Goal: Task Accomplishment & Management: Manage account settings

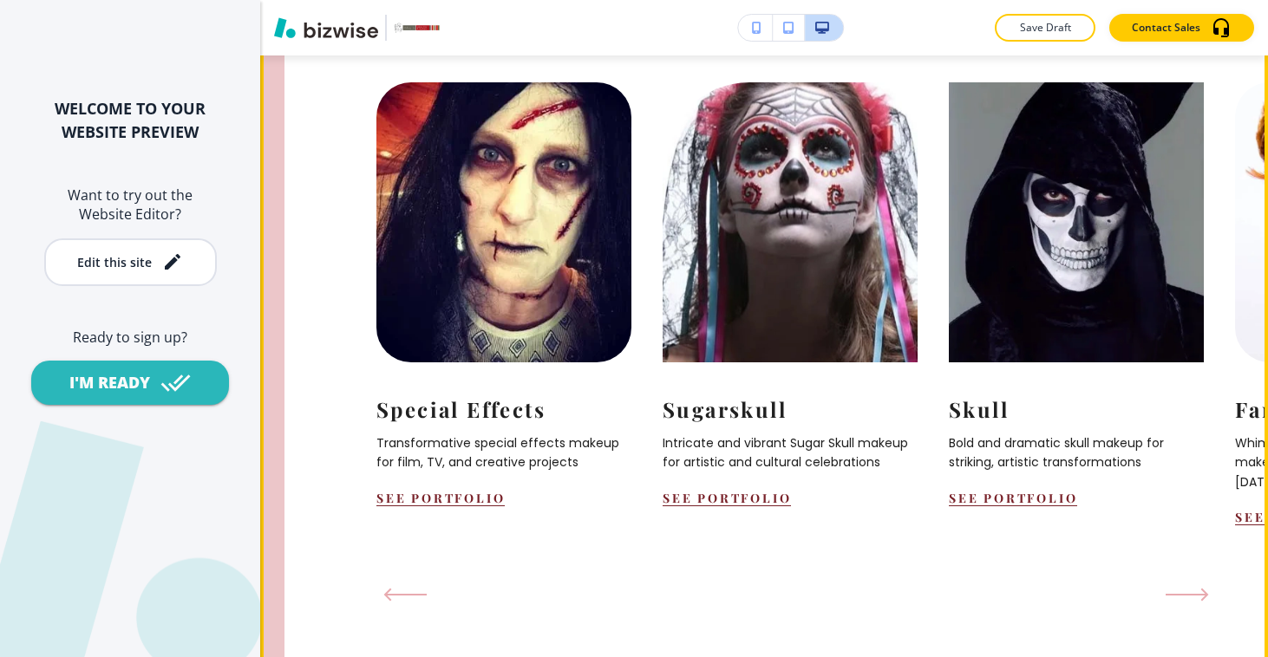
scroll to position [1784, 0]
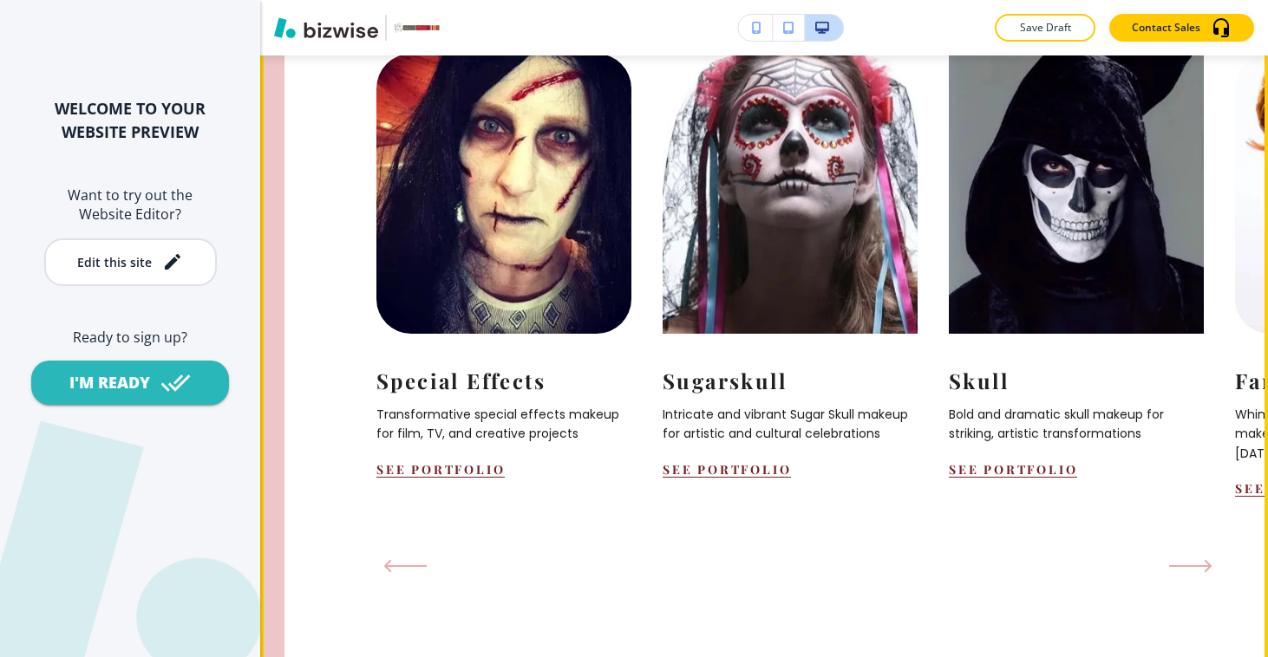
click at [1185, 559] on icon "Next Slide" at bounding box center [1190, 566] width 43 height 14
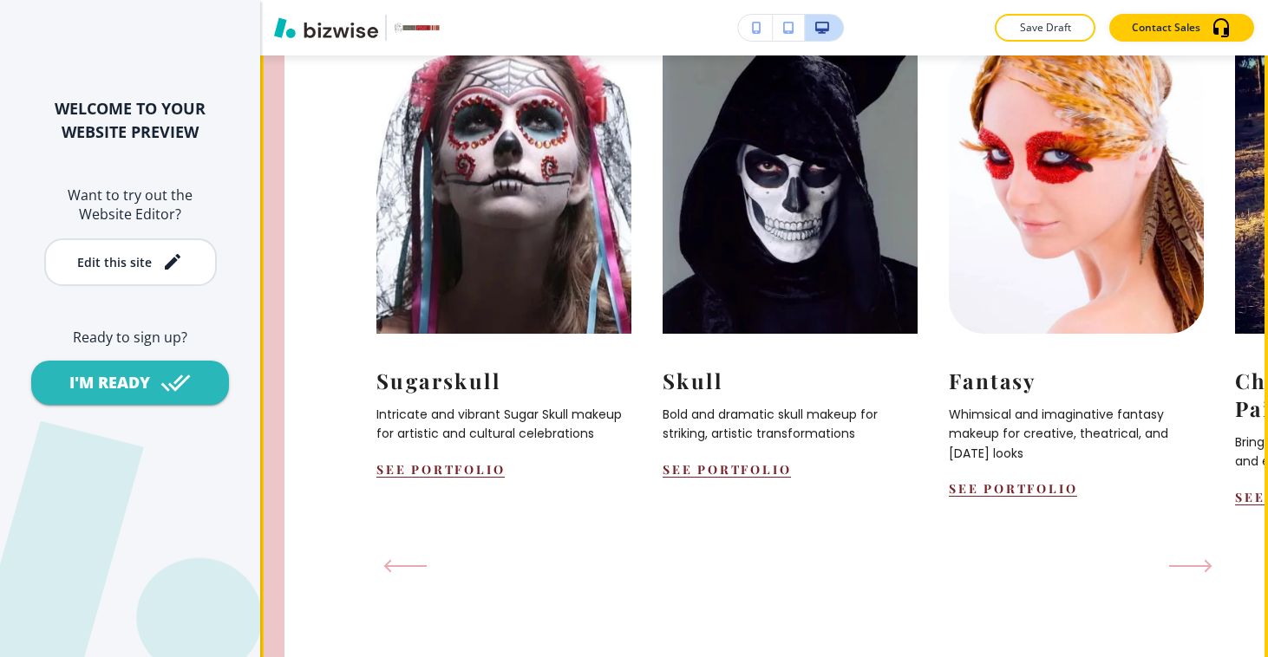
click at [1186, 566] on icon "Next Slide" at bounding box center [1190, 566] width 40 height 0
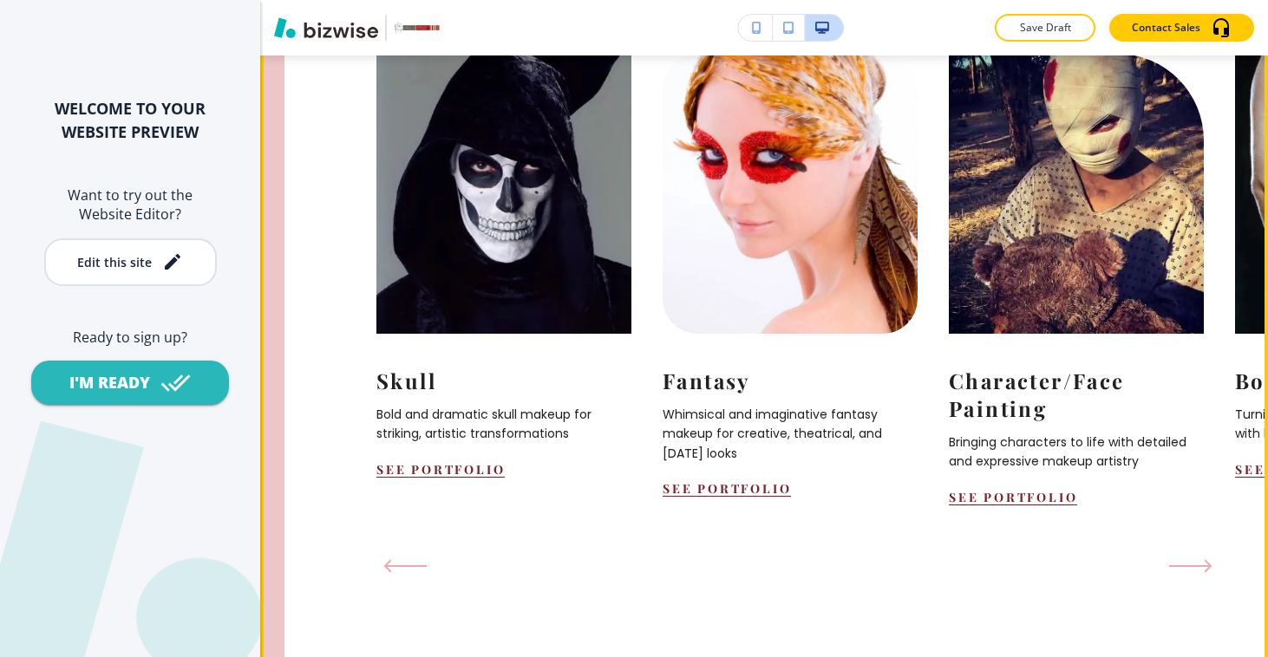
click at [1189, 559] on icon "Next Slide" at bounding box center [1190, 566] width 43 height 14
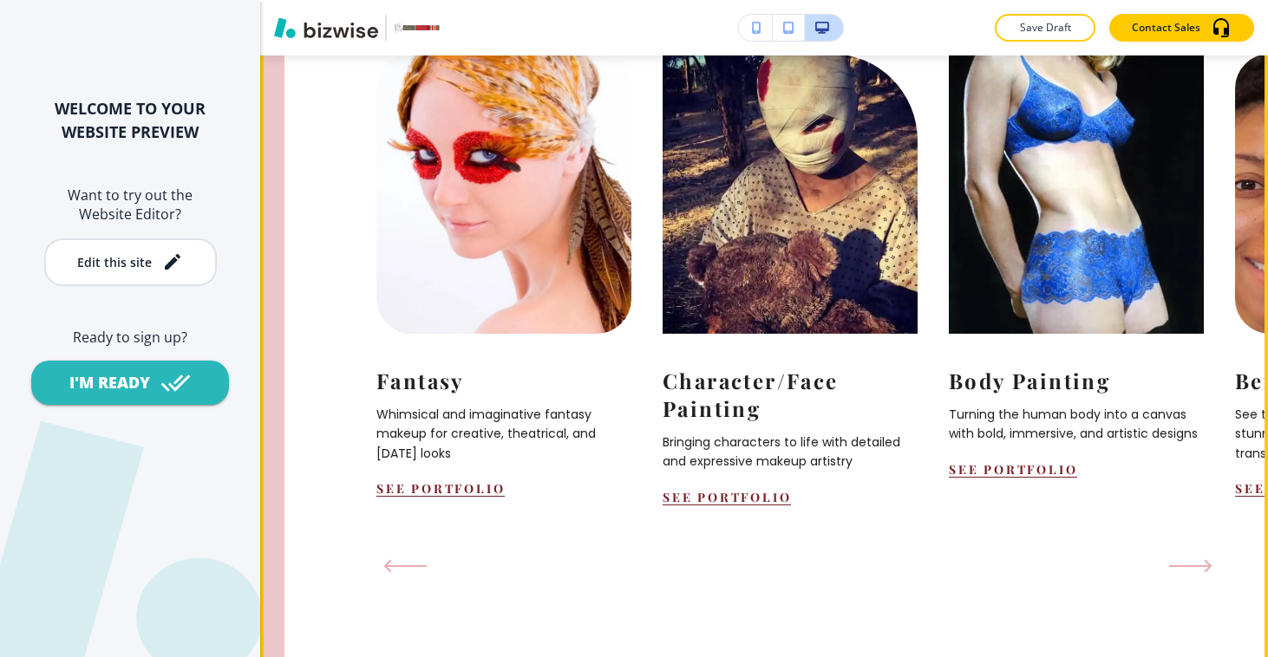
click at [1189, 559] on icon "Next Slide" at bounding box center [1190, 566] width 43 height 14
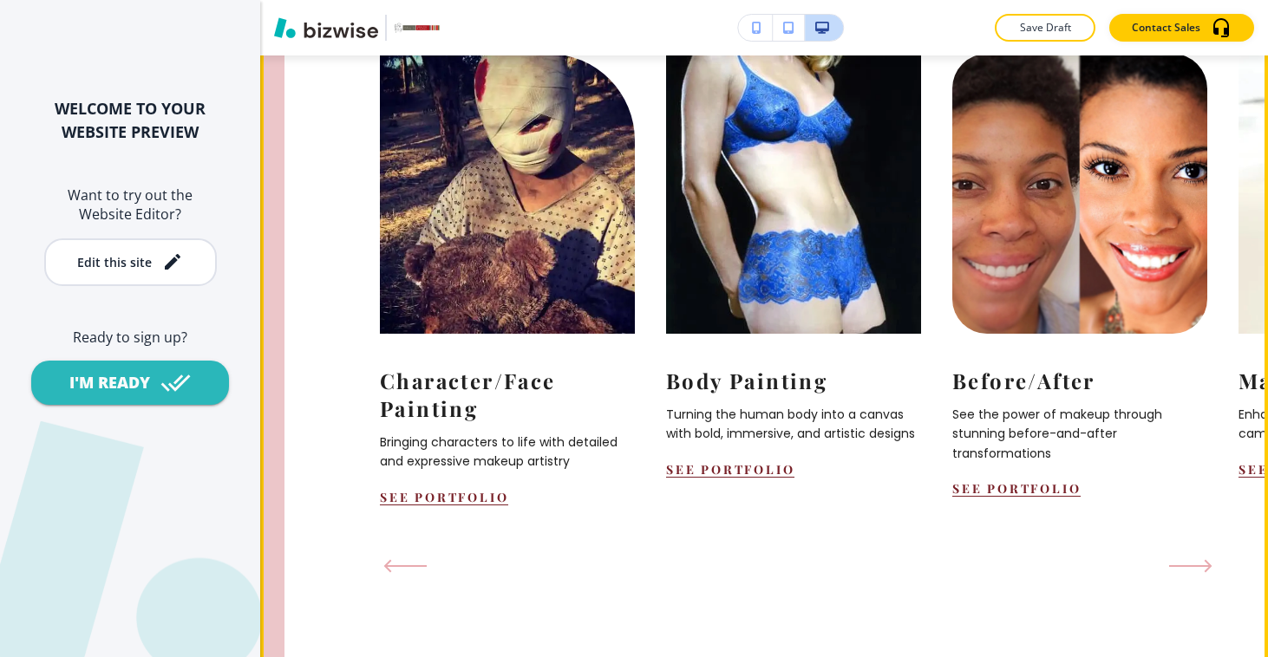
click at [1189, 559] on icon "Next Slide" at bounding box center [1190, 566] width 43 height 14
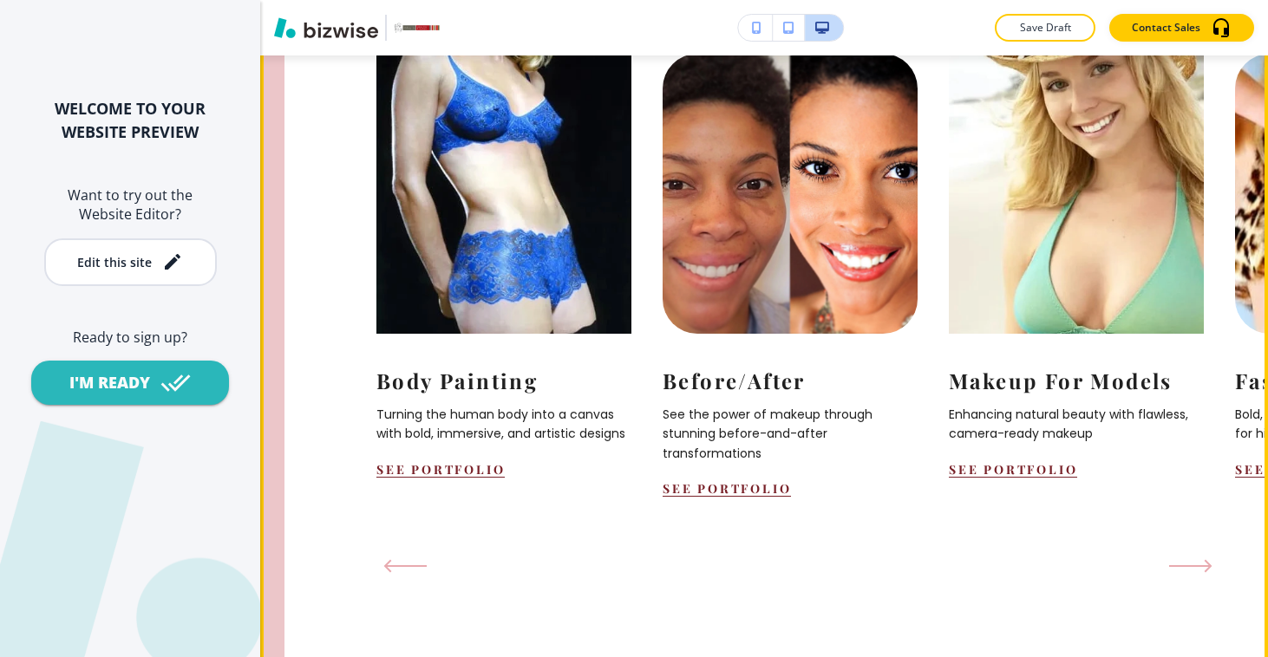
click at [1189, 559] on icon "Next Slide" at bounding box center [1190, 566] width 43 height 14
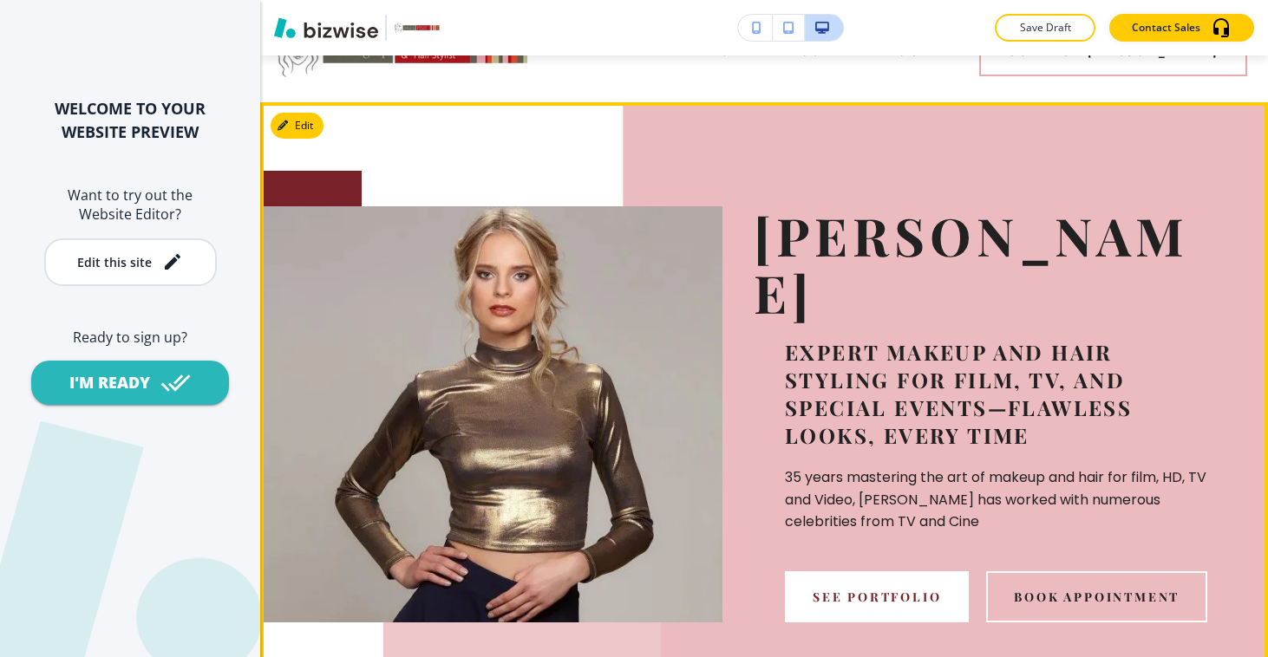
scroll to position [56, 0]
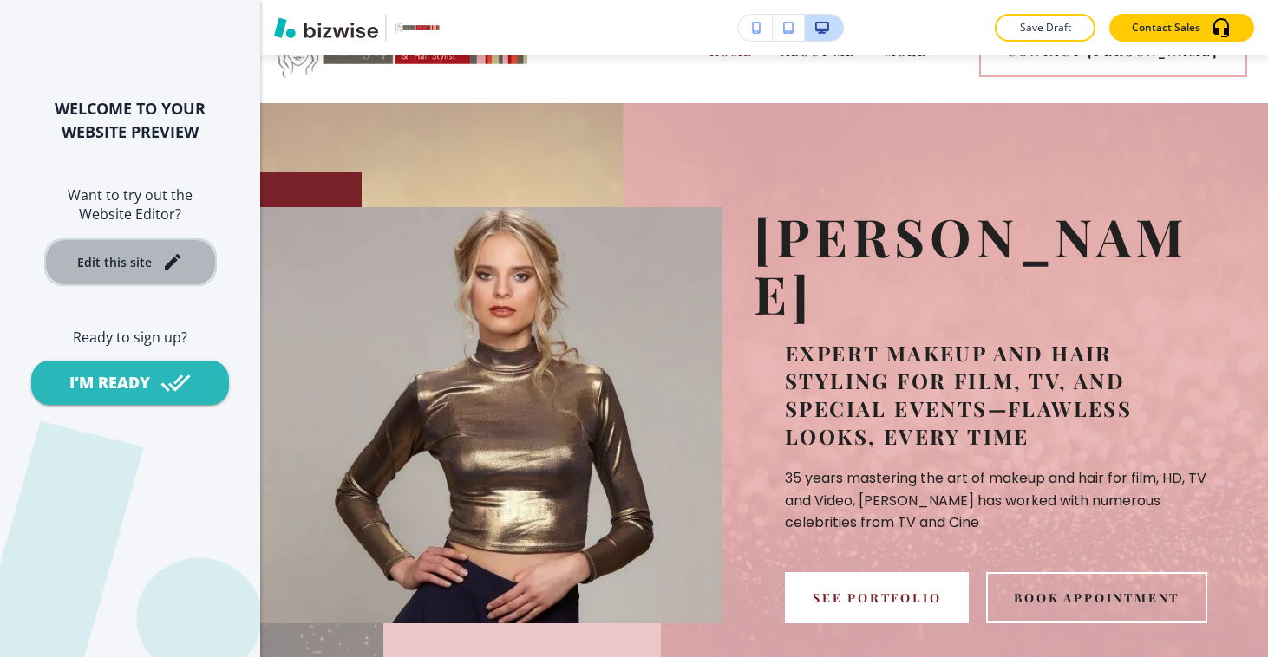
click at [162, 241] on button "Edit this site" at bounding box center [130, 262] width 173 height 48
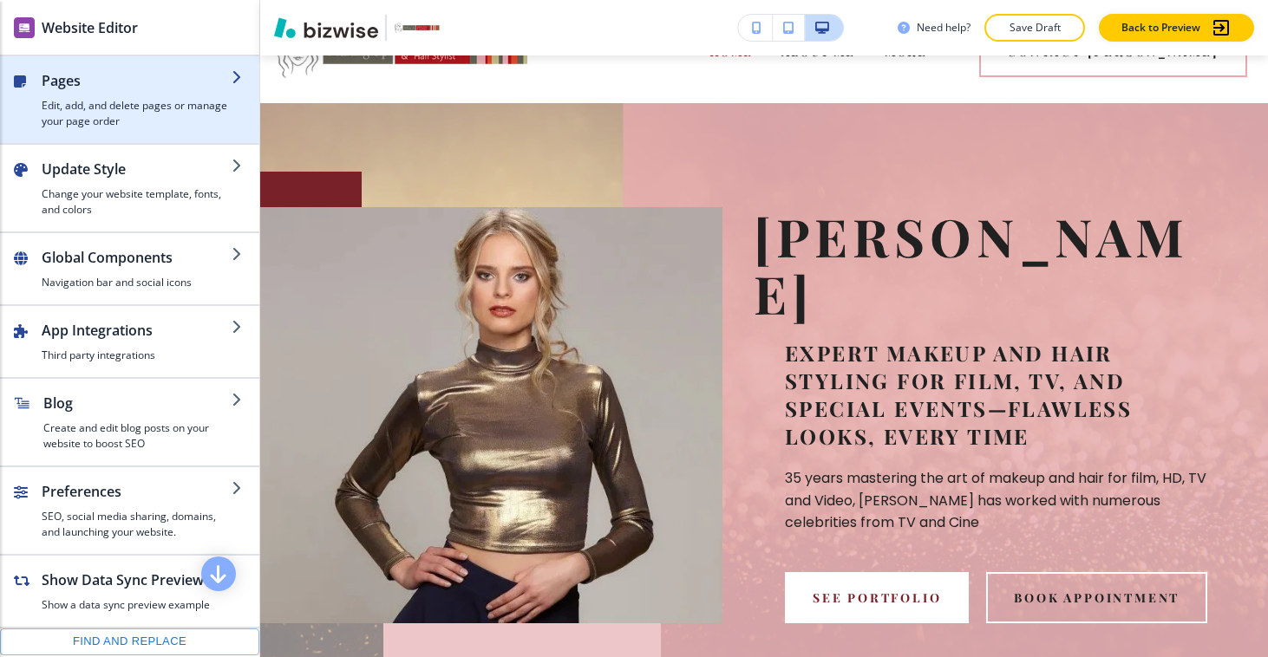
click at [187, 122] on h4 "Edit, add, and delete pages or manage your page order" at bounding box center [137, 113] width 190 height 31
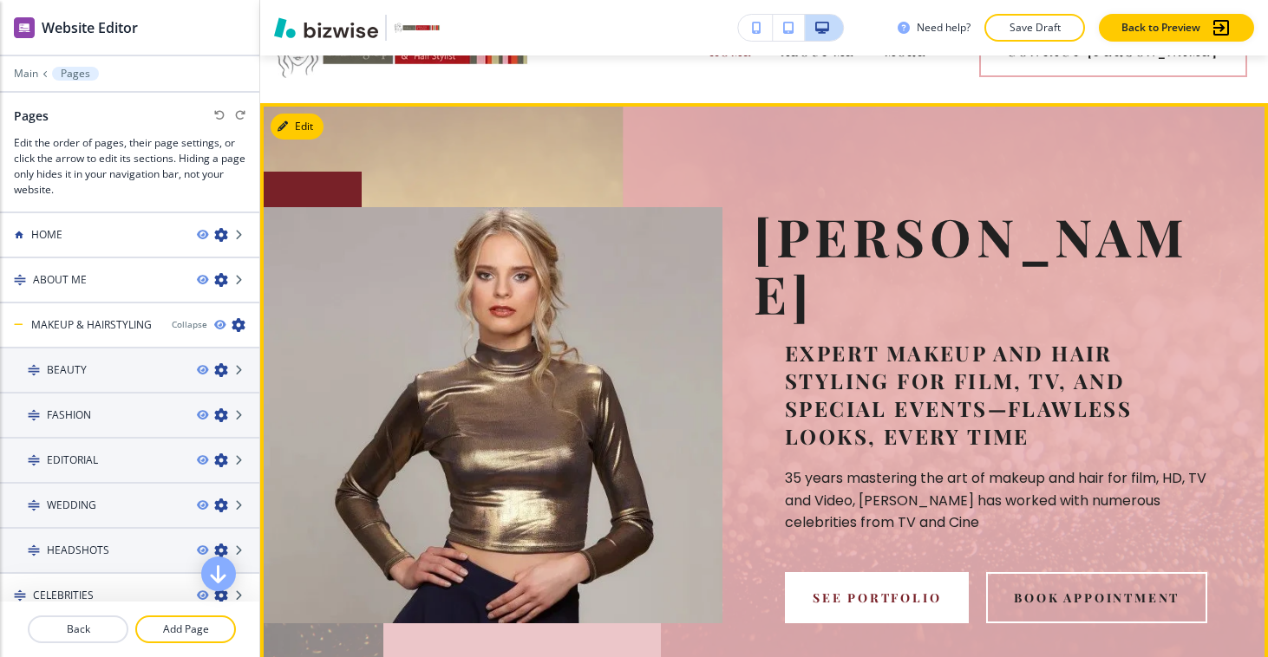
click at [805, 467] on p "35 years mastering the art of makeup and hair for film, HD, TV and Video, [PERS…" at bounding box center [1000, 500] width 431 height 67
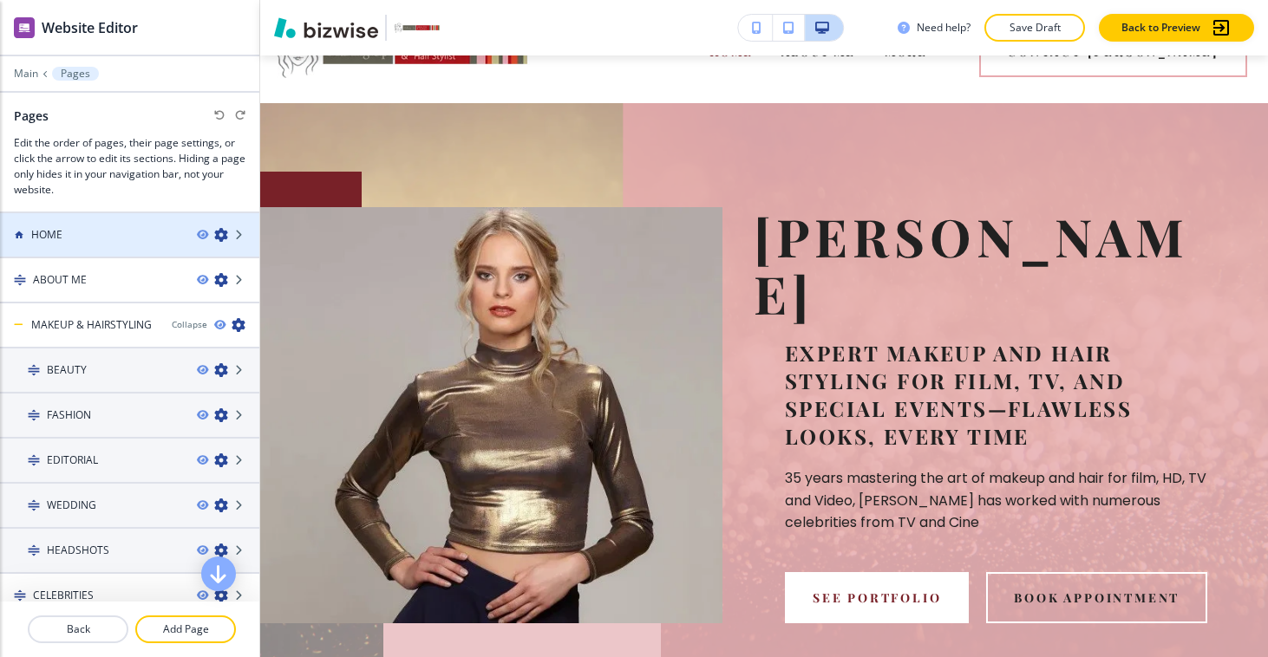
click at [128, 243] on div at bounding box center [129, 250] width 259 height 14
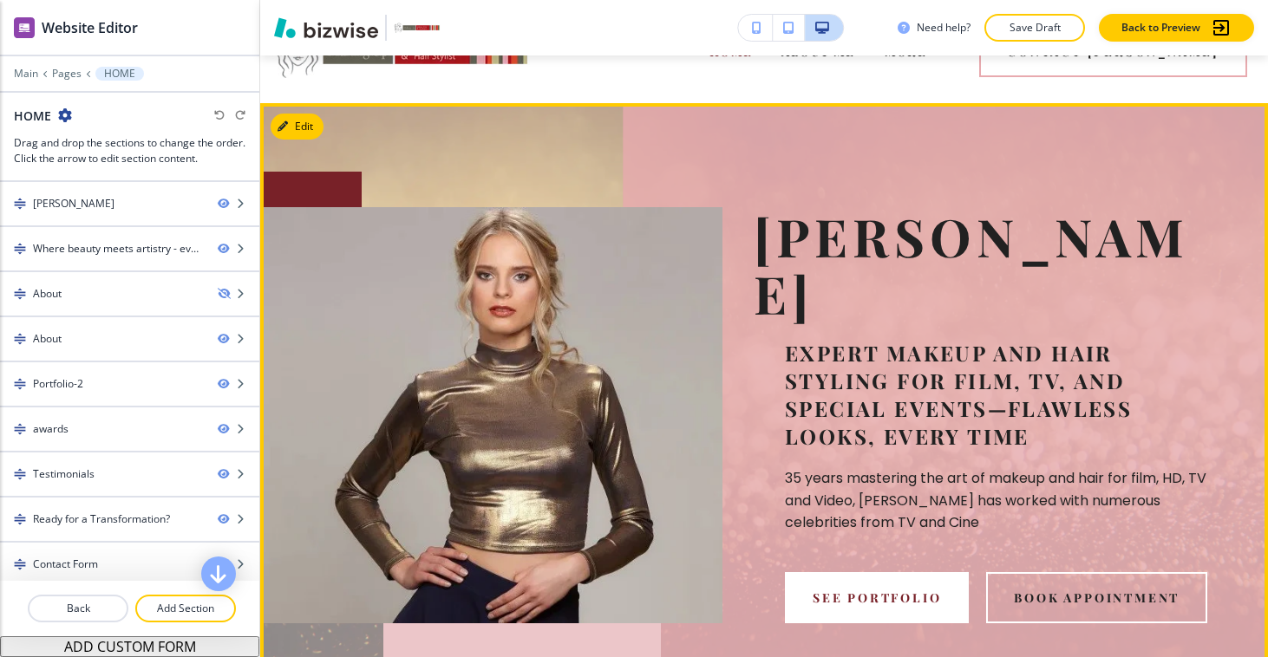
scroll to position [0, 0]
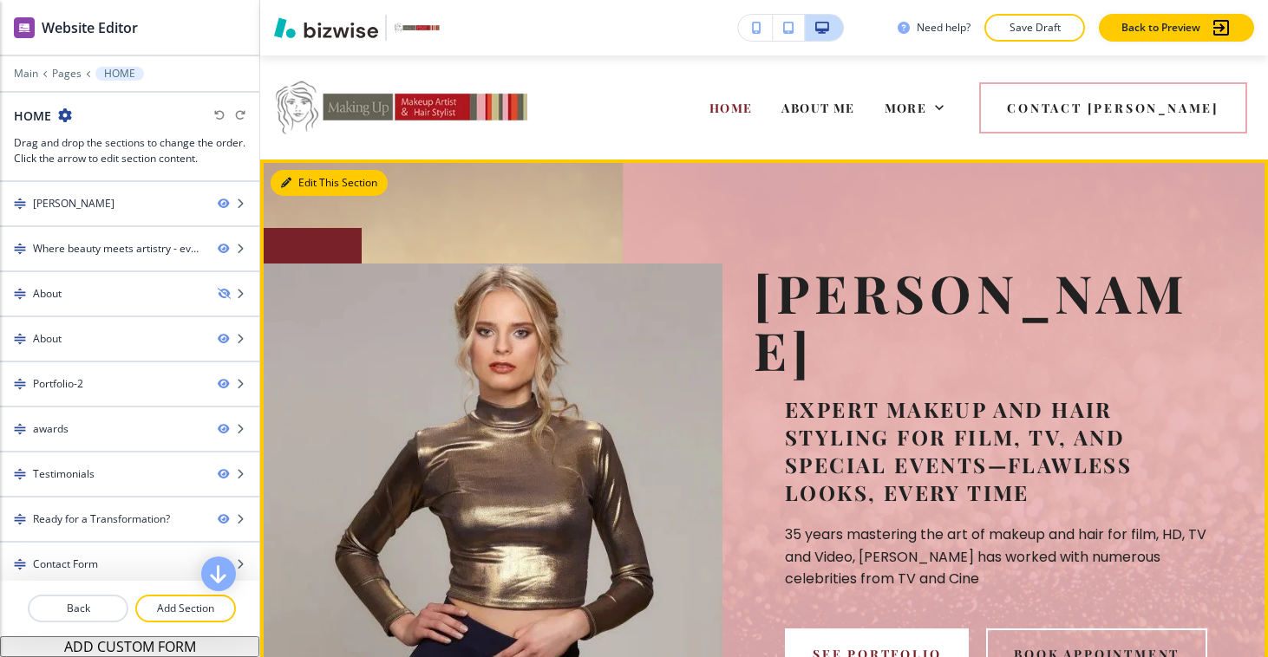
click at [306, 182] on button "Edit This Section" at bounding box center [329, 183] width 117 height 26
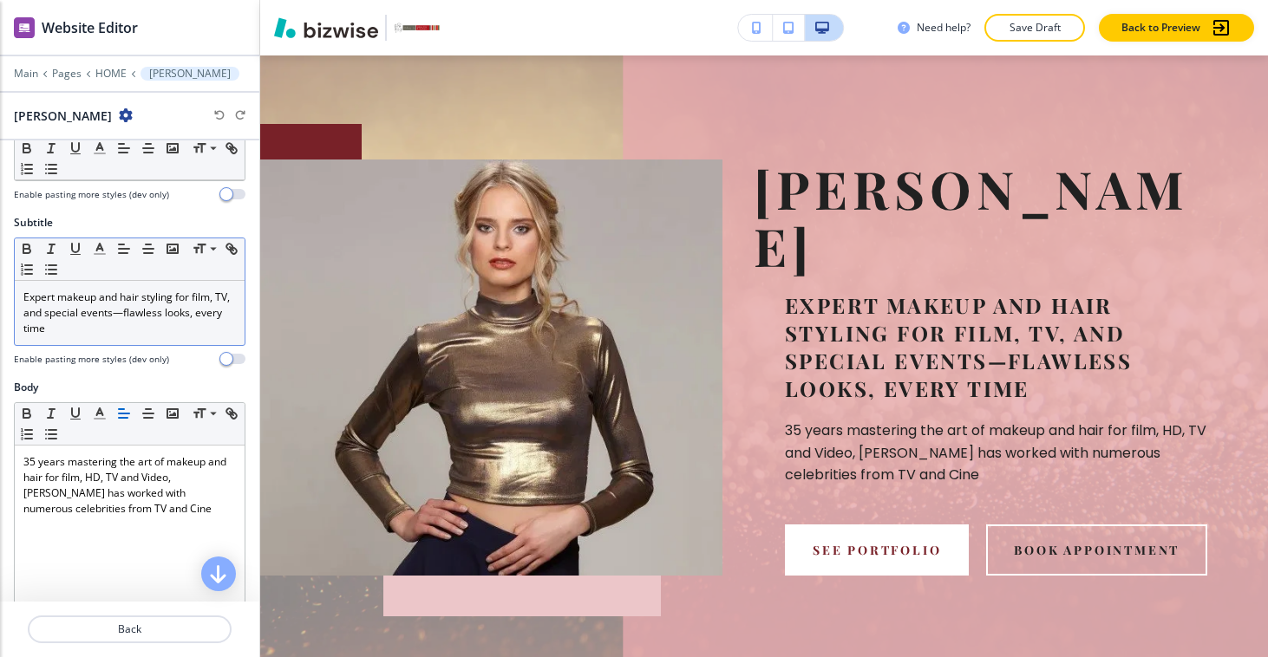
scroll to position [74, 0]
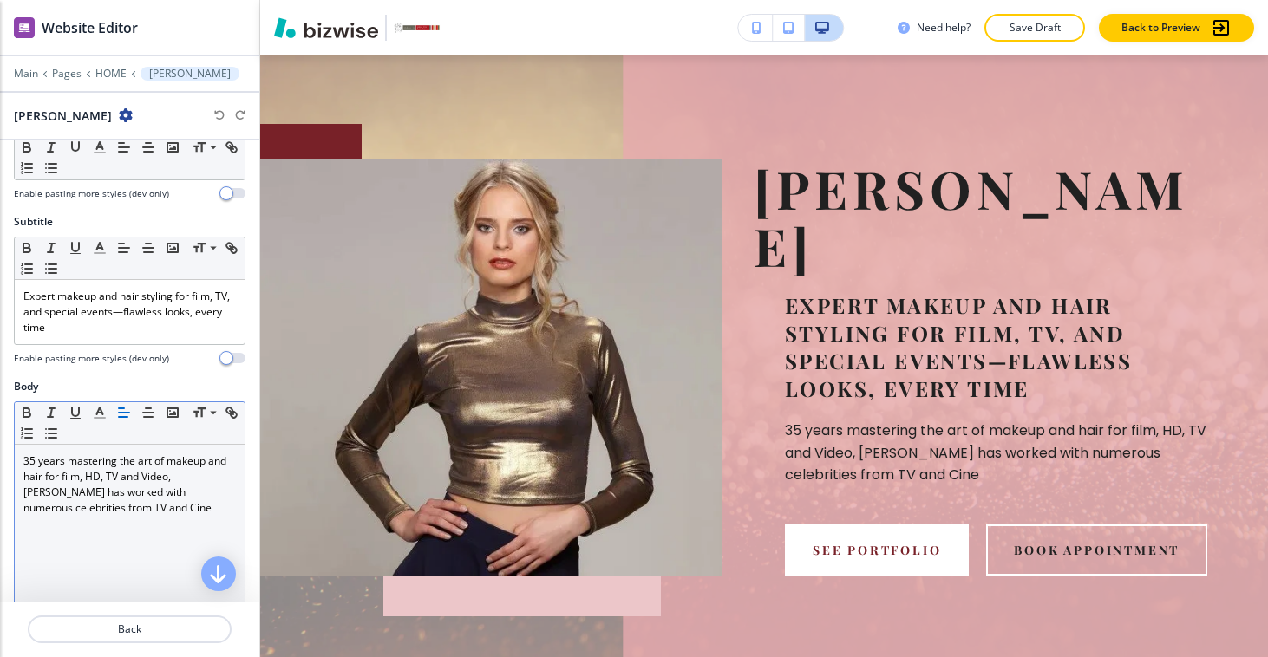
click at [33, 454] on p "35 years mastering the art of makeup and hair for film, HD, TV and Video, [PERS…" at bounding box center [129, 484] width 212 height 62
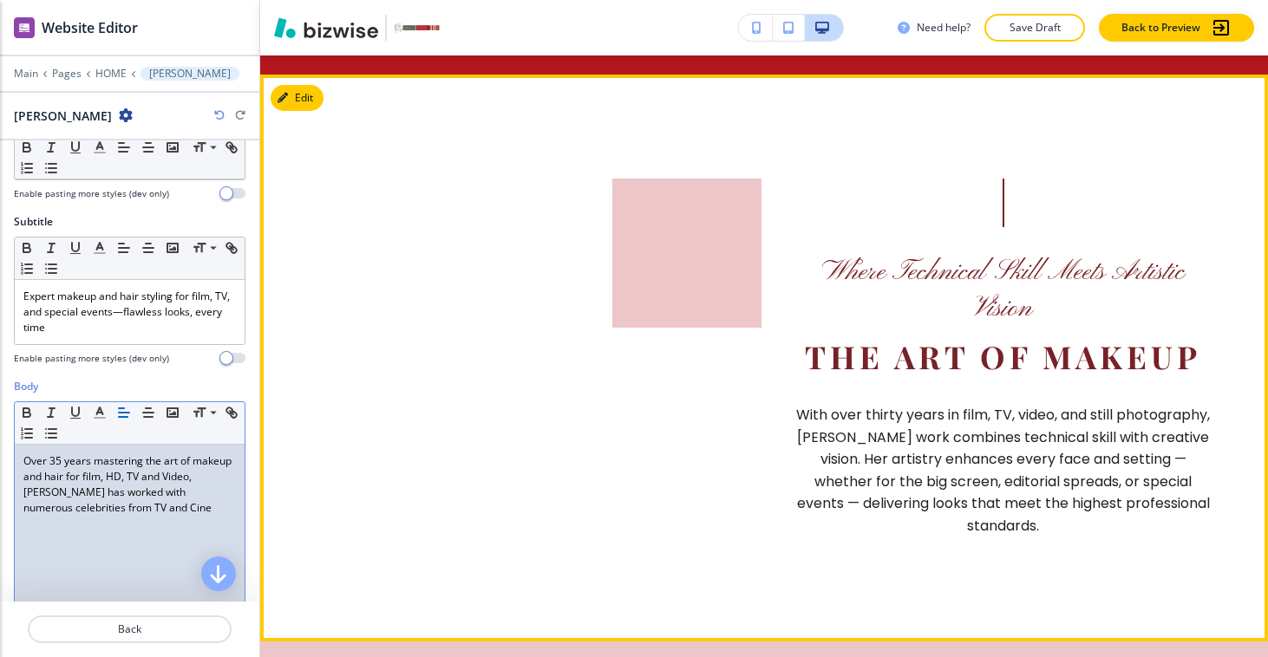
scroll to position [860, 0]
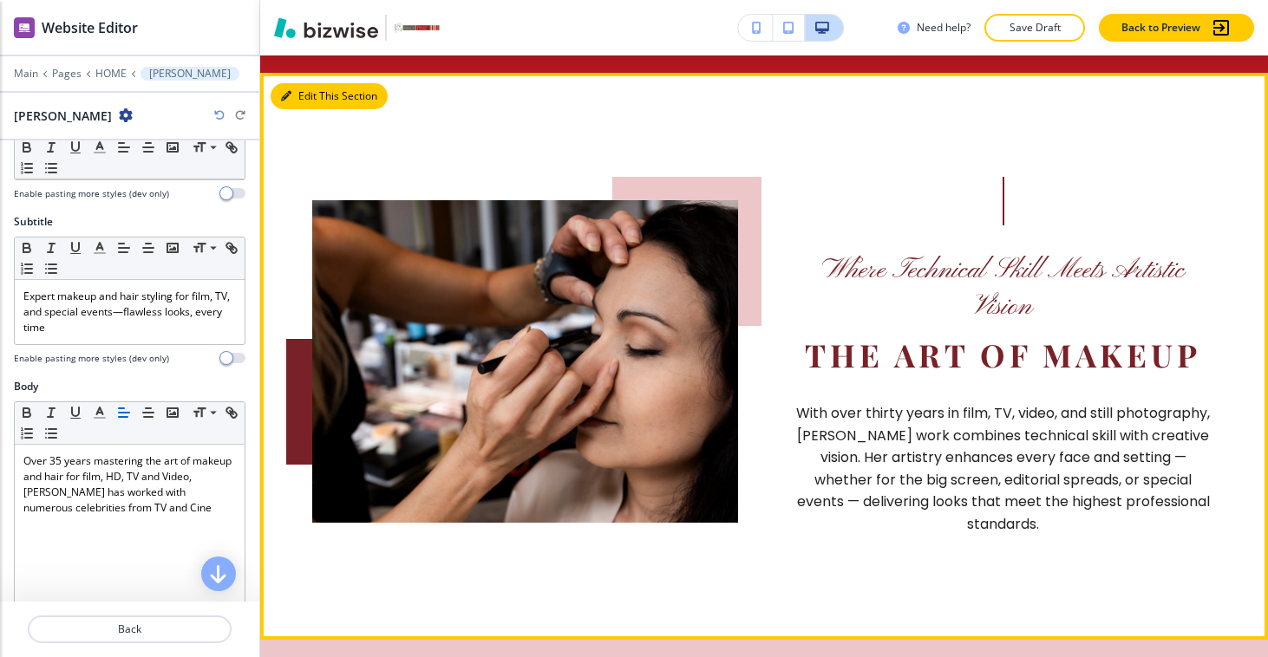
click at [309, 83] on button "Edit This Section" at bounding box center [329, 96] width 117 height 26
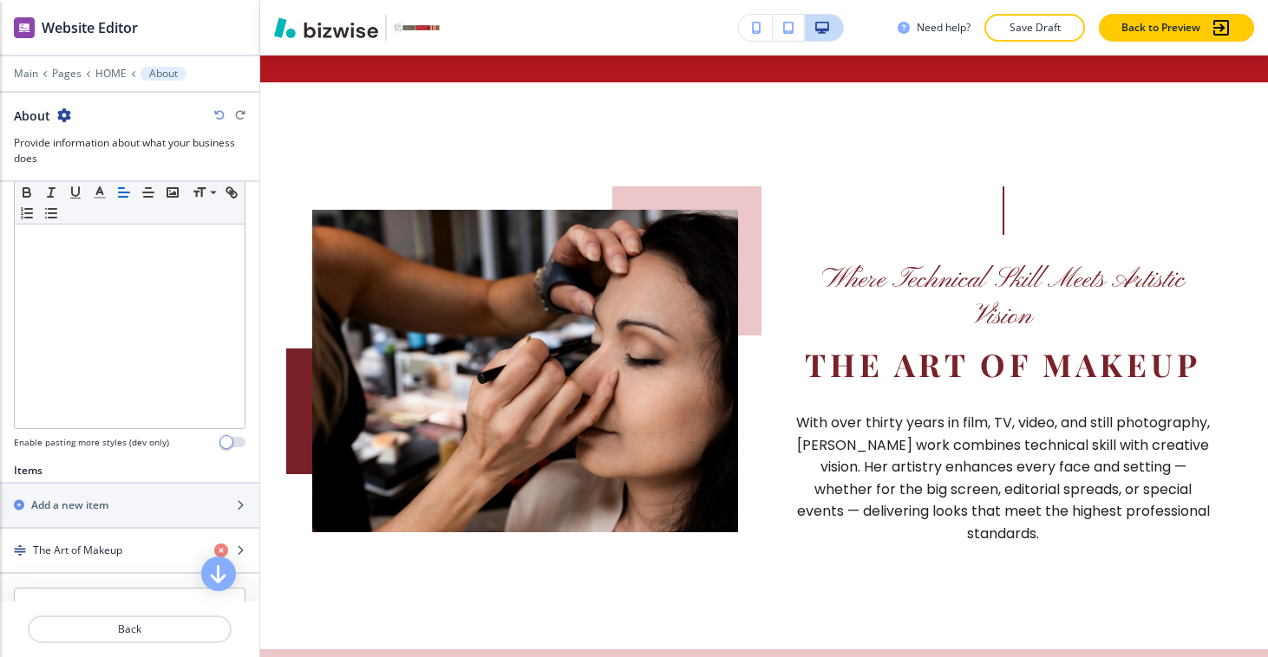
scroll to position [605, 0]
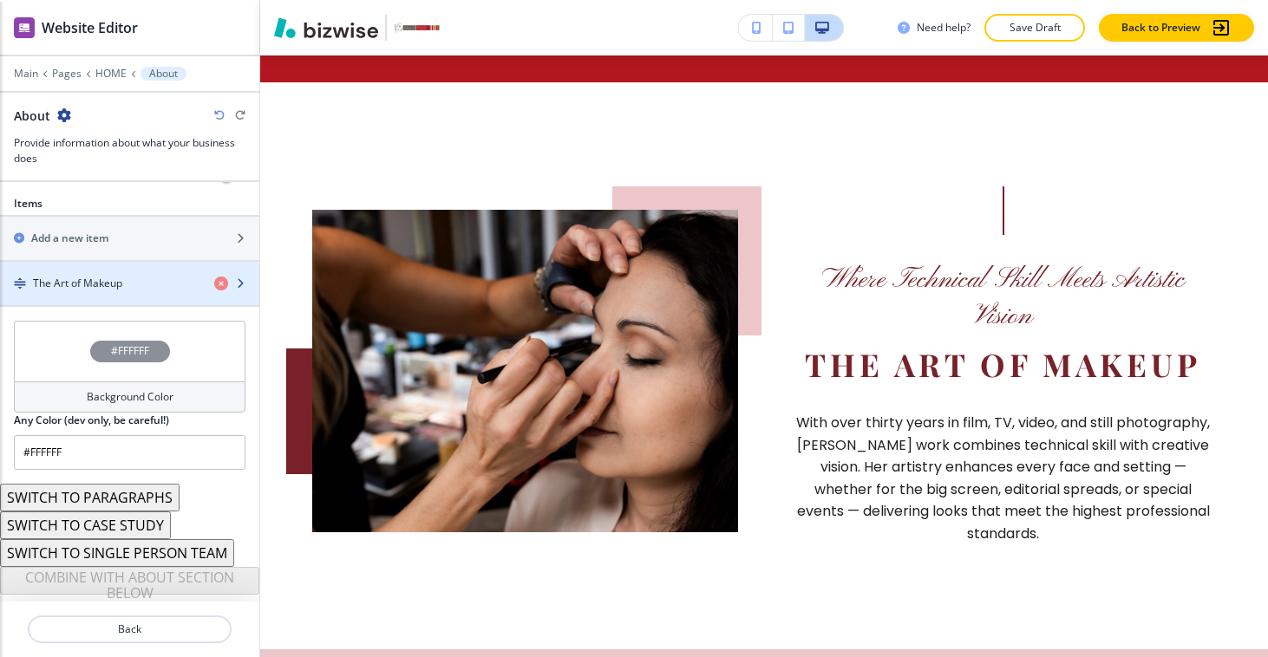
click at [175, 291] on div "button" at bounding box center [129, 298] width 259 height 14
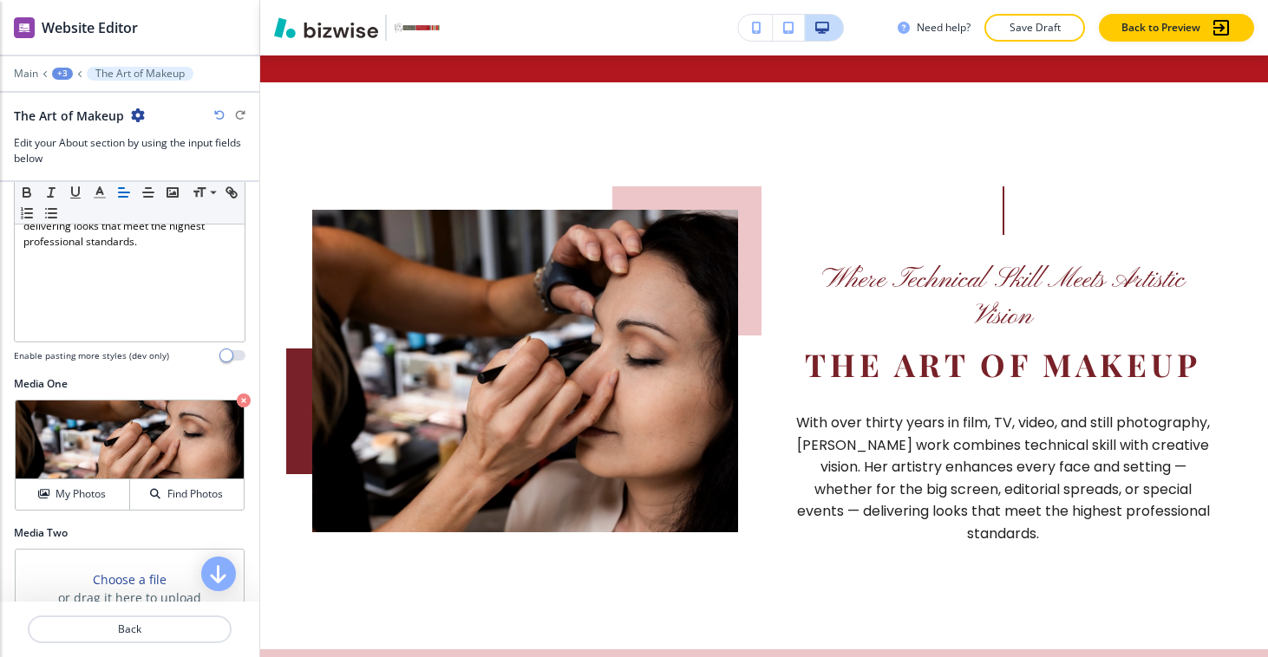
scroll to position [478, 0]
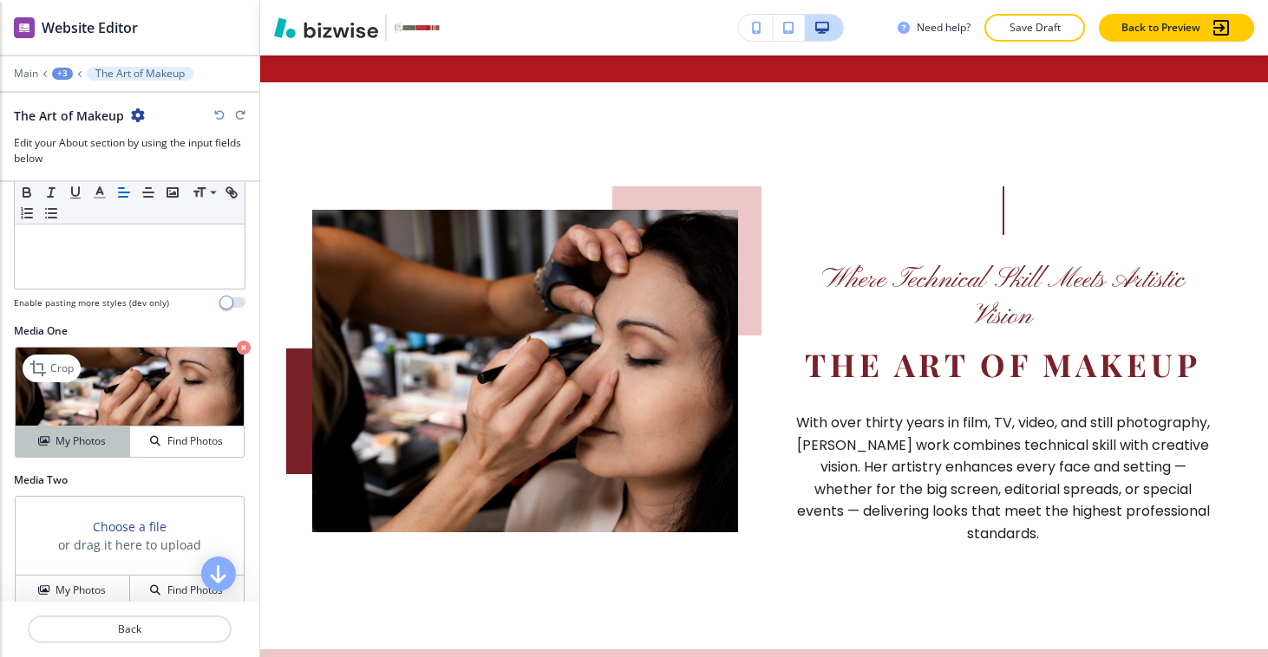
click at [88, 449] on h4 "My Photos" at bounding box center [80, 441] width 50 height 16
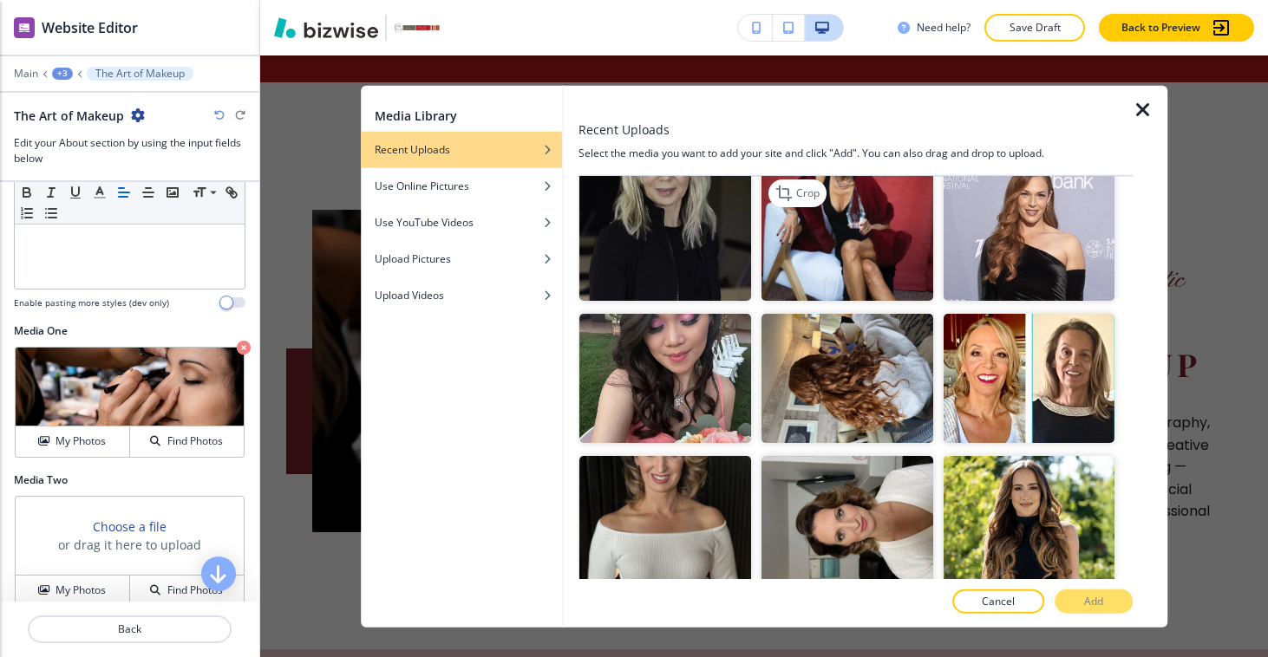
scroll to position [162, 0]
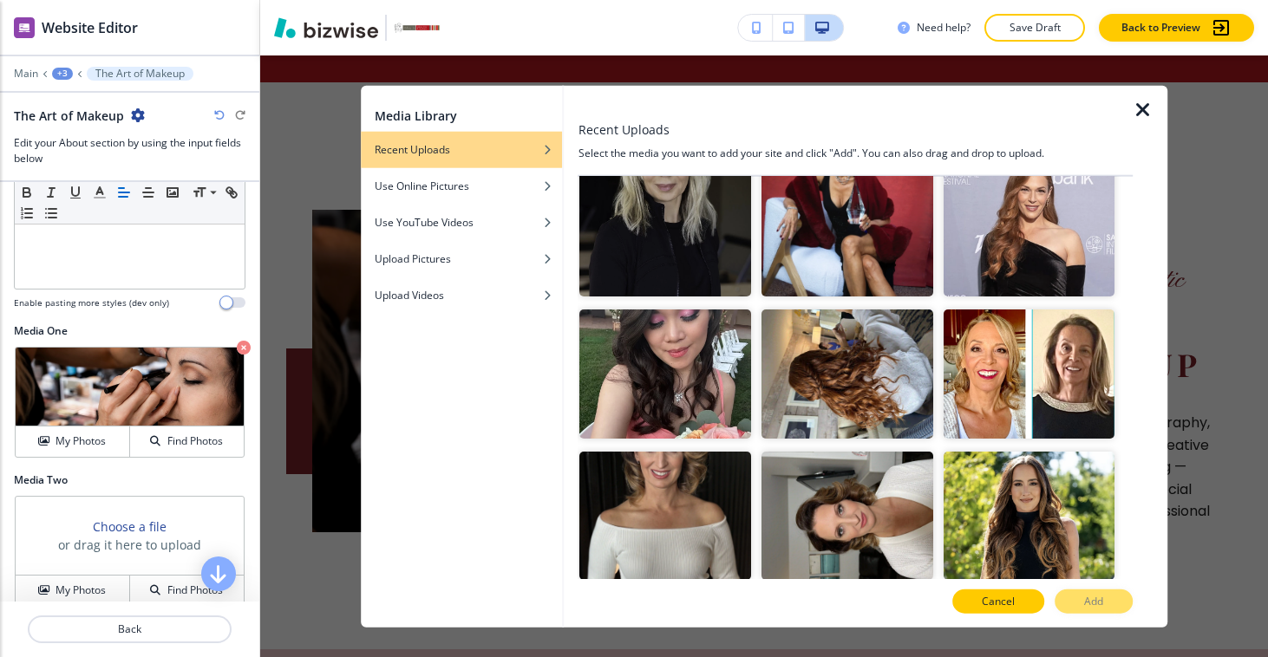
click at [1006, 602] on p "Cancel" at bounding box center [997, 601] width 33 height 16
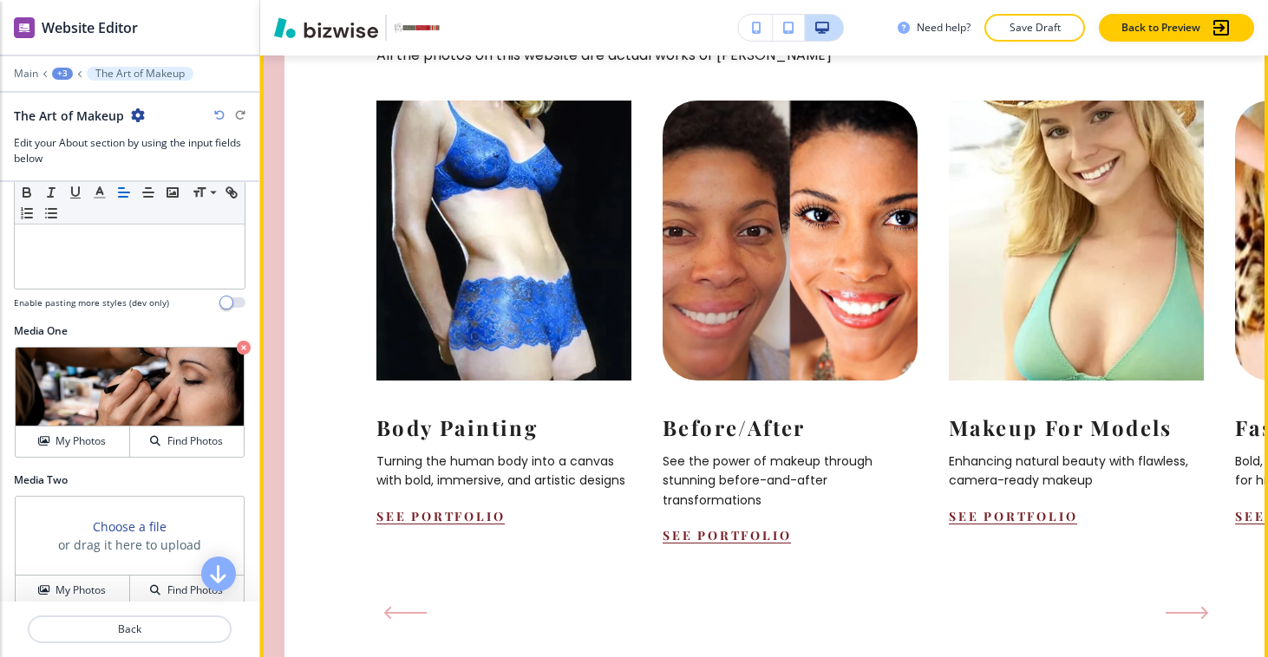
scroll to position [1829, 0]
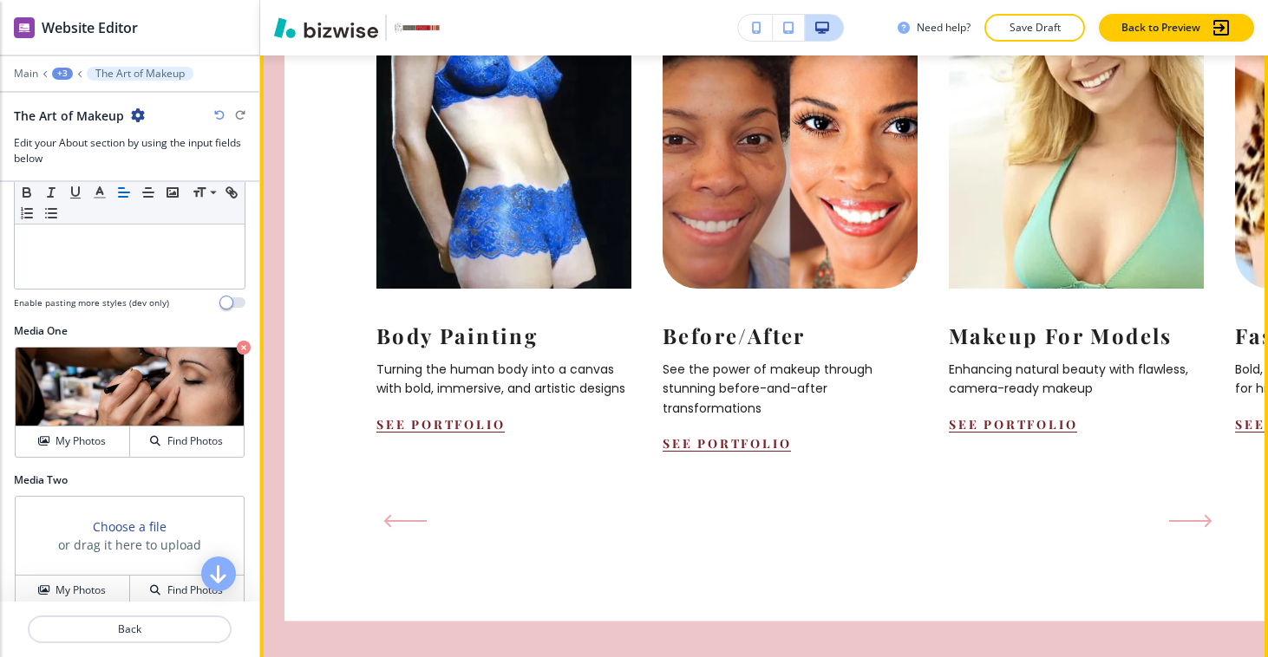
click at [1176, 521] on icon "Next Slide" at bounding box center [1190, 521] width 40 height 0
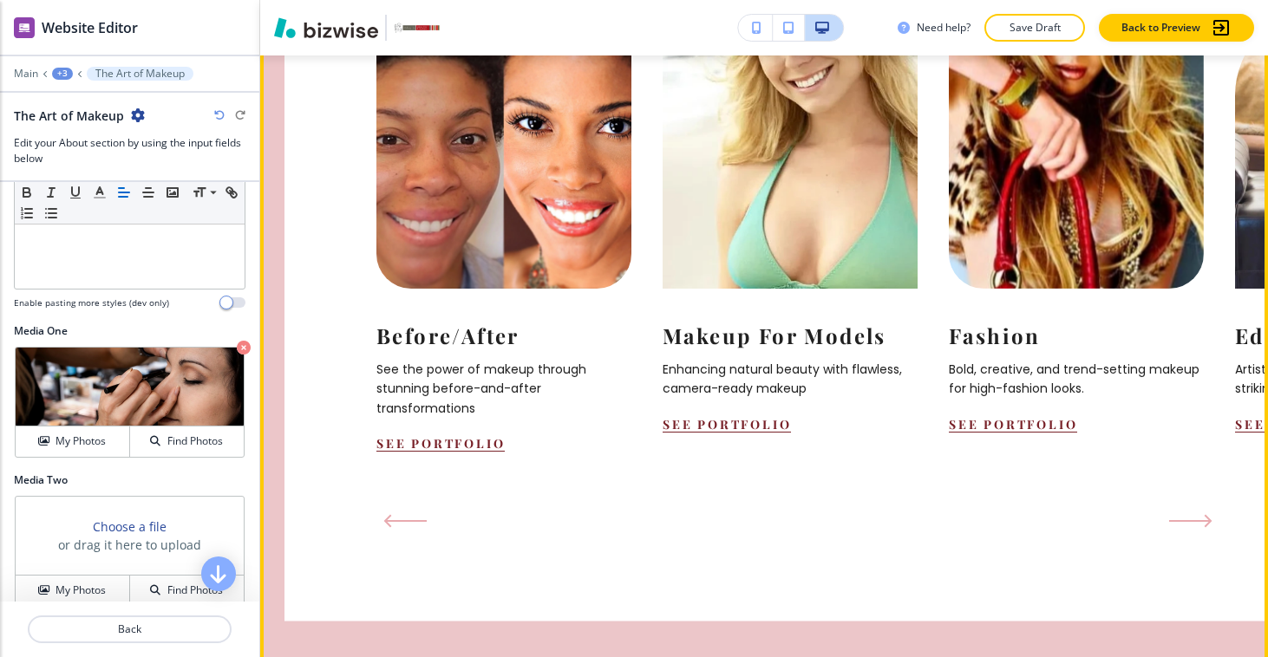
click at [1176, 521] on icon "Next Slide" at bounding box center [1190, 521] width 40 height 0
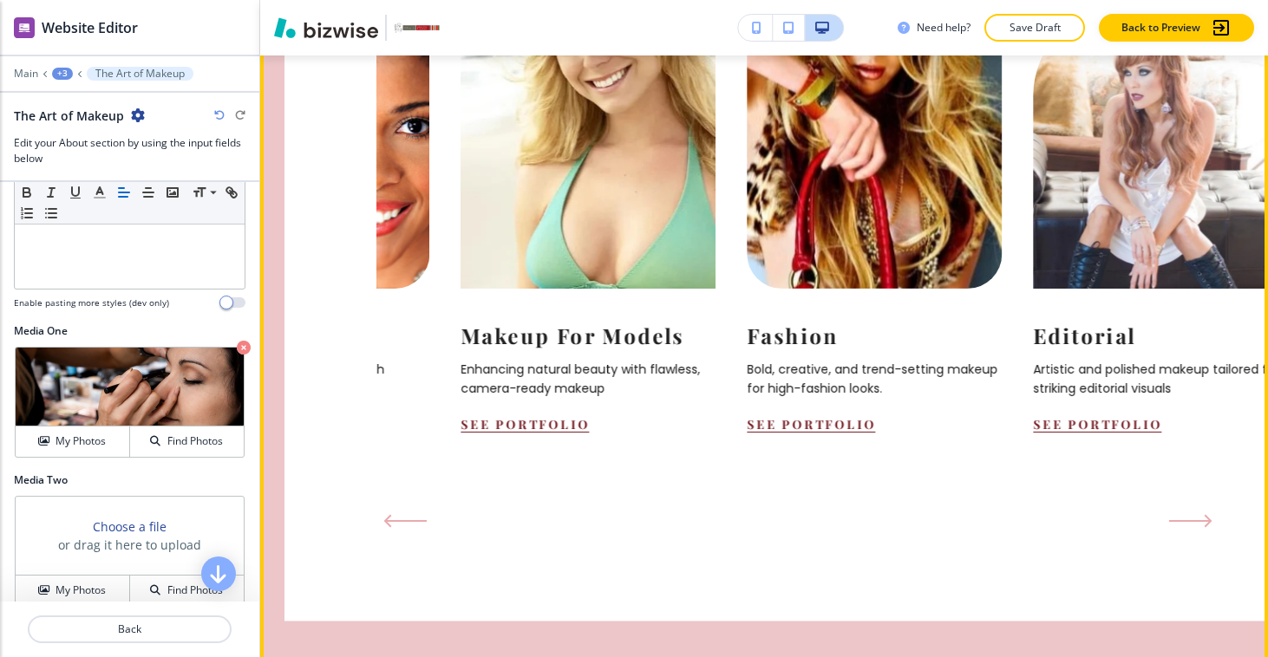
click at [1176, 521] on icon "Next Slide" at bounding box center [1190, 521] width 40 height 0
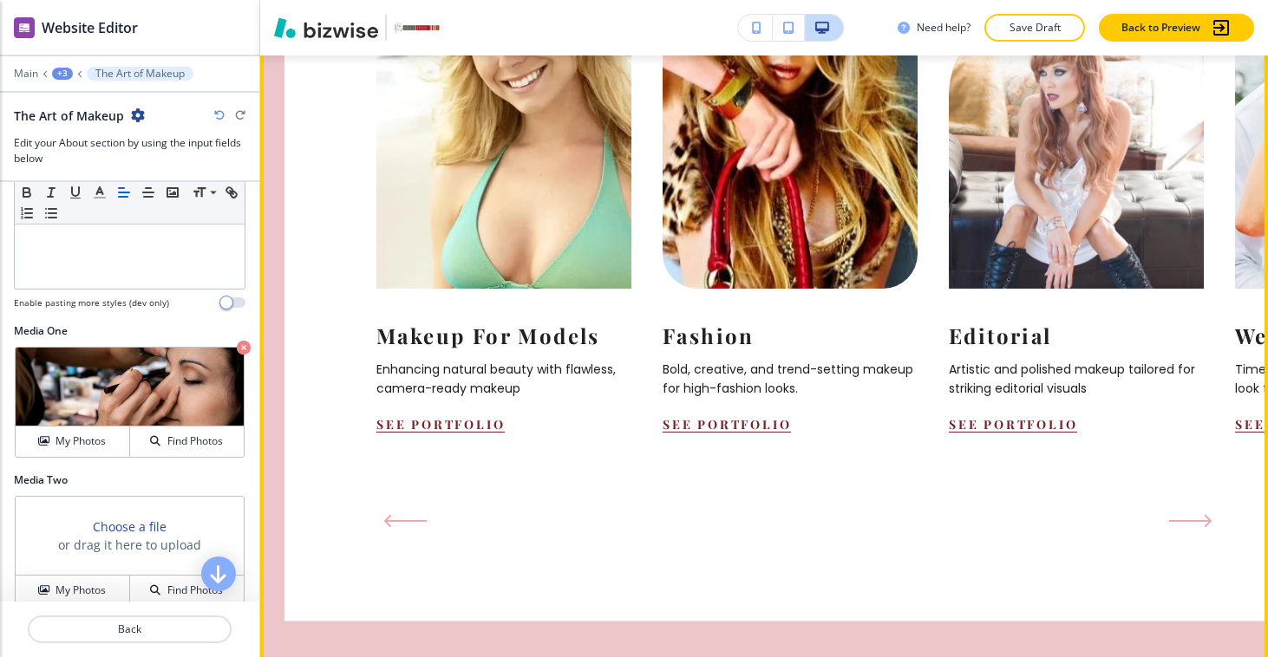
click at [1176, 521] on icon "Next Slide" at bounding box center [1190, 521] width 40 height 0
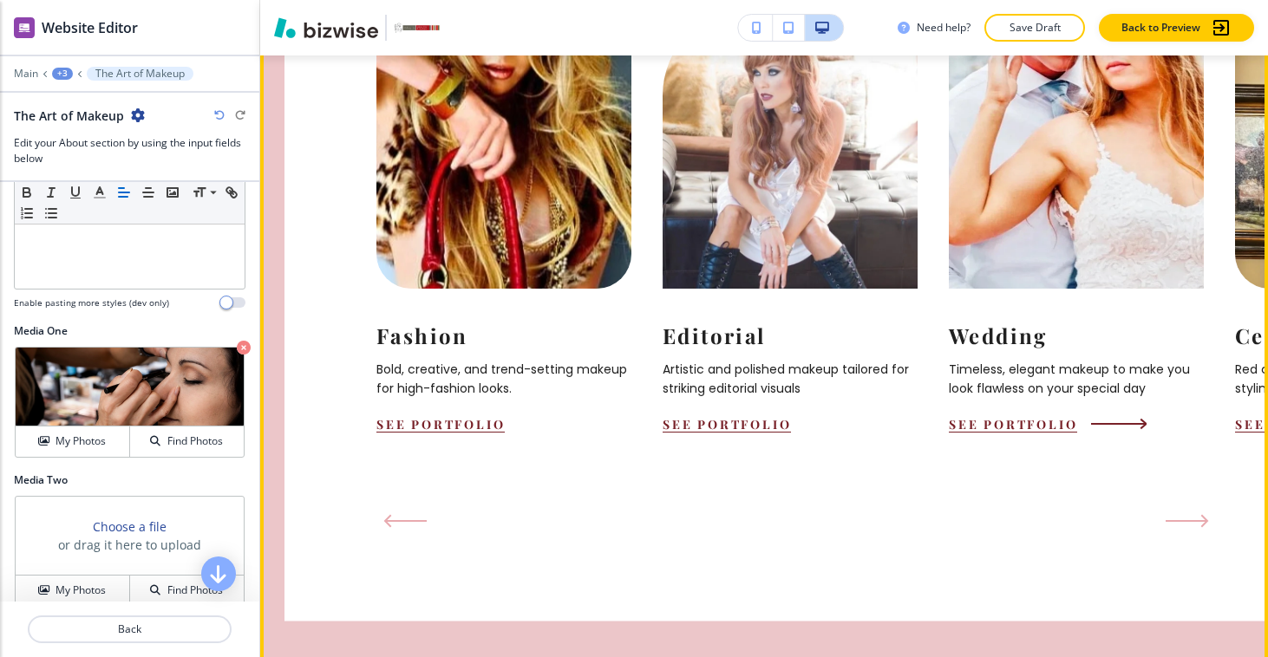
click at [1014, 360] on p "Timeless, elegant makeup to make you look flawless on your special day" at bounding box center [1075, 379] width 255 height 39
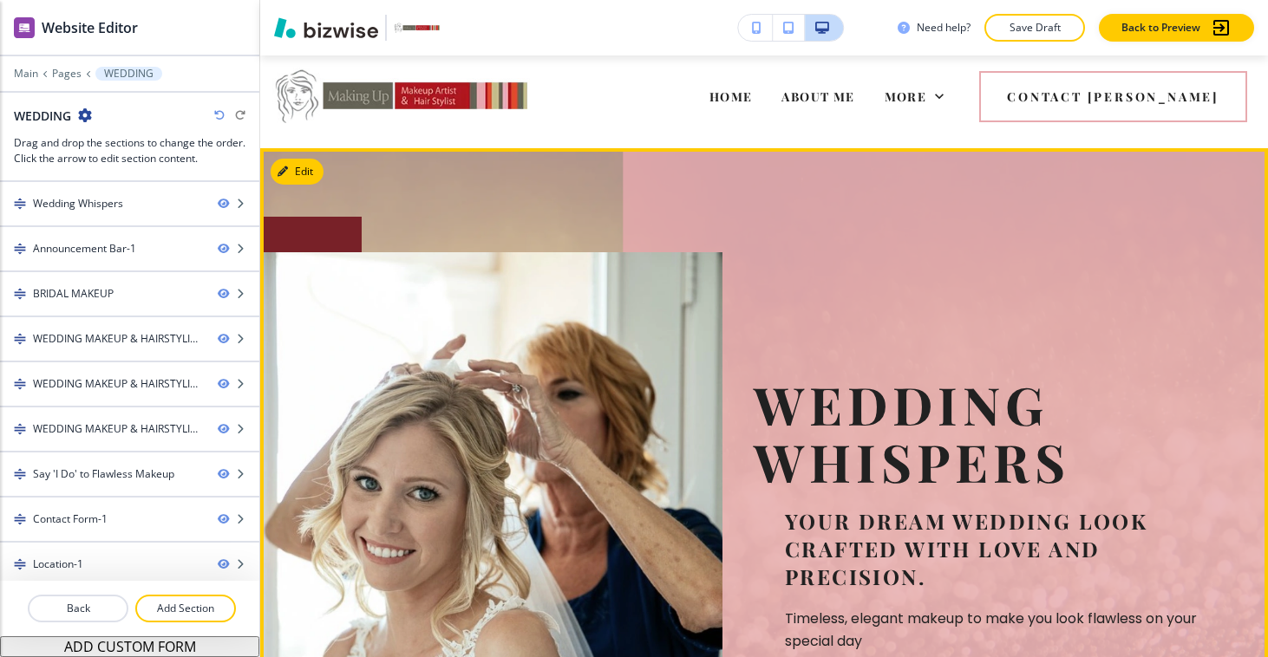
scroll to position [8, 0]
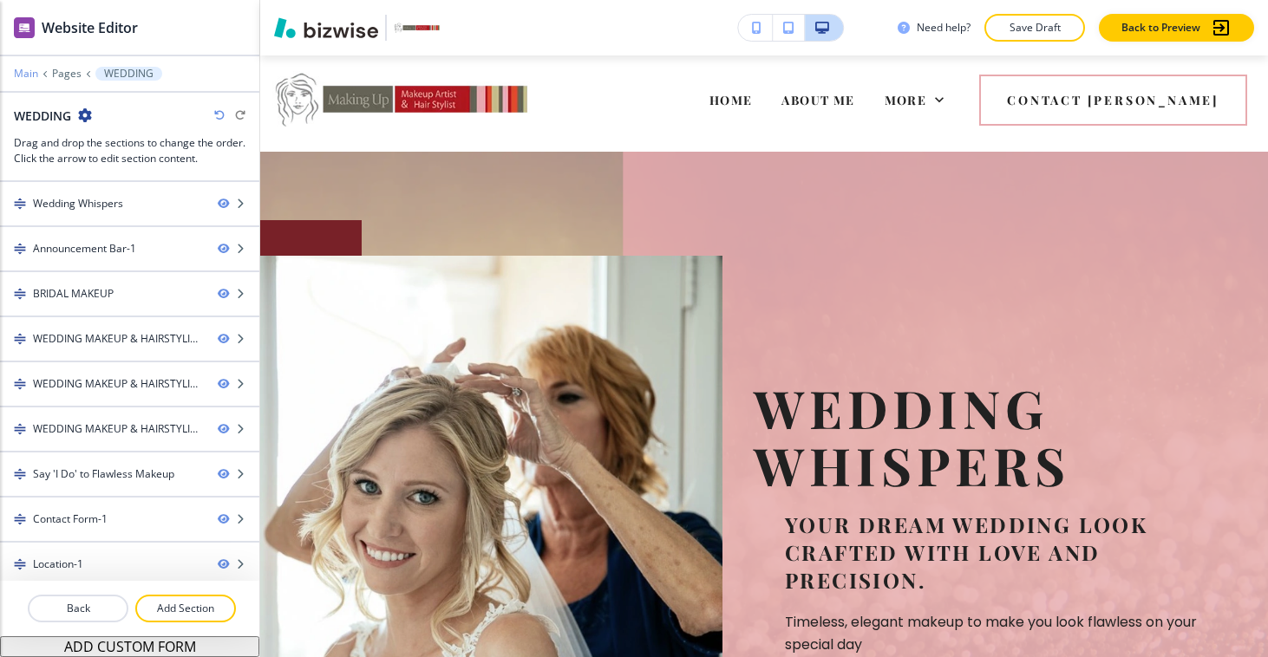
click at [31, 74] on p "Main" at bounding box center [26, 74] width 24 height 12
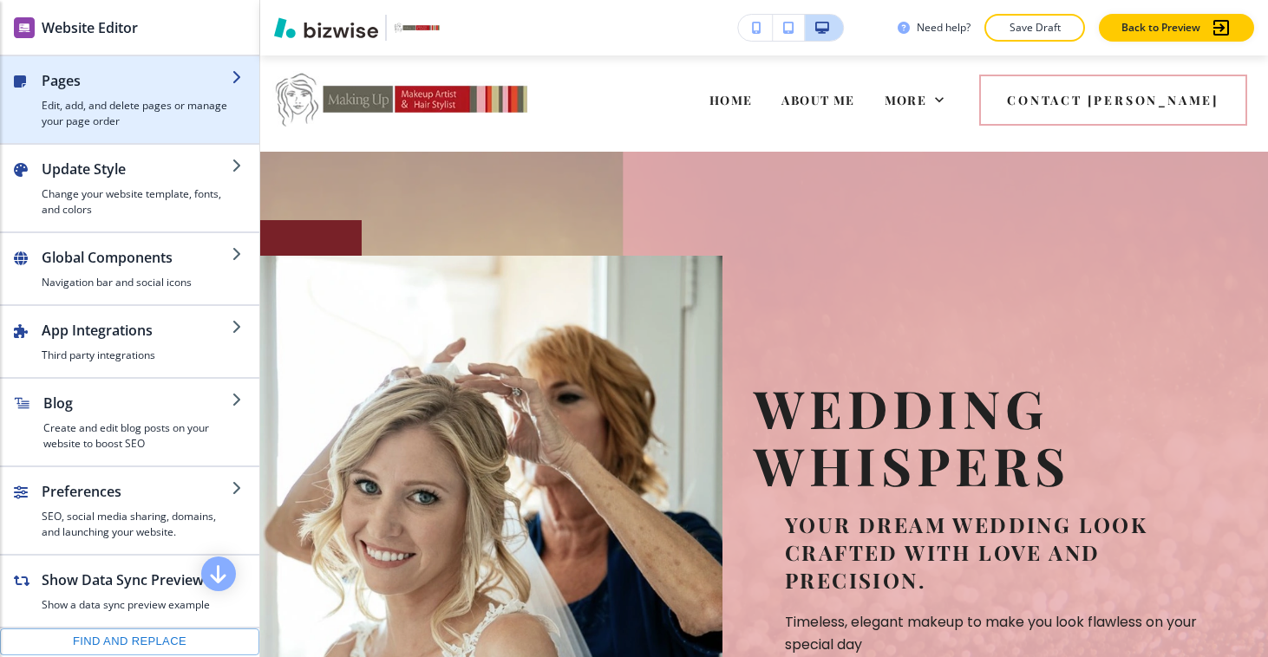
click at [182, 108] on h4 "Edit, add, and delete pages or manage your page order" at bounding box center [137, 113] width 190 height 31
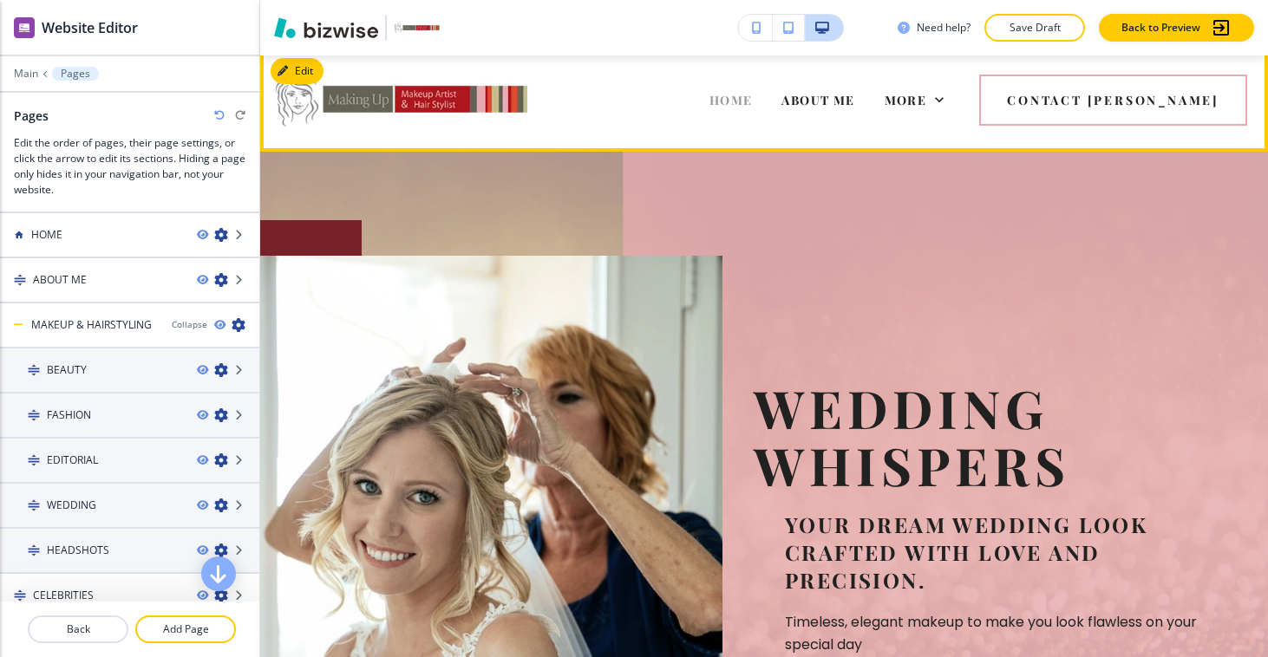
click at [753, 108] on span "HOME" at bounding box center [730, 100] width 43 height 16
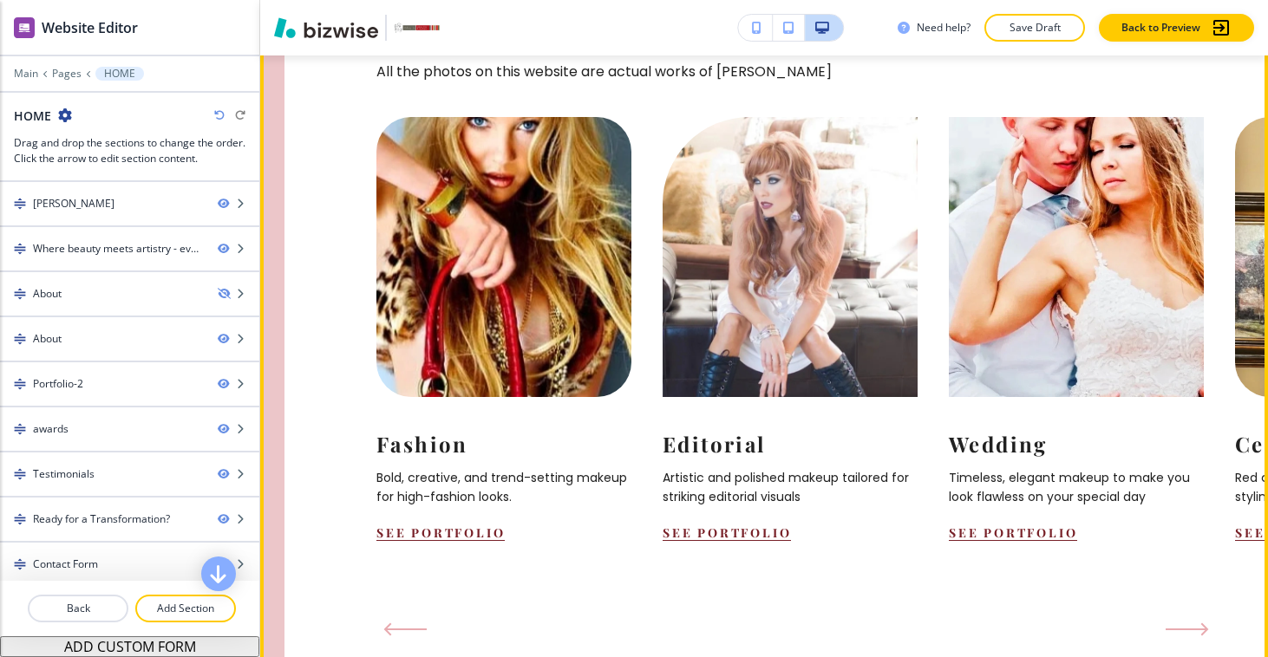
scroll to position [1724, 0]
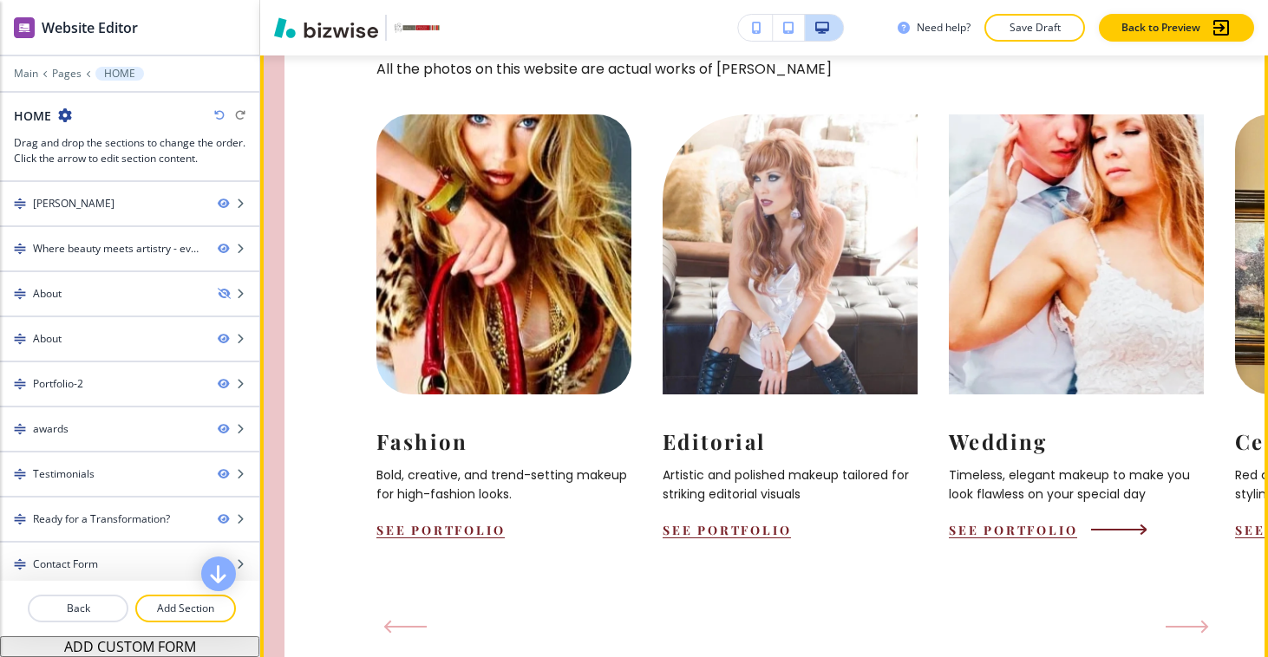
click at [1047, 522] on button "See Portfolio" at bounding box center [1012, 530] width 128 height 16
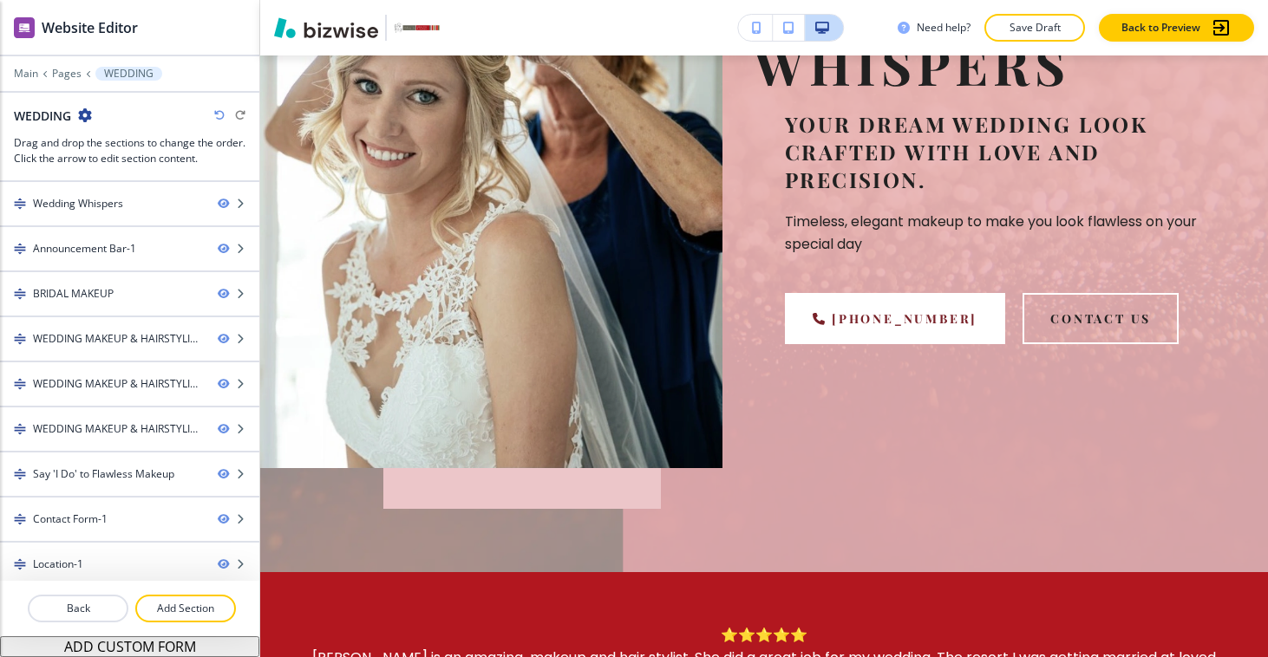
scroll to position [0, 0]
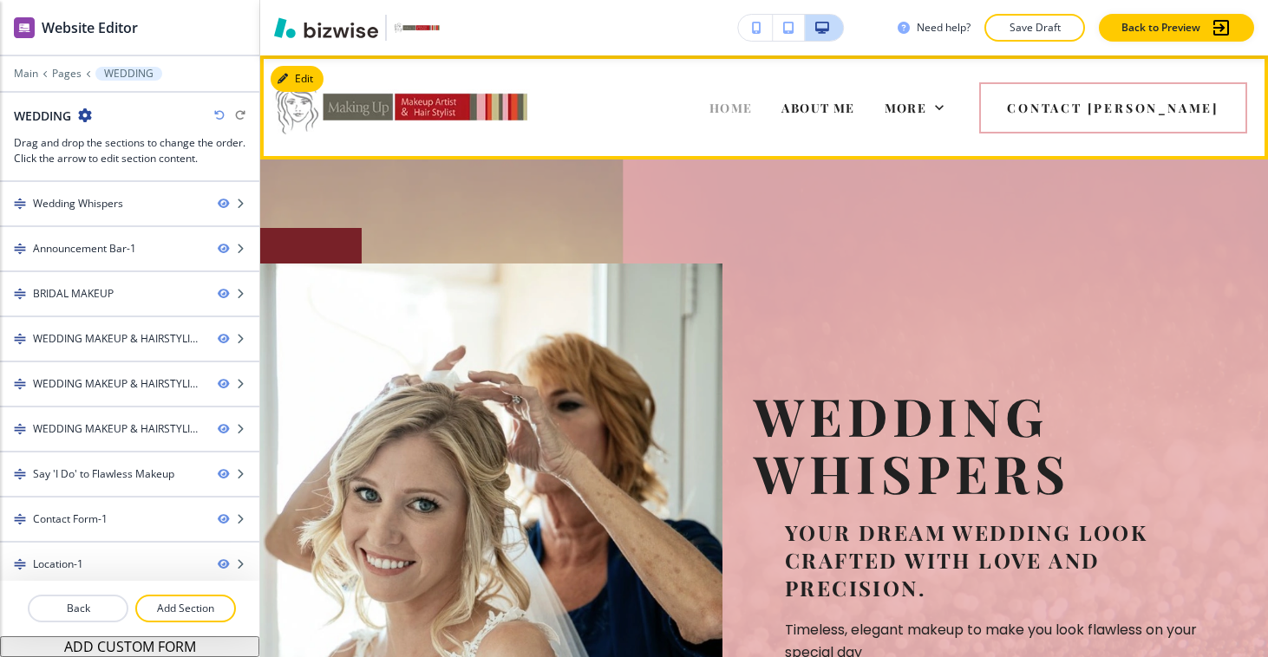
click at [753, 104] on span "HOME" at bounding box center [730, 108] width 43 height 16
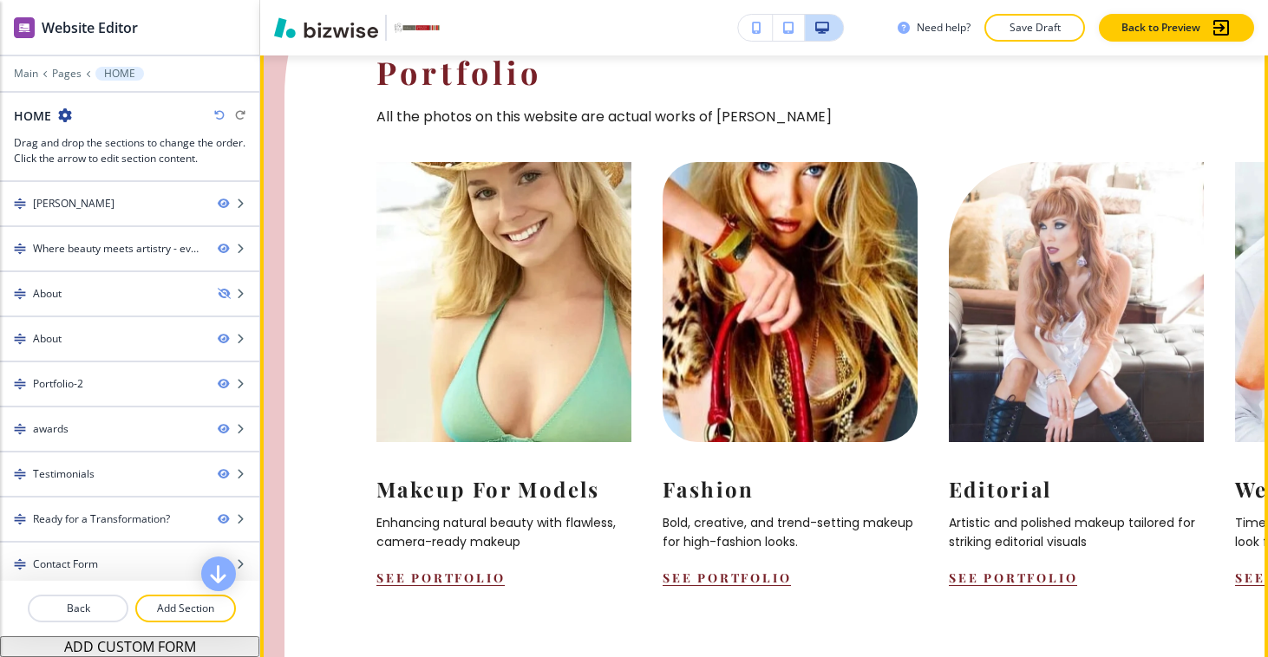
scroll to position [1744, 0]
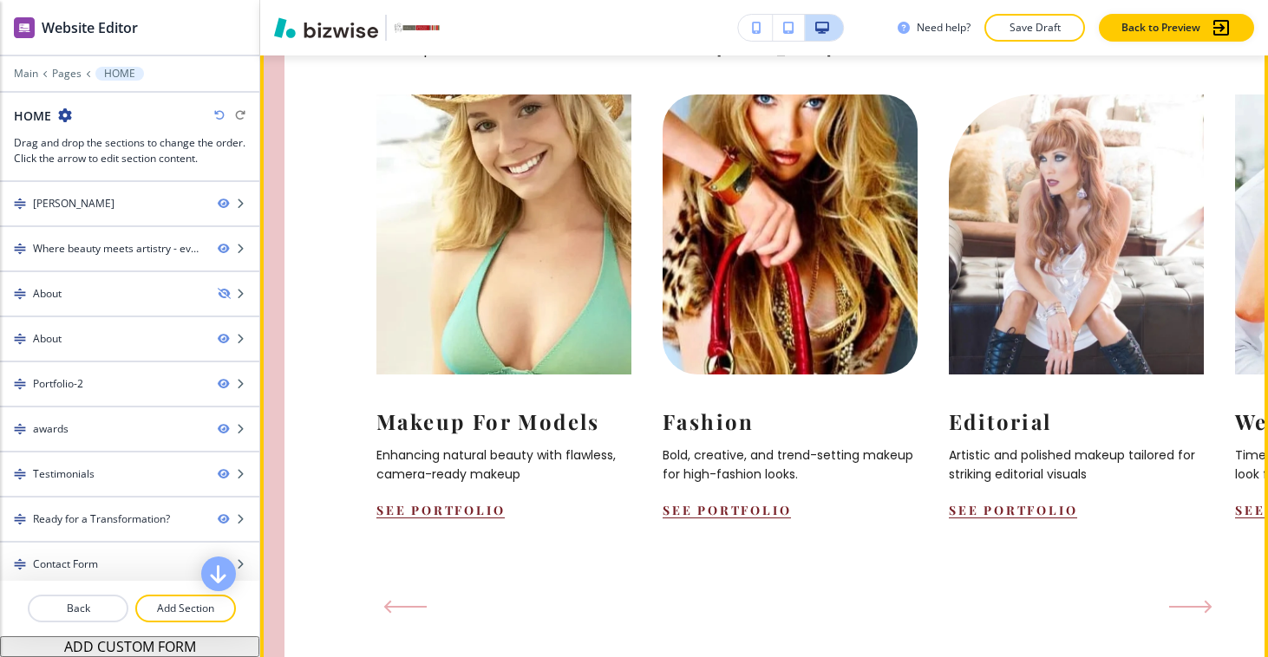
click at [1202, 593] on button "Next Slide" at bounding box center [1190, 607] width 57 height 28
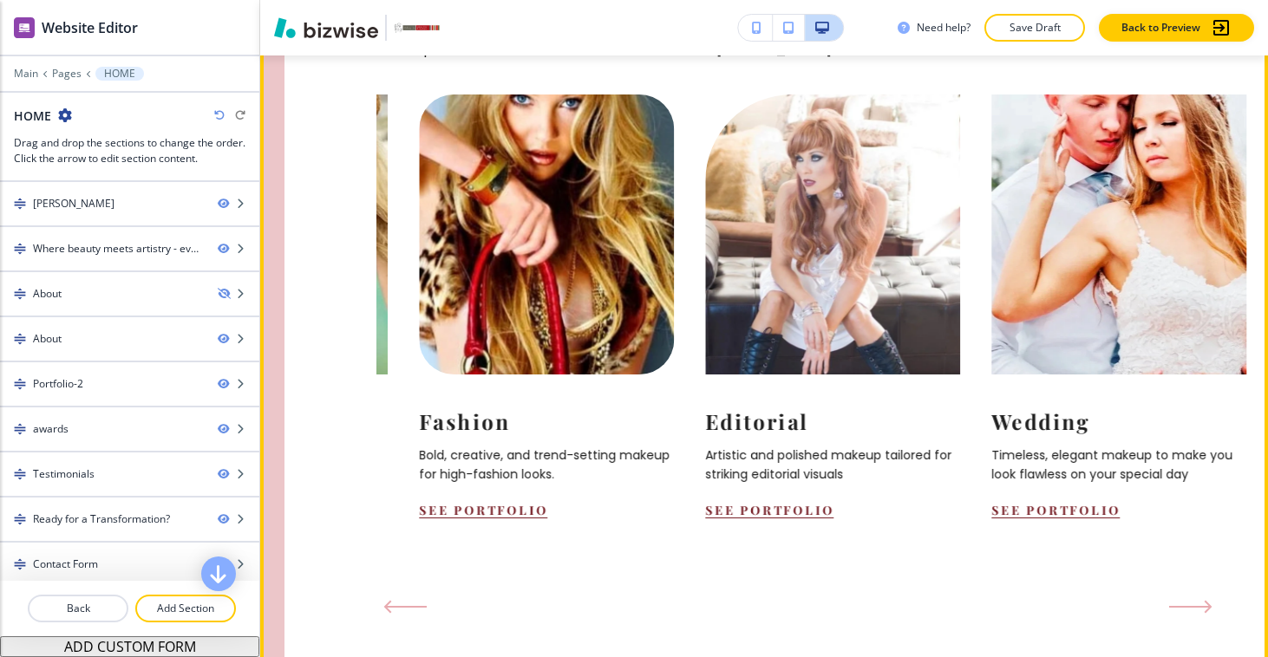
click at [1194, 600] on icon "Next Slide" at bounding box center [1190, 607] width 43 height 14
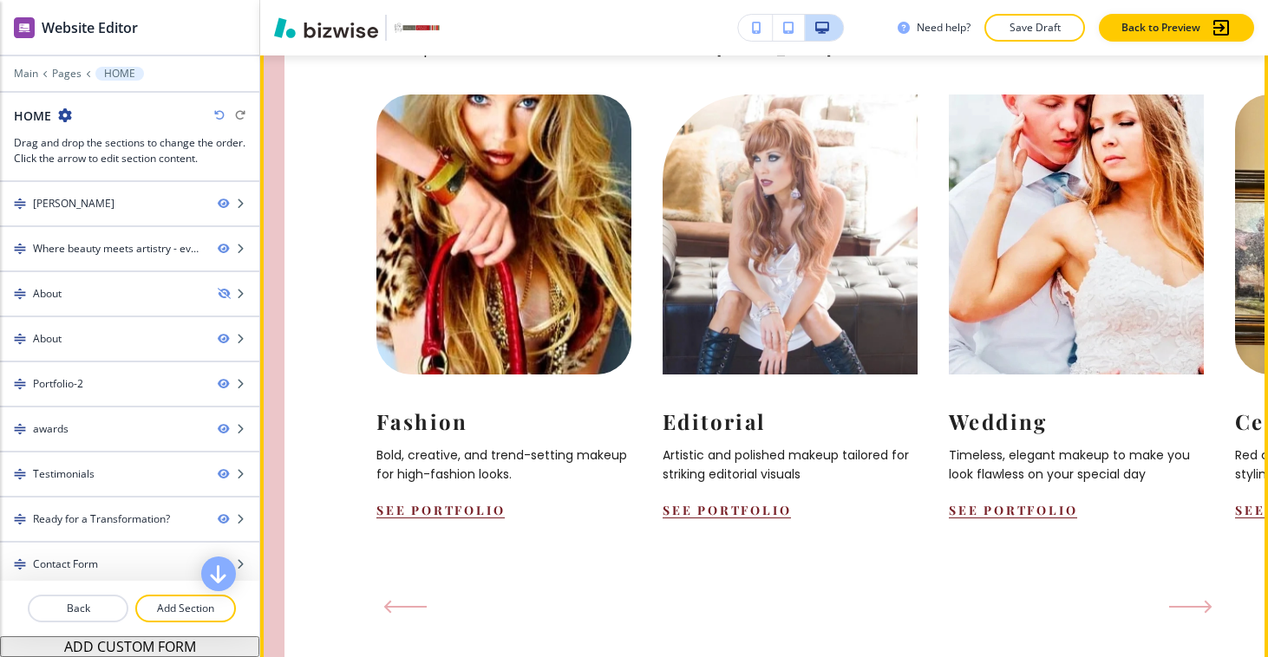
click at [1194, 600] on icon "Next Slide" at bounding box center [1190, 607] width 43 height 14
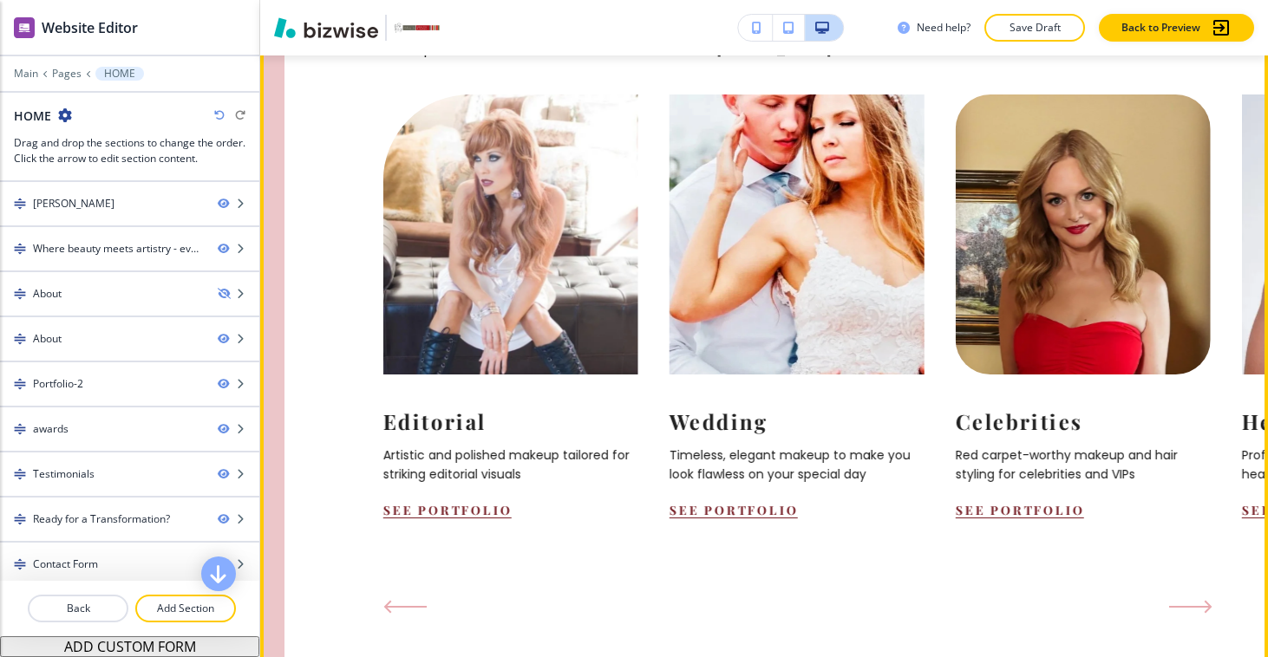
click at [1194, 600] on icon "Next Slide" at bounding box center [1190, 607] width 43 height 14
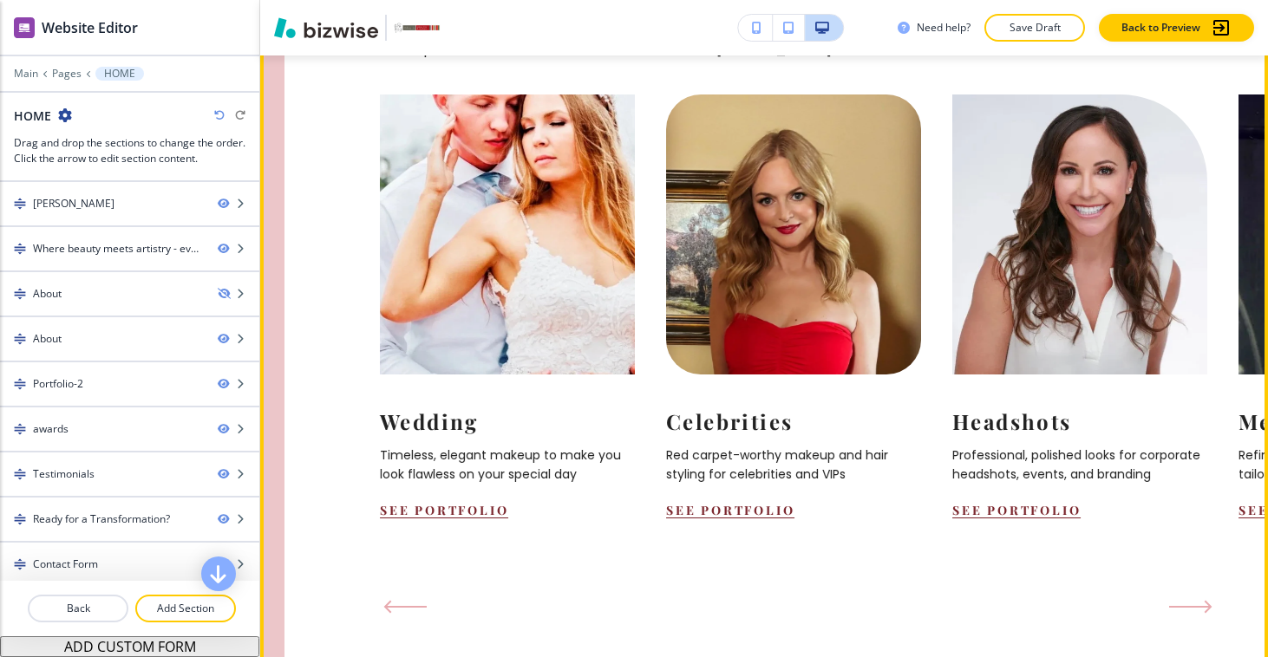
click at [1194, 600] on icon "Next Slide" at bounding box center [1190, 607] width 43 height 14
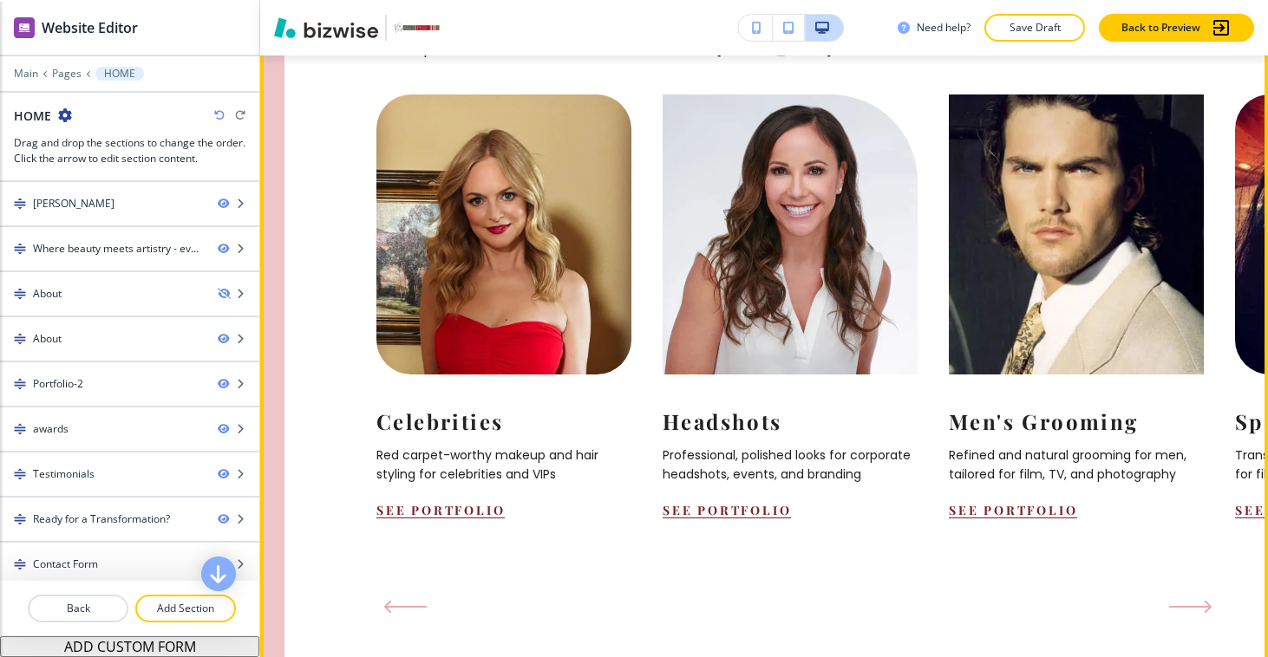
click at [1194, 600] on icon "Next Slide" at bounding box center [1190, 607] width 43 height 14
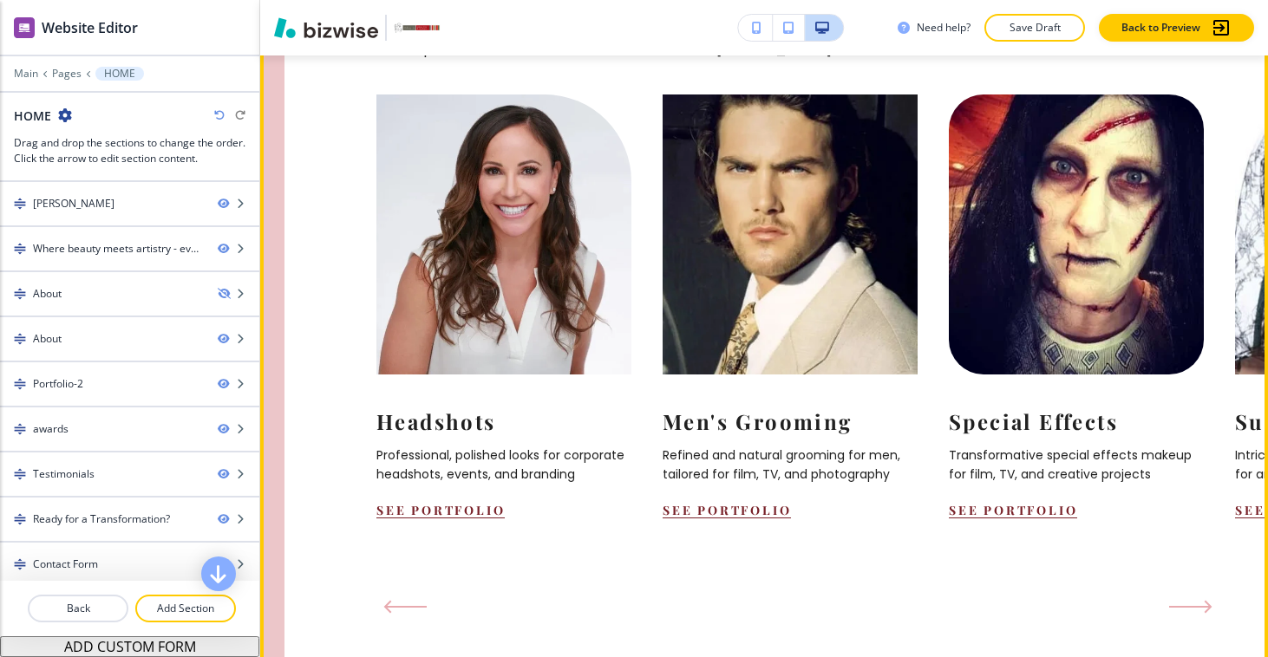
click at [1194, 600] on icon "Next Slide" at bounding box center [1190, 607] width 43 height 14
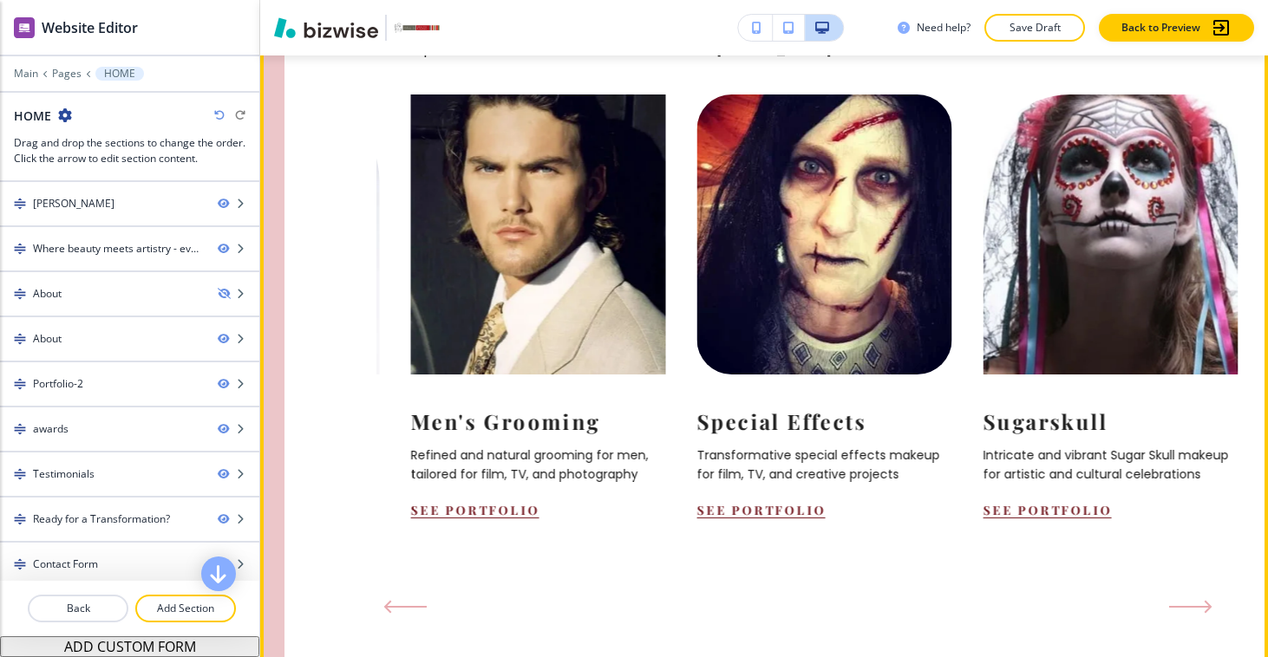
click at [1194, 600] on icon "Next Slide" at bounding box center [1190, 607] width 43 height 14
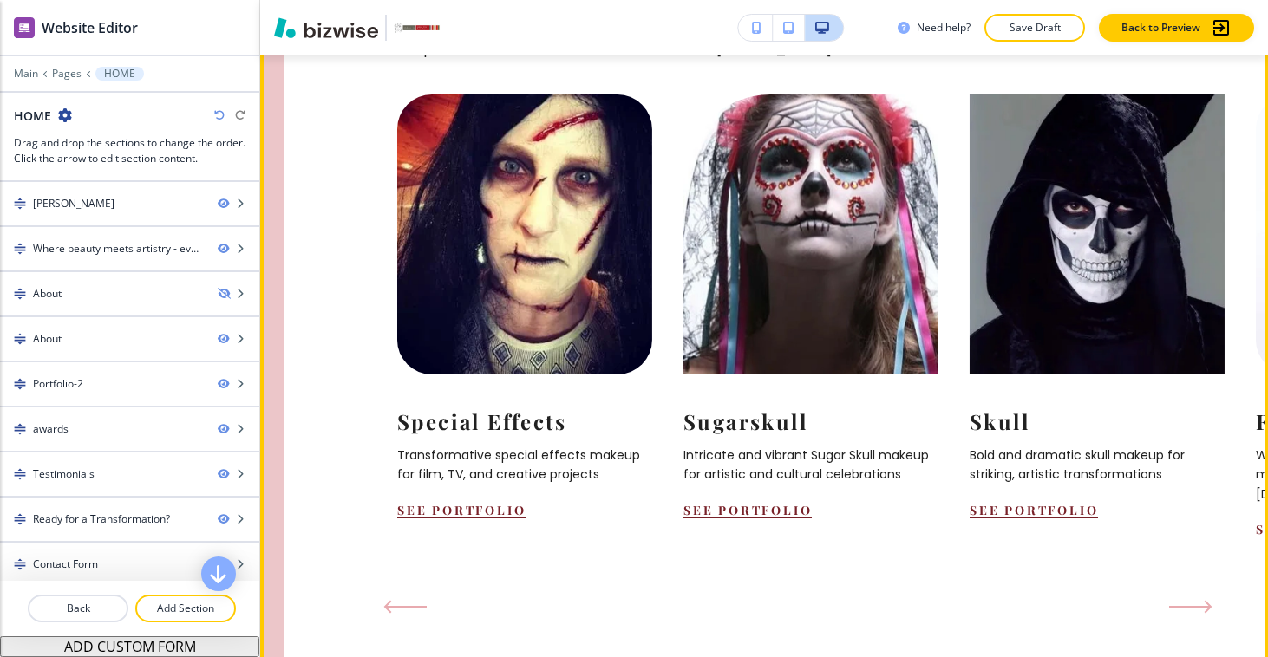
click at [1194, 600] on icon "Next Slide" at bounding box center [1190, 607] width 43 height 14
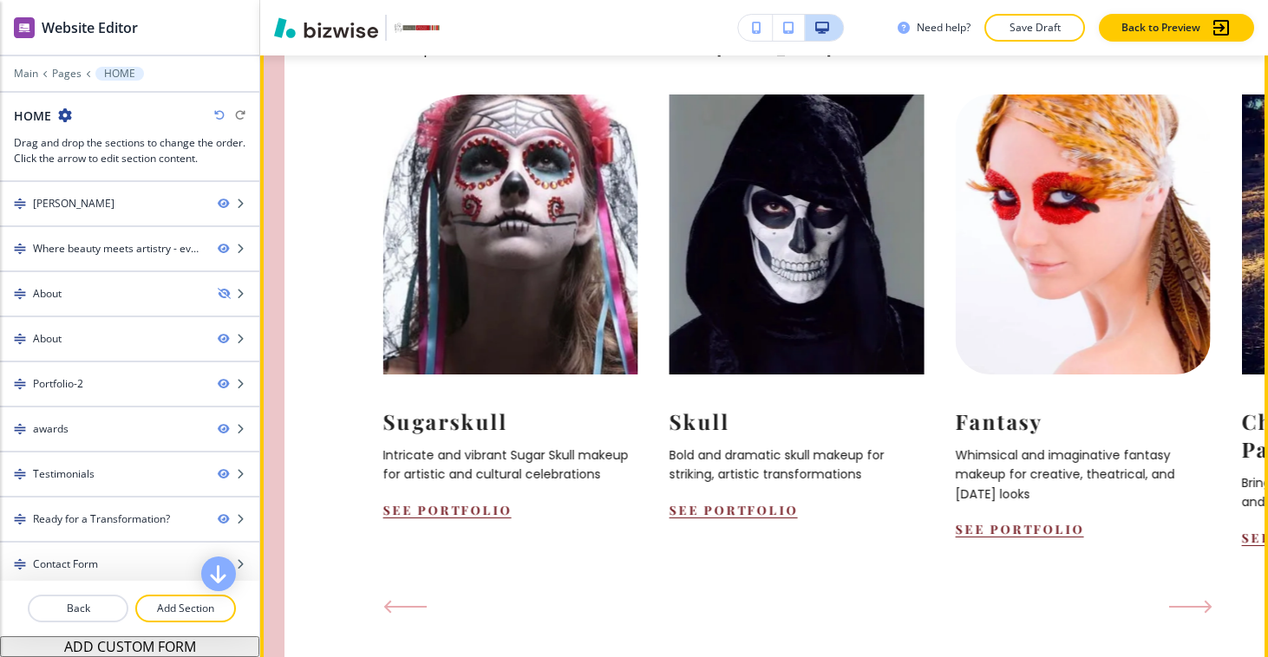
click at [1194, 600] on icon "Next Slide" at bounding box center [1190, 607] width 43 height 14
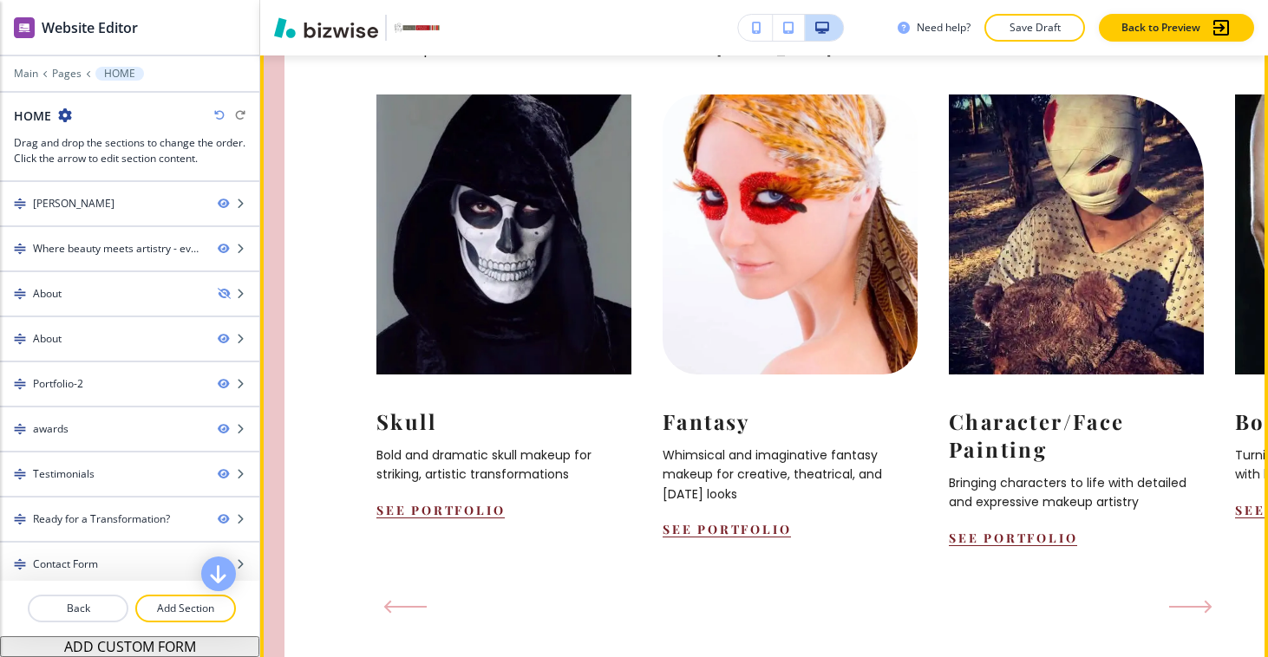
click at [1194, 600] on icon "Next Slide" at bounding box center [1190, 607] width 43 height 14
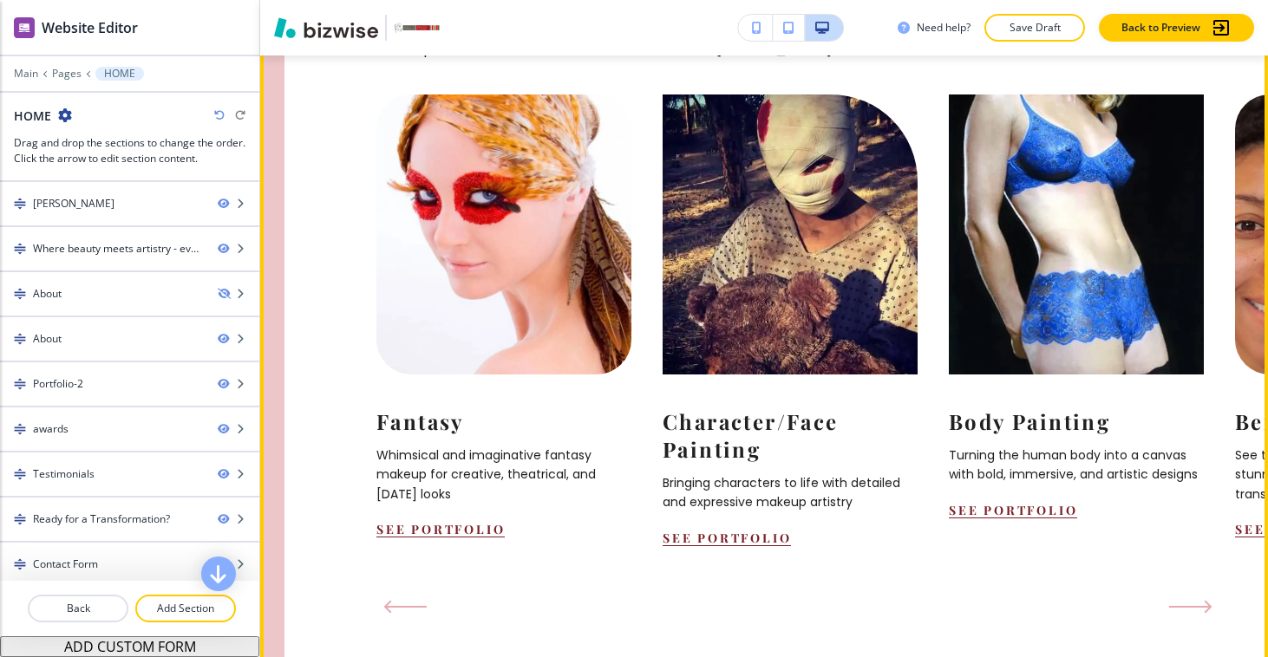
click at [1190, 607] on icon "Next Slide" at bounding box center [1190, 607] width 40 height 0
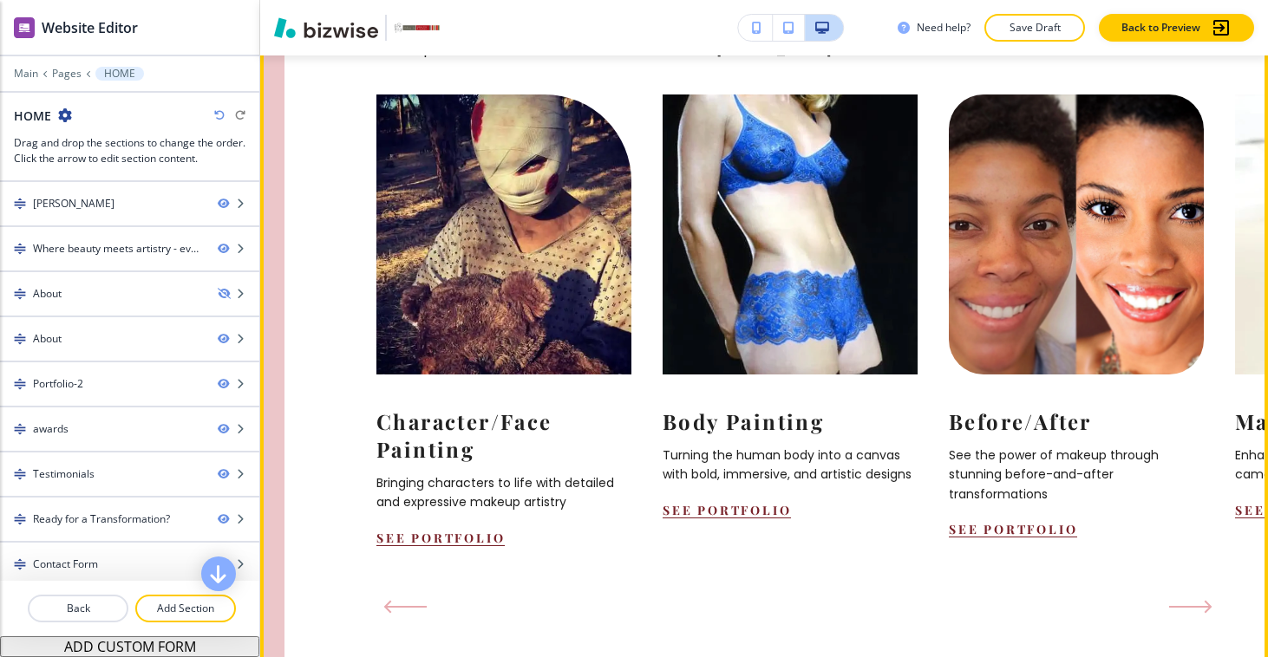
click at [1190, 607] on icon "Next Slide" at bounding box center [1190, 607] width 40 height 0
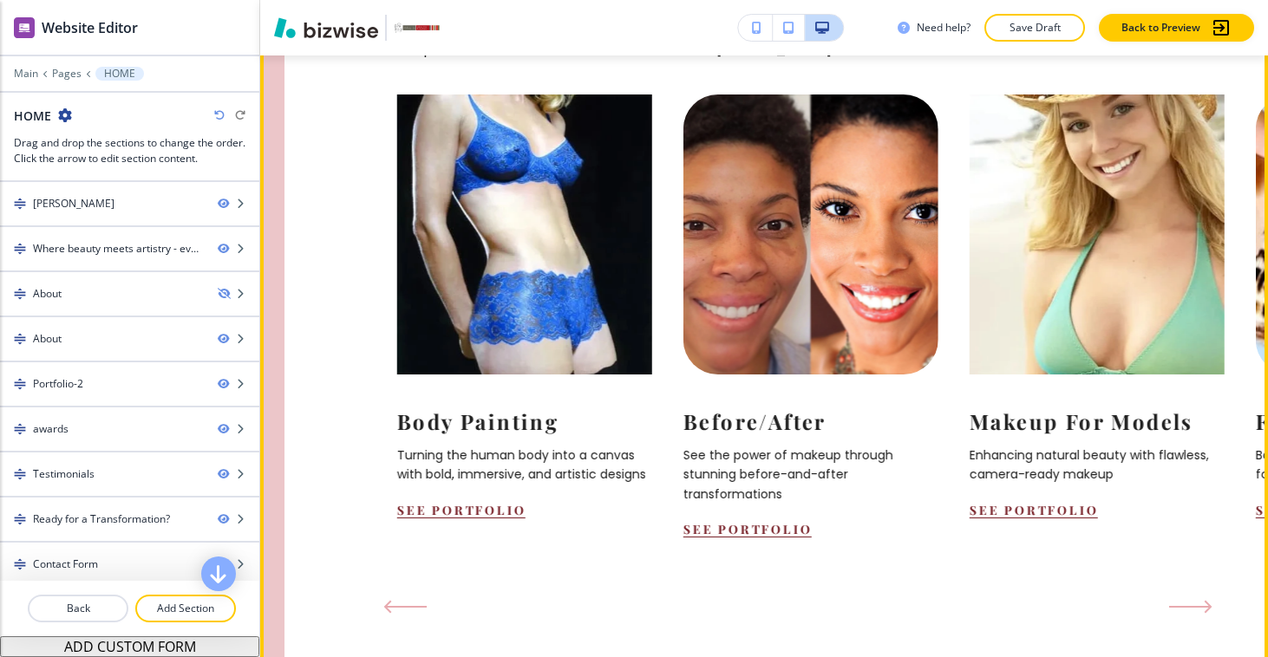
click at [1190, 607] on icon "Next Slide" at bounding box center [1190, 607] width 40 height 0
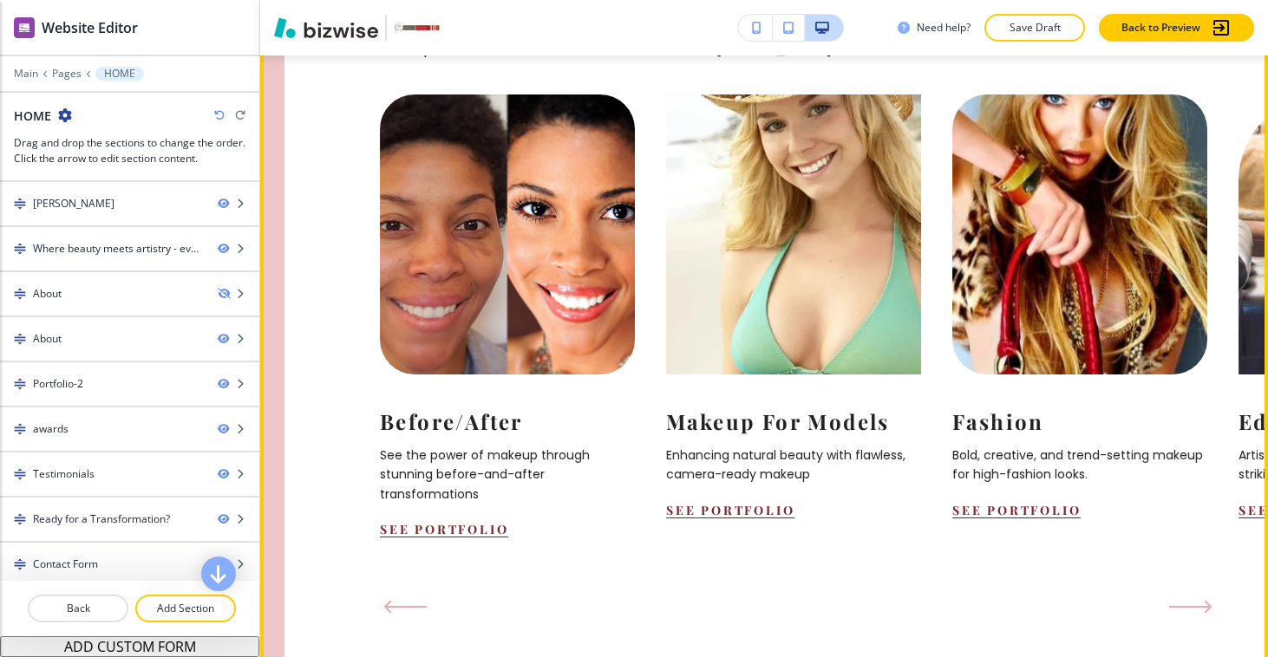
click at [1190, 607] on icon "Next Slide" at bounding box center [1190, 607] width 40 height 0
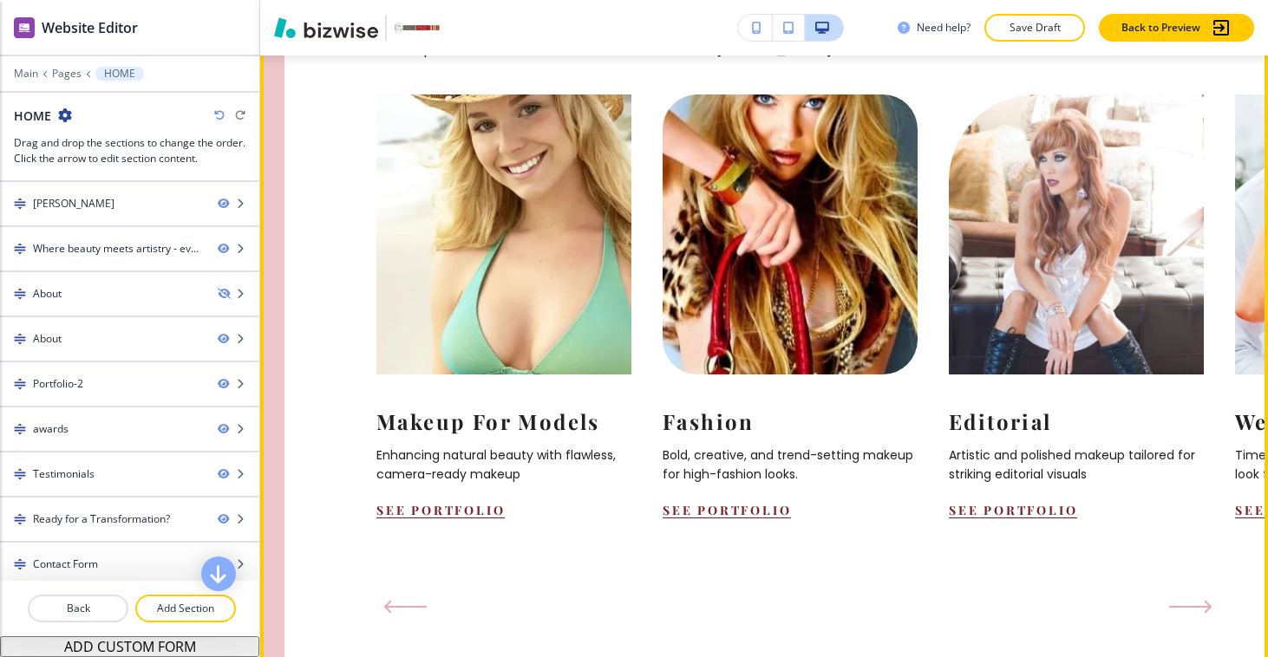
click at [1190, 607] on icon "Next Slide" at bounding box center [1190, 607] width 40 height 0
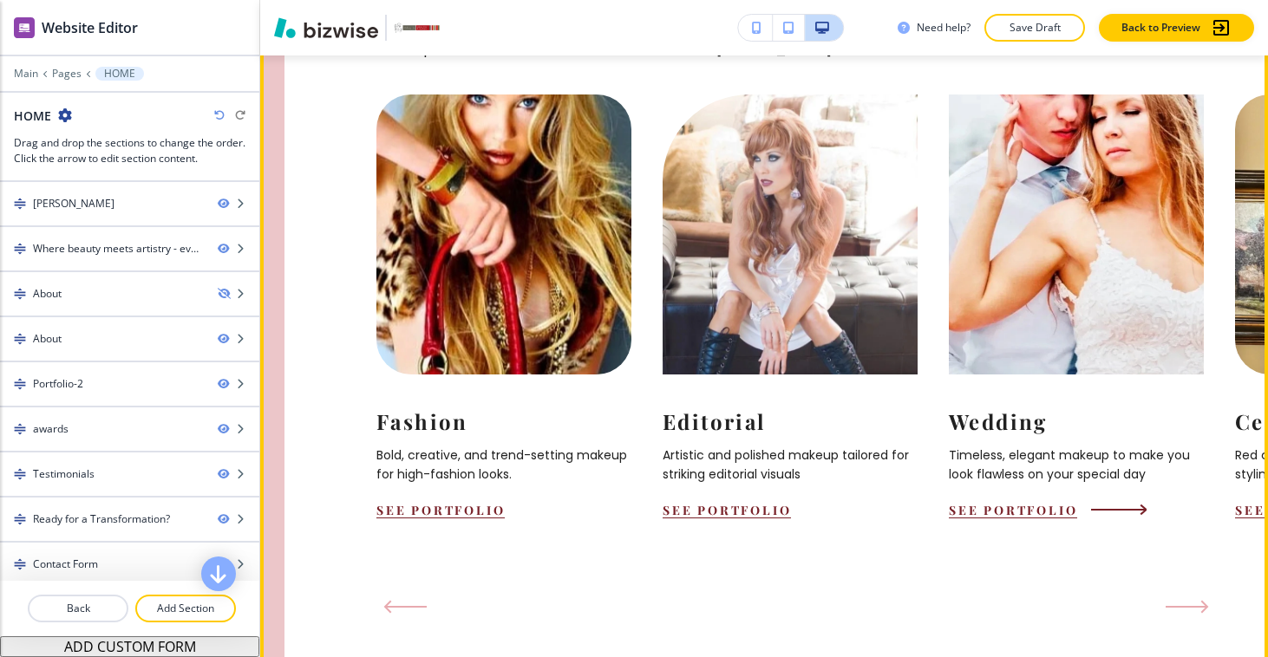
click at [1055, 472] on div "Wedding Timeless, elegant makeup to make you look flawless on your special day …" at bounding box center [1075, 447] width 255 height 144
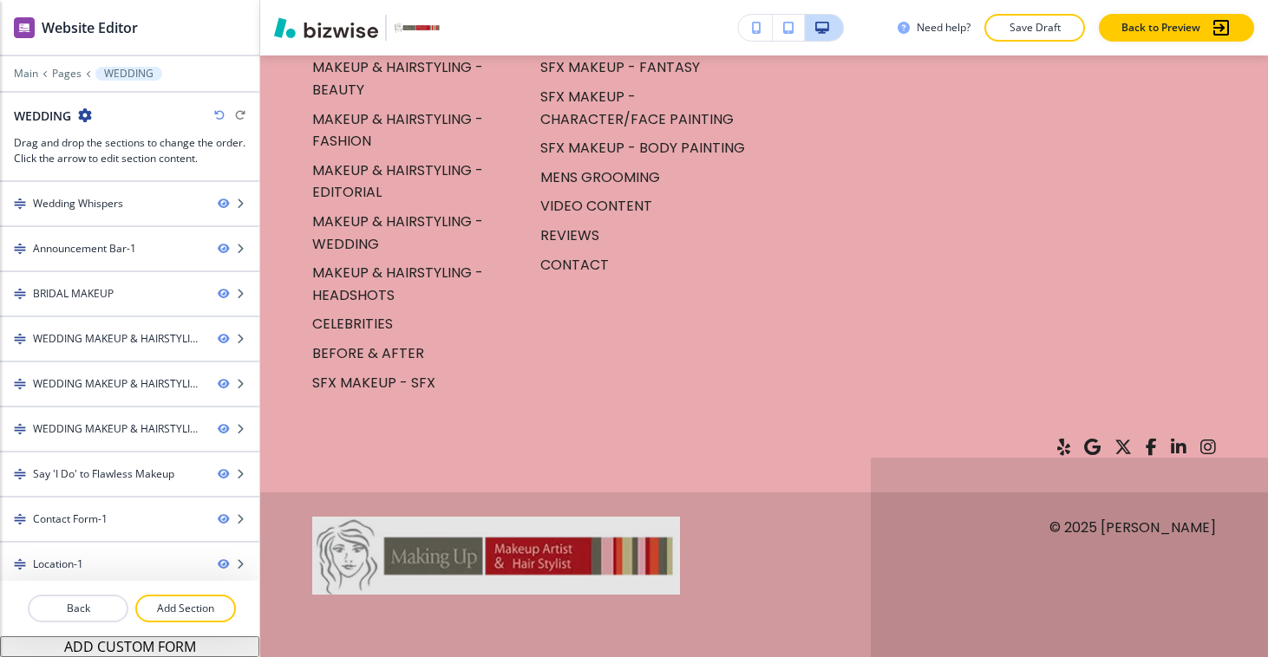
scroll to position [7064, 0]
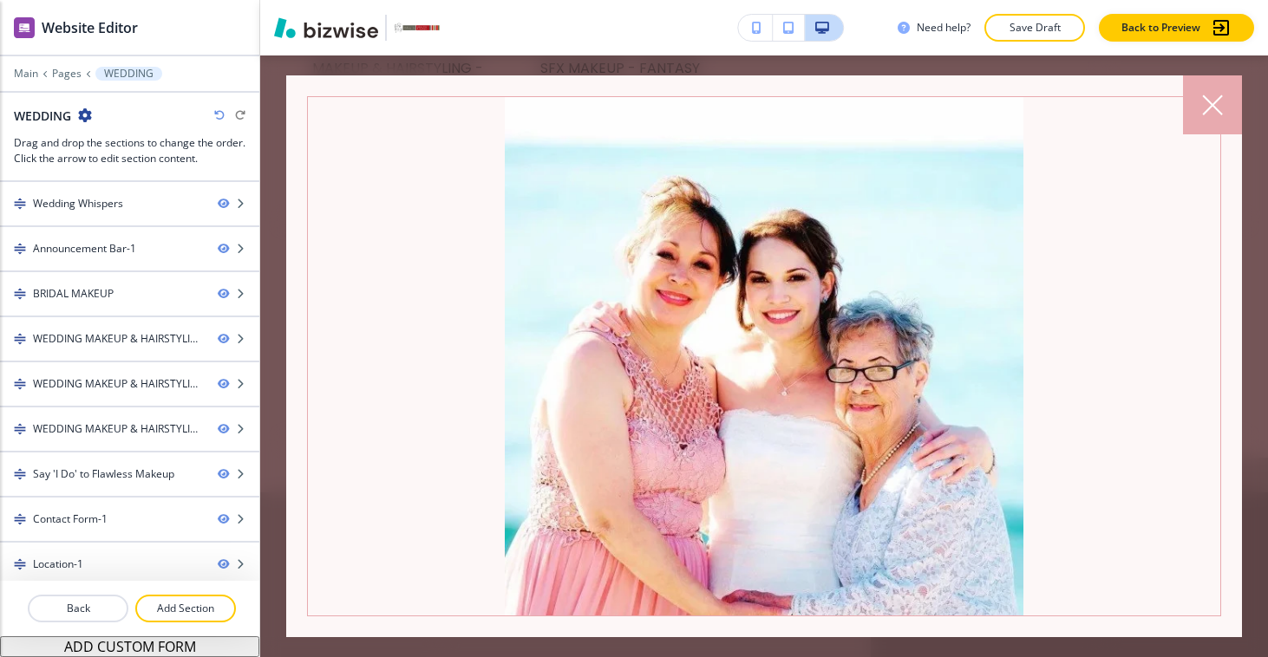
click at [1203, 108] on icon at bounding box center [1212, 105] width 21 height 21
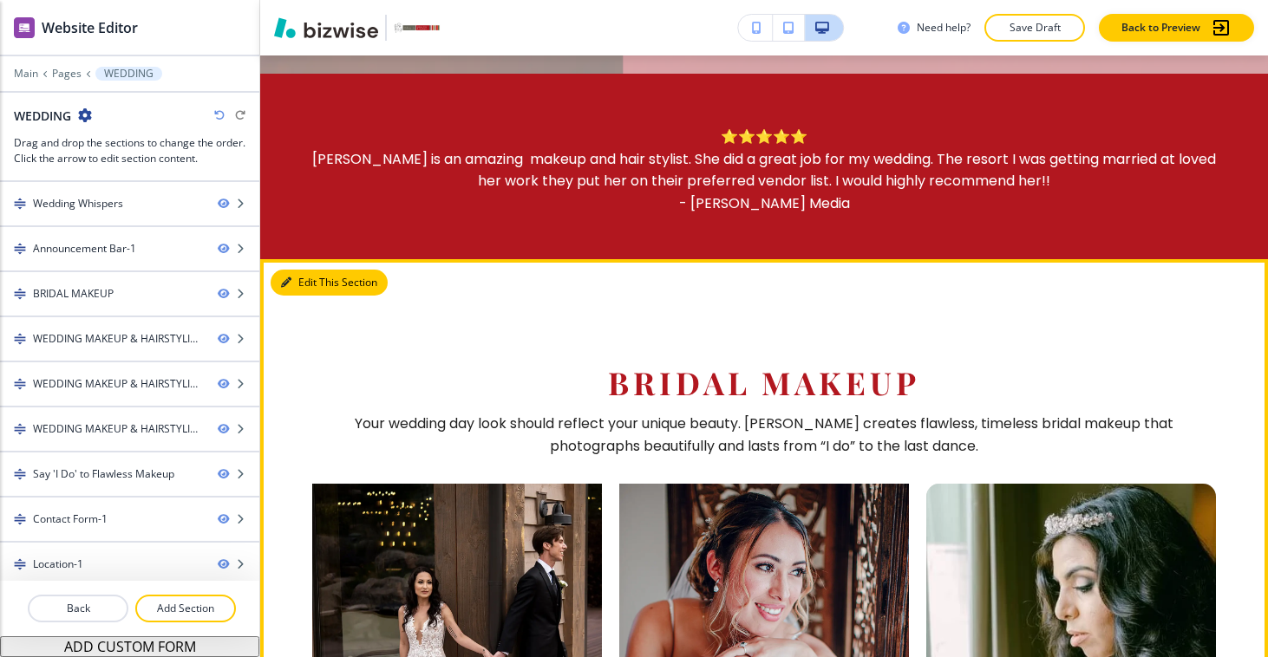
click at [291, 276] on button "Edit This Section" at bounding box center [329, 283] width 117 height 26
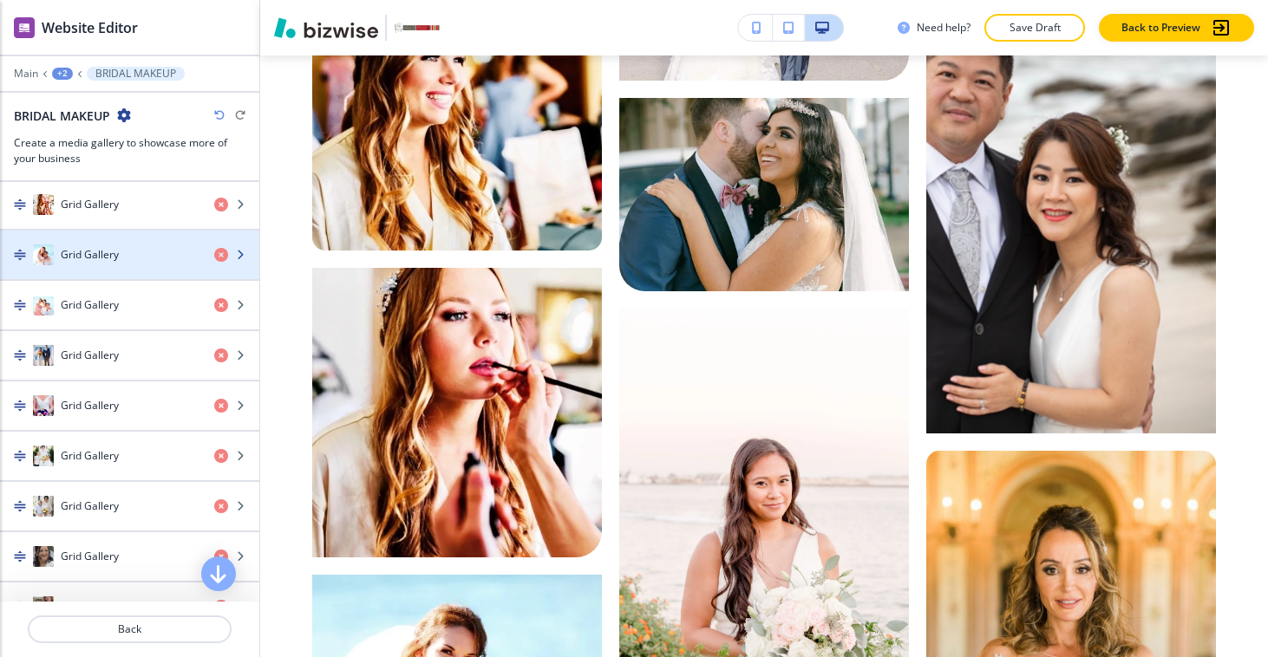
scroll to position [1392, 0]
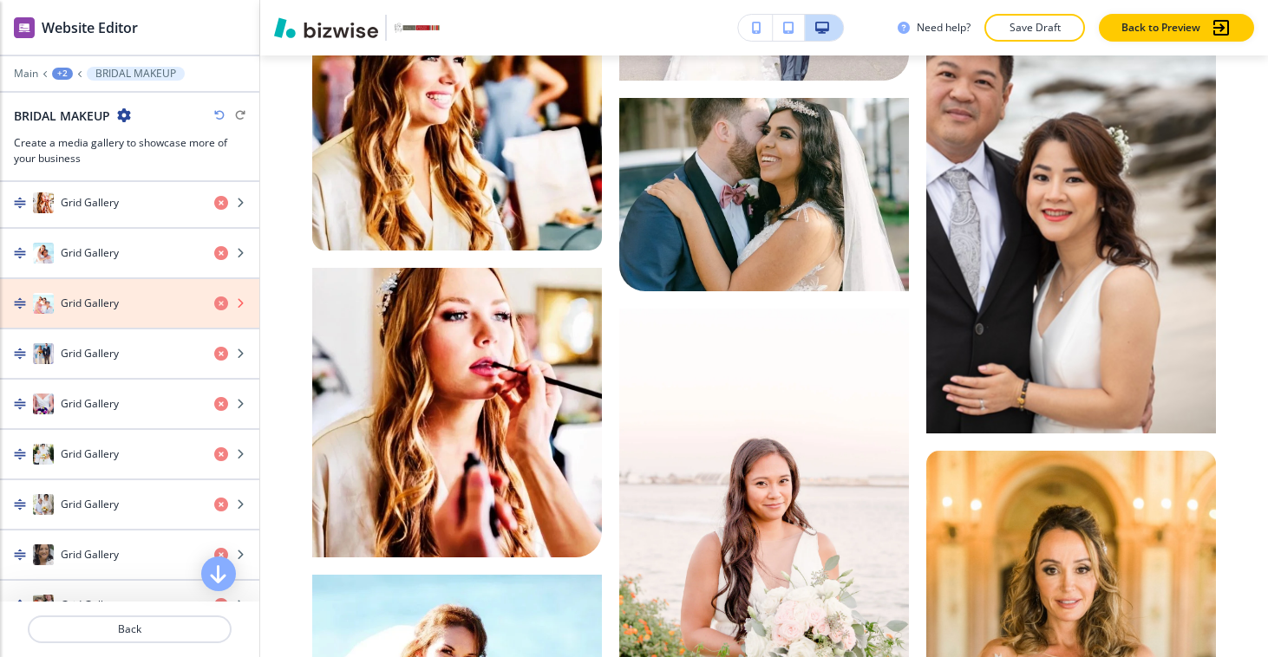
click at [218, 303] on icon "button" at bounding box center [221, 304] width 14 height 14
click at [223, 299] on icon "button" at bounding box center [221, 304] width 14 height 14
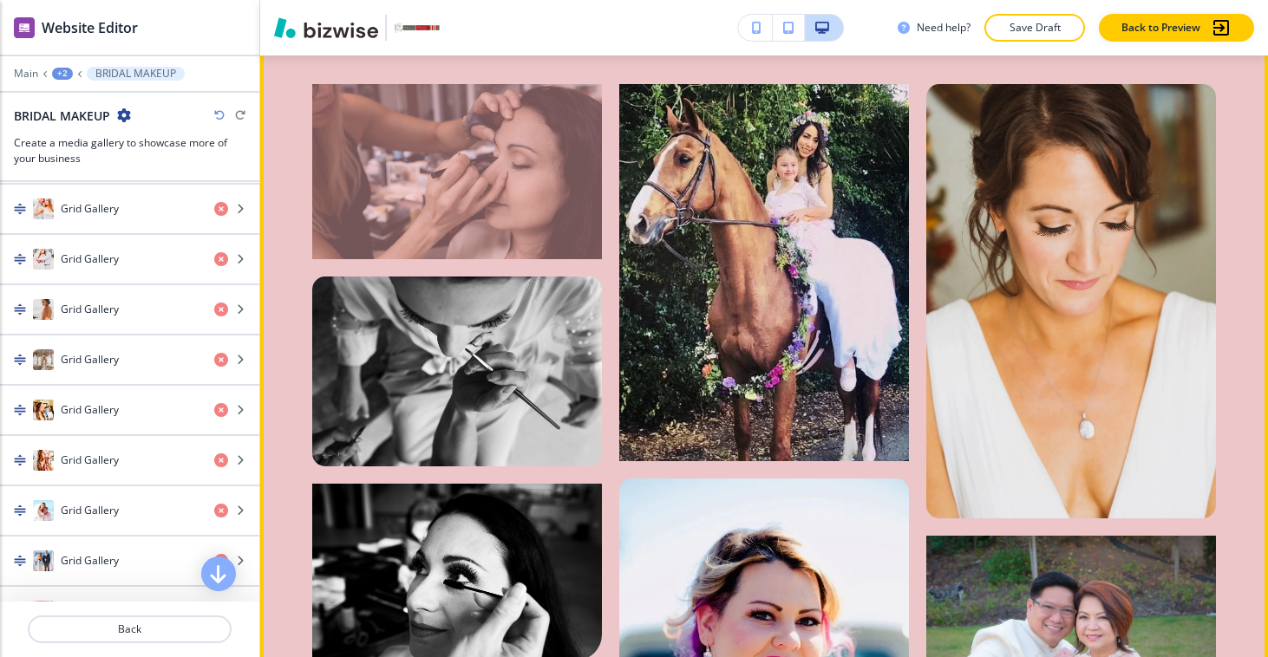
scroll to position [8750, 0]
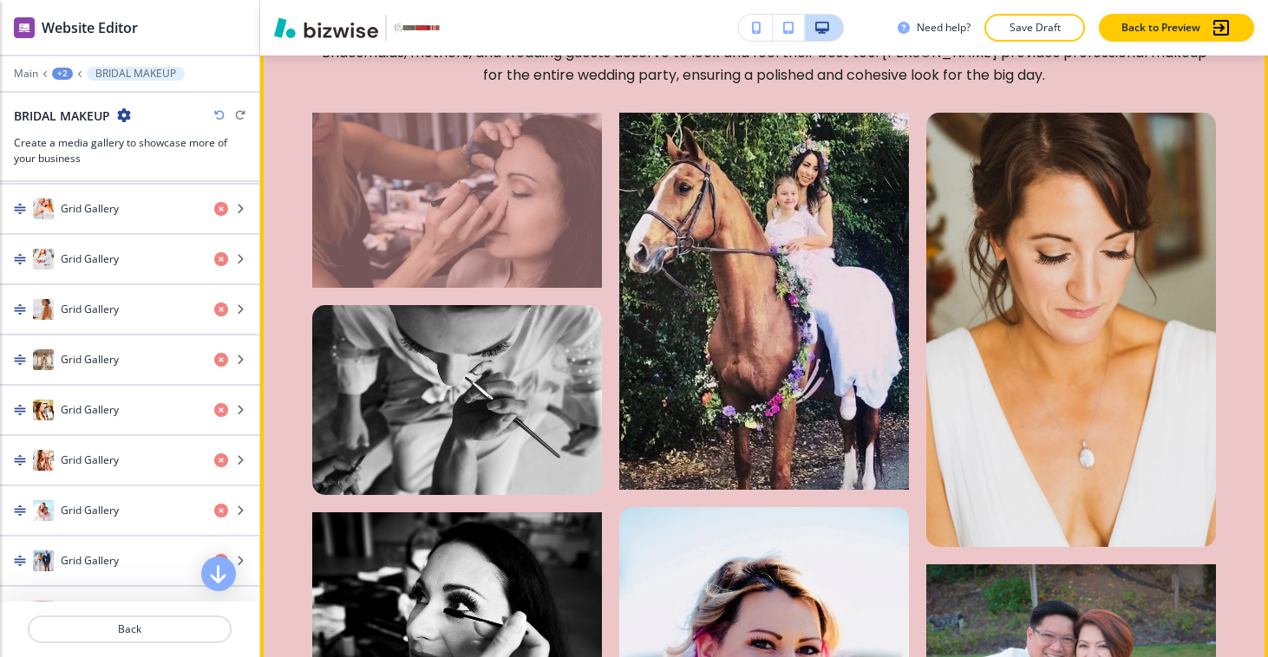
click at [497, 168] on div at bounding box center [457, 201] width 290 height 176
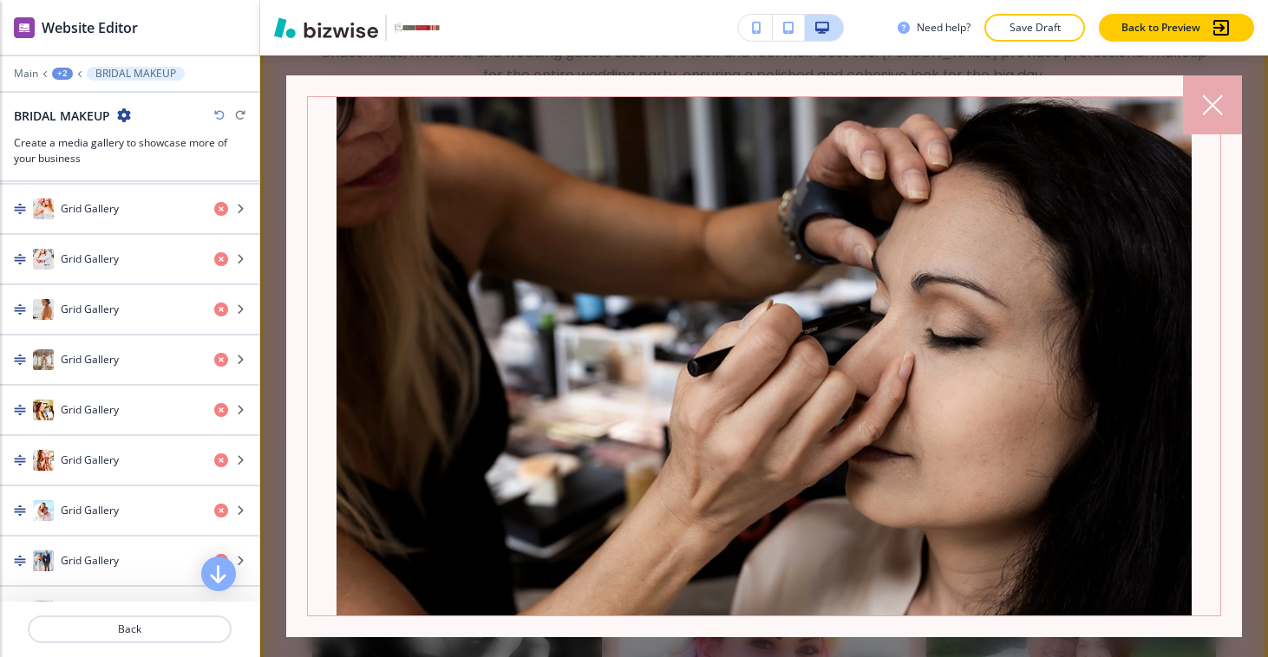
click at [1210, 91] on div at bounding box center [1212, 104] width 59 height 59
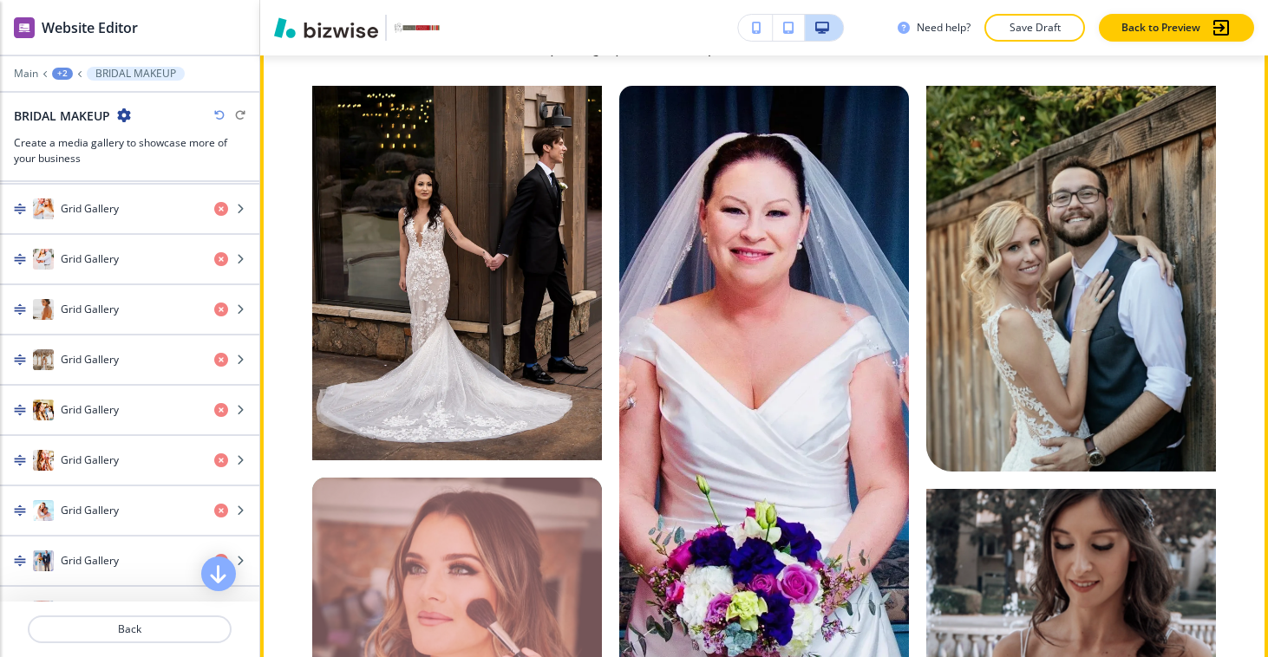
scroll to position [0, 0]
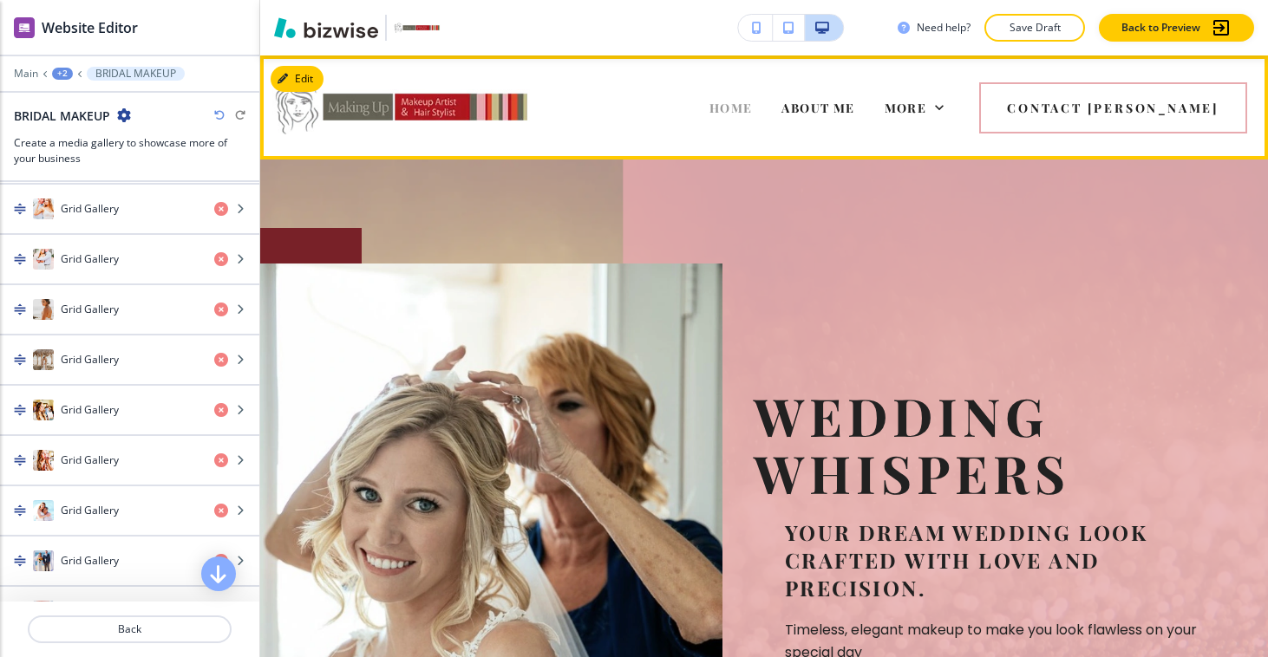
click at [753, 107] on span "HOME" at bounding box center [730, 108] width 43 height 16
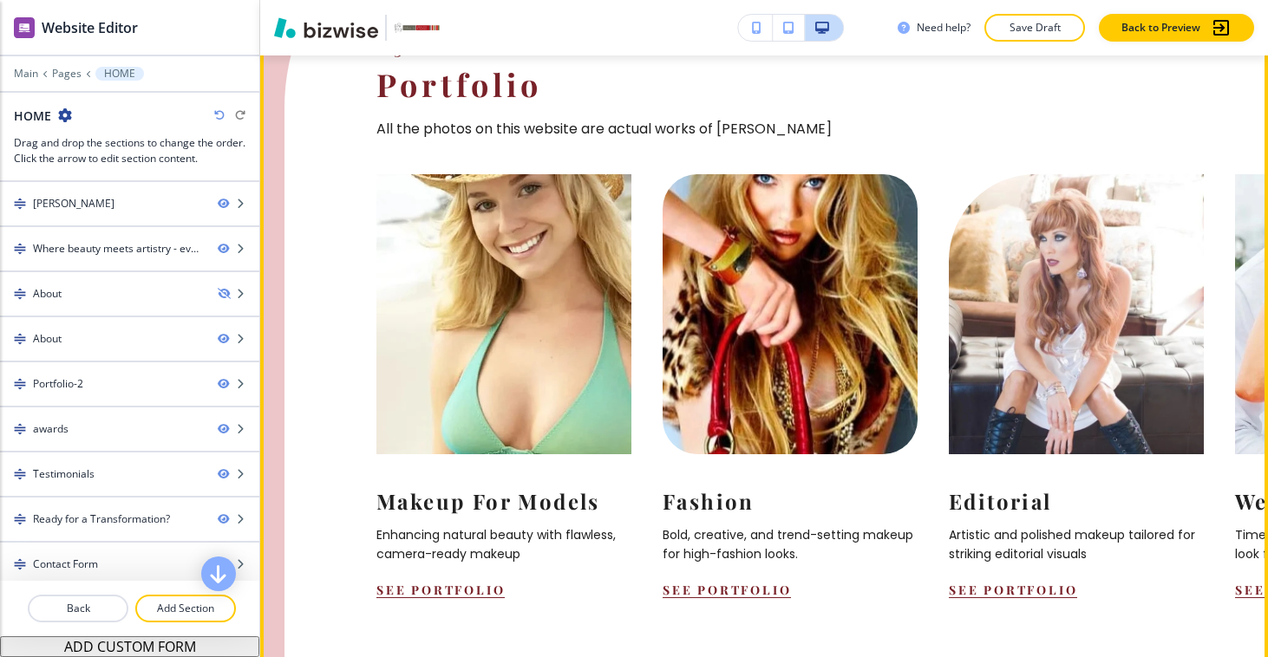
scroll to position [1751, 0]
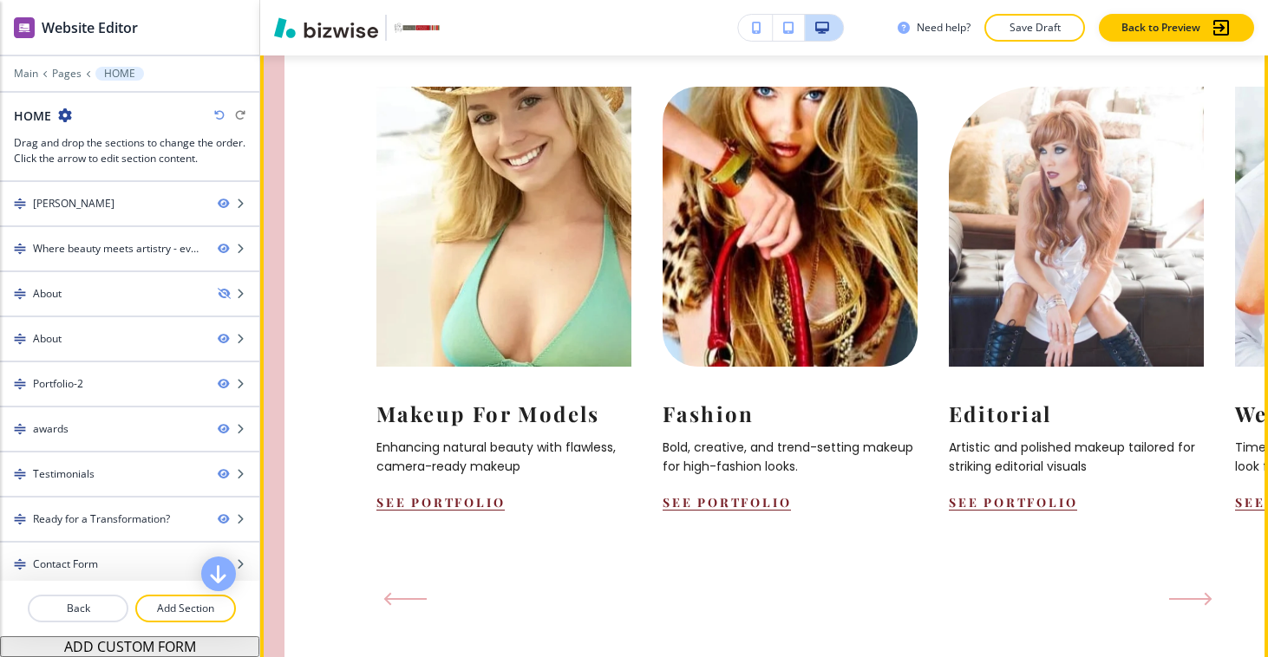
click at [1178, 585] on button "Next Slide" at bounding box center [1190, 599] width 57 height 28
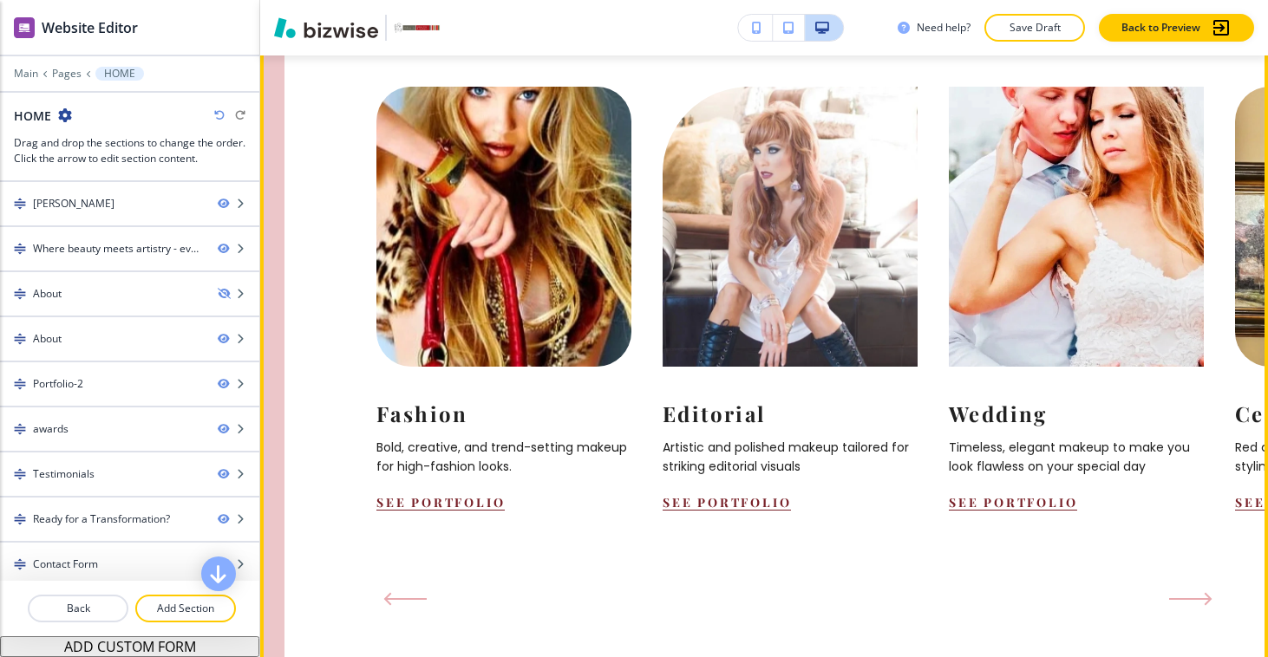
click at [1177, 592] on icon "Next Slide" at bounding box center [1190, 599] width 43 height 14
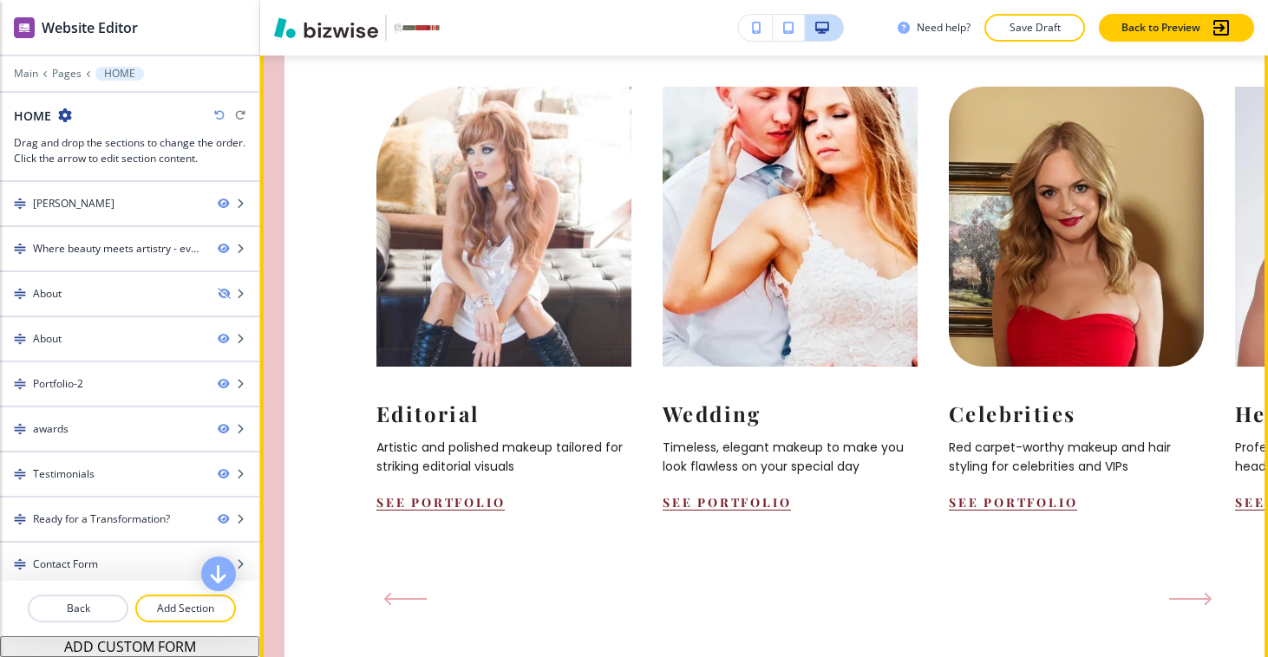
click at [1177, 592] on icon "Next Slide" at bounding box center [1190, 599] width 43 height 14
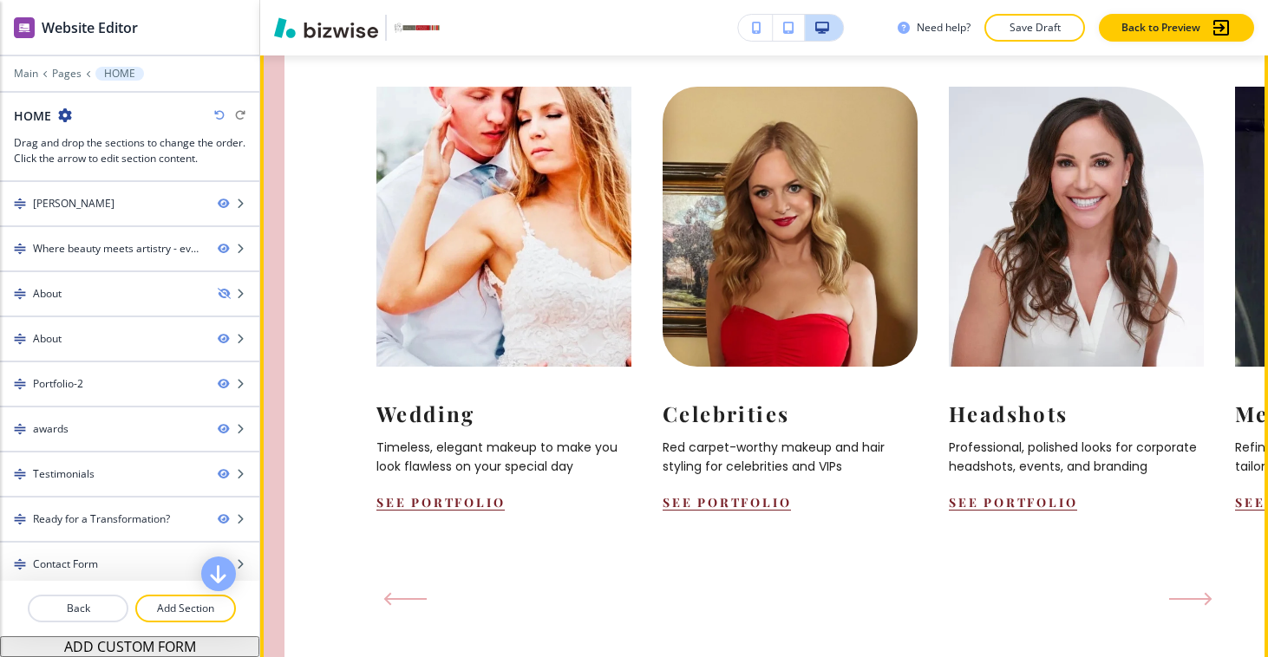
click at [1176, 592] on icon "Next Slide" at bounding box center [1190, 599] width 43 height 14
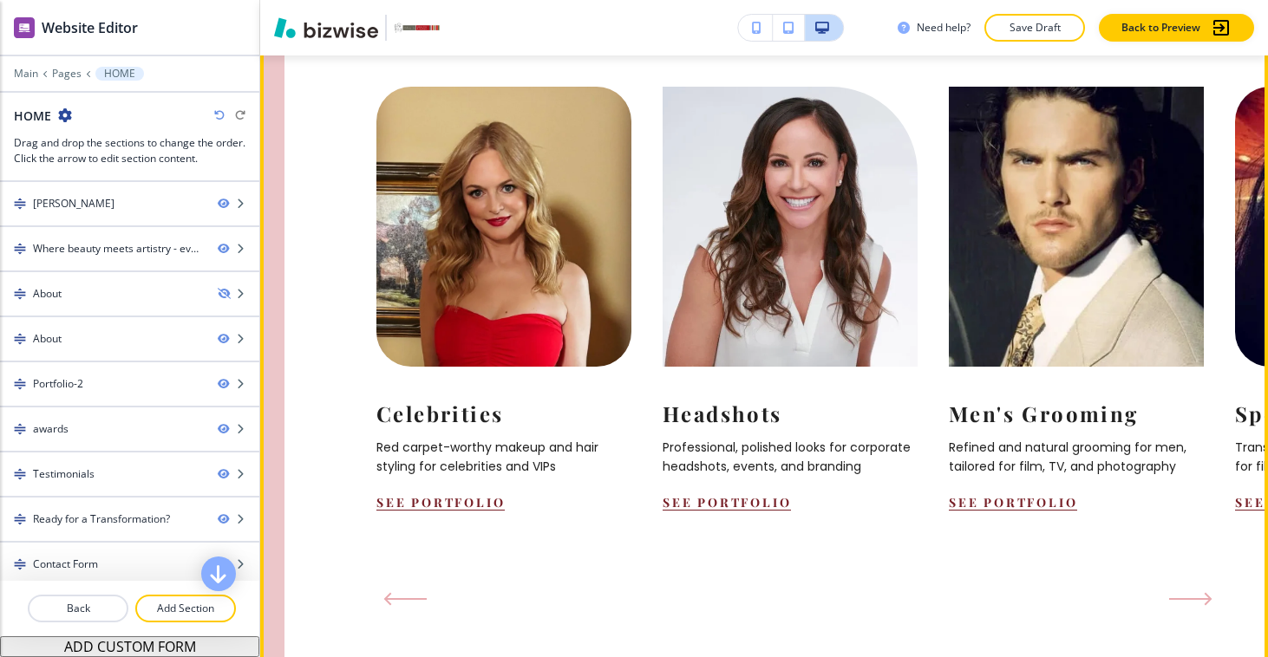
click at [1187, 585] on button "Next Slide" at bounding box center [1190, 599] width 57 height 28
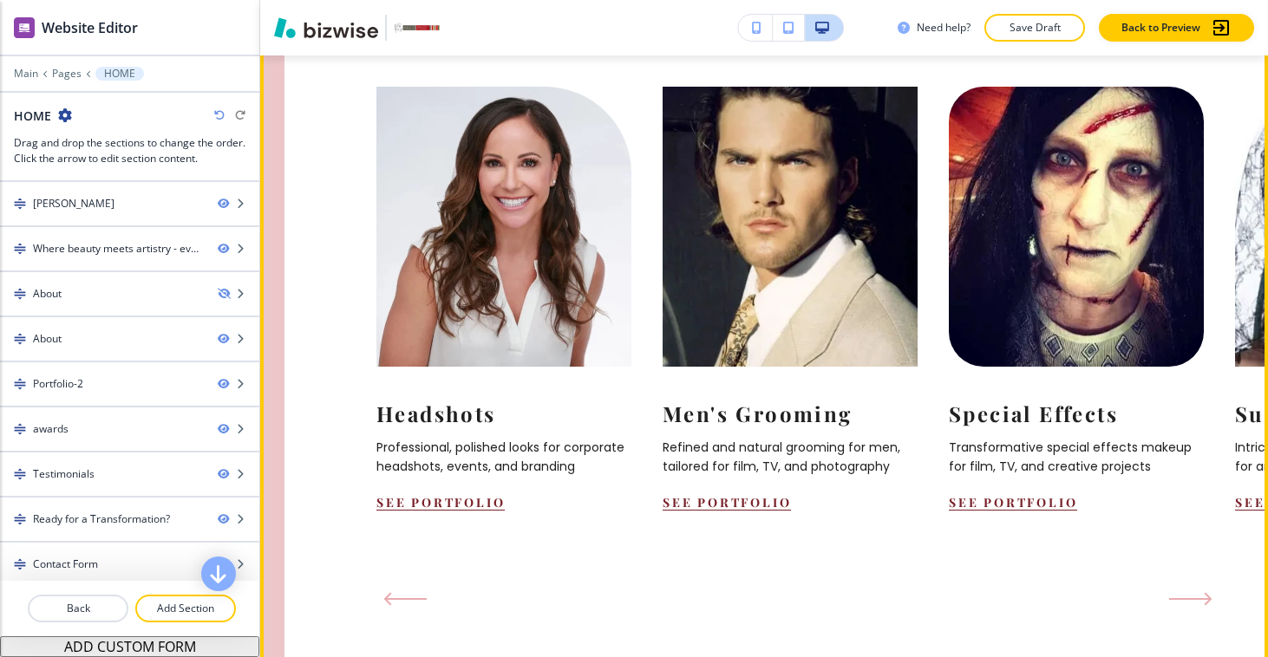
click at [1187, 585] on button "Next Slide" at bounding box center [1190, 599] width 57 height 28
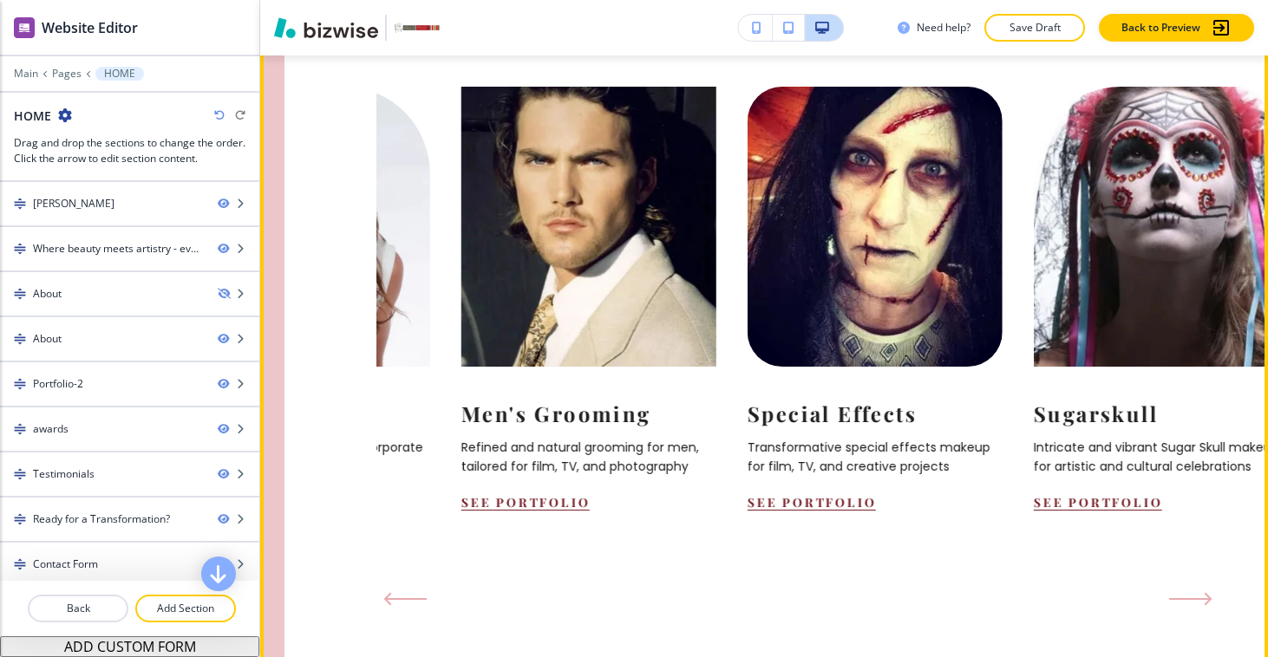
click at [1187, 585] on button "Next Slide" at bounding box center [1190, 599] width 57 height 28
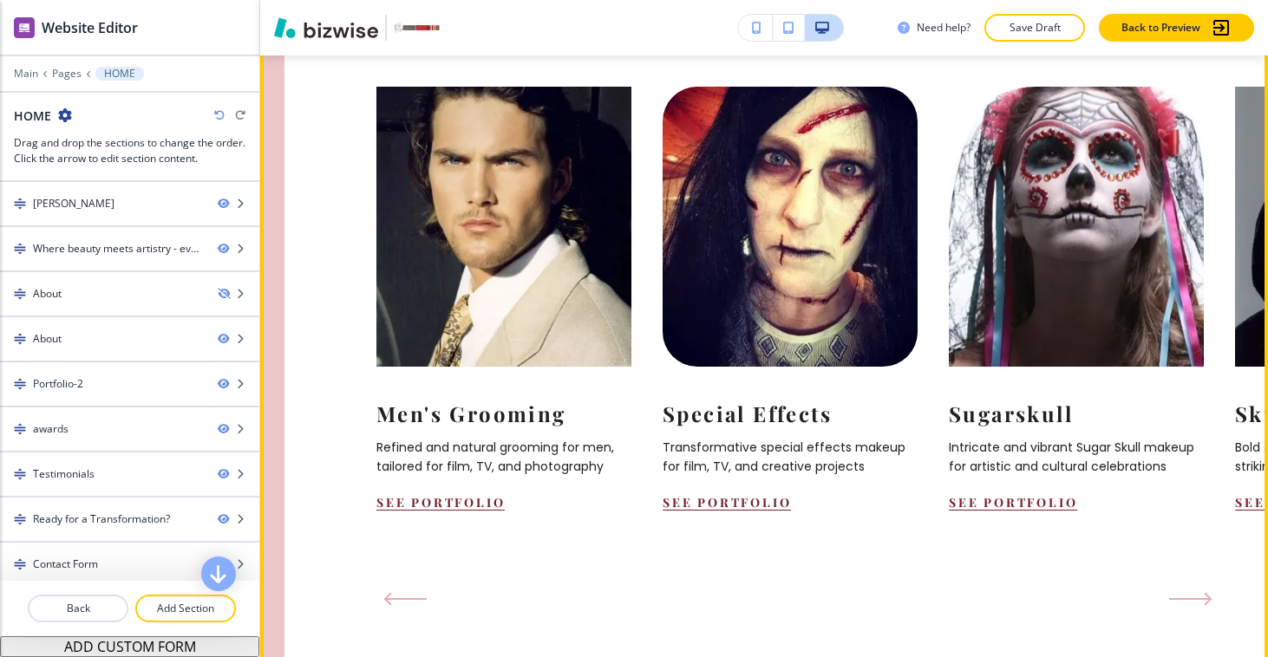
click at [1187, 585] on button "Next Slide" at bounding box center [1190, 599] width 57 height 28
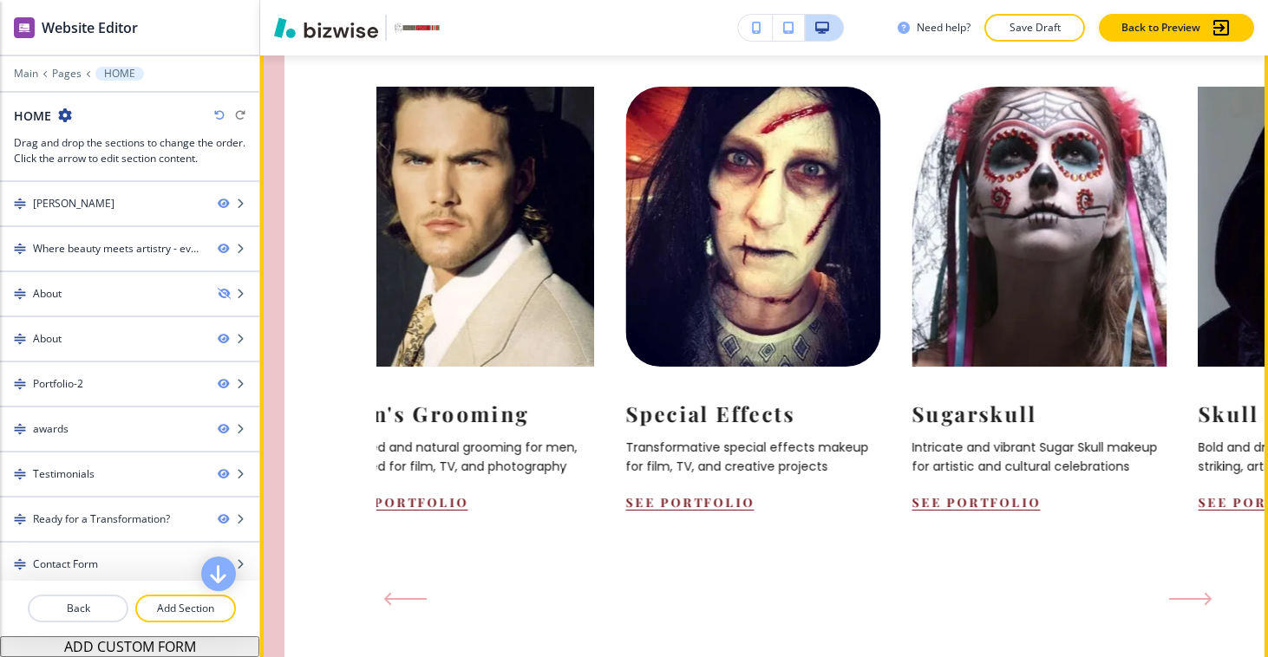
click at [1187, 585] on button "Next Slide" at bounding box center [1190, 599] width 57 height 28
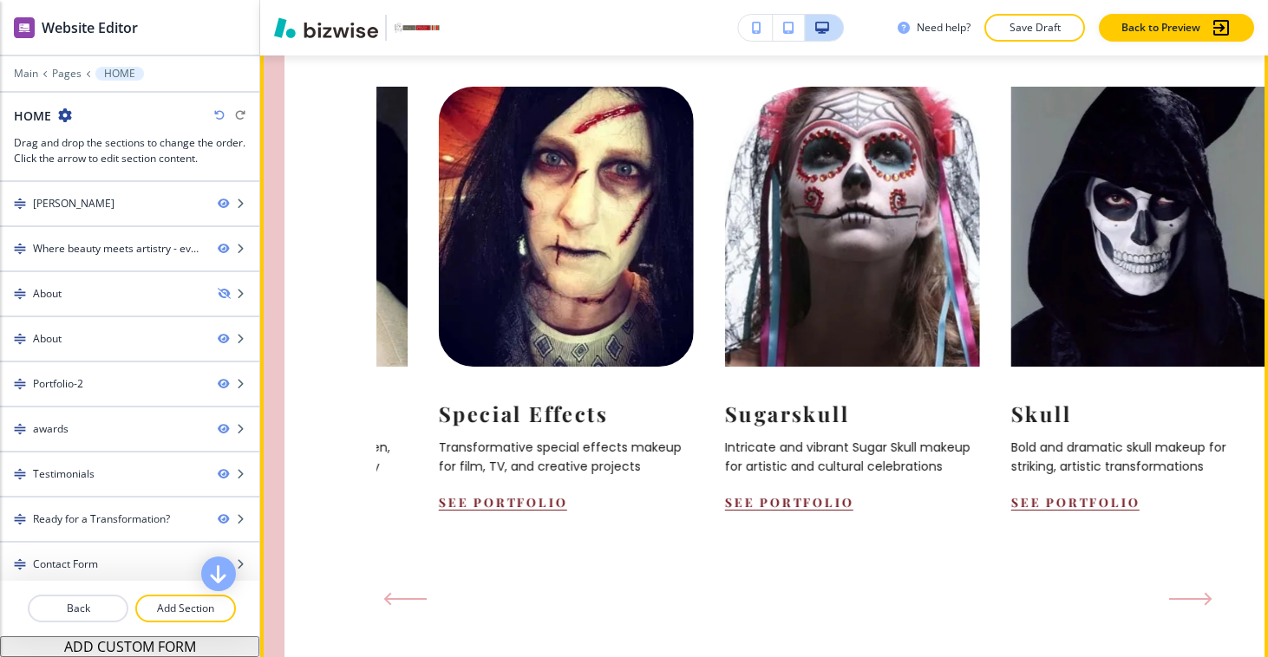
click at [1187, 585] on button "Next Slide" at bounding box center [1190, 599] width 57 height 28
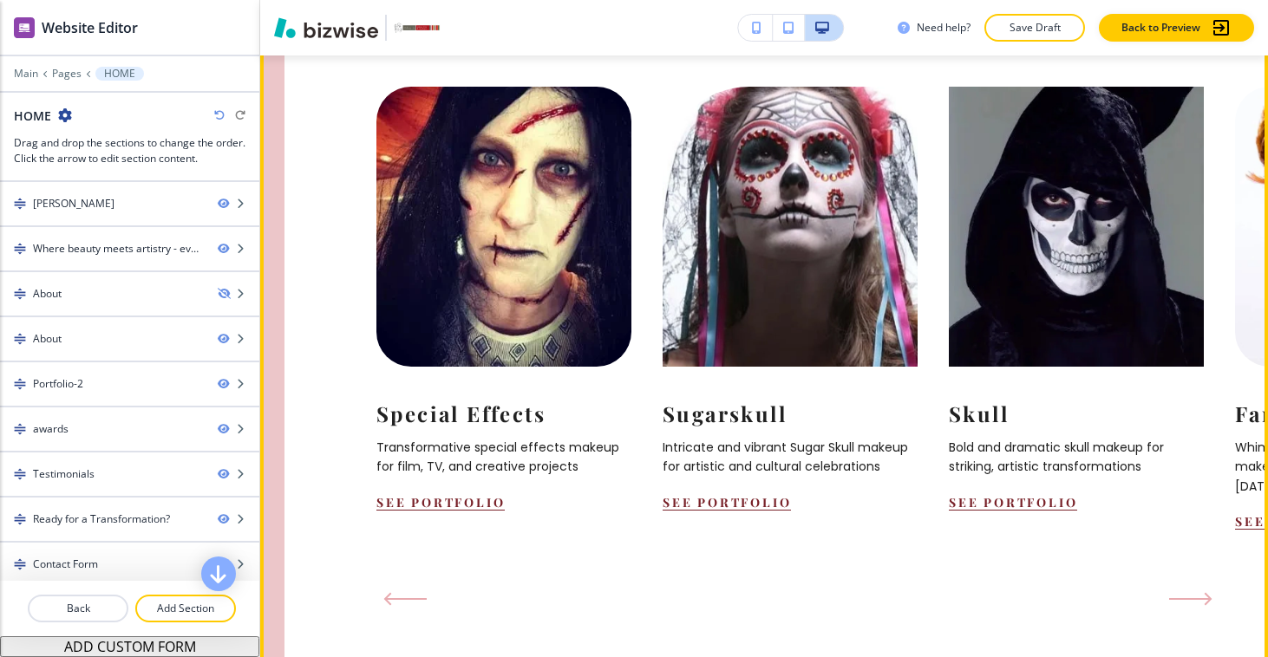
click at [1187, 585] on button "Next Slide" at bounding box center [1190, 599] width 57 height 28
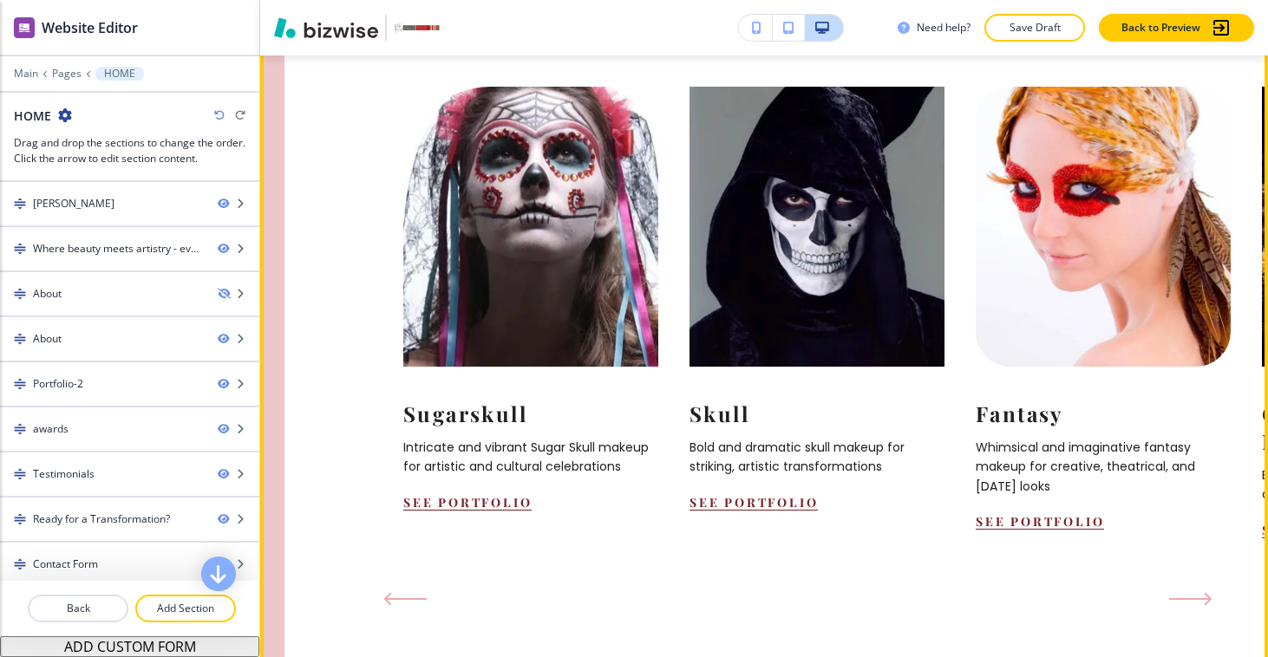
click at [1187, 585] on button "Next Slide" at bounding box center [1190, 599] width 57 height 28
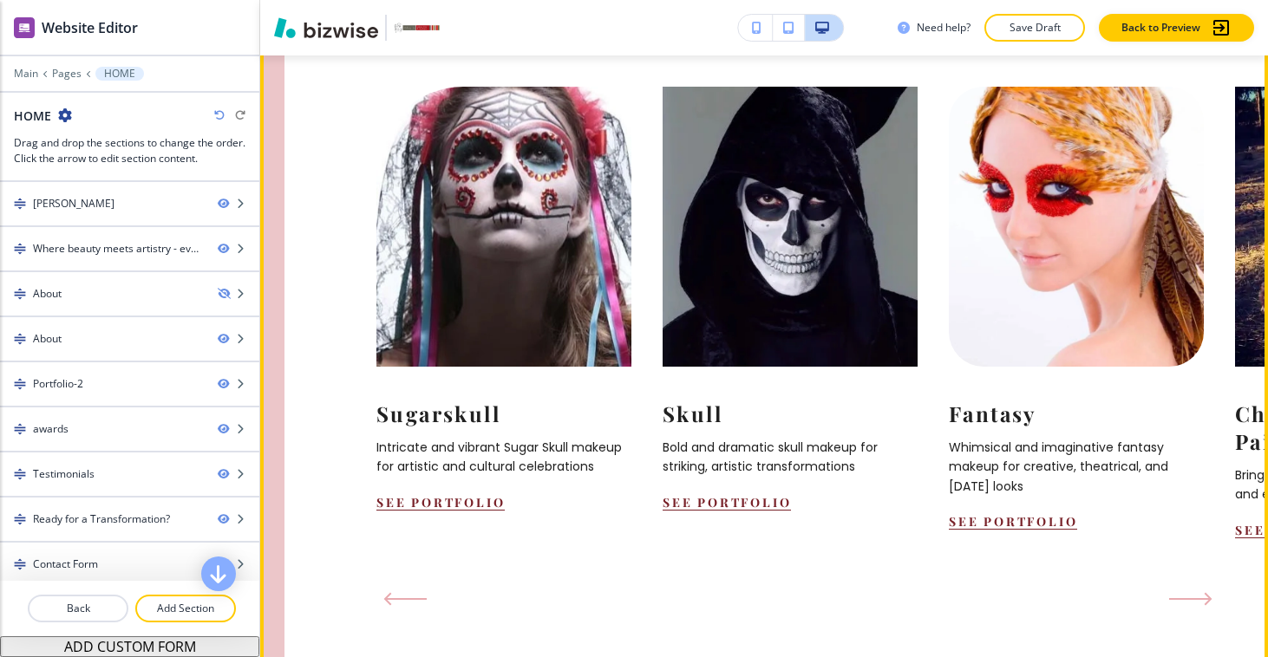
click at [1187, 585] on button "Next Slide" at bounding box center [1190, 599] width 57 height 28
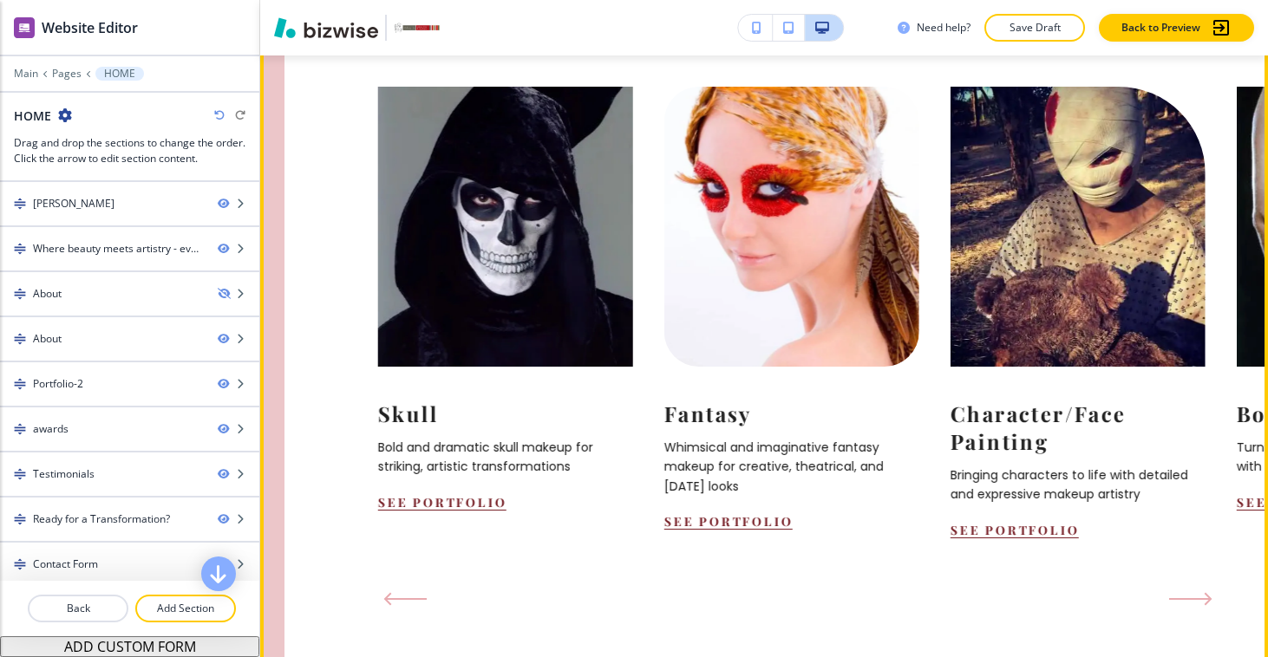
click at [1187, 585] on button "Next Slide" at bounding box center [1190, 599] width 57 height 28
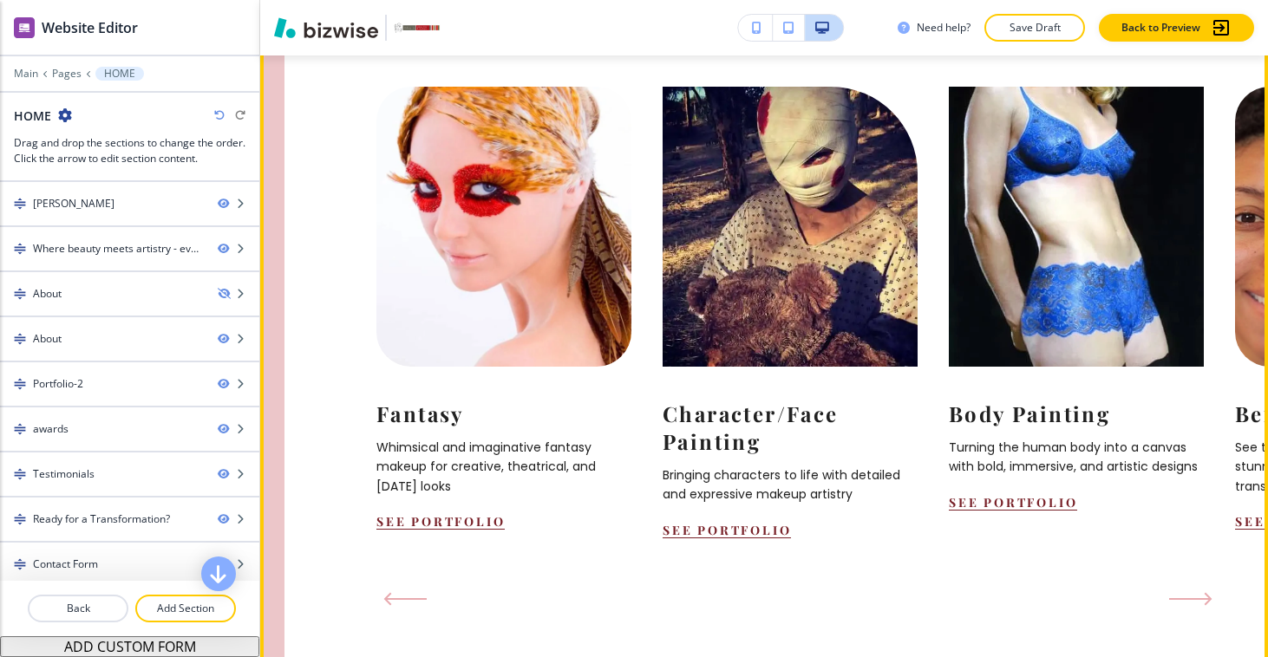
click at [1187, 585] on button "Next Slide" at bounding box center [1190, 599] width 57 height 28
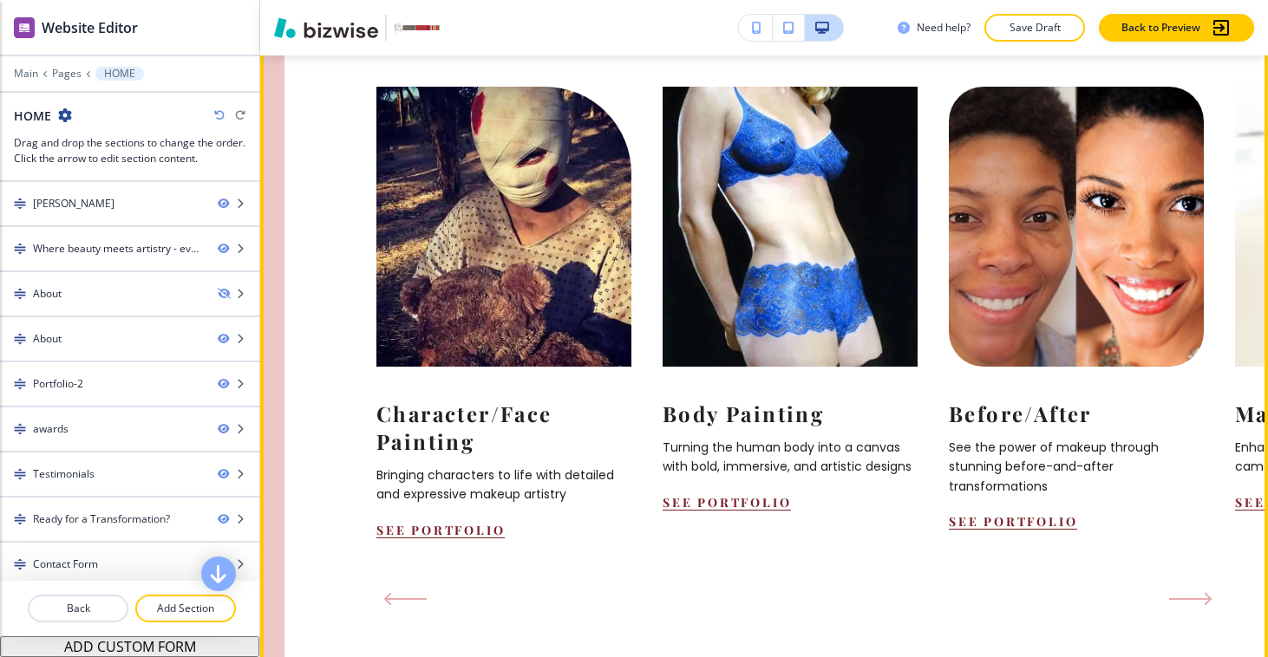
click at [1187, 585] on button "Next Slide" at bounding box center [1190, 599] width 57 height 28
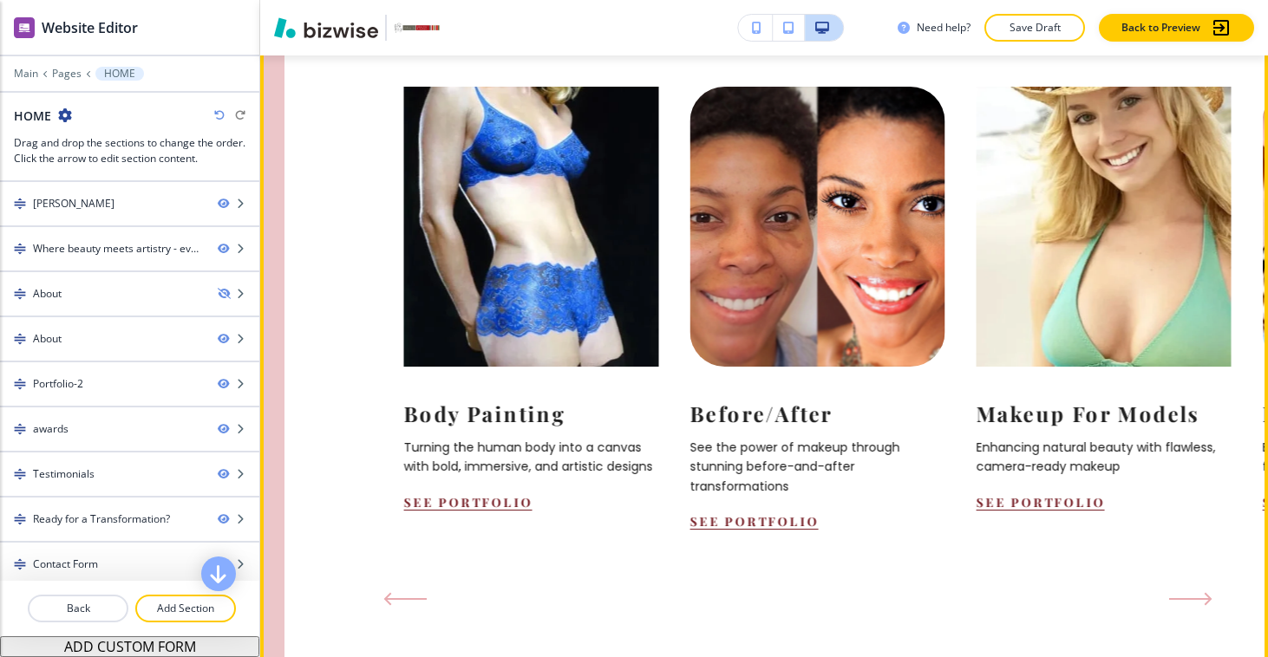
click at [1187, 585] on button "Next Slide" at bounding box center [1190, 599] width 57 height 28
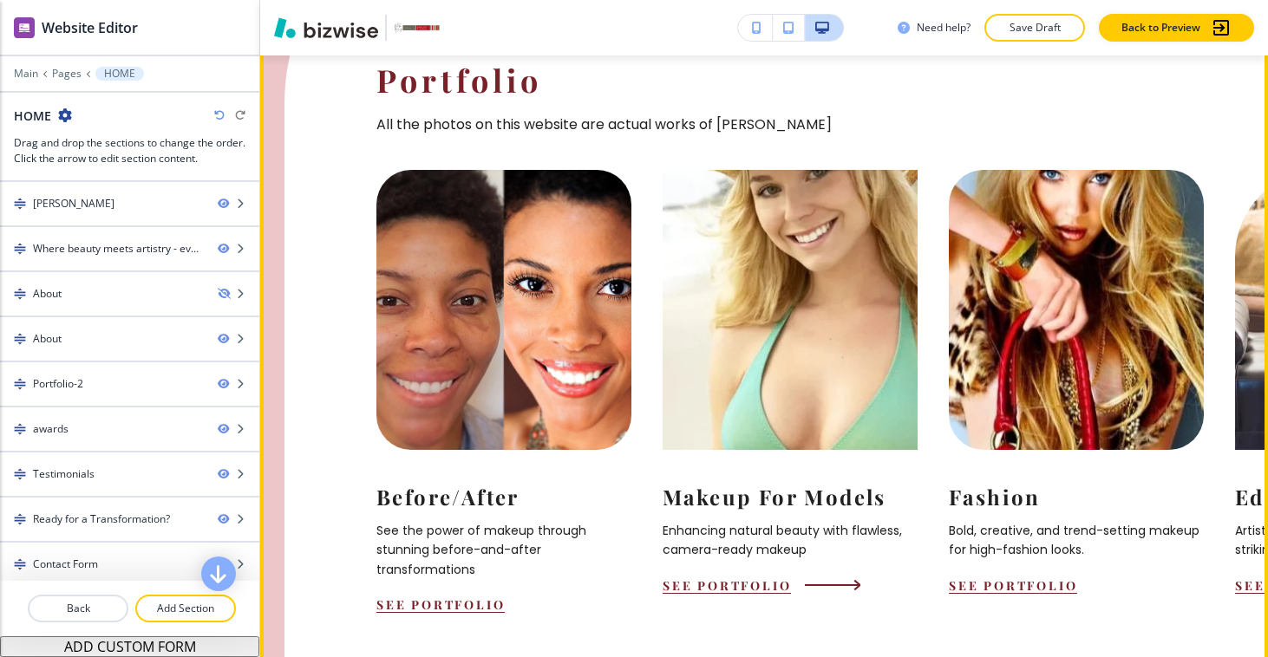
scroll to position [1711, 0]
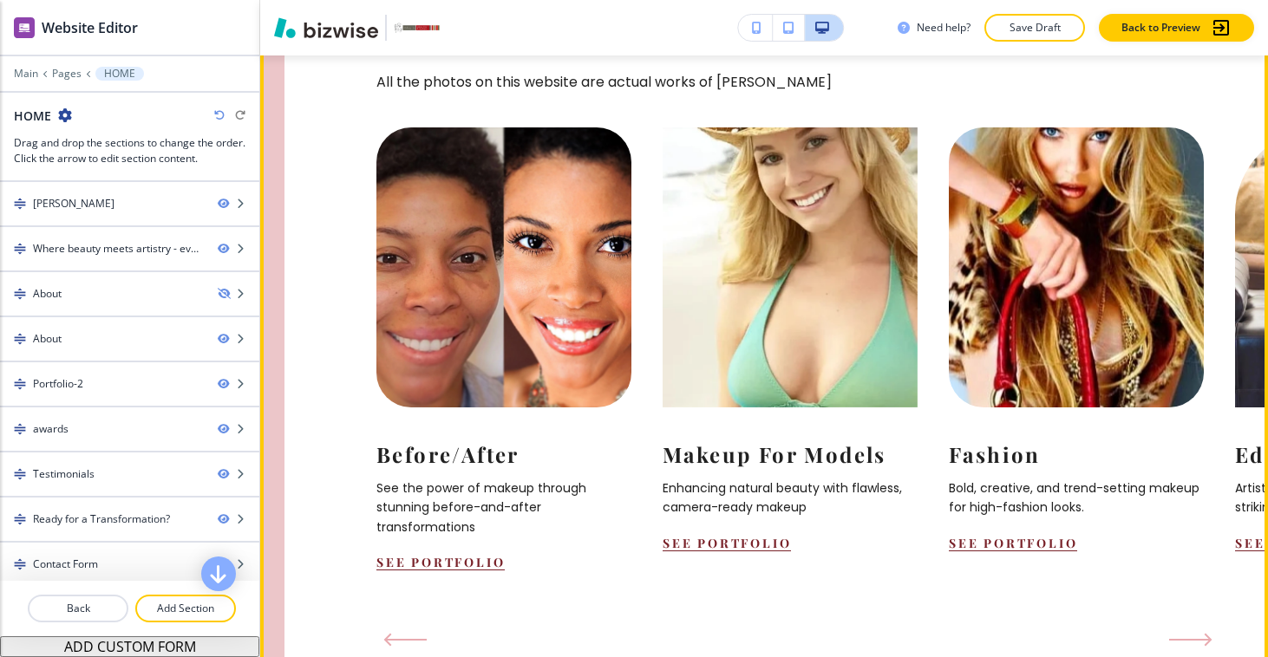
click at [1194, 640] on icon "Next Slide" at bounding box center [1190, 640] width 40 height 0
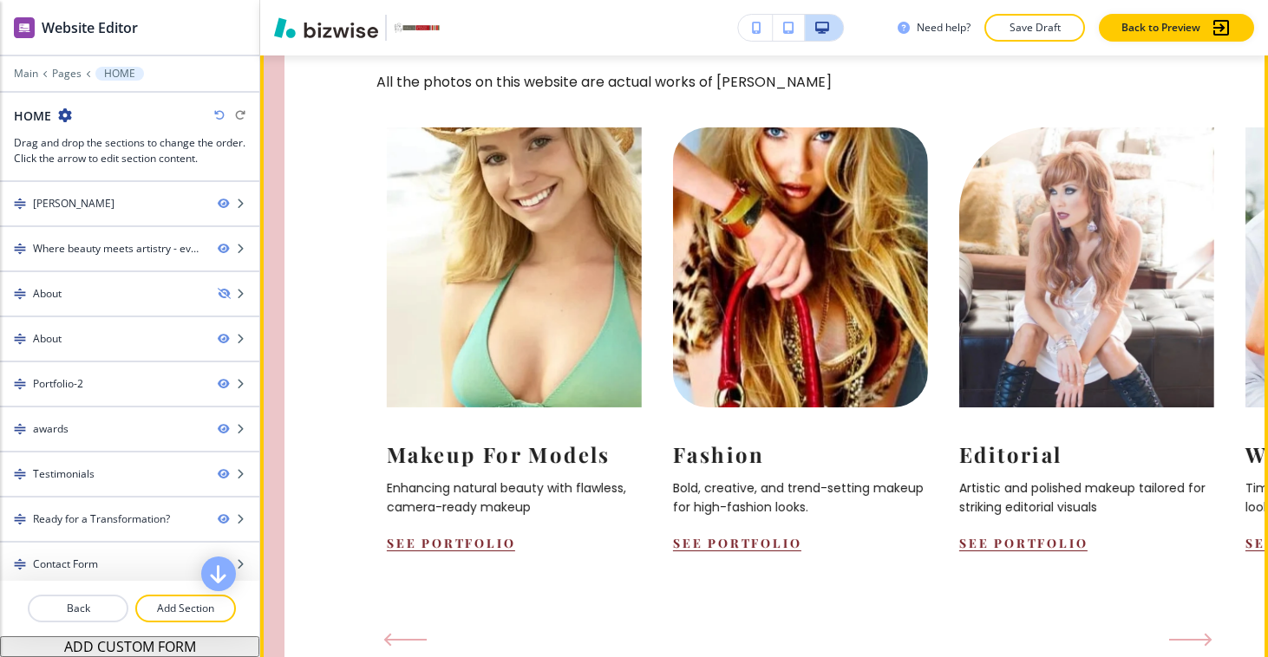
click at [1194, 640] on icon "Next Slide" at bounding box center [1190, 640] width 40 height 0
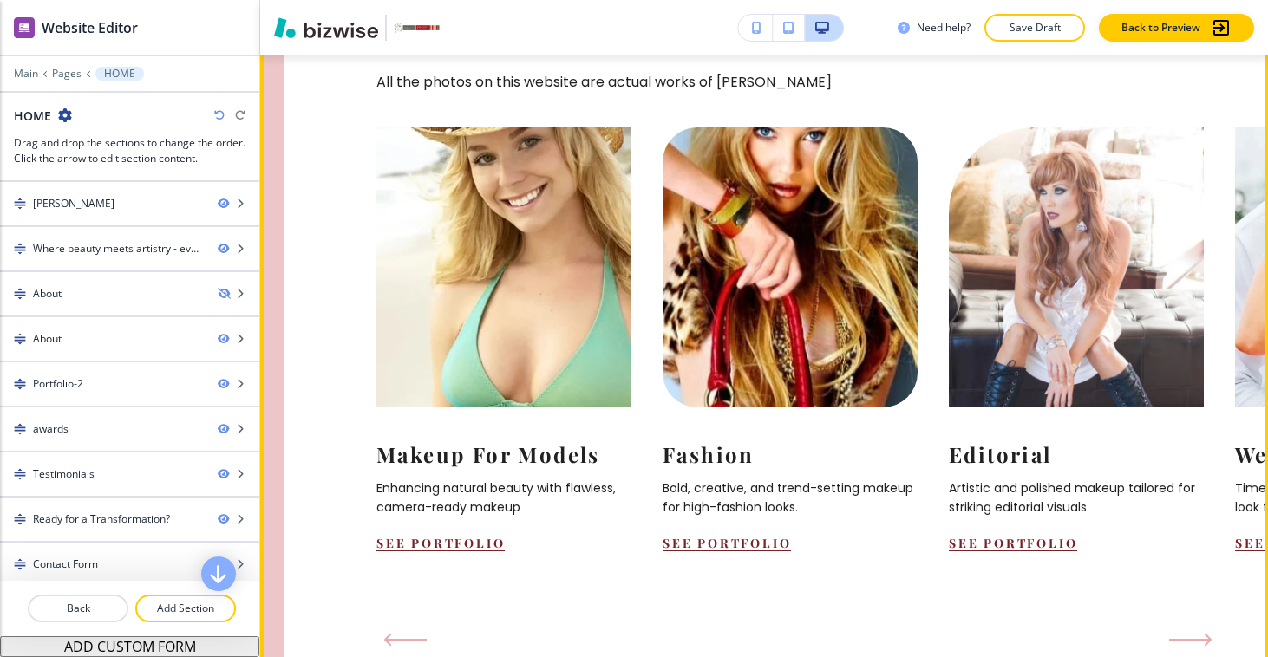
click at [1194, 640] on icon "Next Slide" at bounding box center [1190, 640] width 40 height 0
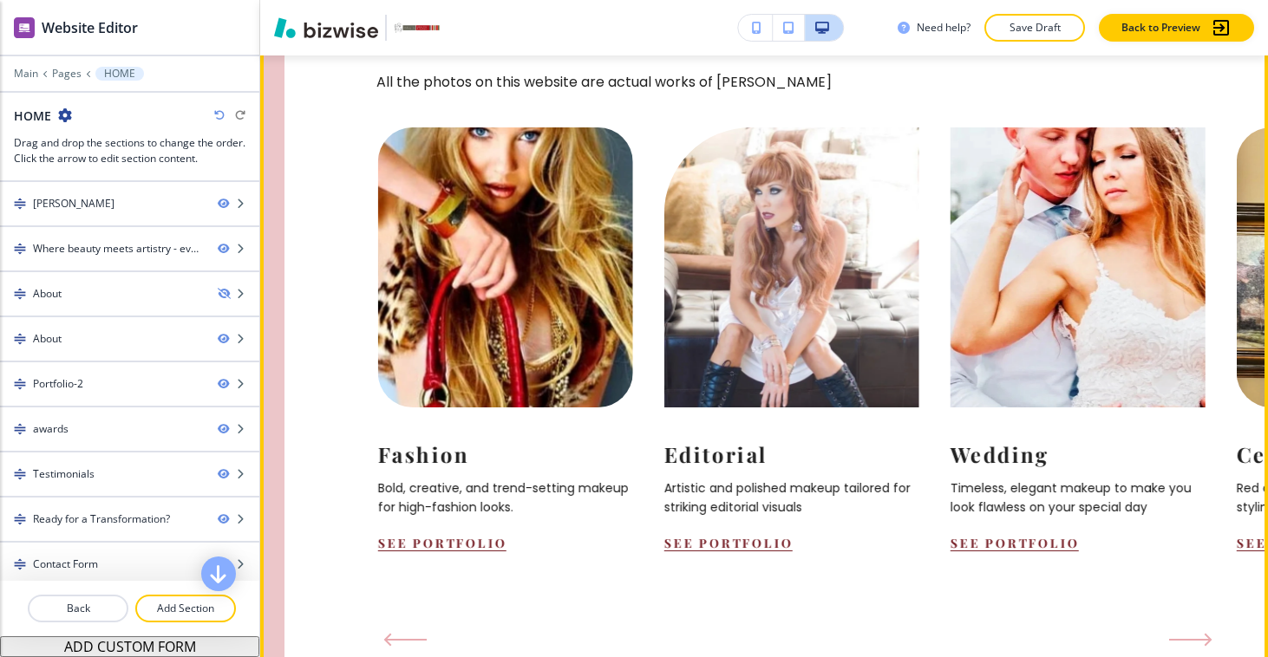
click at [1194, 640] on icon "Next Slide" at bounding box center [1190, 640] width 40 height 0
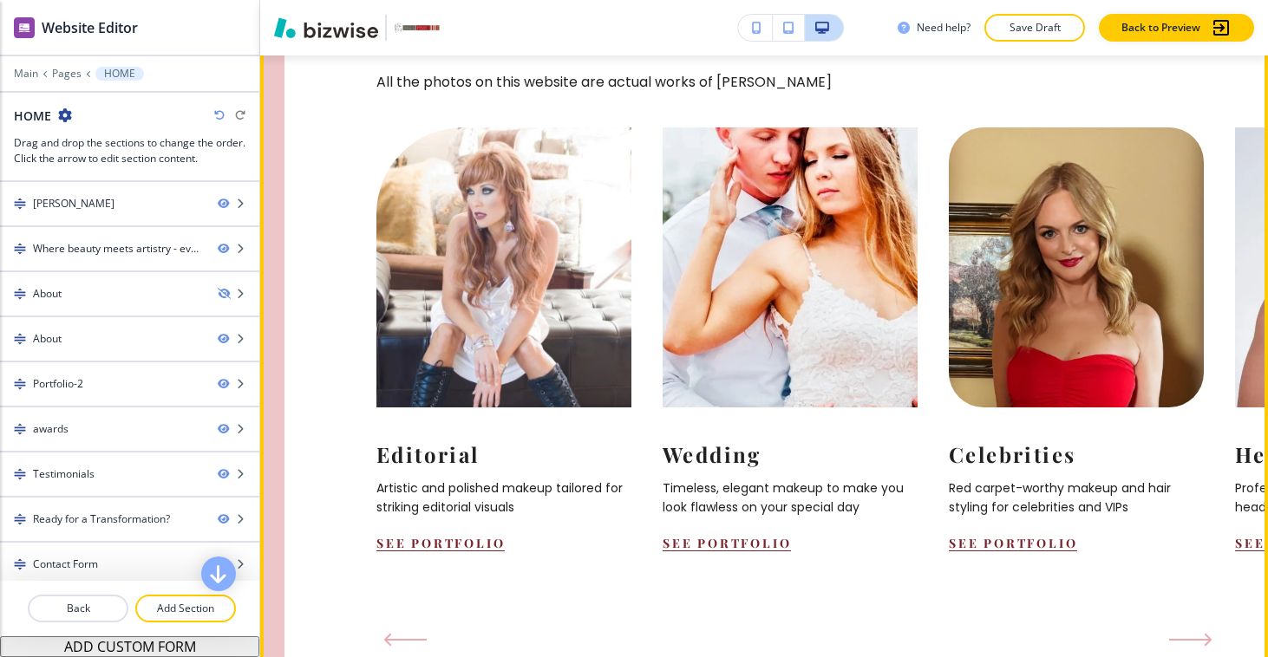
click at [1194, 640] on icon "Next Slide" at bounding box center [1190, 640] width 40 height 0
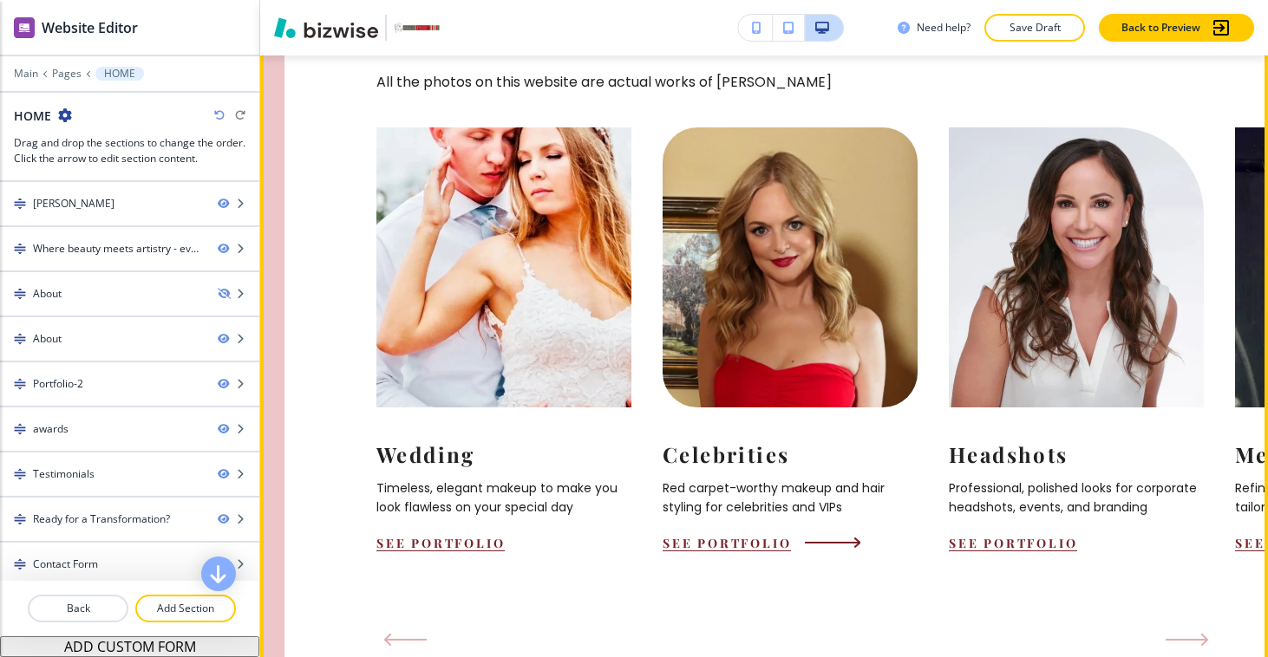
click at [774, 297] on img at bounding box center [789, 268] width 280 height 308
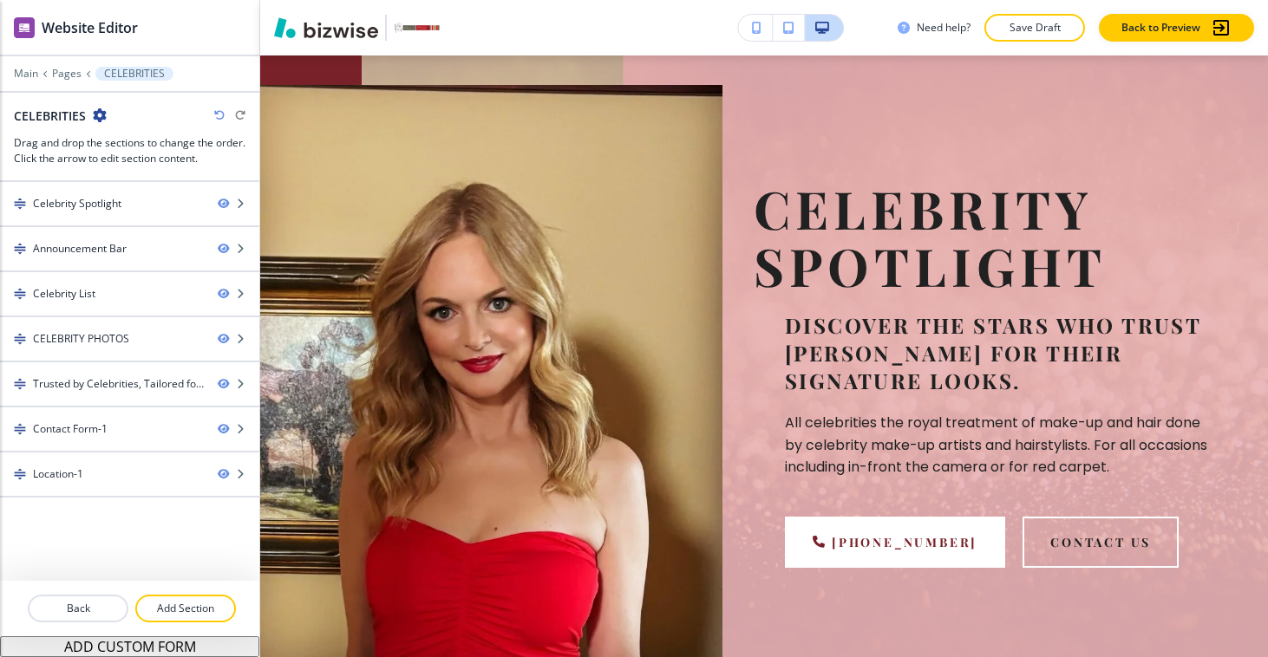
scroll to position [0, 0]
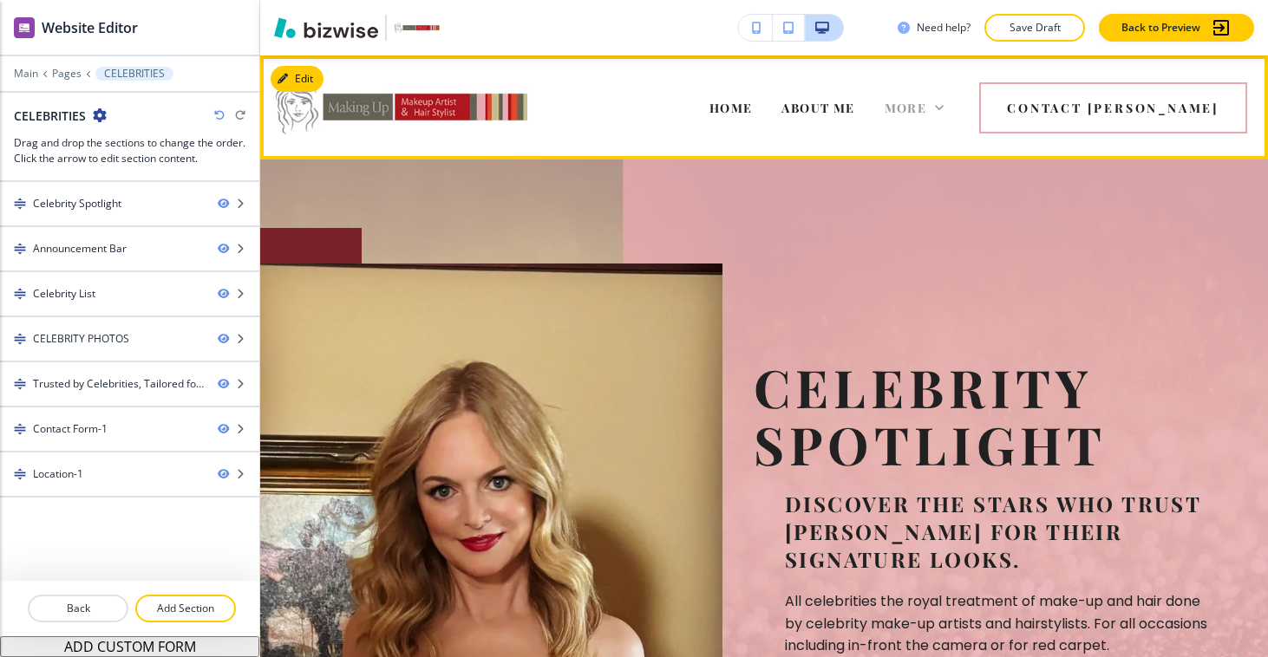
click at [927, 113] on span "More" at bounding box center [905, 108] width 42 height 16
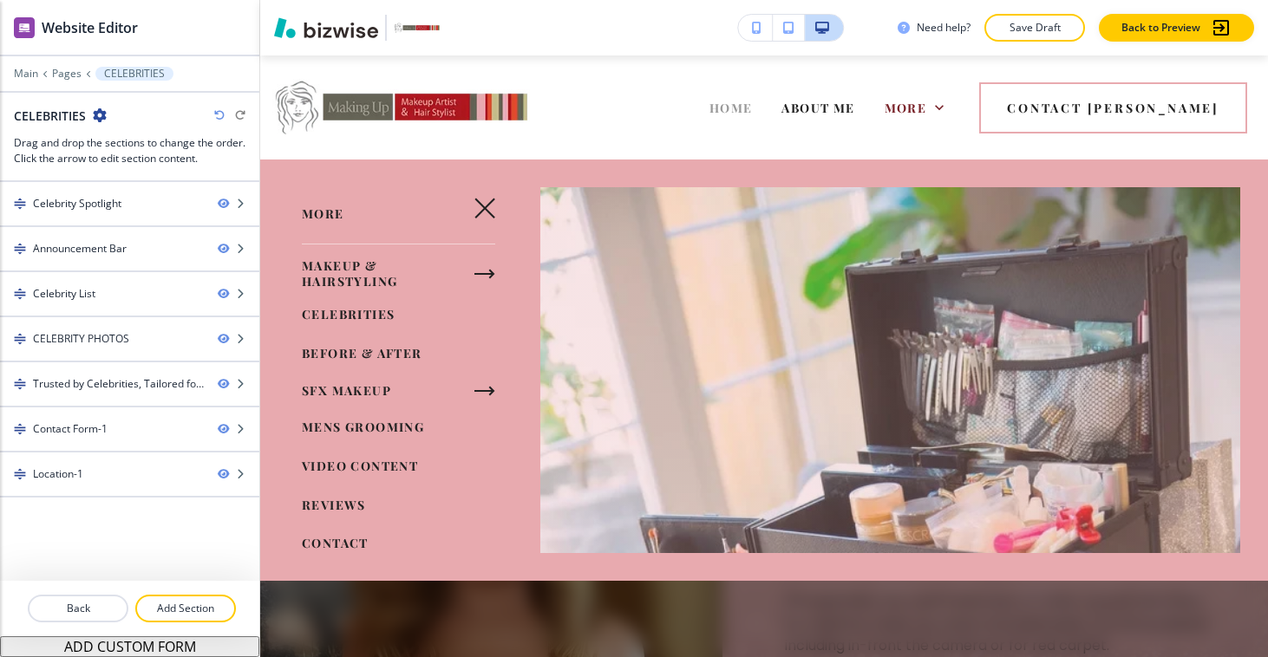
click at [753, 108] on span "HOME" at bounding box center [730, 108] width 43 height 16
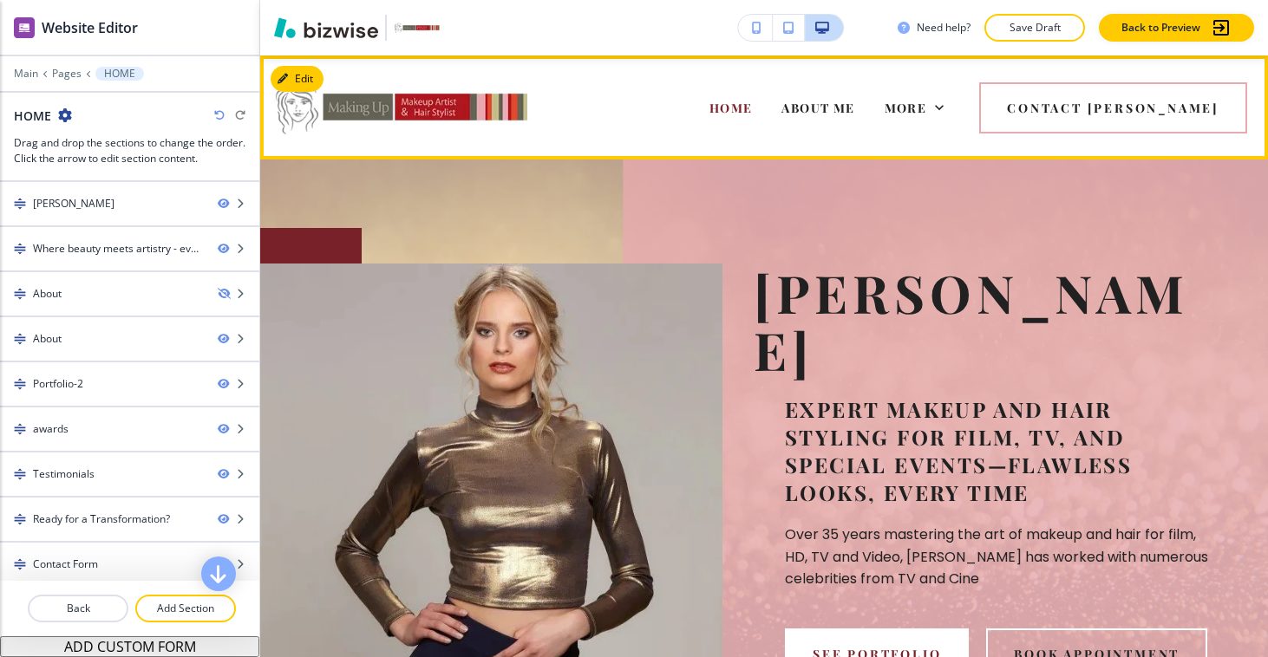
click at [959, 91] on div "More" at bounding box center [914, 107] width 89 height 69
click at [927, 100] on span "More" at bounding box center [905, 108] width 42 height 16
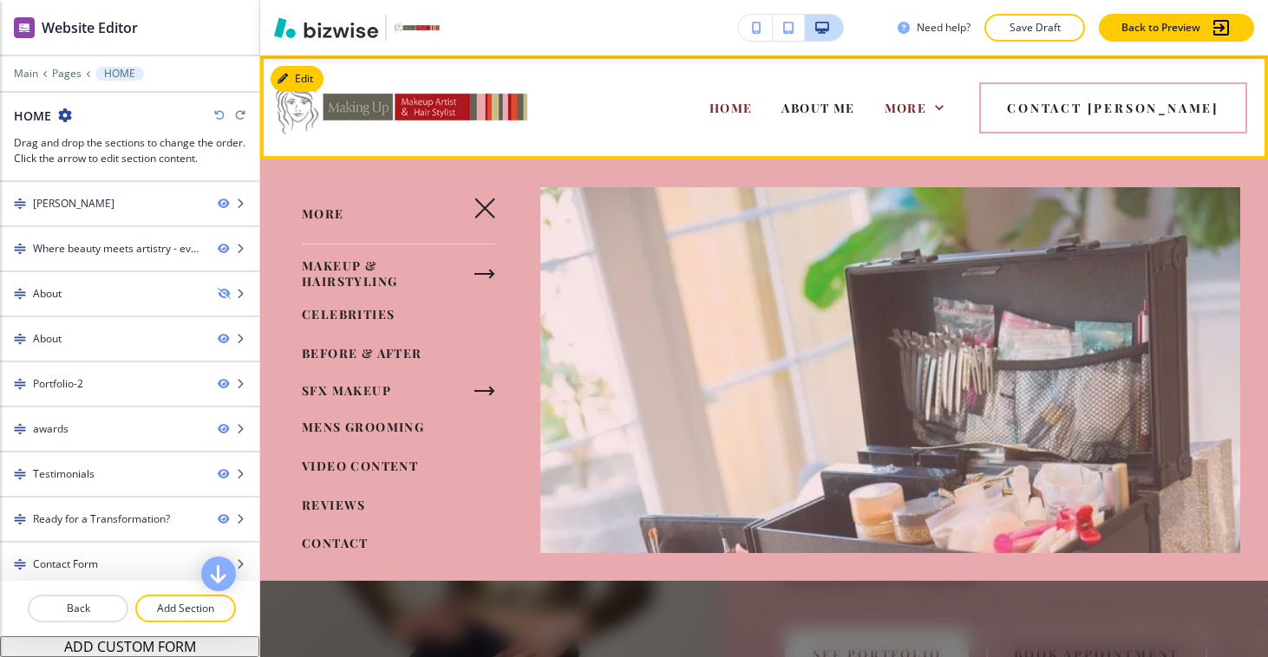
click at [959, 121] on div "More" at bounding box center [914, 107] width 89 height 69
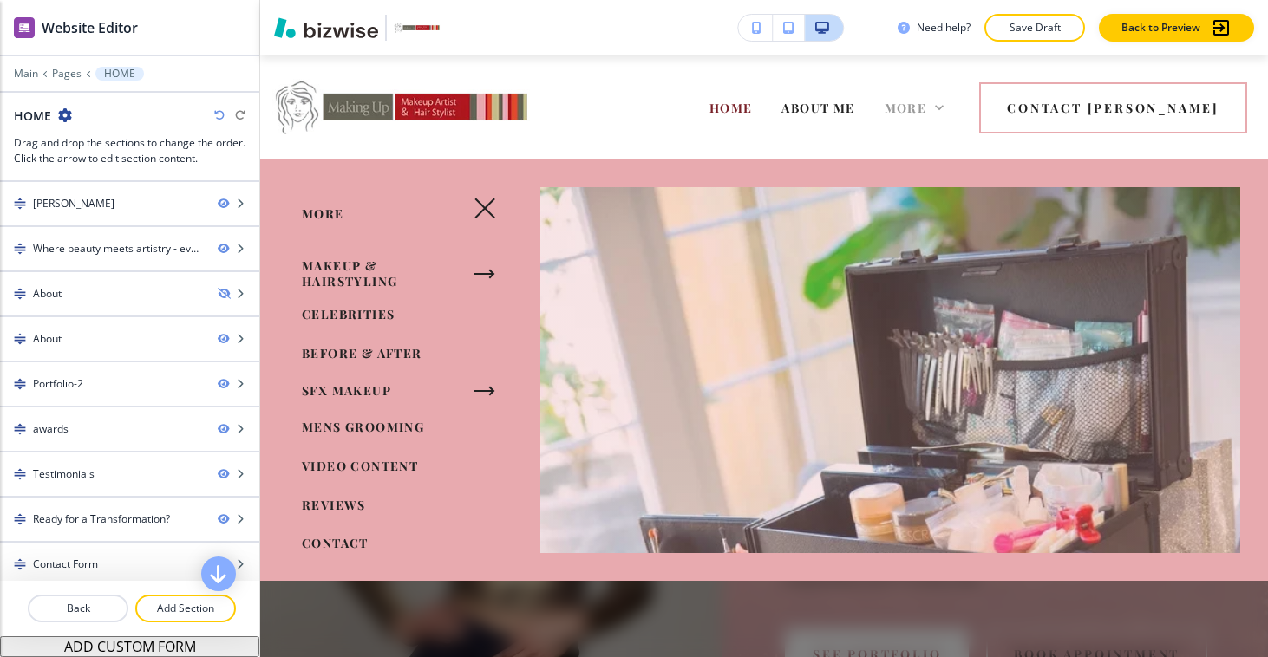
click at [927, 104] on span "More" at bounding box center [905, 108] width 42 height 16
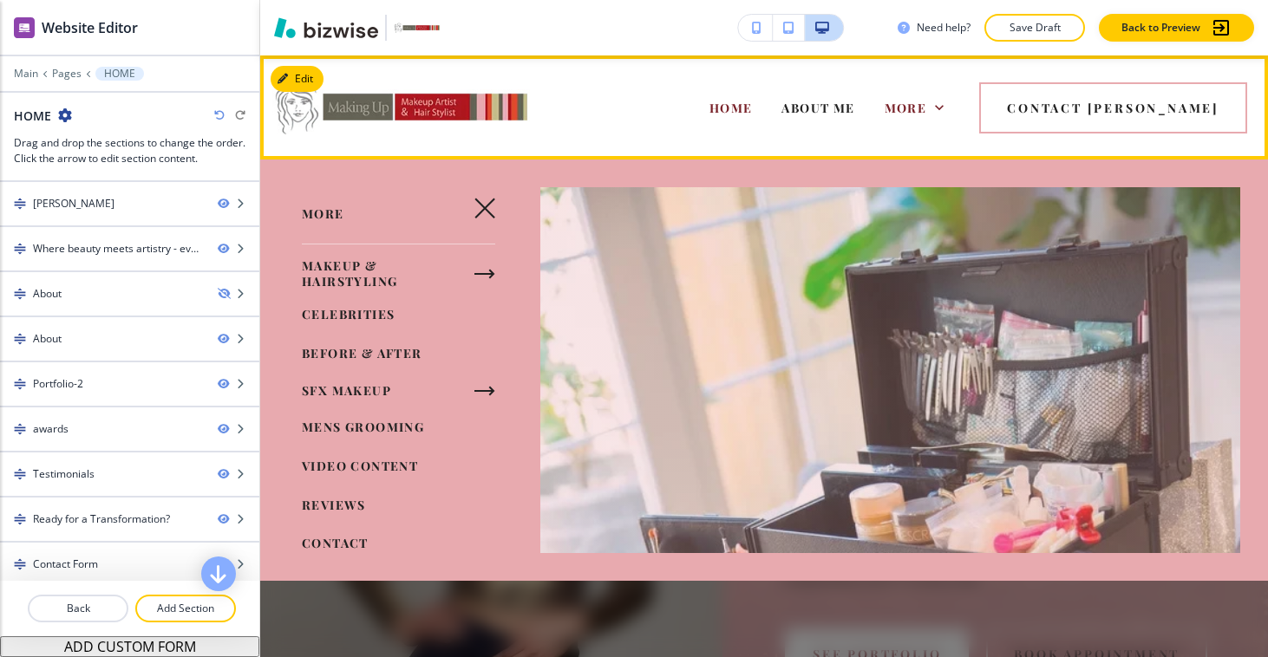
click at [732, 107] on div "HOME ABOUT ME MAKEUP & HAIRSTYLING CELEBRITIES BEFORE & AFTER SFX MAKEUP MENS G…" at bounding box center [718, 107] width 303 height 69
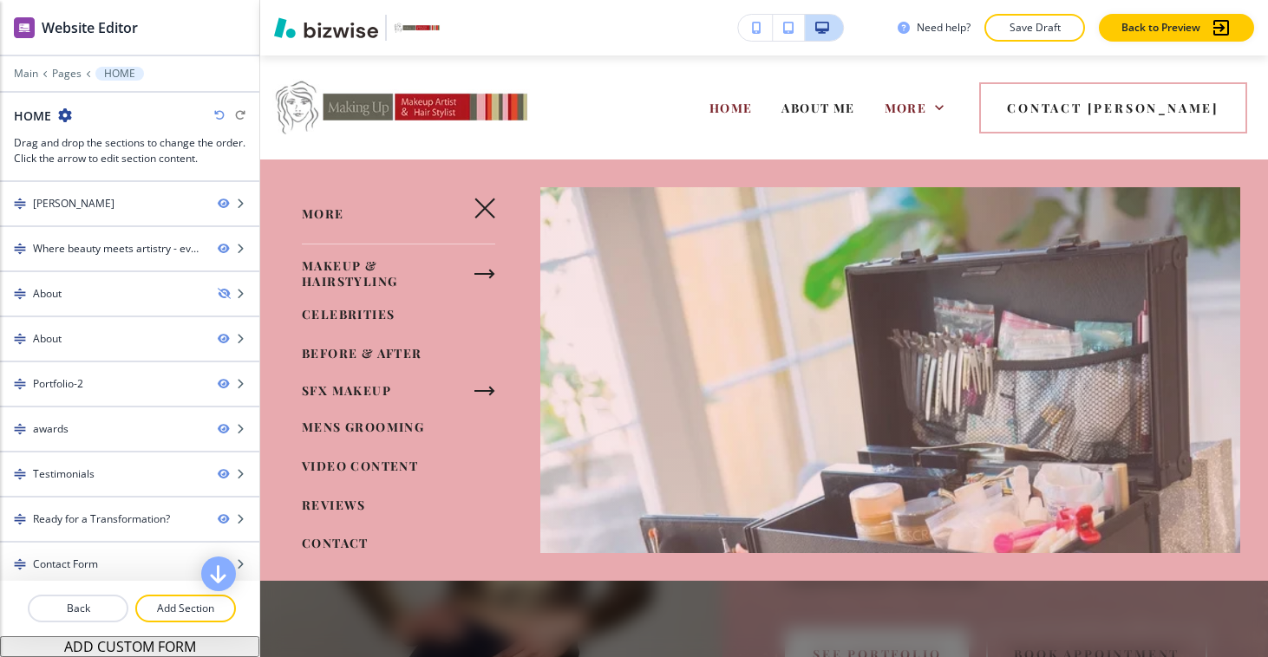
click at [485, 202] on icon "button" at bounding box center [484, 208] width 21 height 21
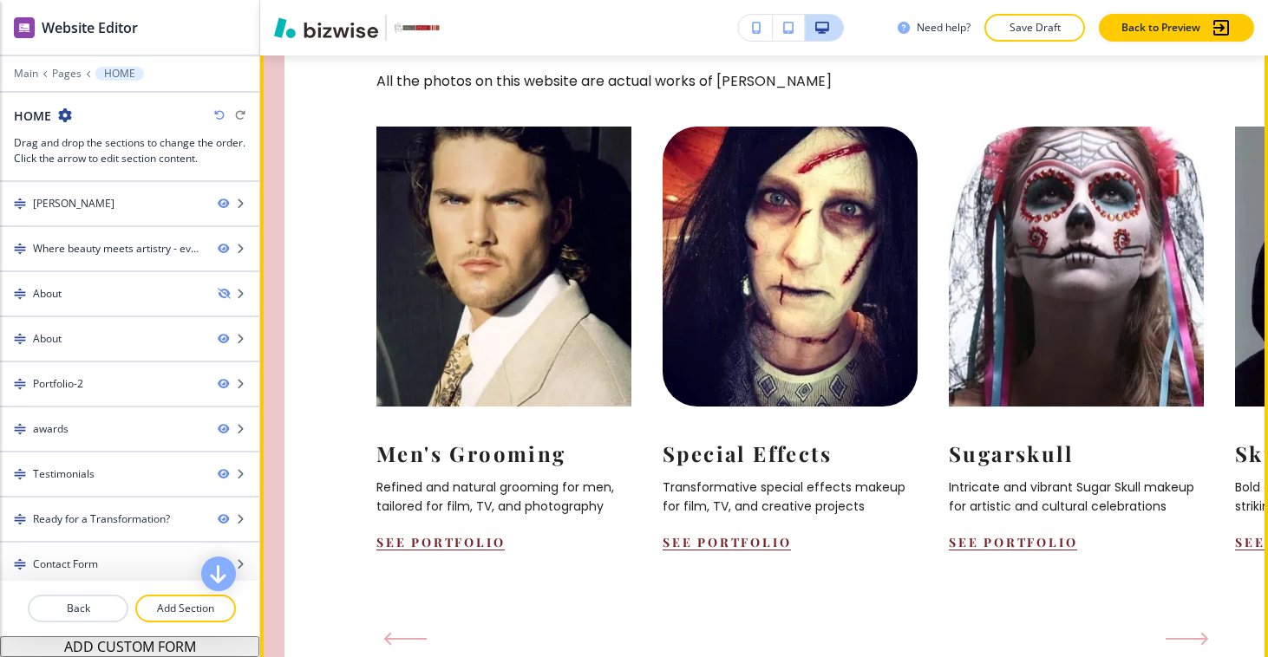
scroll to position [1727, 0]
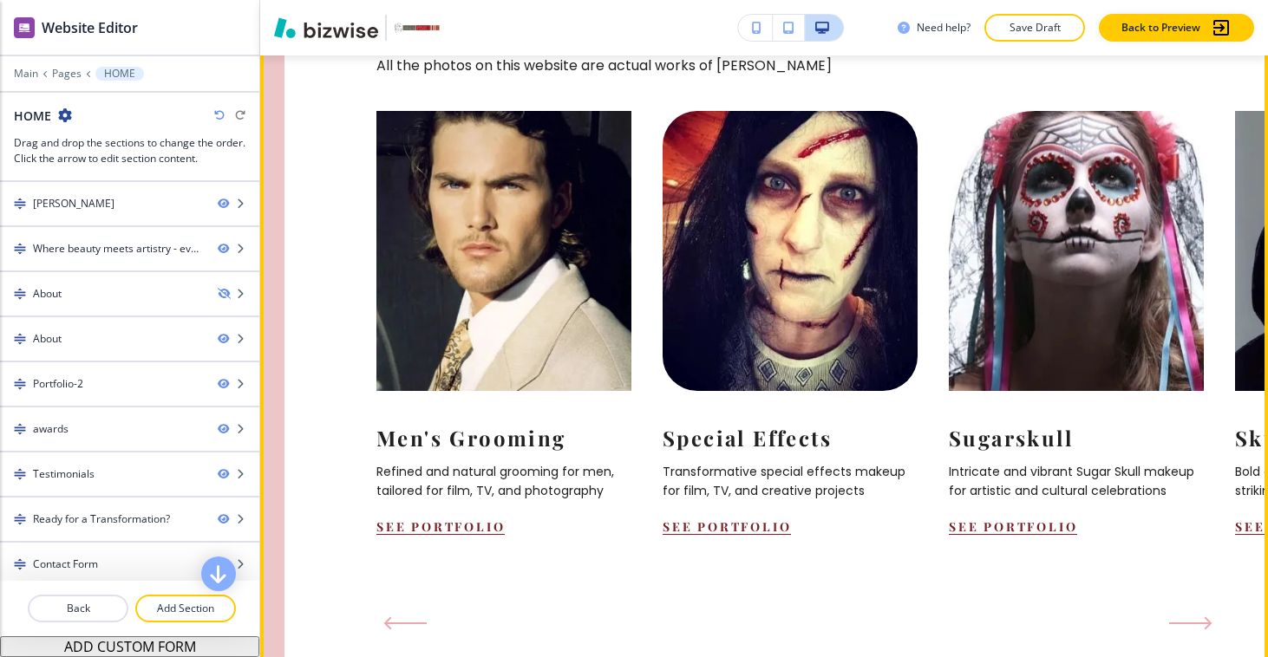
click at [1191, 616] on icon "Next Slide" at bounding box center [1190, 623] width 43 height 14
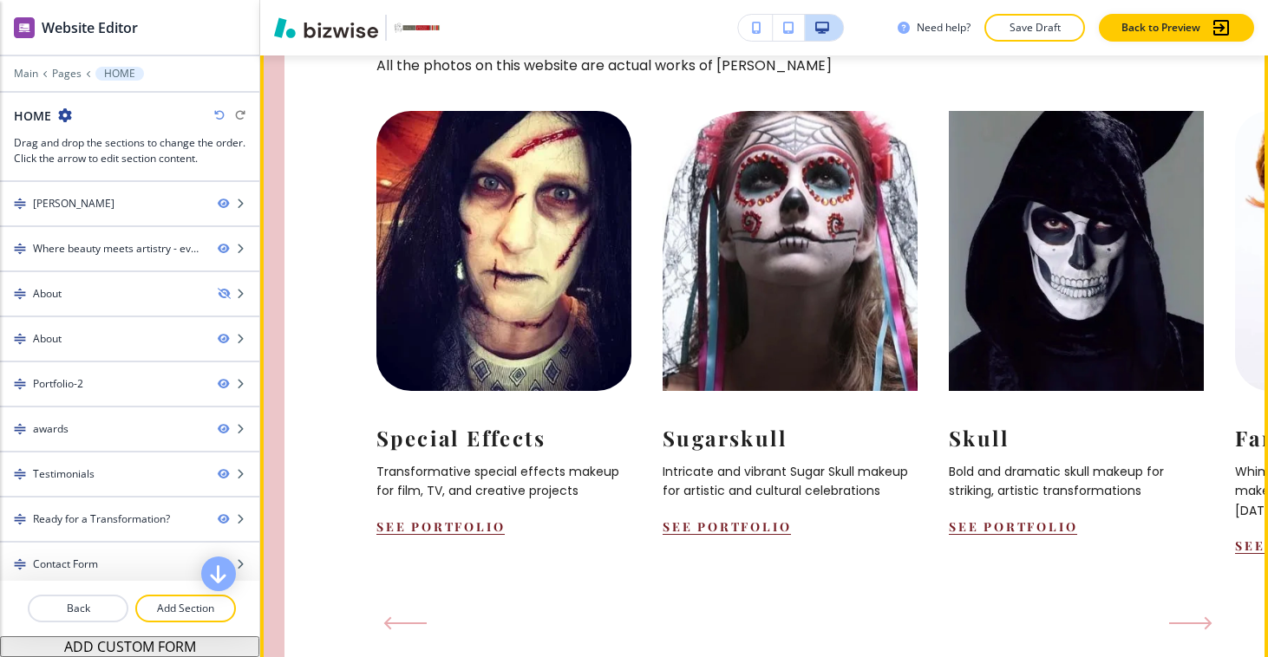
click at [1191, 616] on icon "Next Slide" at bounding box center [1190, 623] width 43 height 14
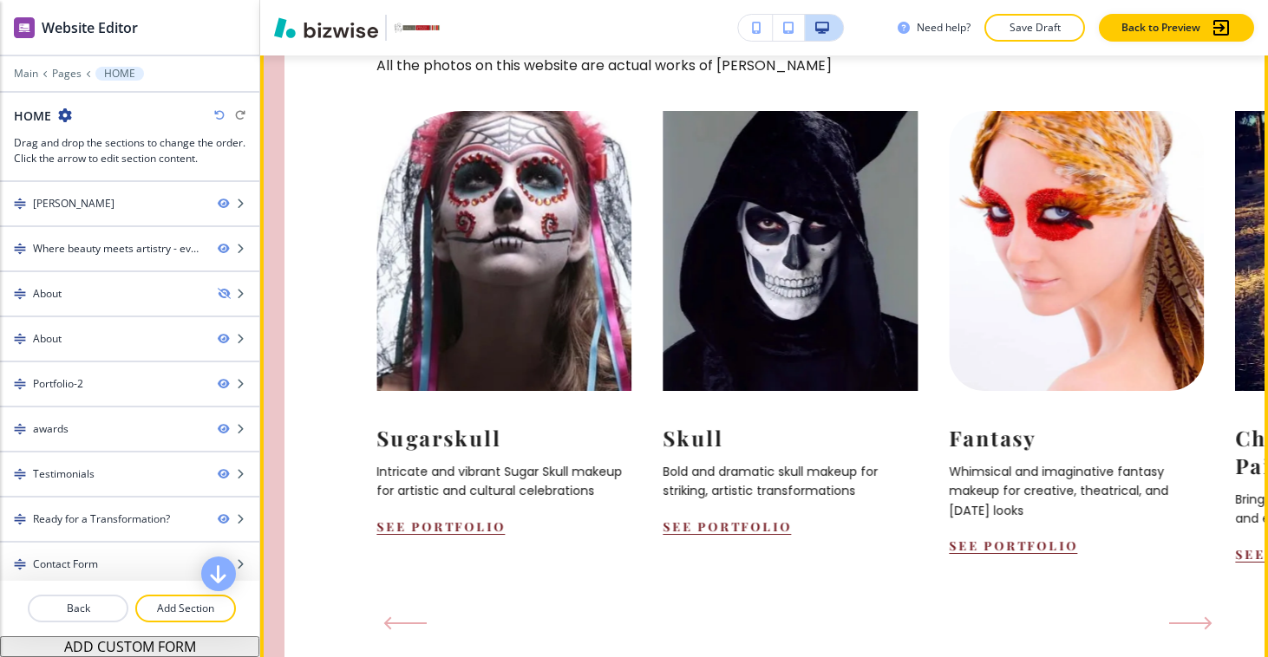
click at [1191, 616] on icon "Next Slide" at bounding box center [1190, 623] width 43 height 14
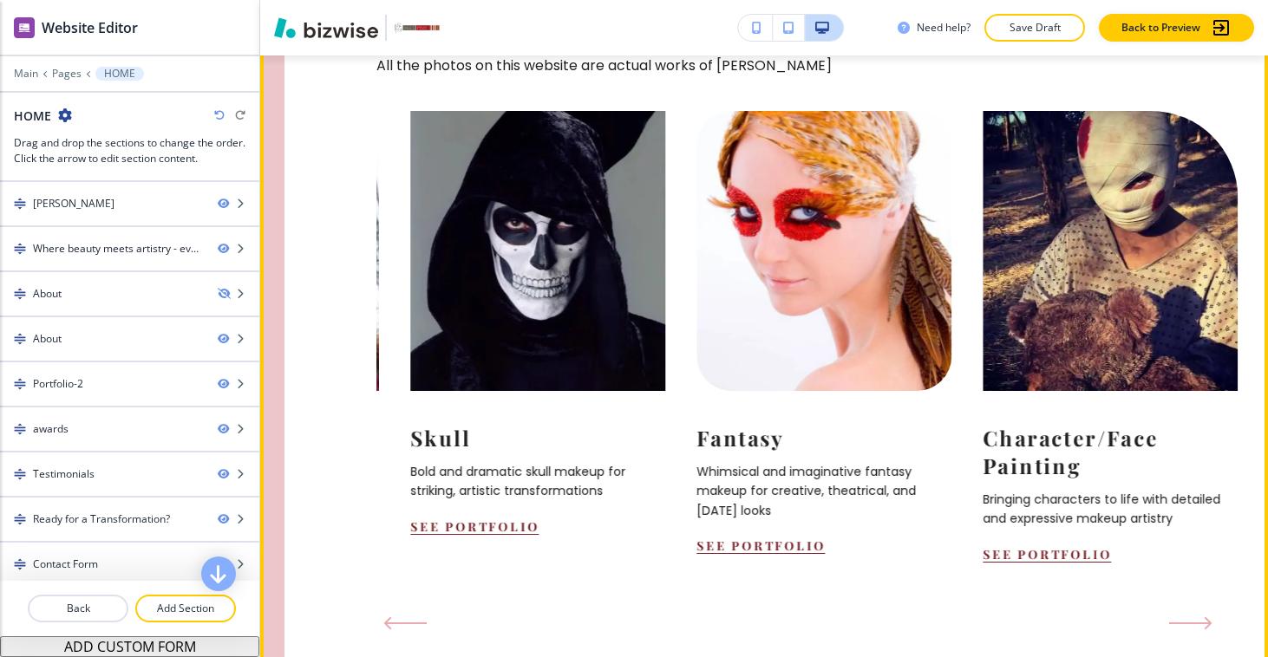
click at [1191, 616] on icon "Next Slide" at bounding box center [1190, 623] width 43 height 14
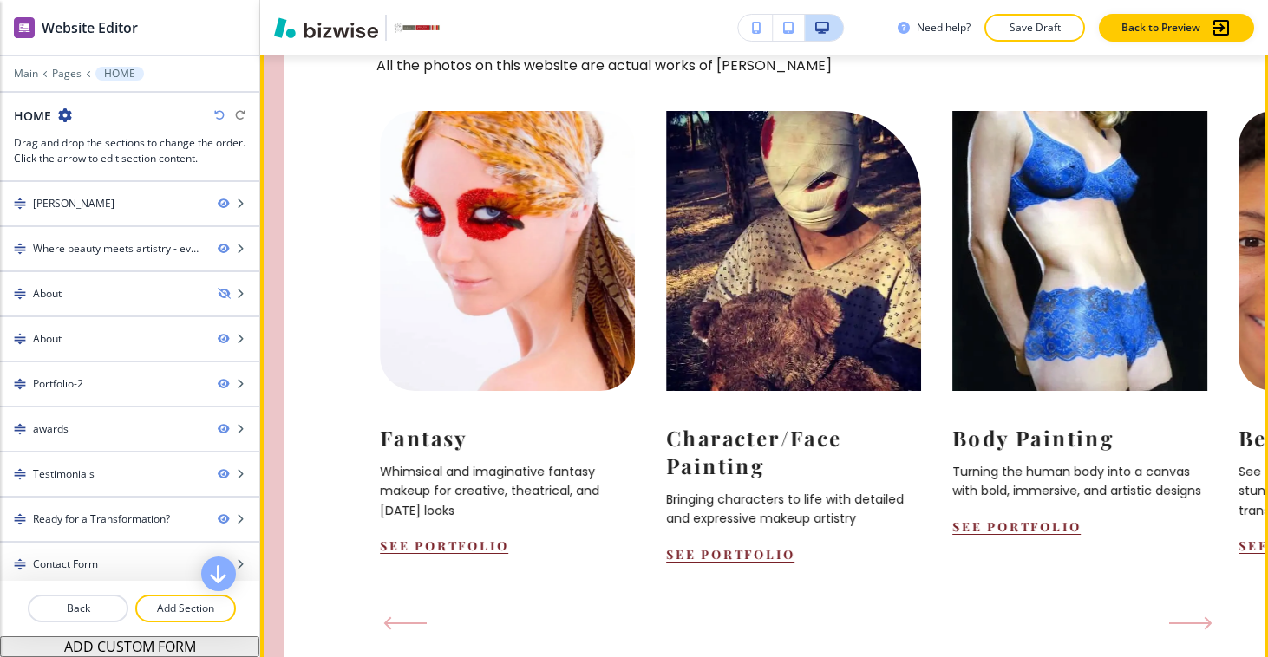
click at [1191, 616] on icon "Next Slide" at bounding box center [1190, 623] width 43 height 14
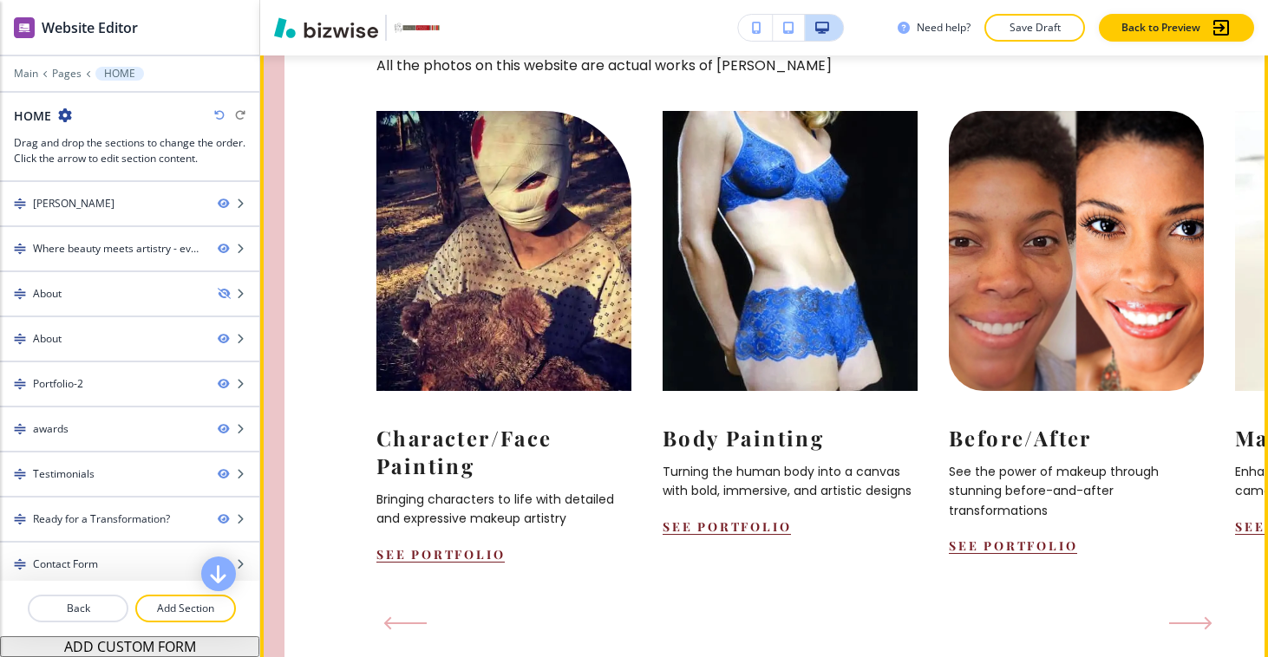
click at [1191, 616] on icon "Next Slide" at bounding box center [1190, 623] width 43 height 14
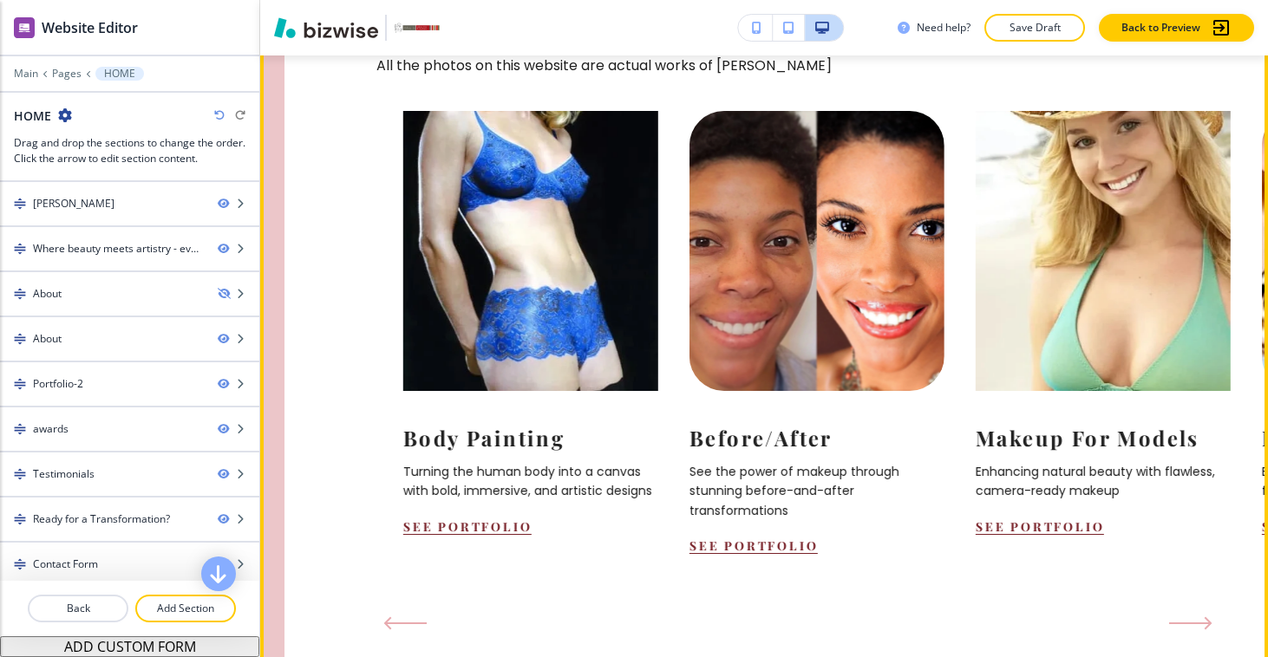
click at [1191, 616] on icon "Next Slide" at bounding box center [1190, 623] width 43 height 14
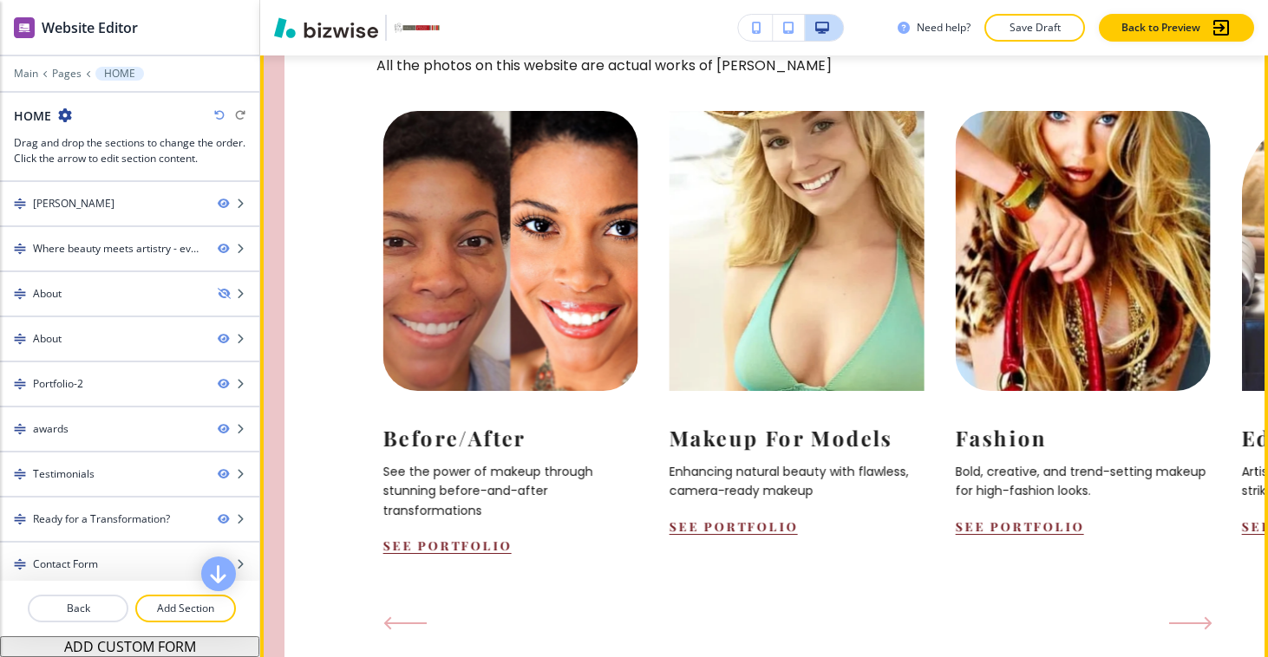
click at [1191, 616] on icon "Next Slide" at bounding box center [1190, 623] width 43 height 14
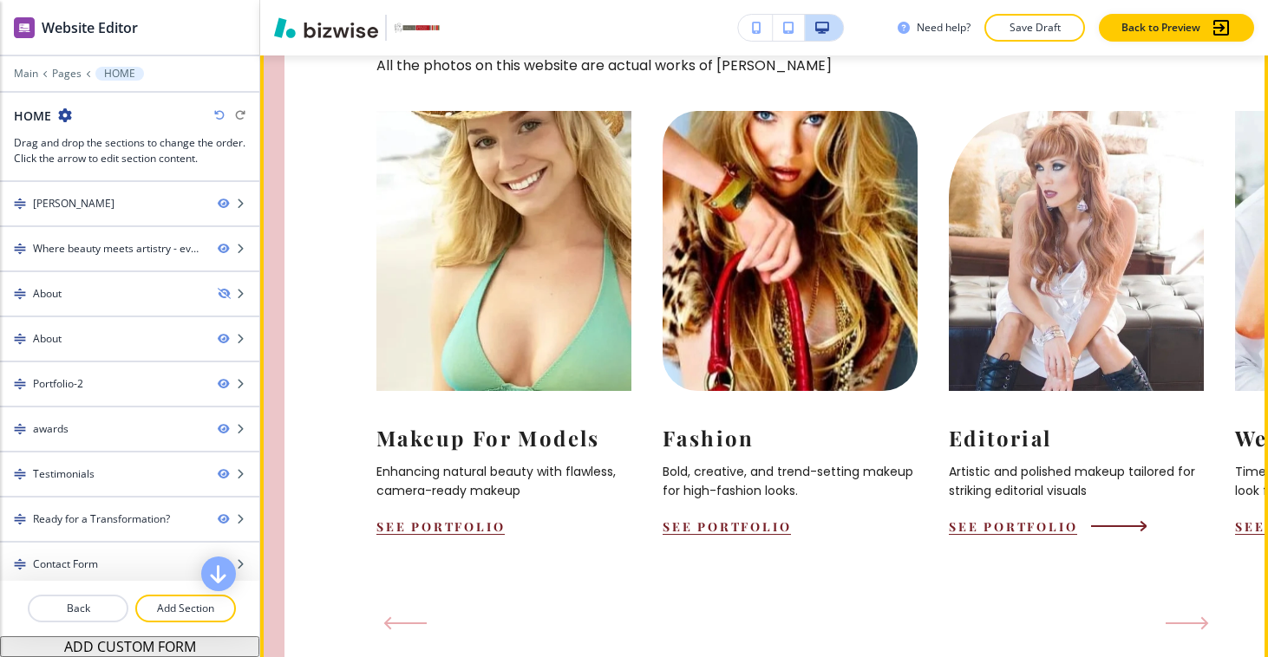
click at [1070, 318] on img at bounding box center [1075, 251] width 280 height 308
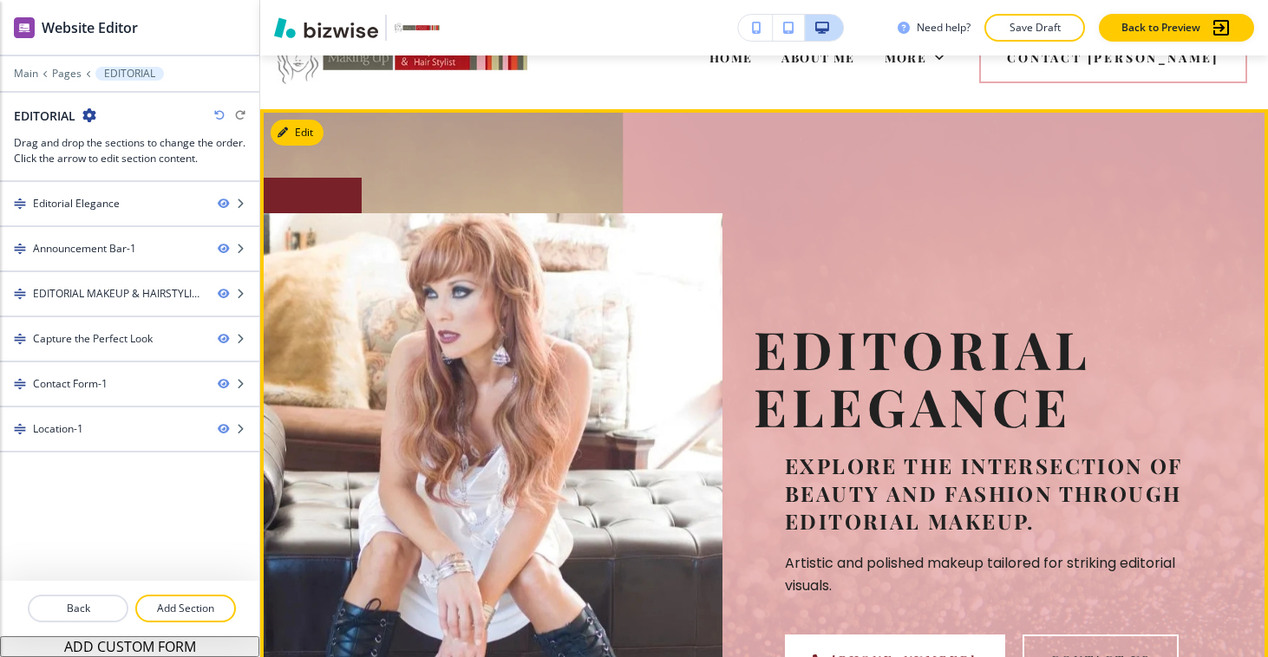
scroll to position [0, 0]
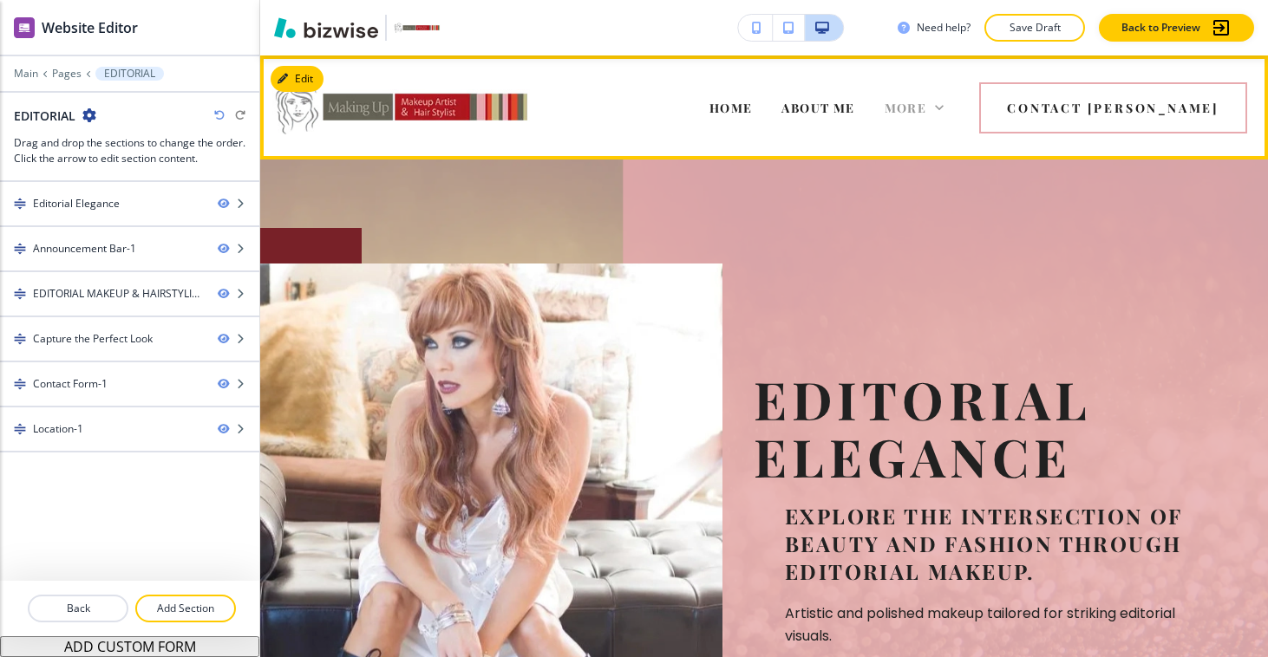
click at [927, 114] on span "More" at bounding box center [905, 108] width 42 height 16
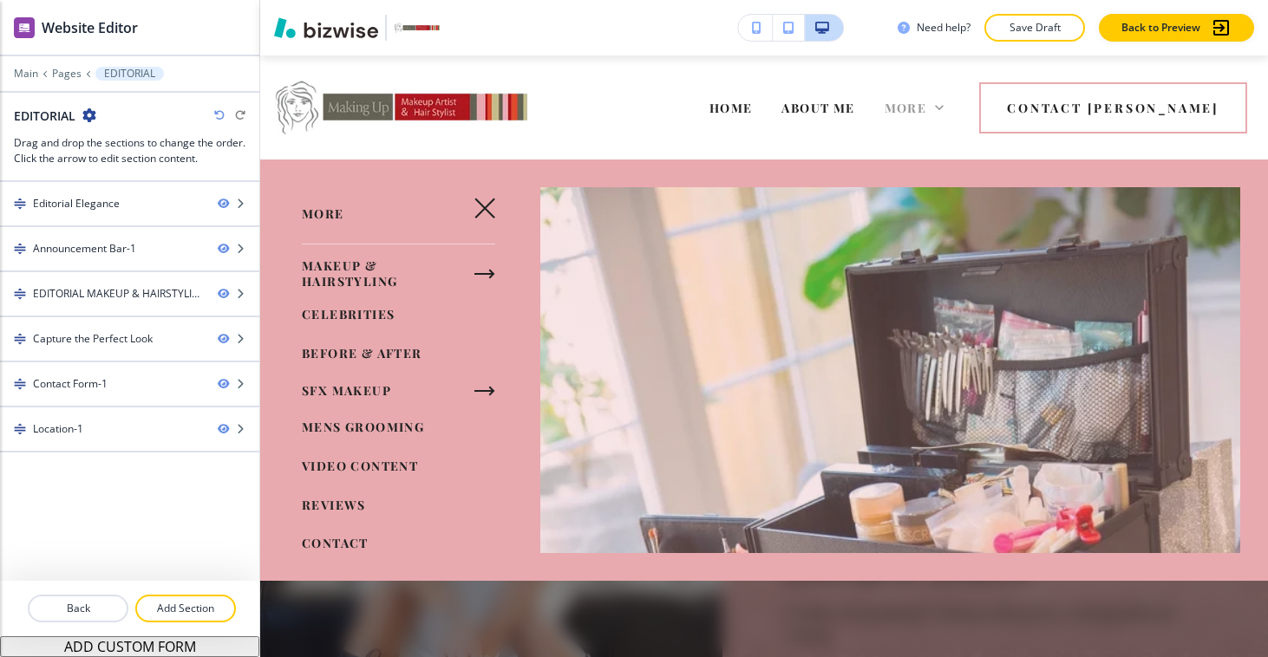
click at [927, 114] on span "More" at bounding box center [905, 108] width 42 height 16
click at [753, 111] on span "HOME" at bounding box center [730, 108] width 43 height 16
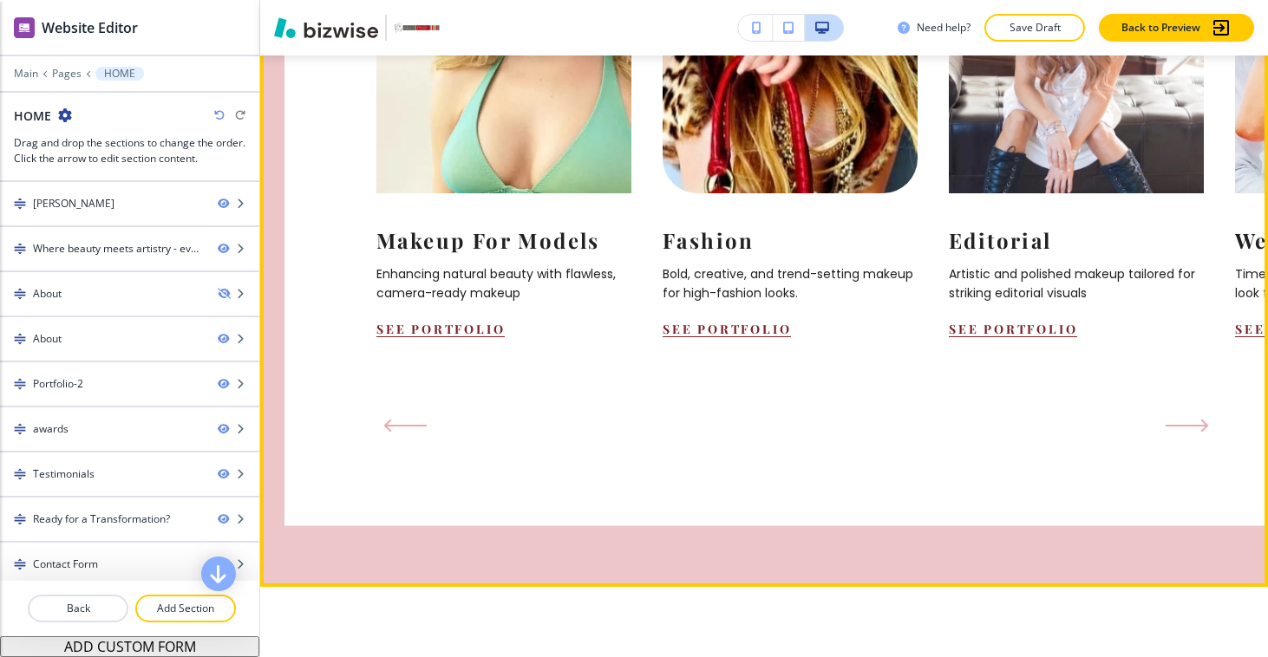
scroll to position [1836, 0]
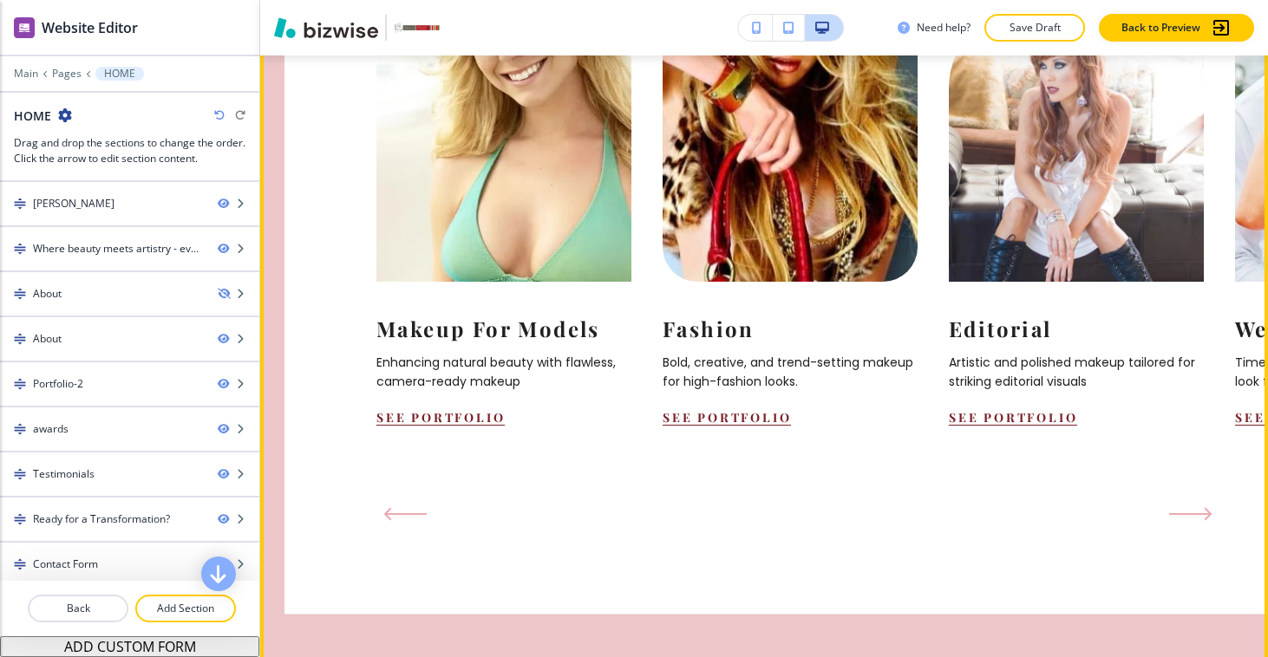
click at [1196, 500] on button "Next Slide" at bounding box center [1190, 514] width 57 height 28
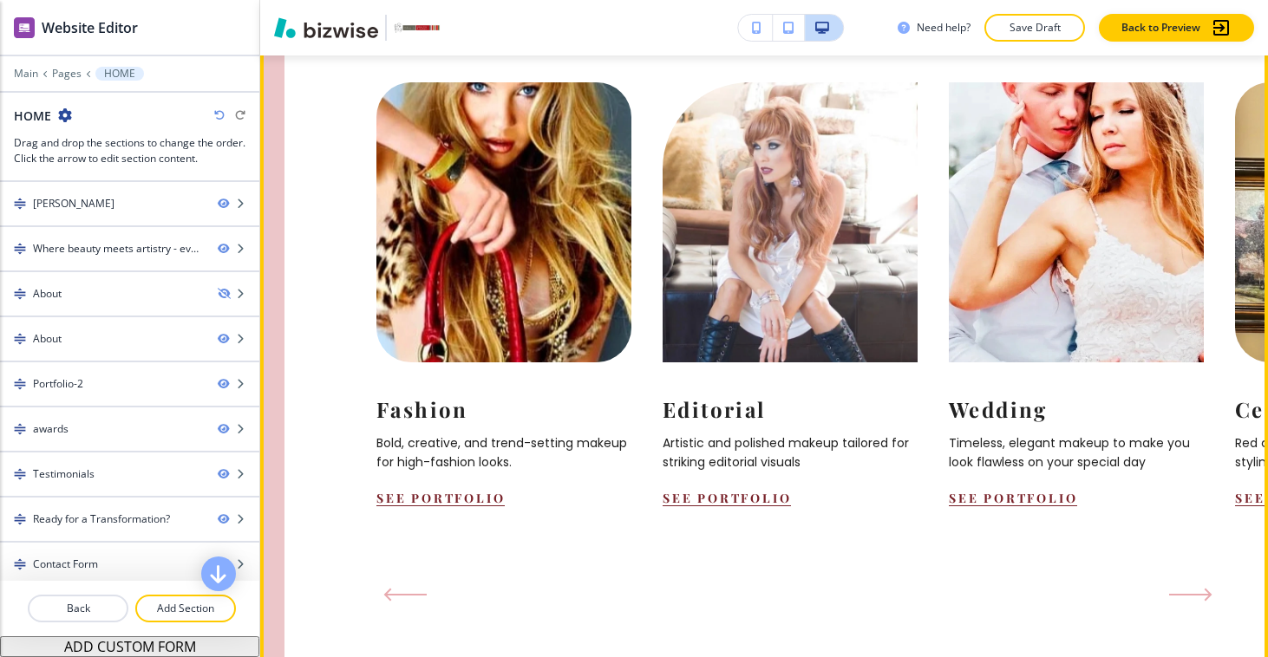
scroll to position [1756, 0]
click at [1199, 588] on icon "Next Slide" at bounding box center [1190, 595] width 43 height 14
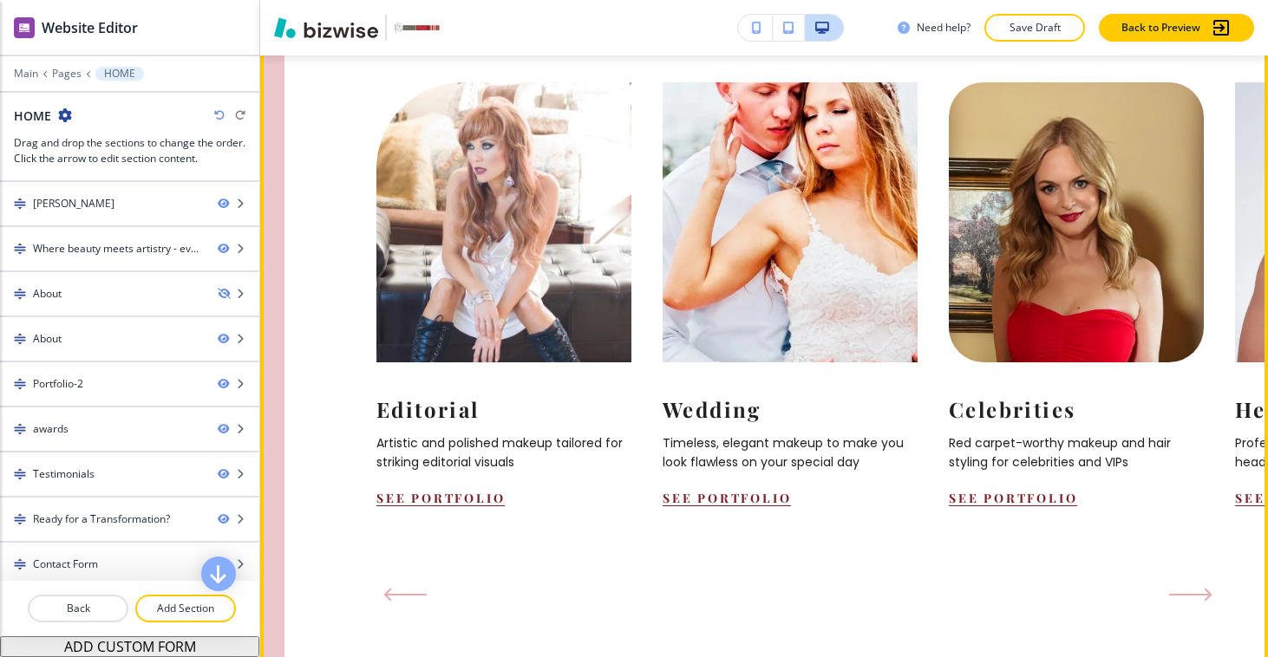
click at [1199, 588] on icon "Next Slide" at bounding box center [1190, 595] width 43 height 14
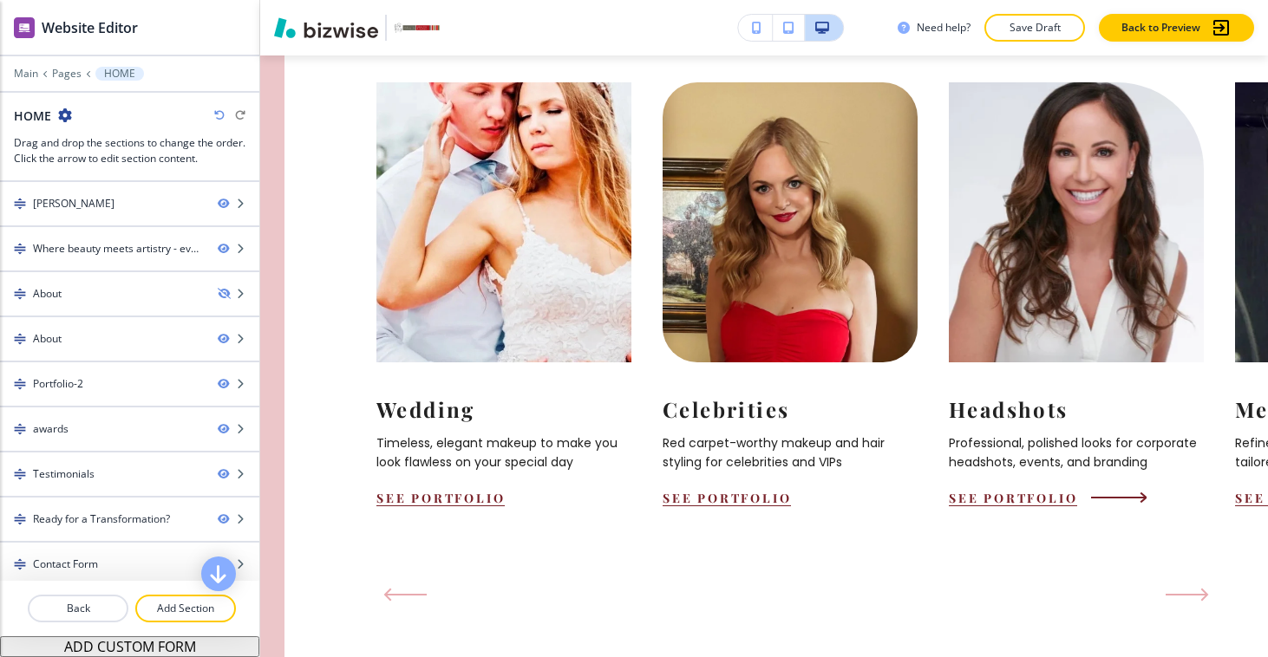
click at [1061, 285] on img at bounding box center [1075, 222] width 280 height 308
click at [1022, 490] on button "See Portfolio" at bounding box center [1012, 498] width 128 height 16
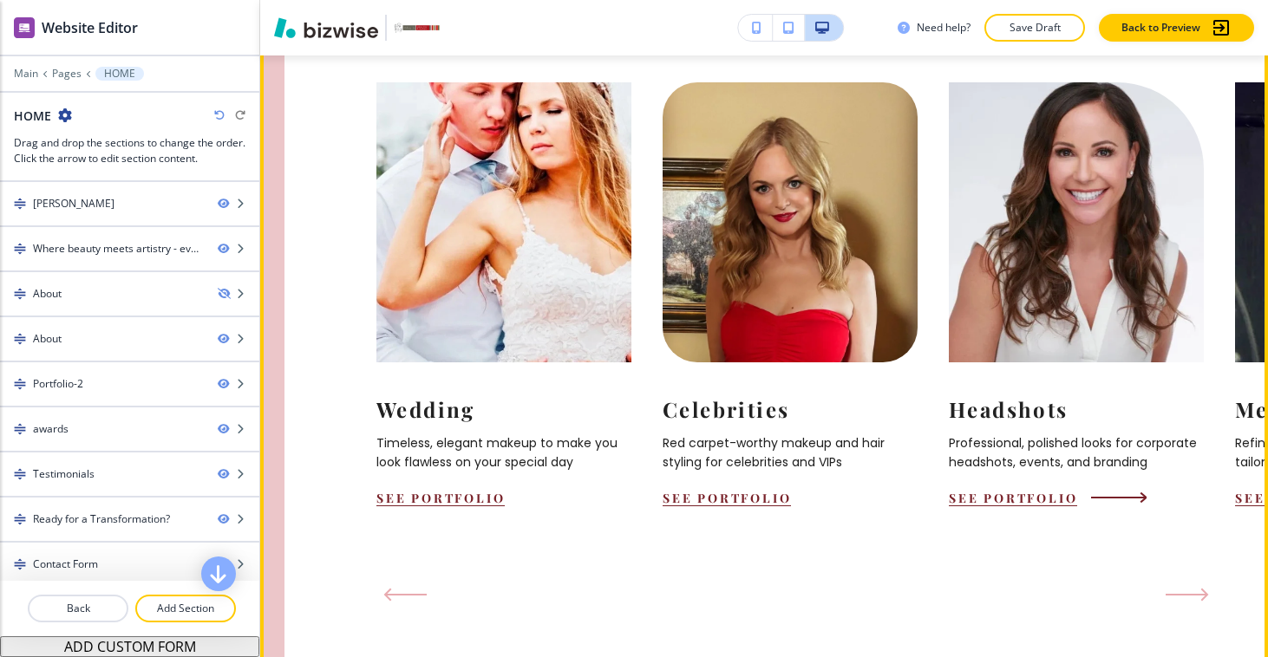
click at [1033, 490] on button "See Portfolio" at bounding box center [1012, 498] width 128 height 16
click at [1031, 405] on div "Headshots Professional, polished looks for corporate headshots, events, and bra…" at bounding box center [1075, 434] width 255 height 144
click at [1020, 490] on button "See Portfolio" at bounding box center [1012, 498] width 128 height 16
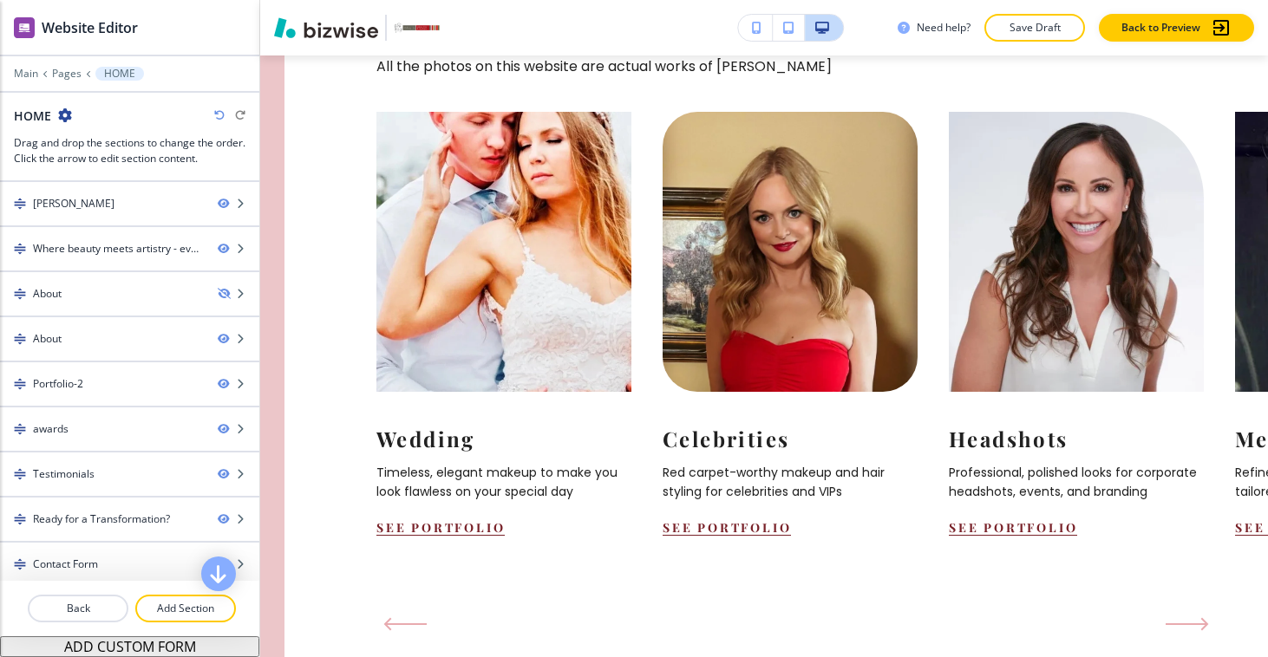
scroll to position [1727, 0]
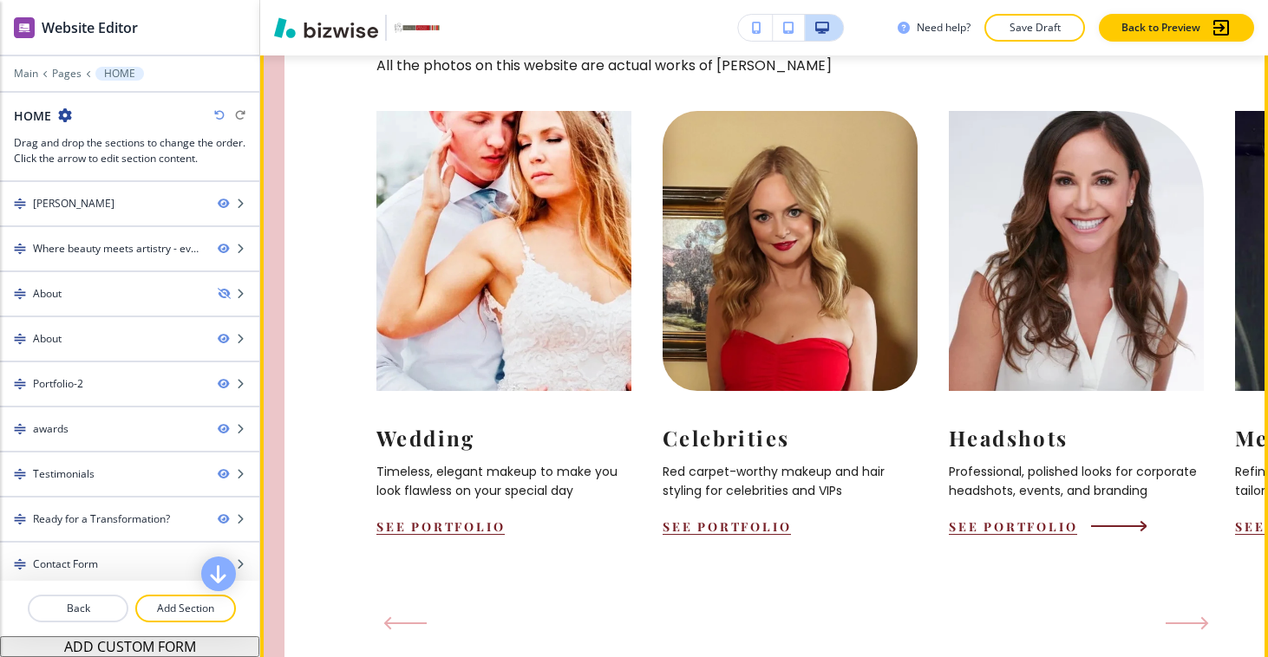
click at [1008, 518] on button "See Portfolio" at bounding box center [1012, 526] width 128 height 16
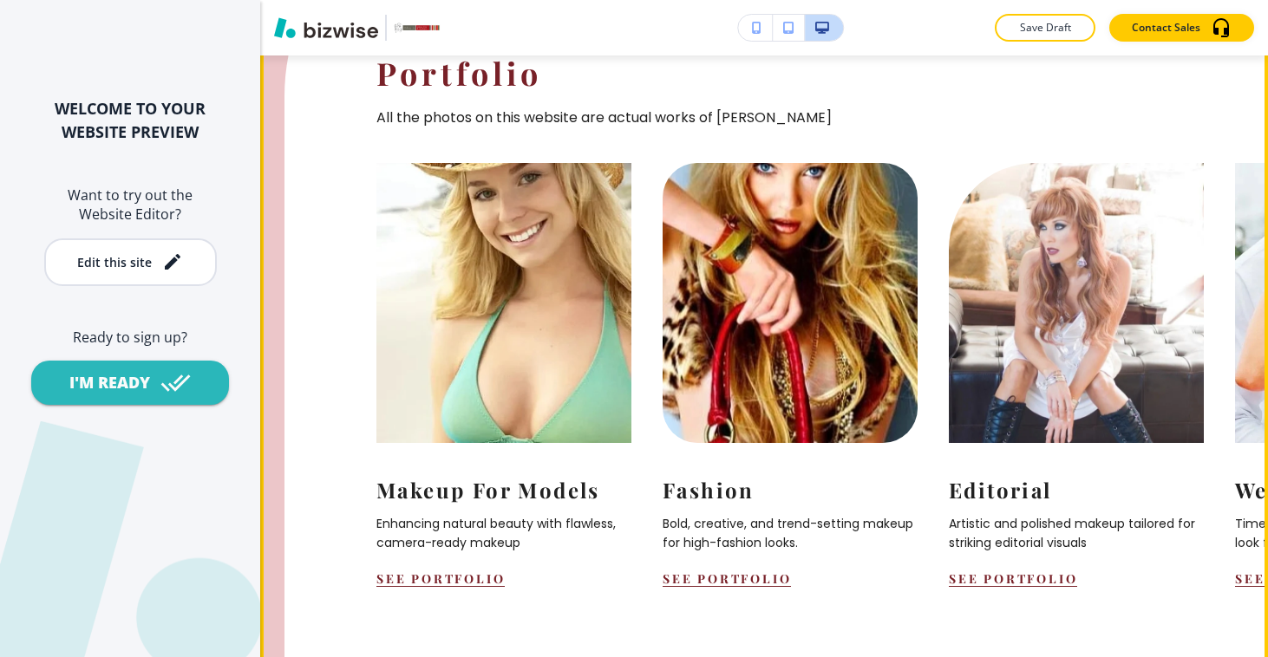
scroll to position [1733, 0]
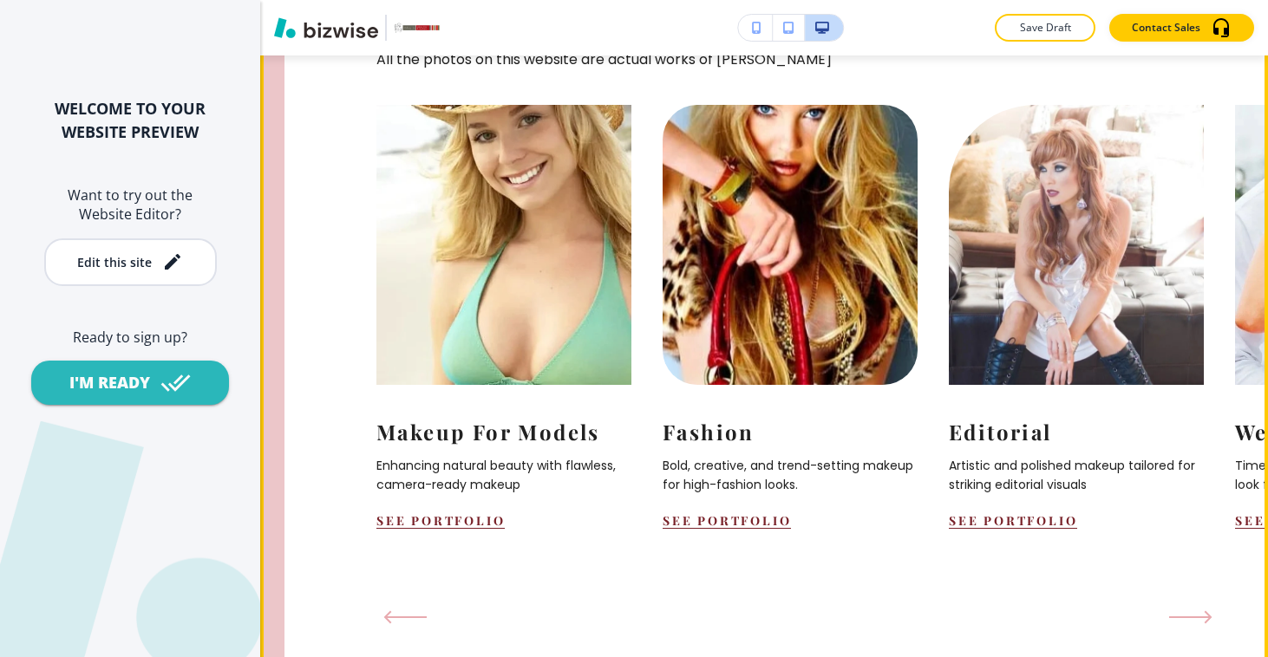
click at [1195, 610] on icon "Next Slide" at bounding box center [1190, 617] width 43 height 14
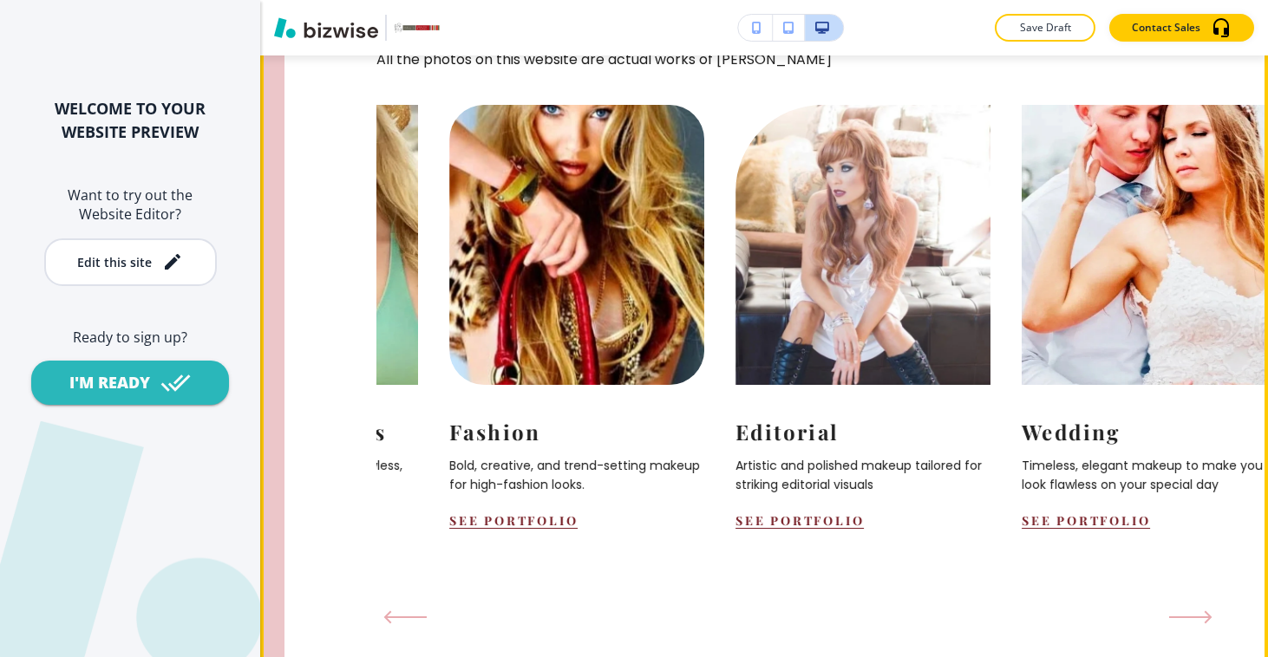
click at [1195, 610] on icon "Next Slide" at bounding box center [1190, 617] width 43 height 14
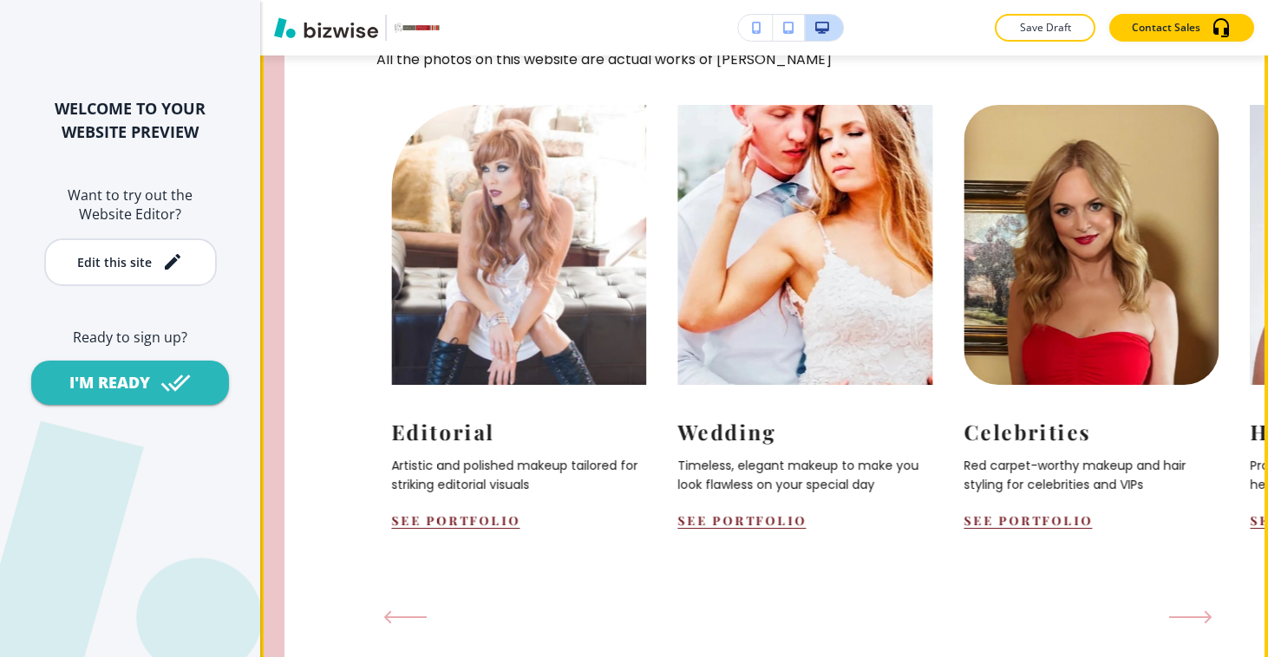
click at [1195, 610] on icon "Next Slide" at bounding box center [1190, 617] width 43 height 14
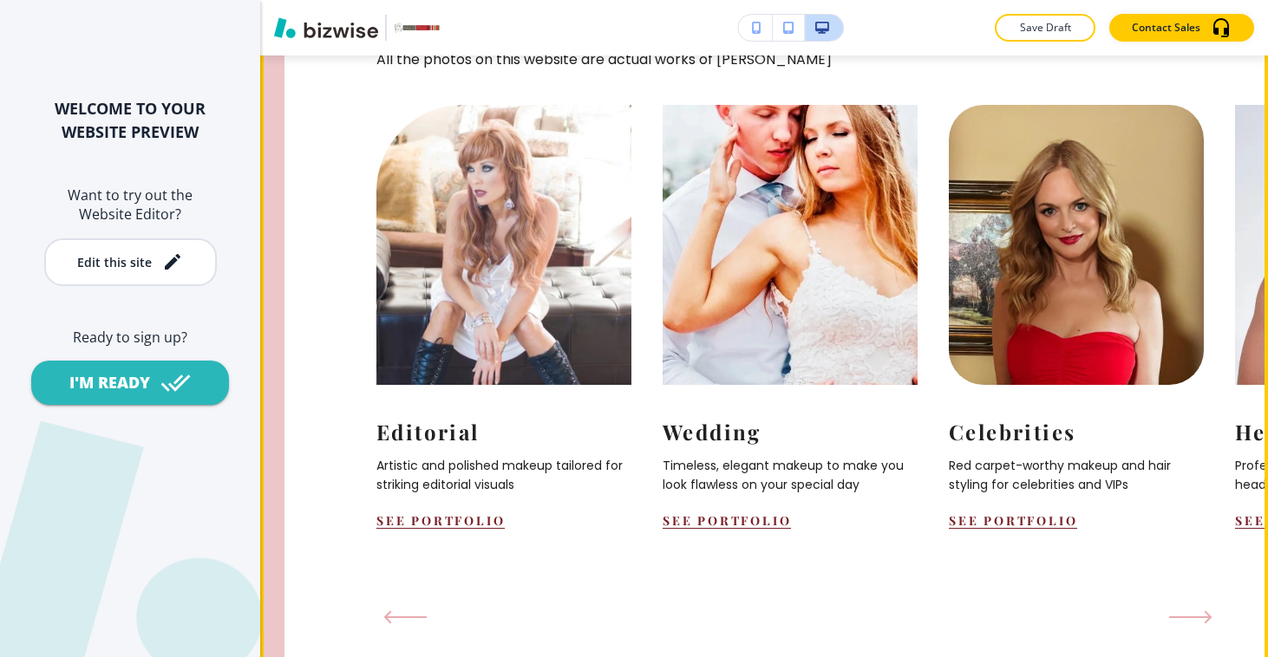
click at [1195, 610] on icon "Next Slide" at bounding box center [1190, 617] width 43 height 14
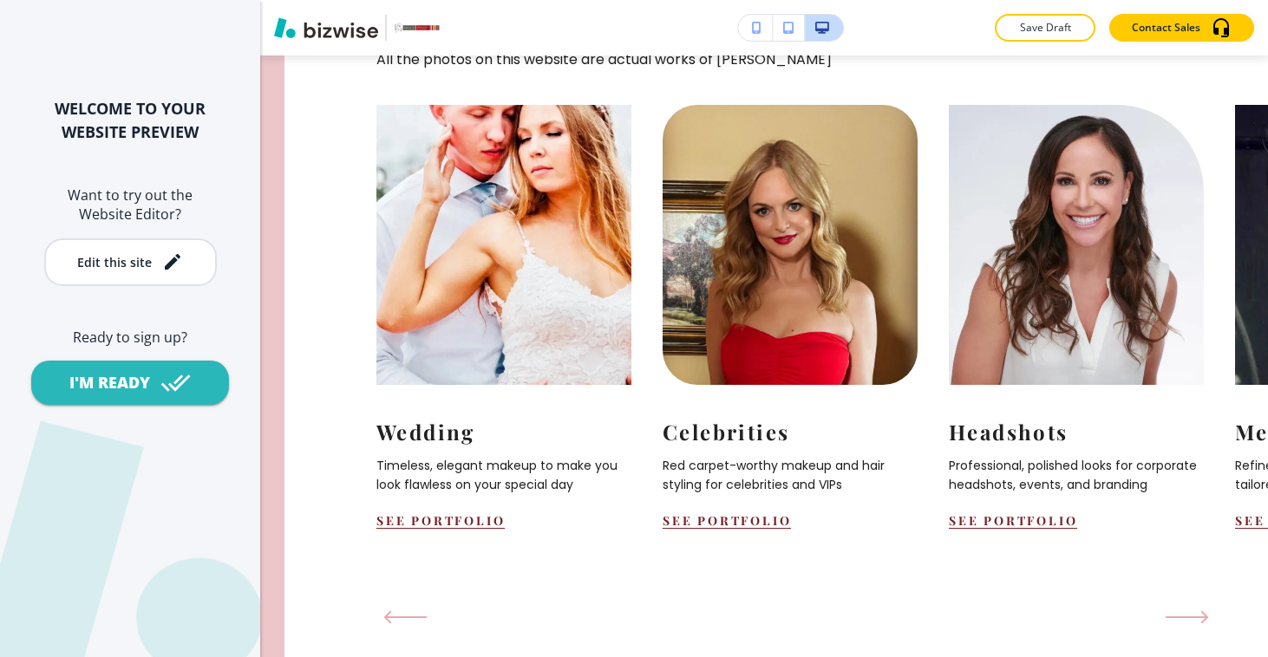
click at [1042, 502] on div "Headshots Professional, polished looks for corporate headshots, events, and bra…" at bounding box center [1091, 331] width 286 height 452
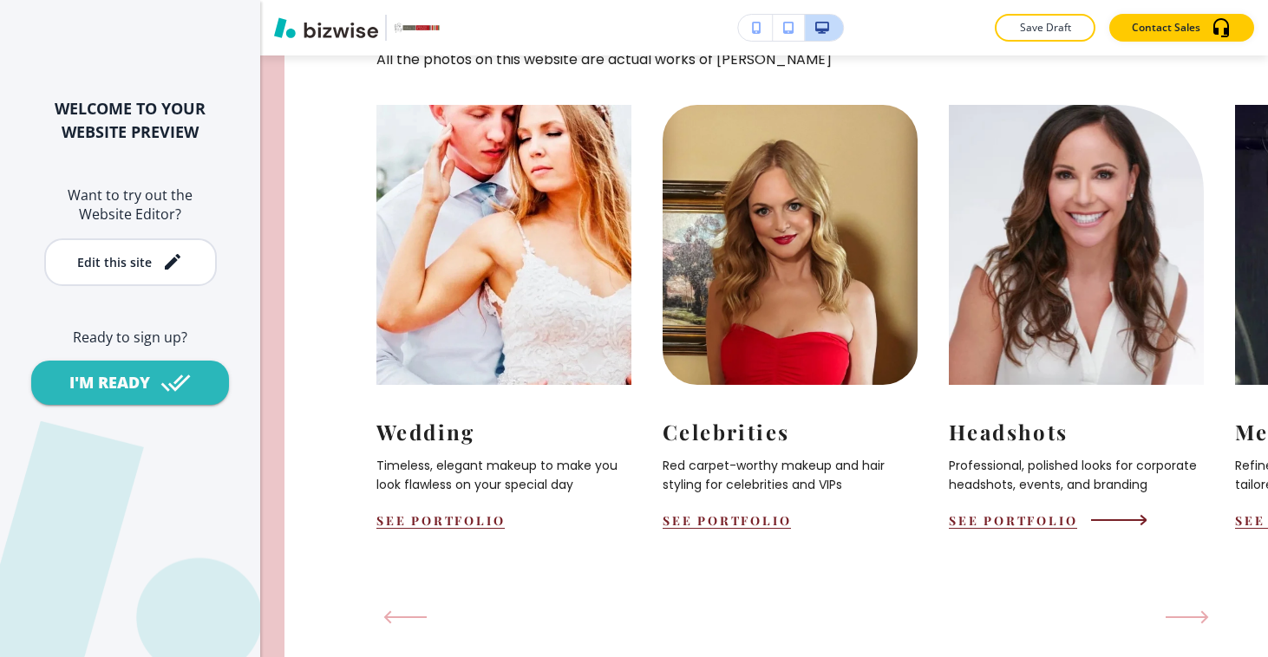
click at [1049, 512] on button "See Portfolio" at bounding box center [1012, 520] width 128 height 16
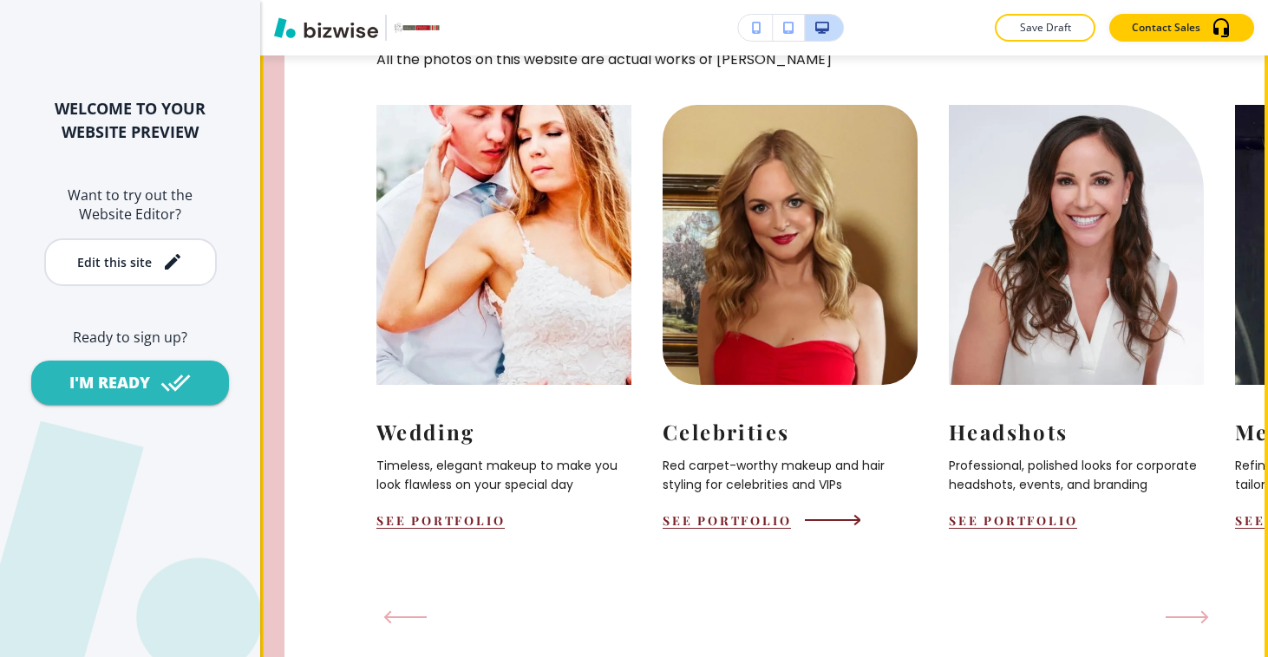
click at [776, 478] on div "Celebrities Red carpet-worthy makeup and hair styling for celebrities and VIPs …" at bounding box center [789, 457] width 255 height 144
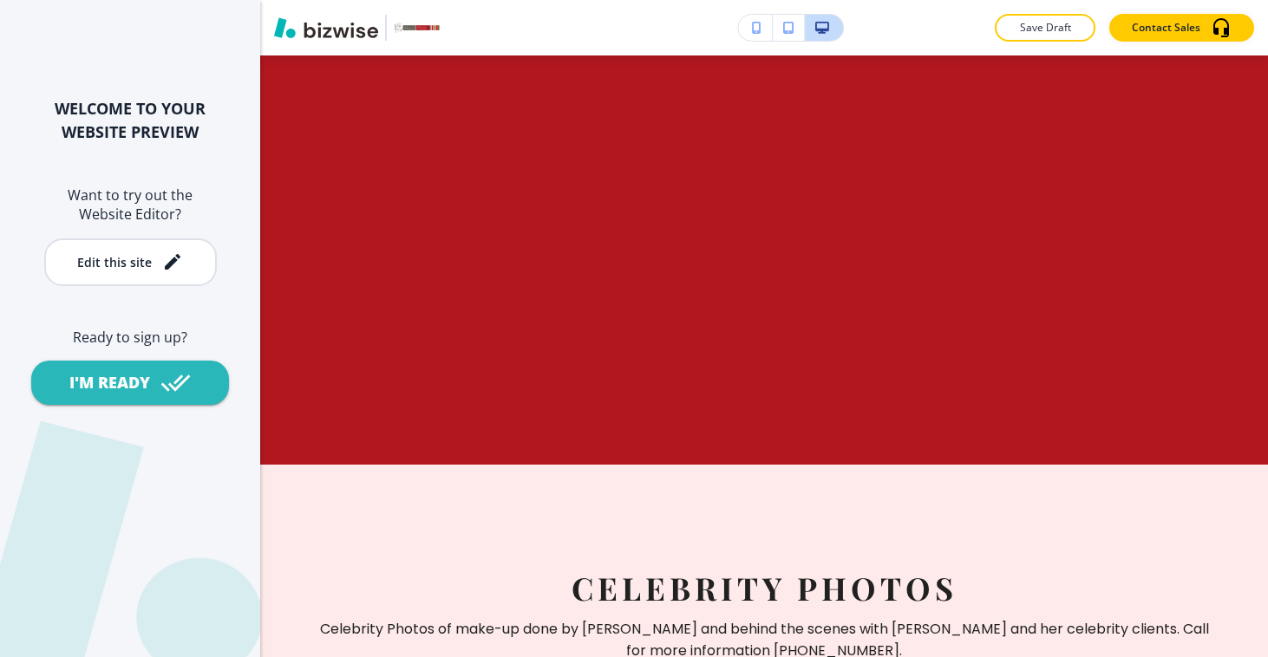
scroll to position [0, 0]
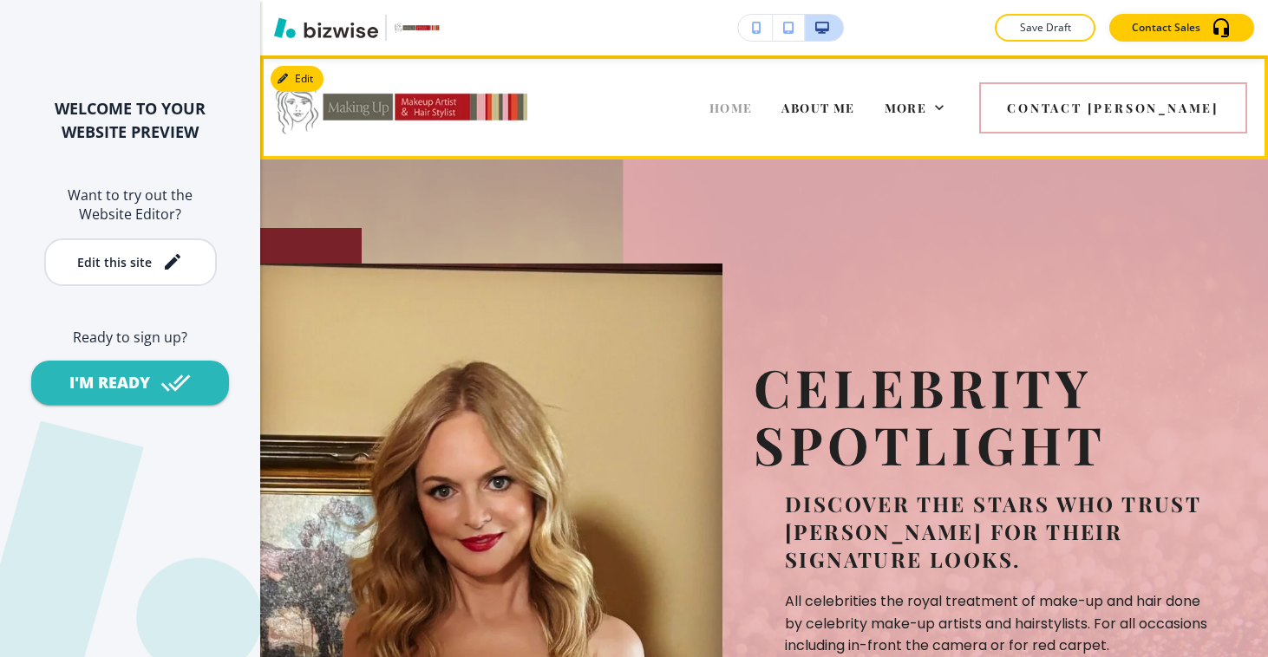
click at [753, 114] on span "HOME" at bounding box center [730, 108] width 43 height 16
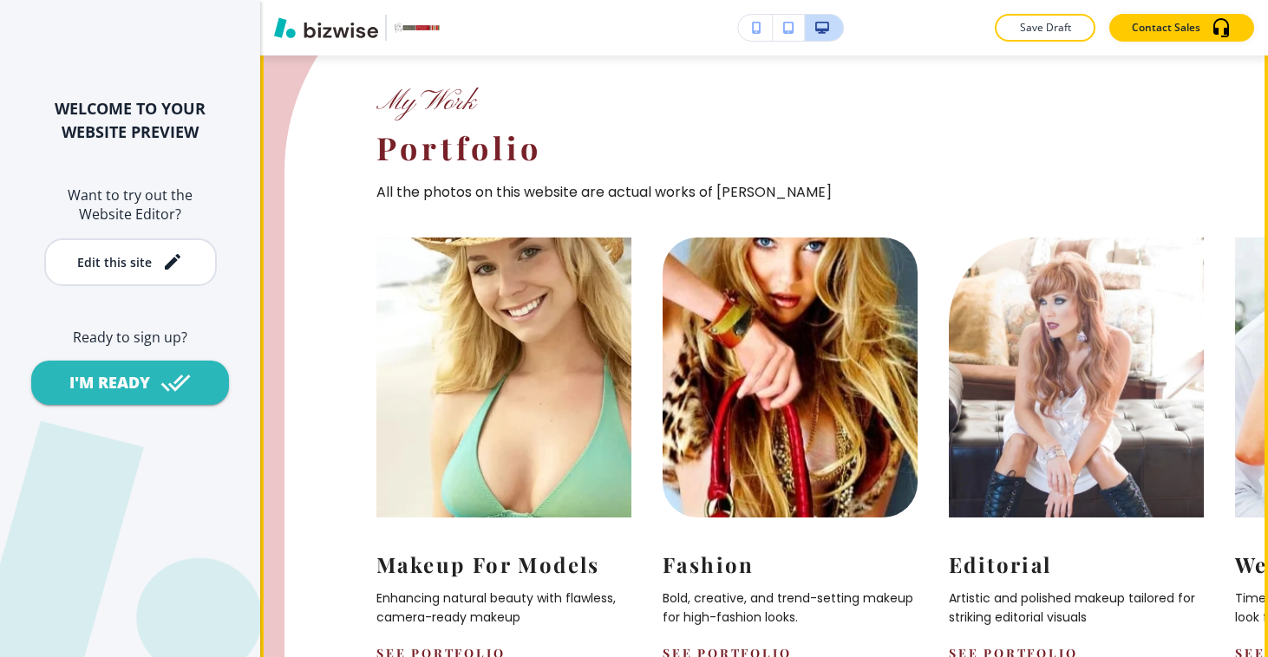
scroll to position [1613, 0]
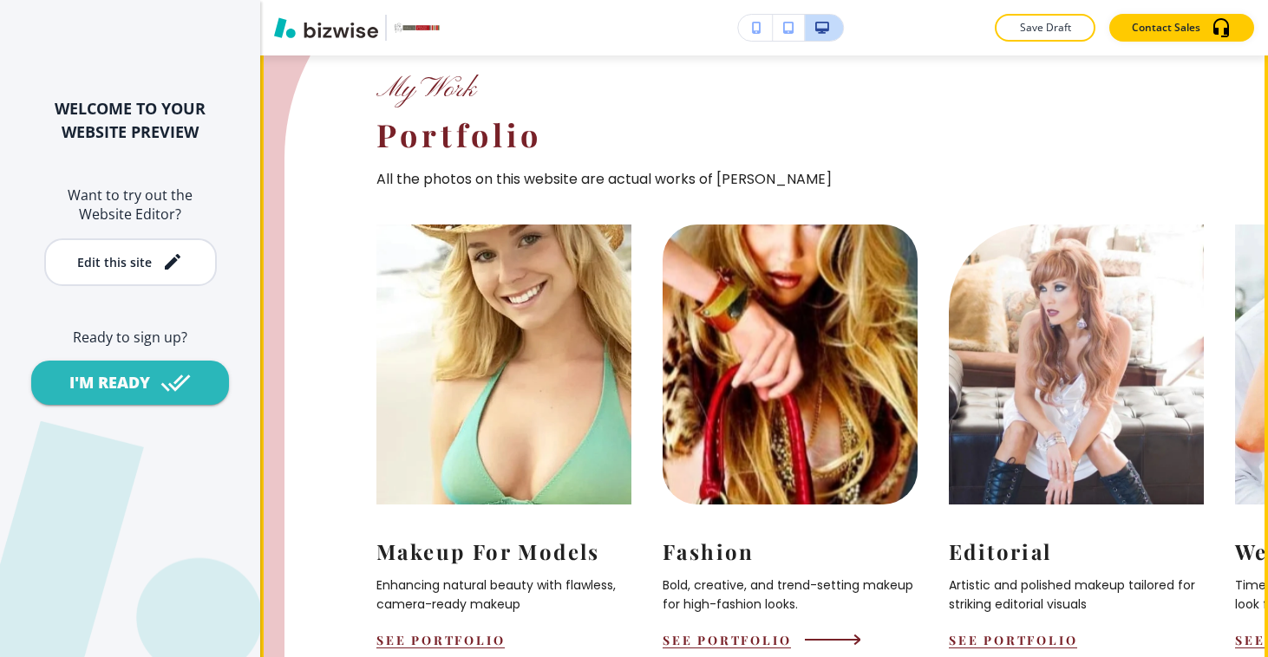
click at [730, 632] on button "See Portfolio" at bounding box center [726, 640] width 128 height 16
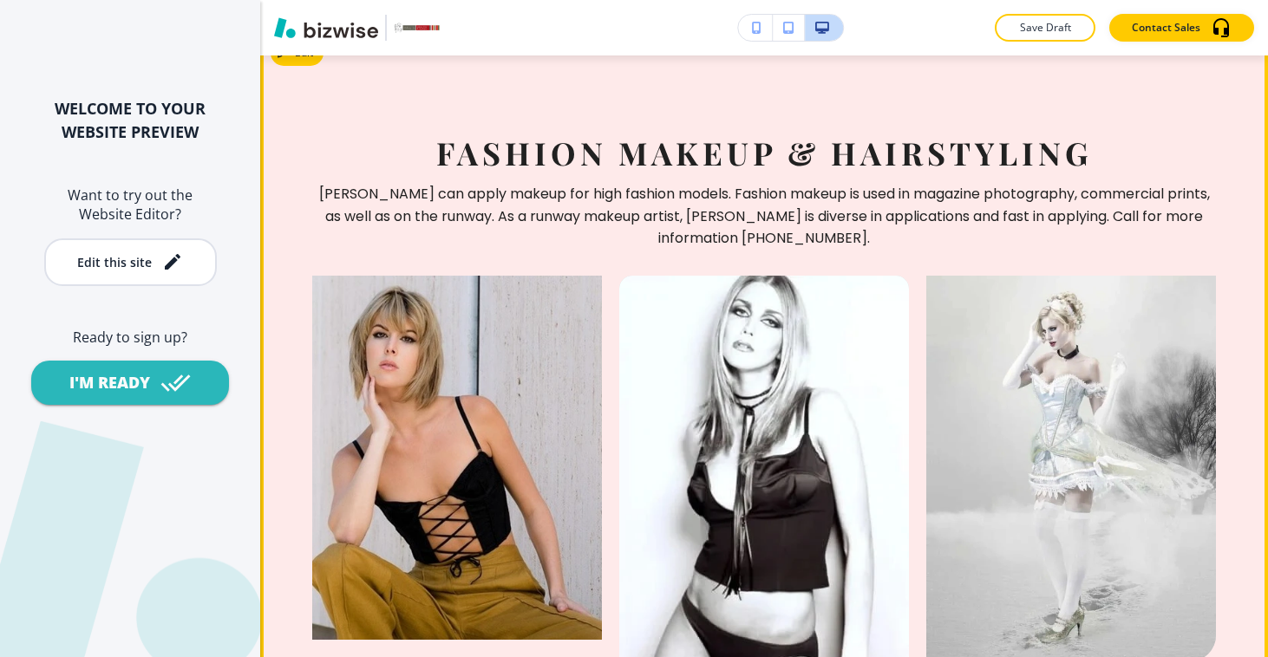
scroll to position [0, 0]
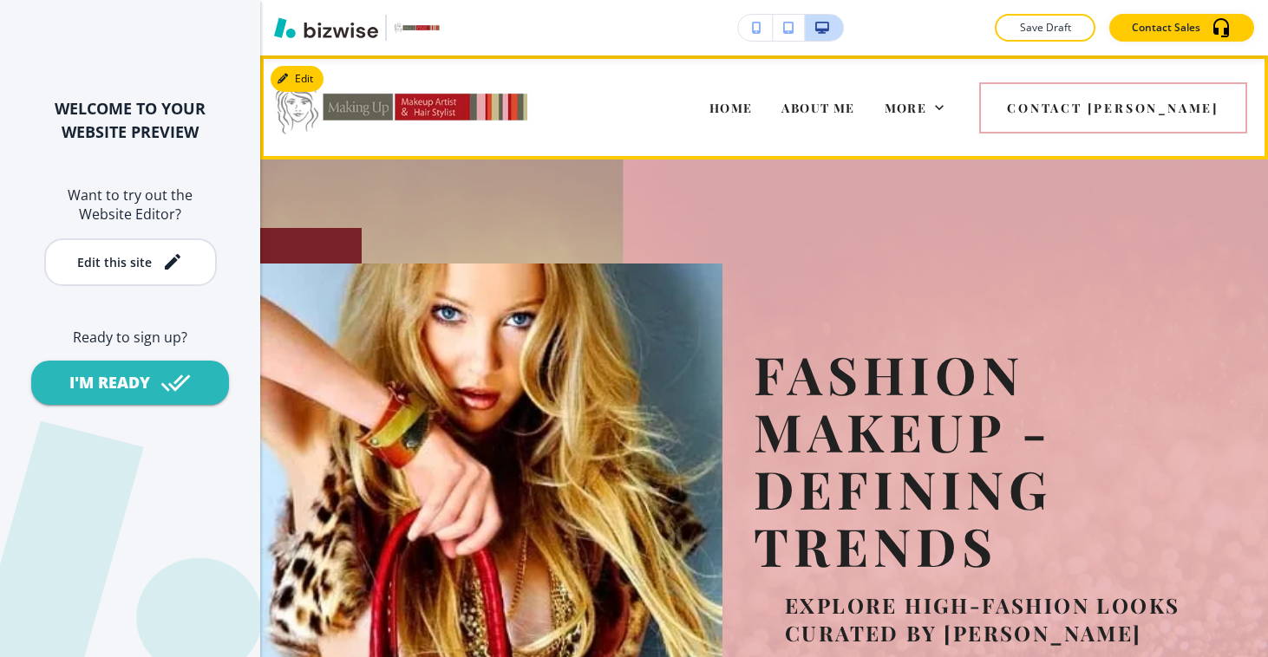
click at [767, 116] on div "HOME" at bounding box center [730, 107] width 73 height 69
click at [753, 106] on span "HOME" at bounding box center [730, 108] width 43 height 16
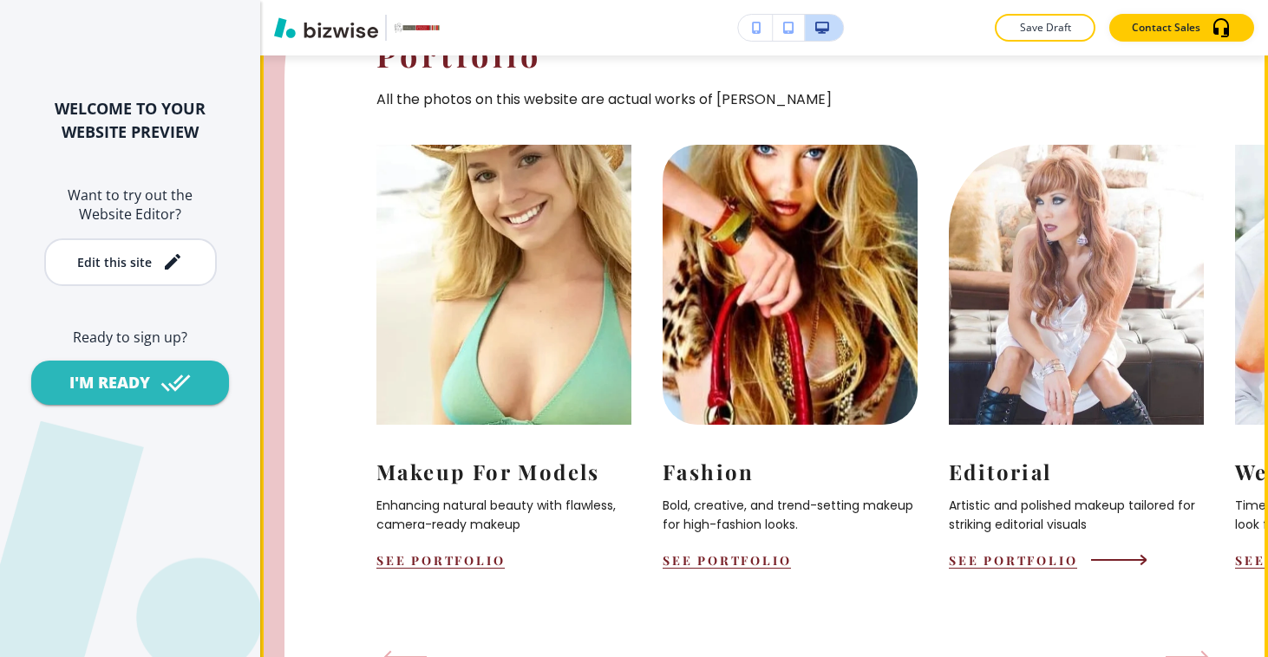
scroll to position [1682, 0]
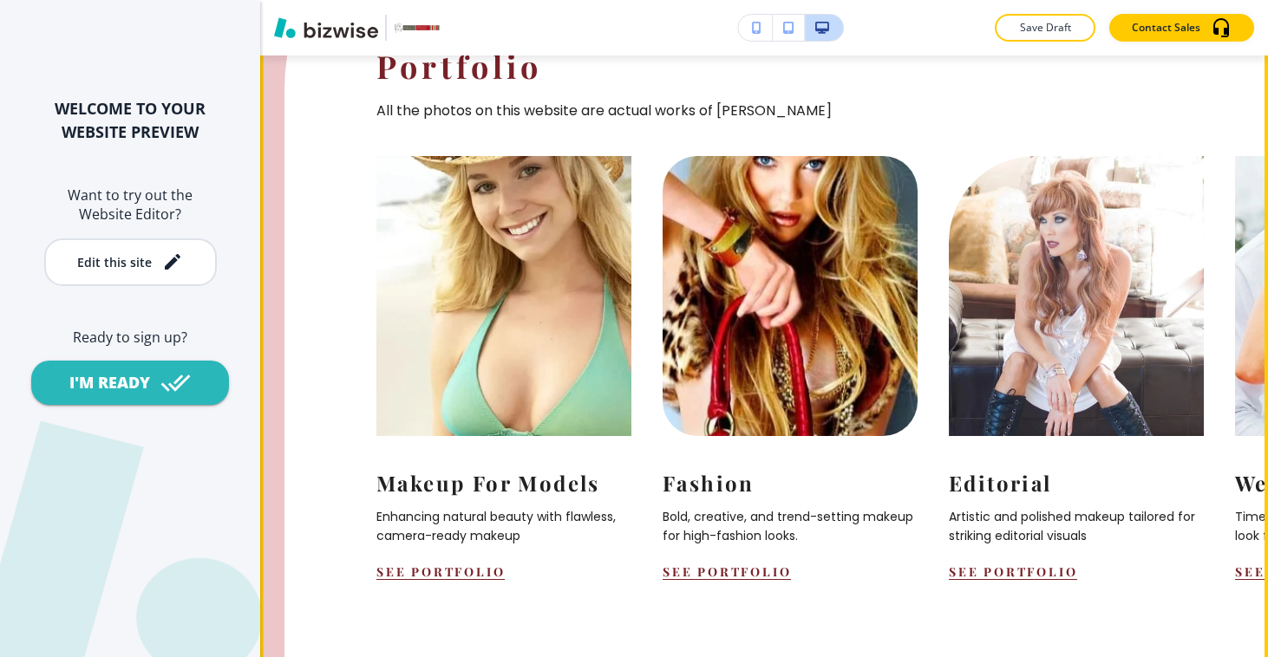
click at [1183, 656] on icon "Next Slide" at bounding box center [1190, 669] width 43 height 14
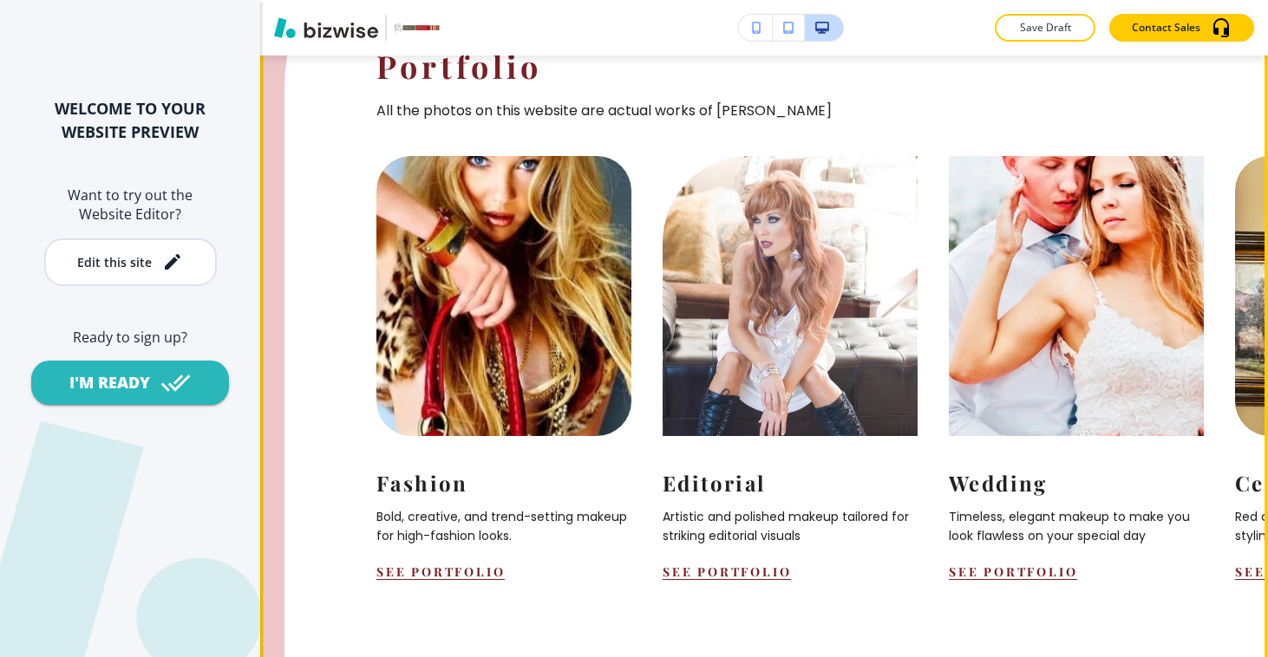
click at [1183, 656] on icon "Next Slide" at bounding box center [1190, 669] width 43 height 14
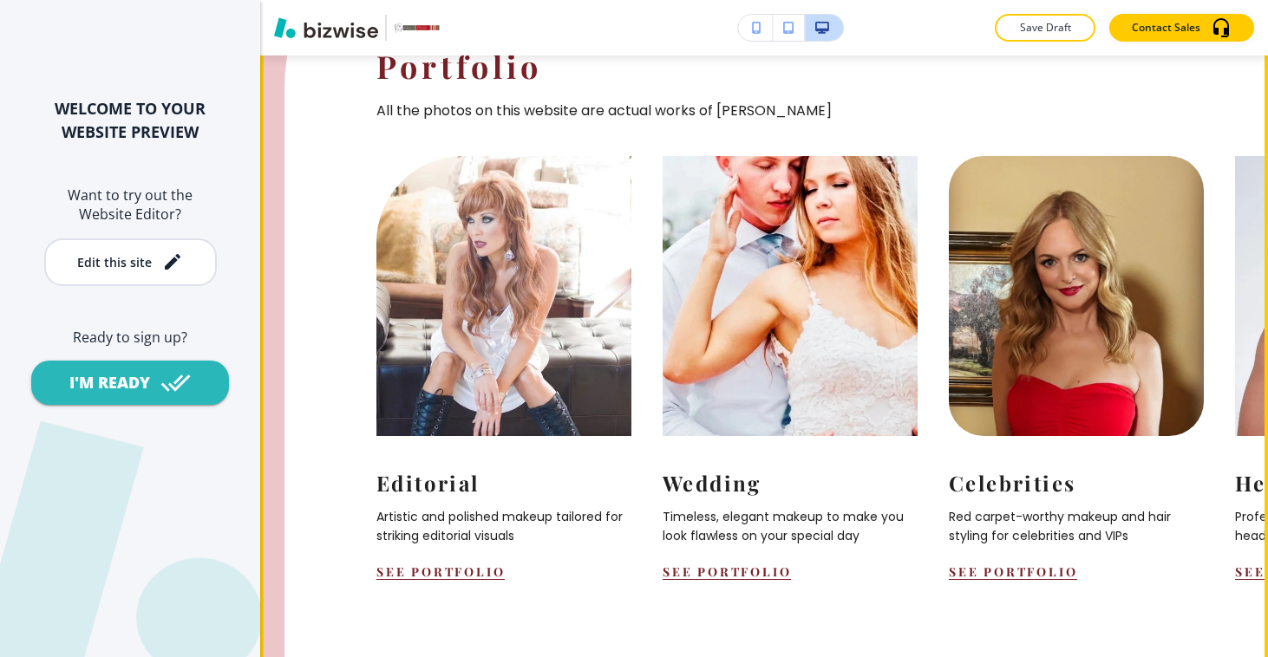
click at [1183, 656] on icon "Next Slide" at bounding box center [1190, 669] width 43 height 14
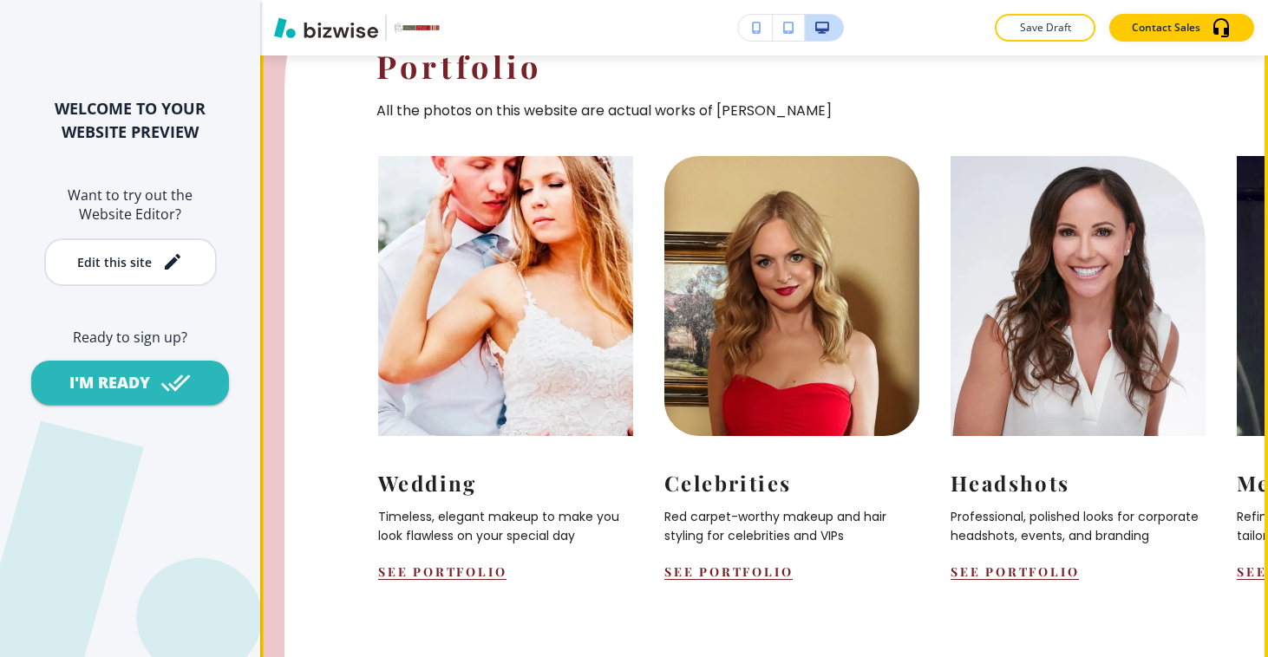
click at [1183, 656] on icon "Next Slide" at bounding box center [1190, 669] width 43 height 14
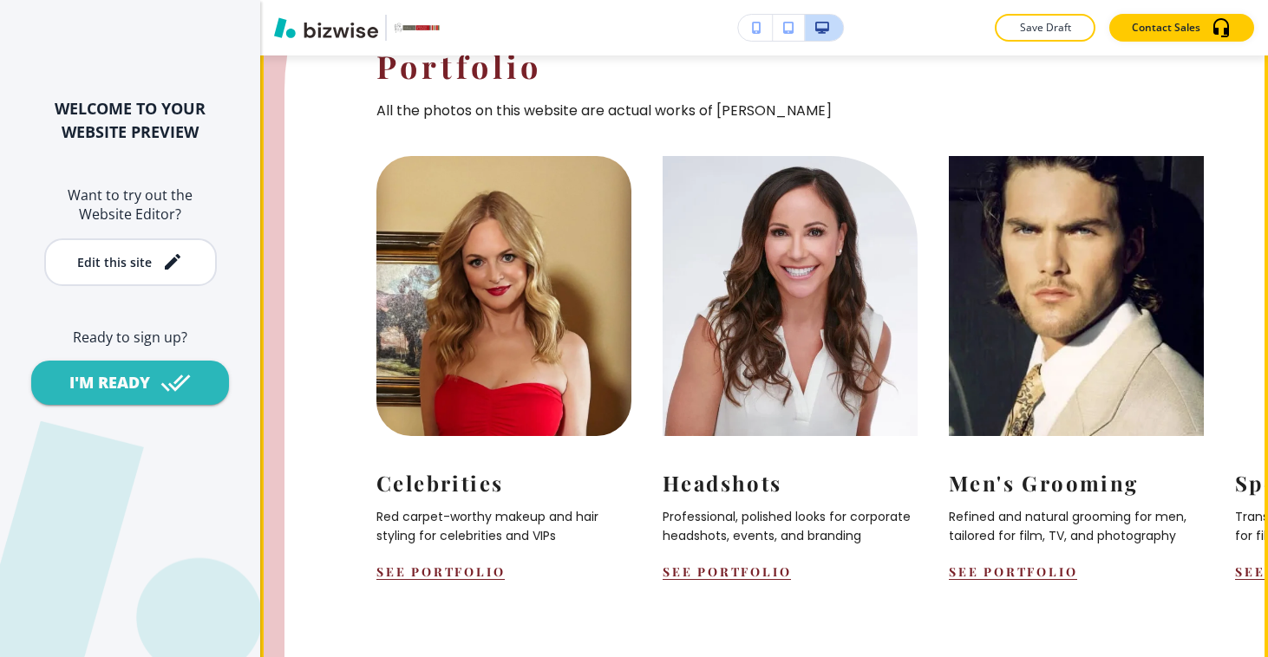
click at [1183, 656] on icon "Next Slide" at bounding box center [1190, 669] width 43 height 14
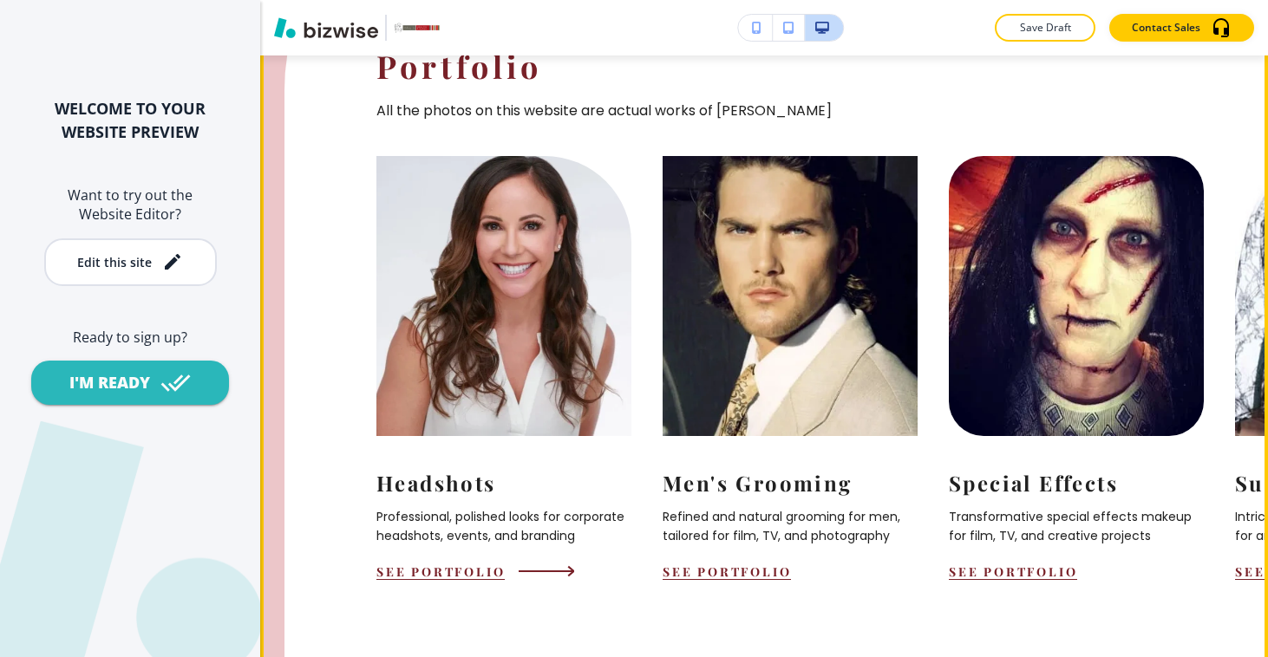
click at [464, 564] on button "See Portfolio" at bounding box center [440, 572] width 128 height 16
click at [466, 507] on p "Professional, polished looks for corporate headshots, events, and branding" at bounding box center [503, 526] width 255 height 39
click at [448, 564] on button "See Portfolio" at bounding box center [440, 572] width 128 height 16
click at [447, 564] on button "See Portfolio" at bounding box center [440, 572] width 128 height 16
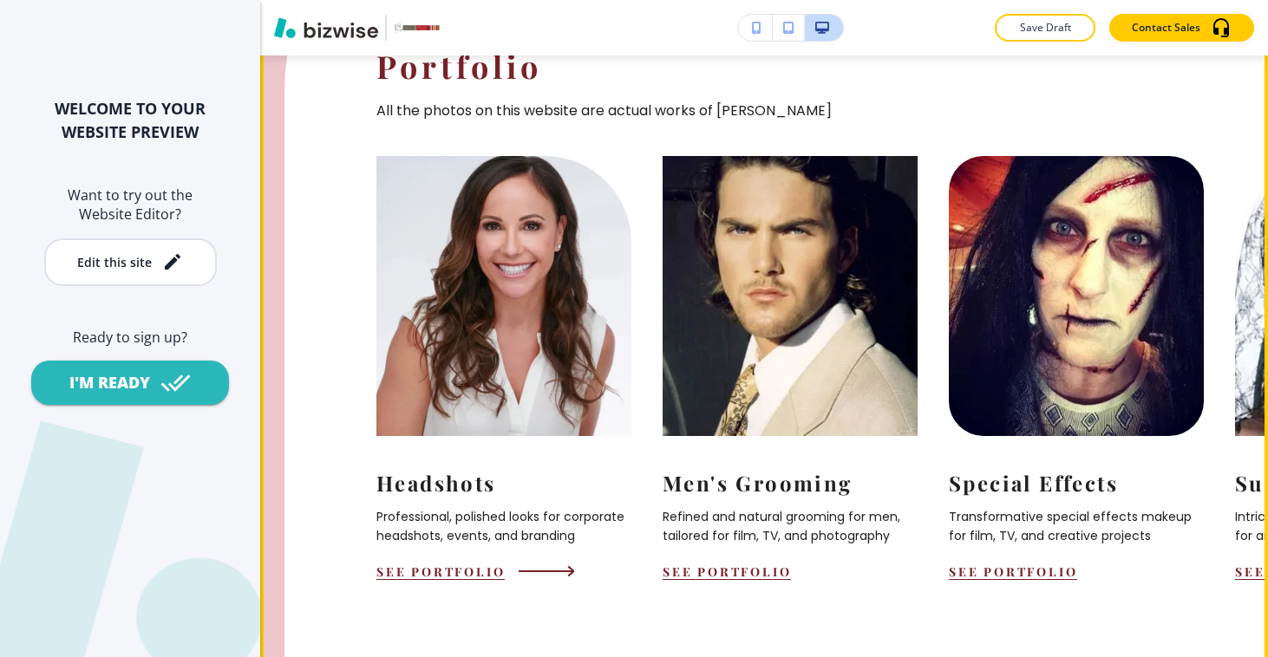
scroll to position [1744, 0]
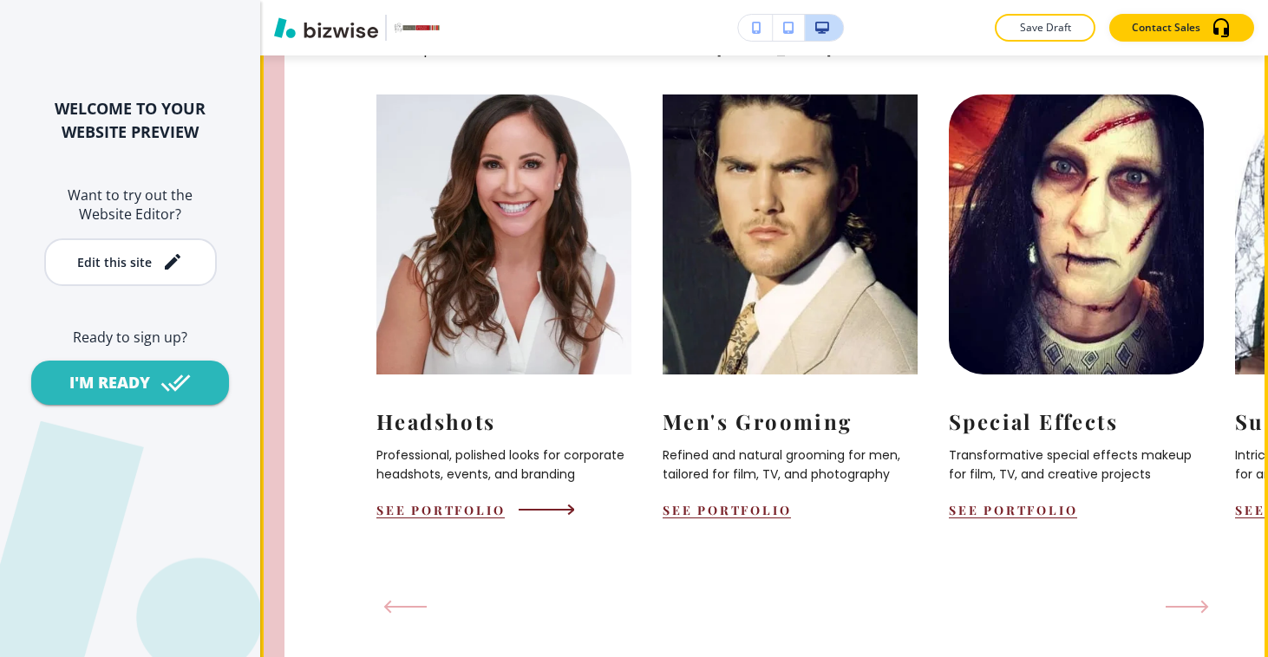
click at [453, 502] on button "See Portfolio" at bounding box center [440, 510] width 128 height 16
click at [452, 502] on button "See Portfolio" at bounding box center [440, 510] width 128 height 16
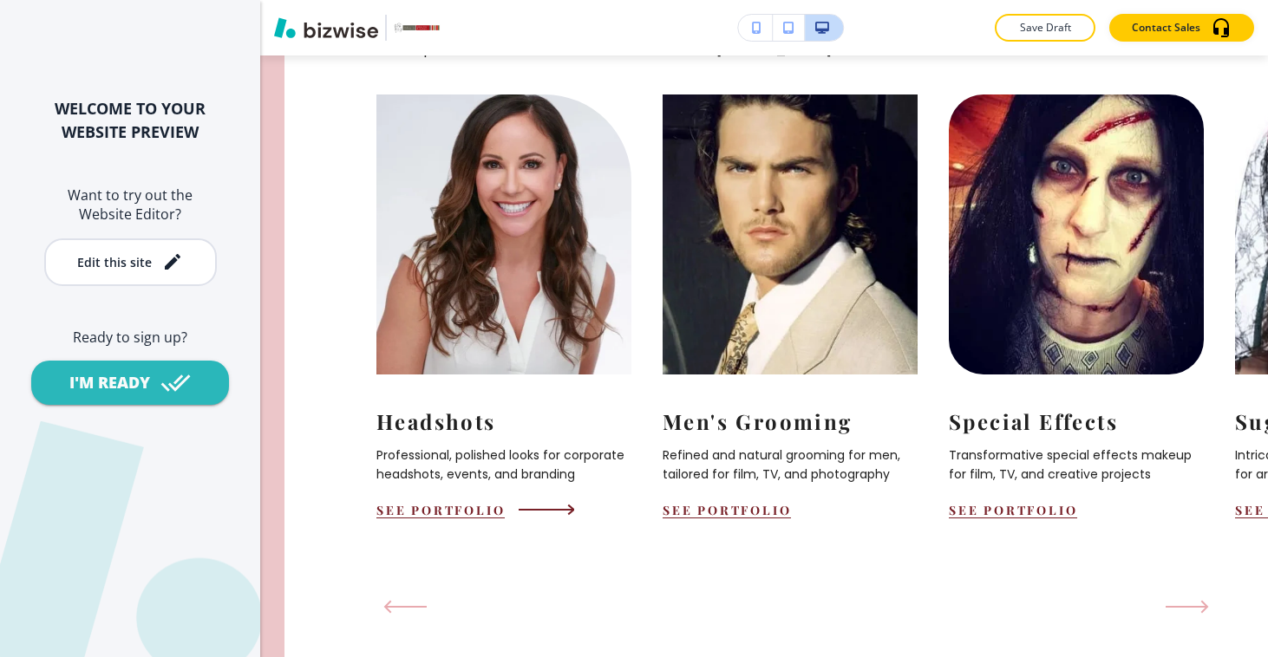
click at [486, 244] on img at bounding box center [503, 235] width 280 height 308
click at [452, 502] on button "See Portfolio" at bounding box center [440, 510] width 128 height 16
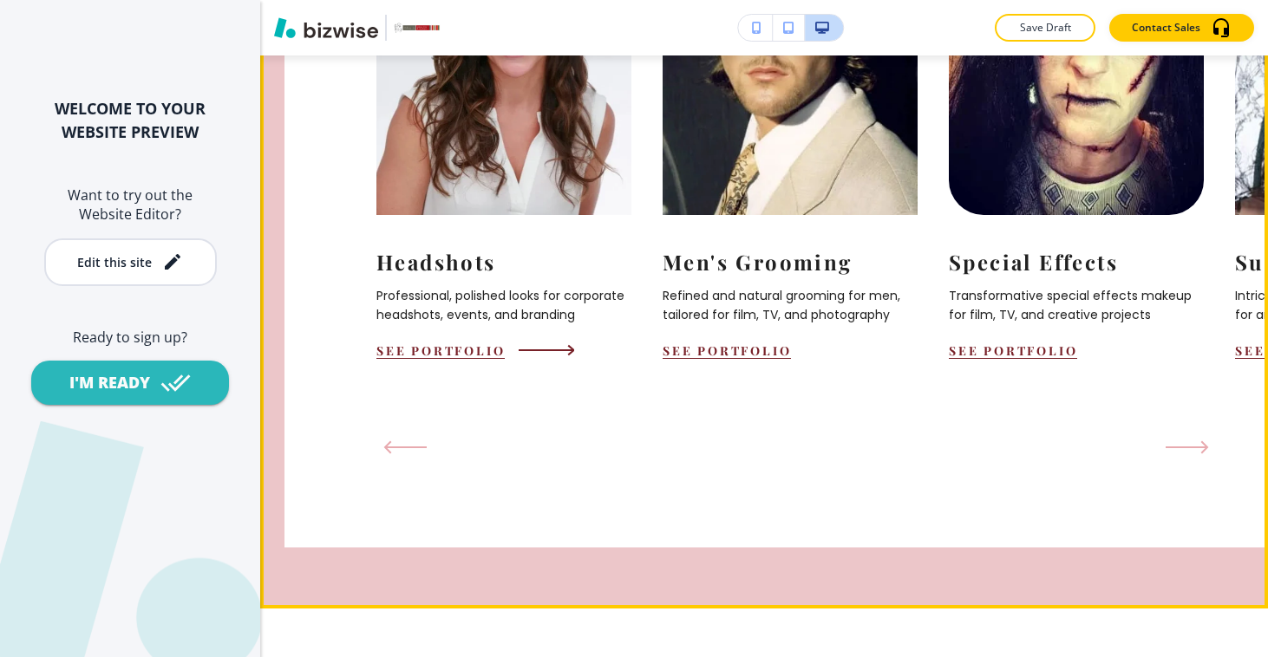
scroll to position [1906, 0]
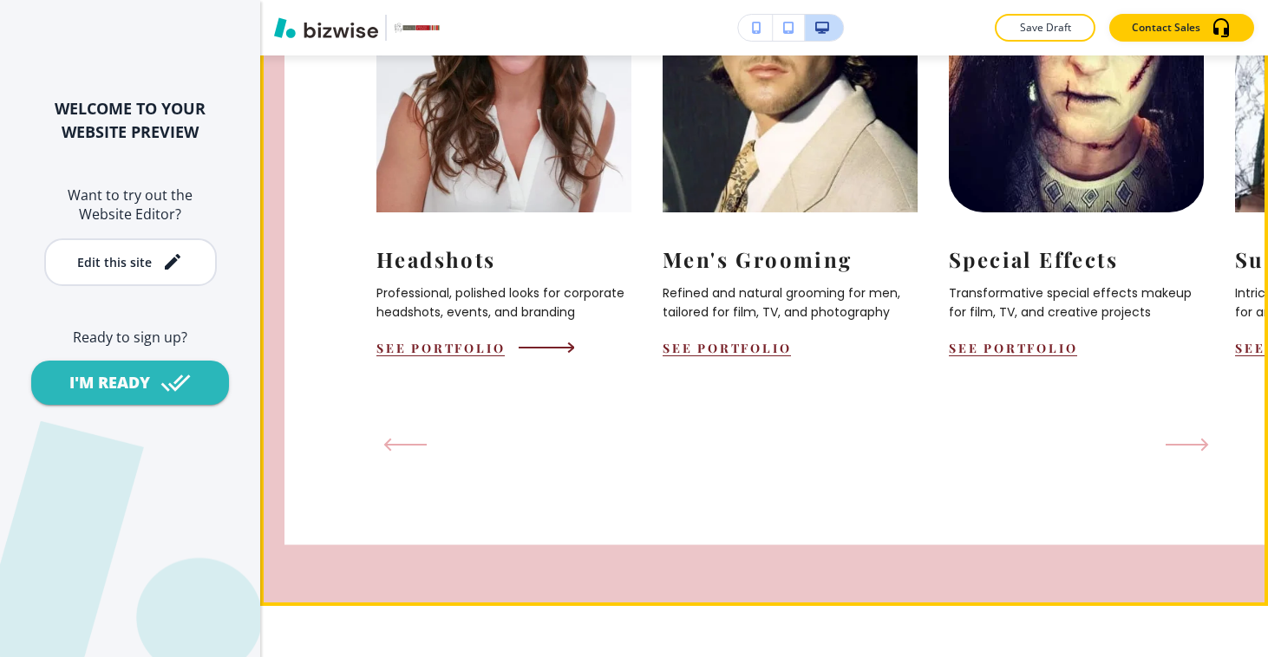
click at [470, 340] on button "See Portfolio" at bounding box center [440, 348] width 128 height 16
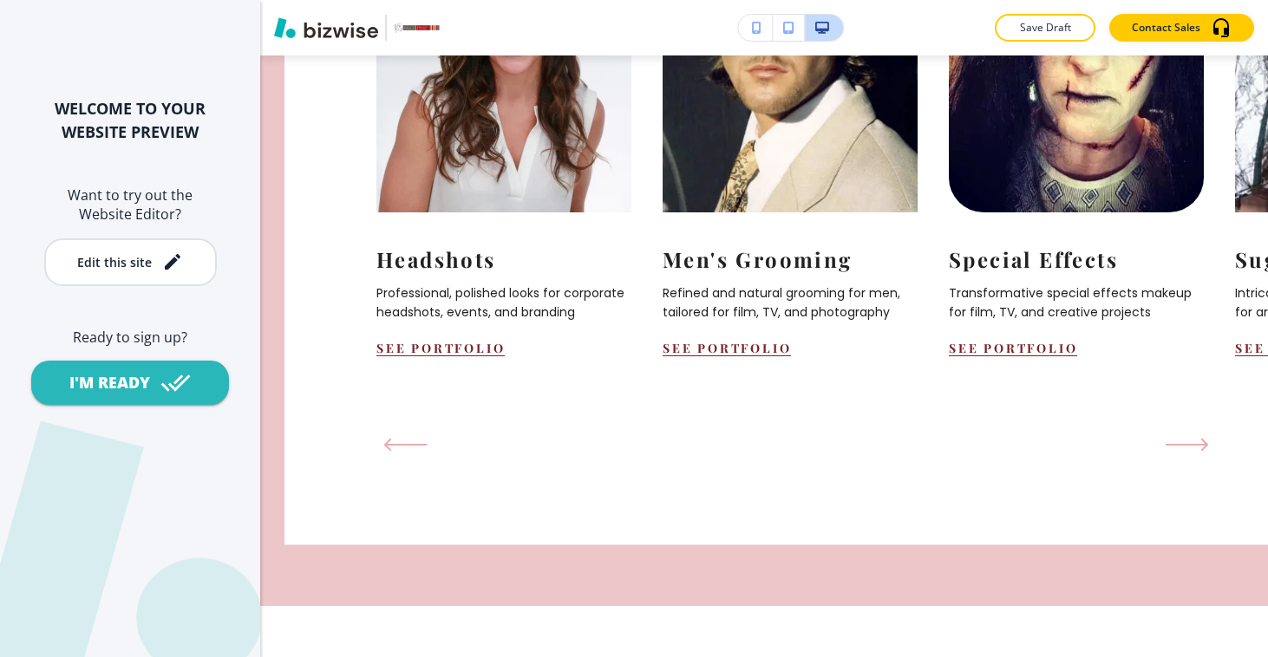
click at [691, 332] on div "Men's Grooming Refined and natural grooming for men, tailored for film, TV, and…" at bounding box center [805, 158] width 286 height 452
click at [694, 329] on div "Men's Grooming Refined and natural grooming for men, tailored for film, TV, and…" at bounding box center [805, 158] width 286 height 452
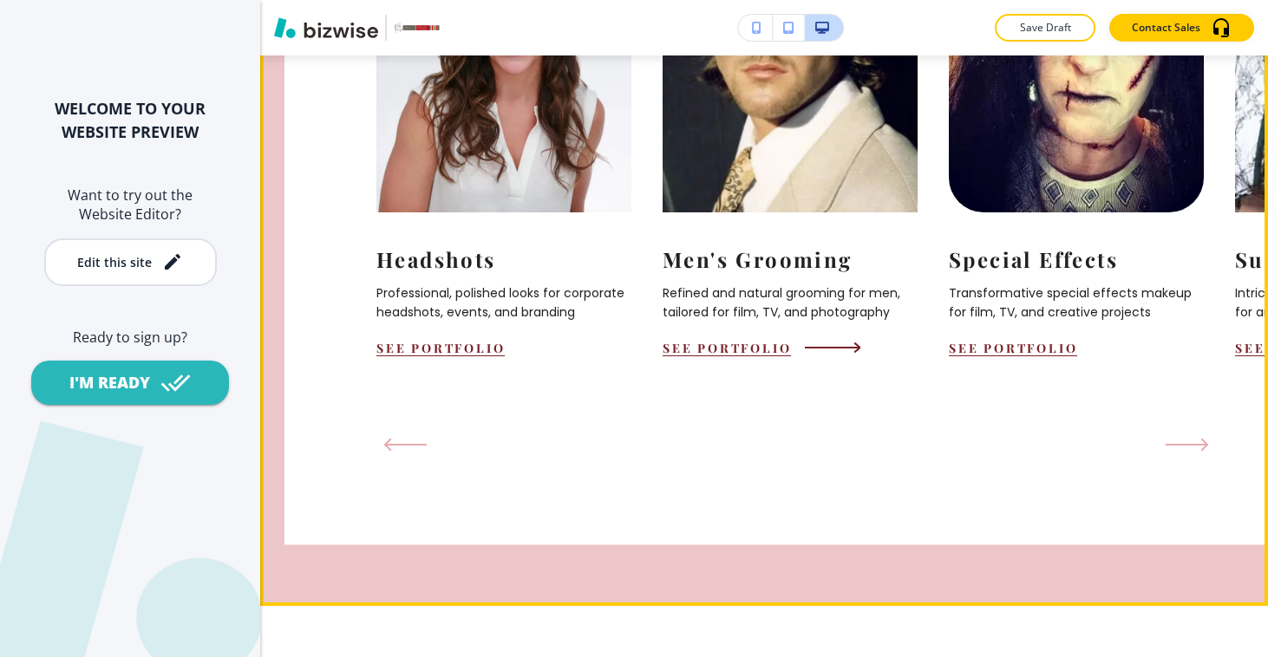
click at [696, 340] on button "See Portfolio" at bounding box center [726, 348] width 128 height 16
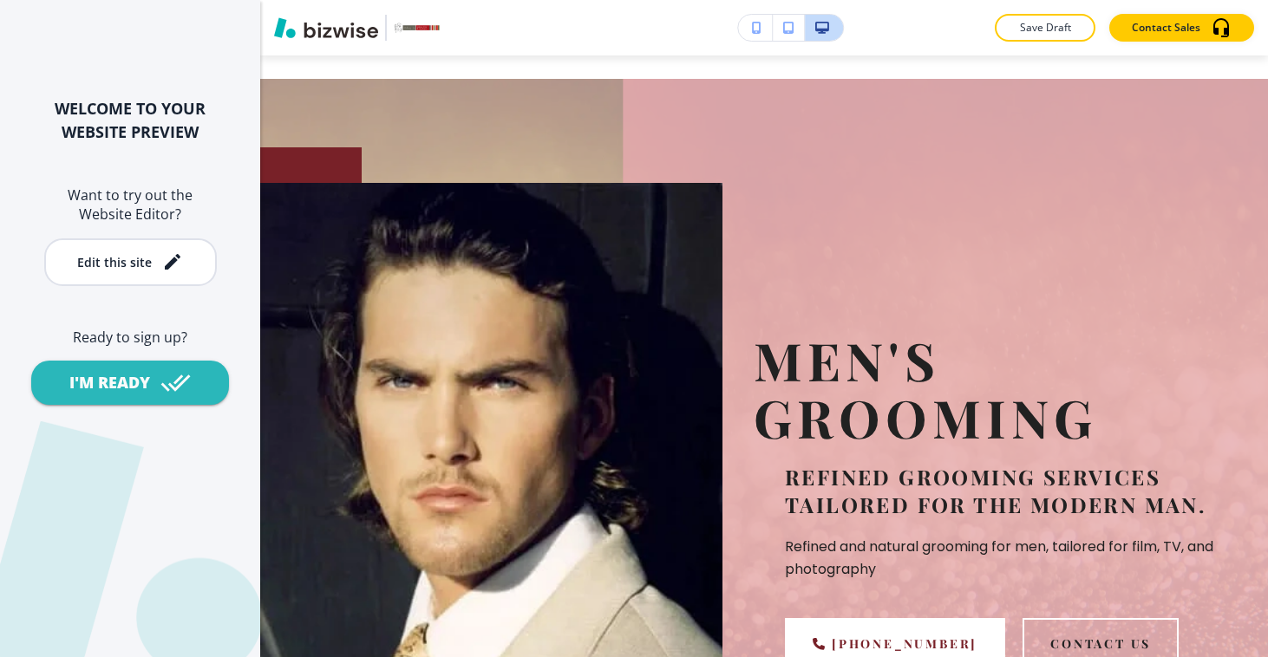
scroll to position [0, 0]
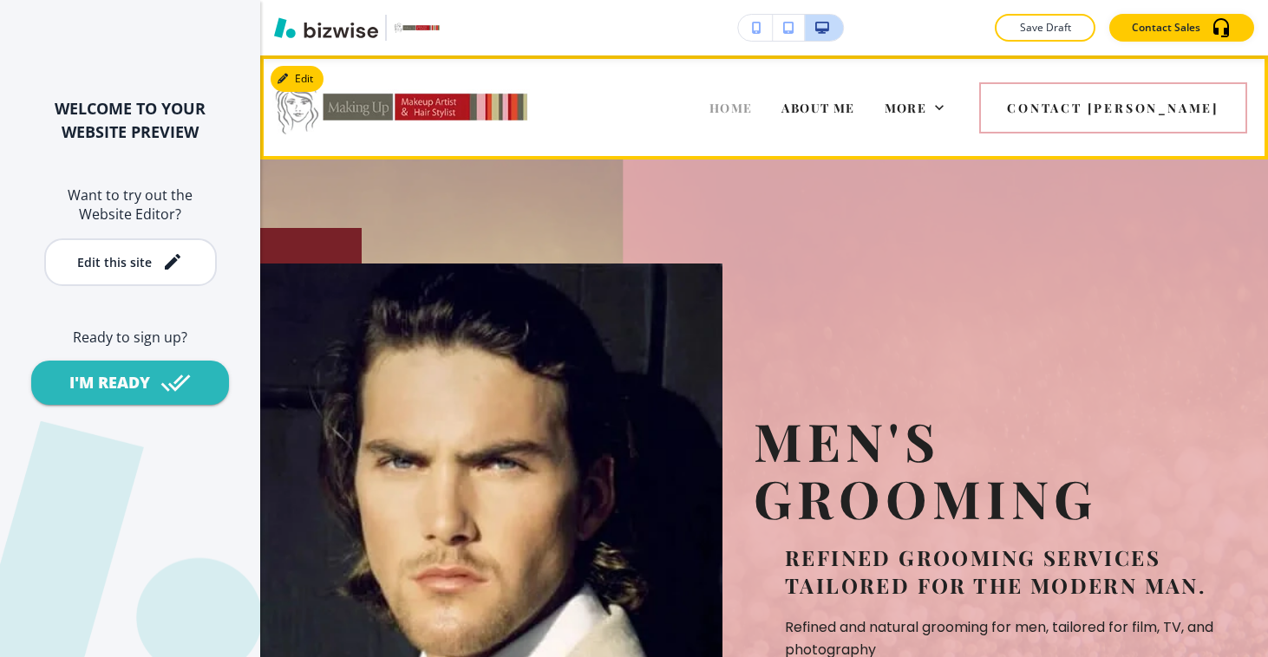
click at [753, 100] on span "HOME" at bounding box center [730, 108] width 43 height 16
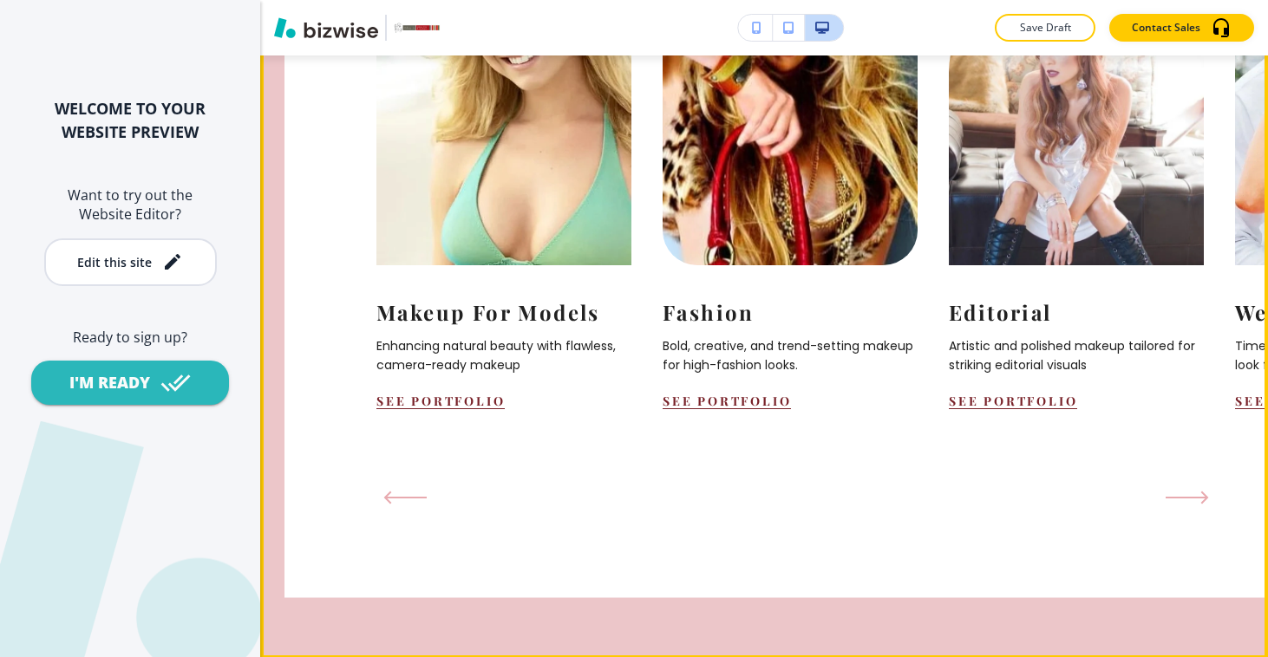
scroll to position [1697, 0]
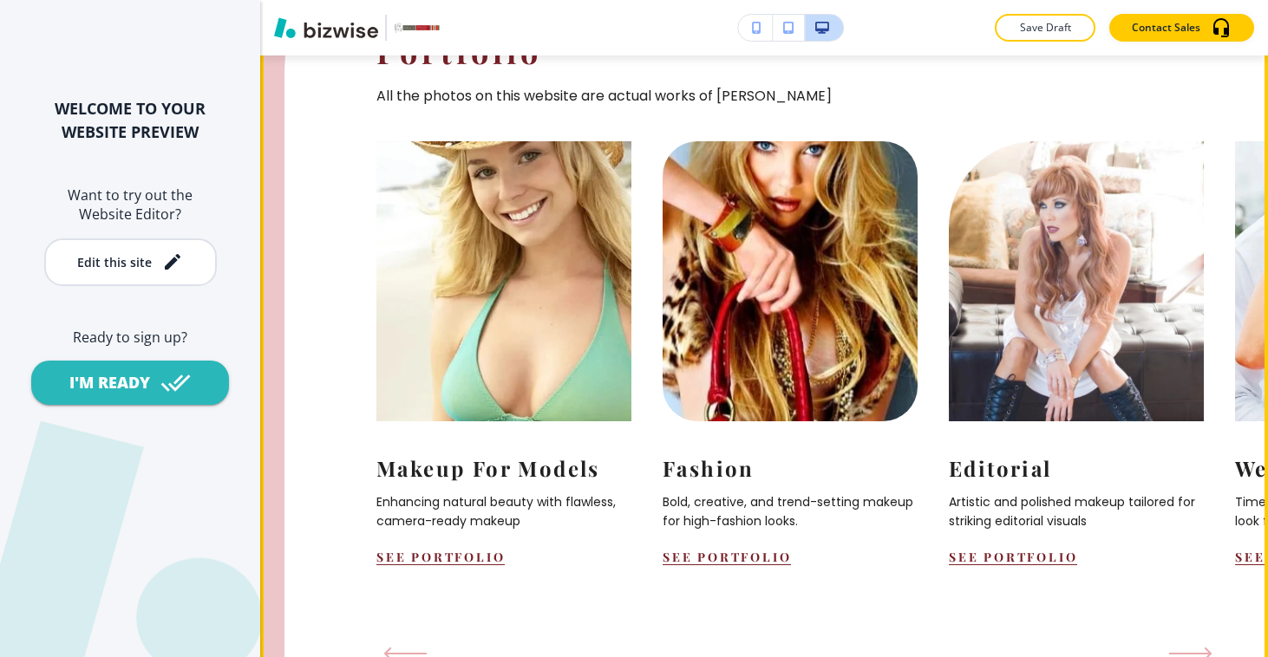
click at [1205, 640] on button "Next Slide" at bounding box center [1190, 654] width 57 height 28
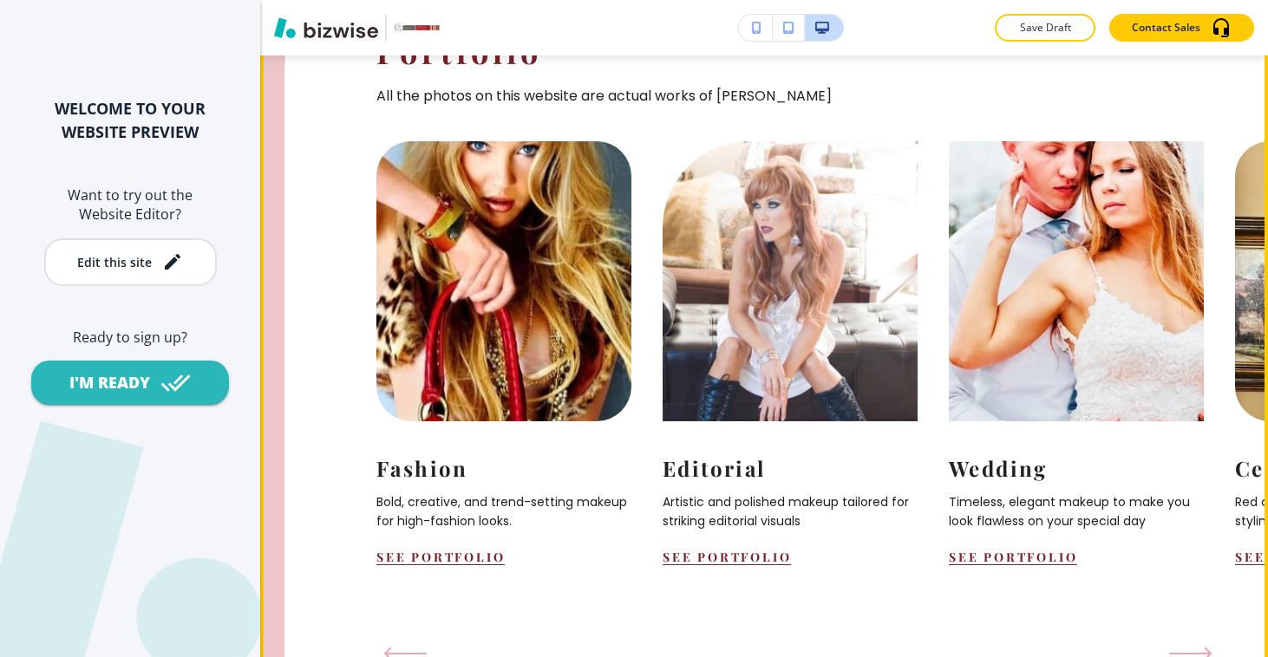
click at [1213, 640] on button "Next Slide" at bounding box center [1190, 654] width 57 height 28
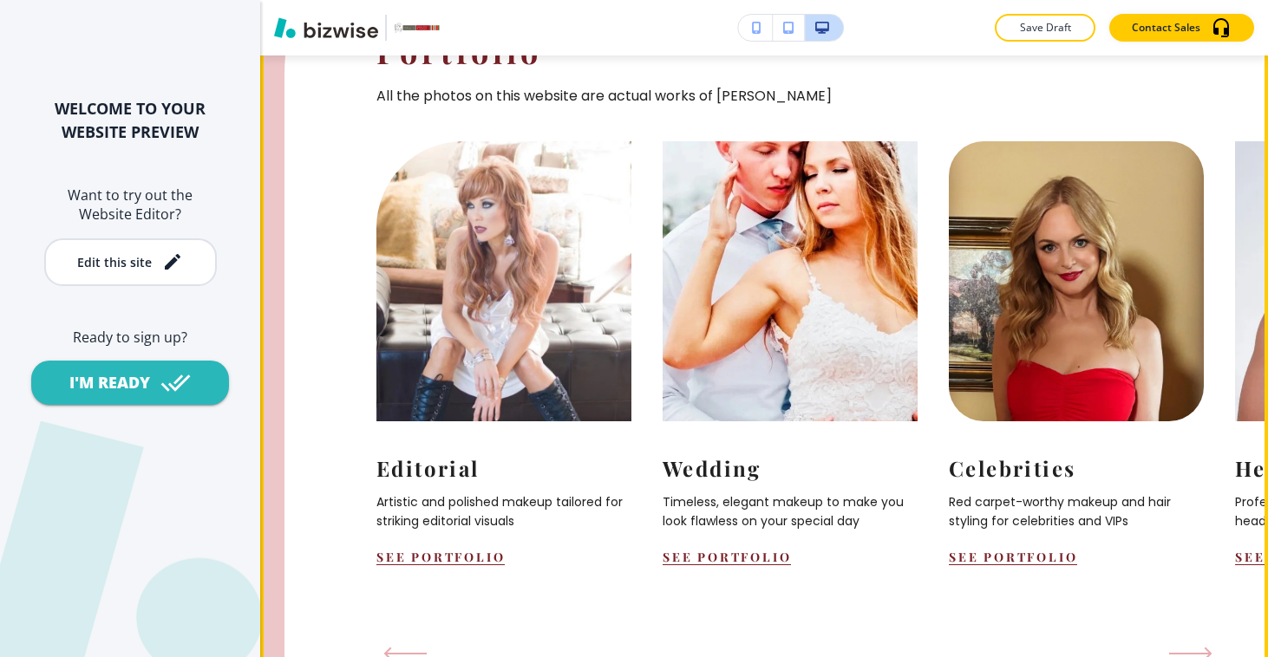
click at [1205, 647] on icon "Next Slide" at bounding box center [1190, 654] width 43 height 14
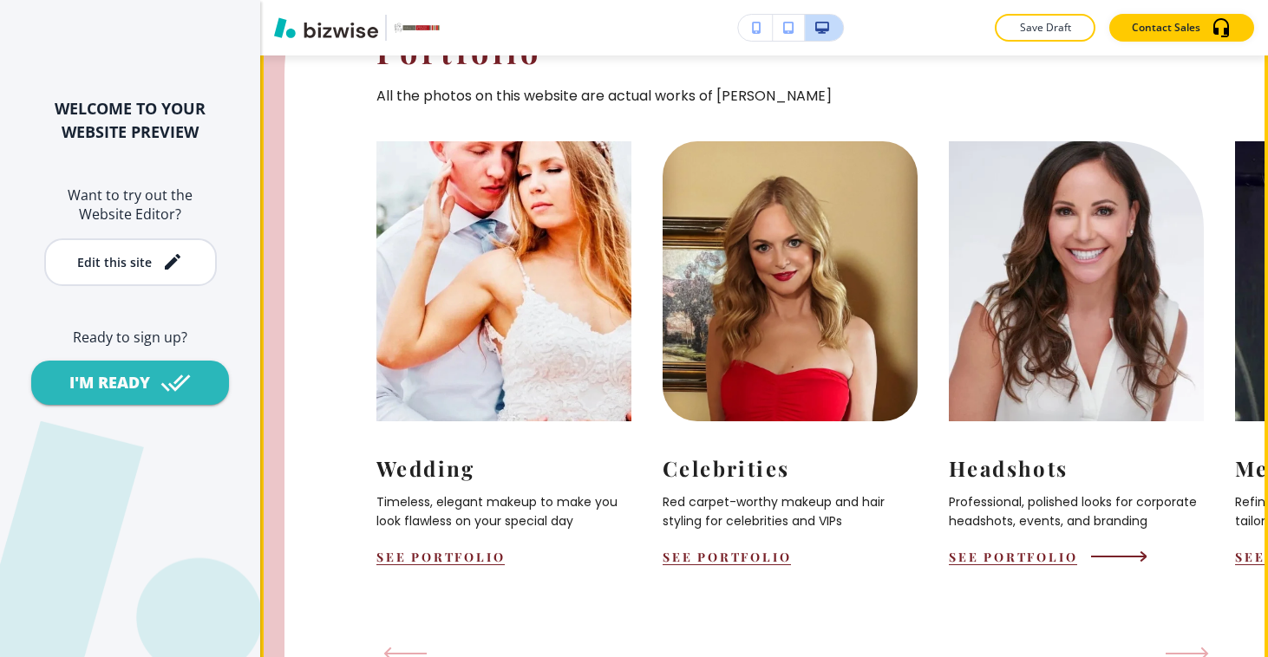
click at [1016, 549] on button "See Portfolio" at bounding box center [1012, 557] width 128 height 16
click at [1017, 549] on button "See Portfolio" at bounding box center [1012, 557] width 128 height 16
click at [1015, 549] on button "See Portfolio" at bounding box center [1012, 557] width 128 height 16
click at [1014, 549] on button "See Portfolio" at bounding box center [1012, 557] width 128 height 16
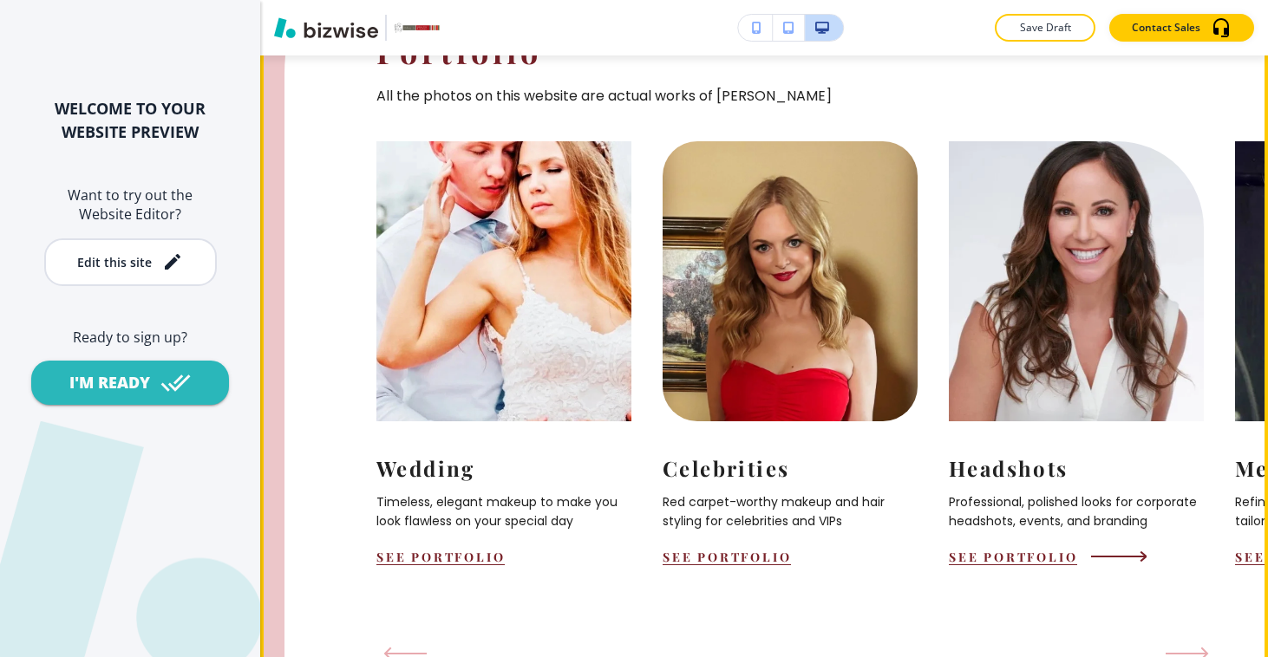
click at [1011, 549] on button "See Portfolio" at bounding box center [1012, 557] width 128 height 16
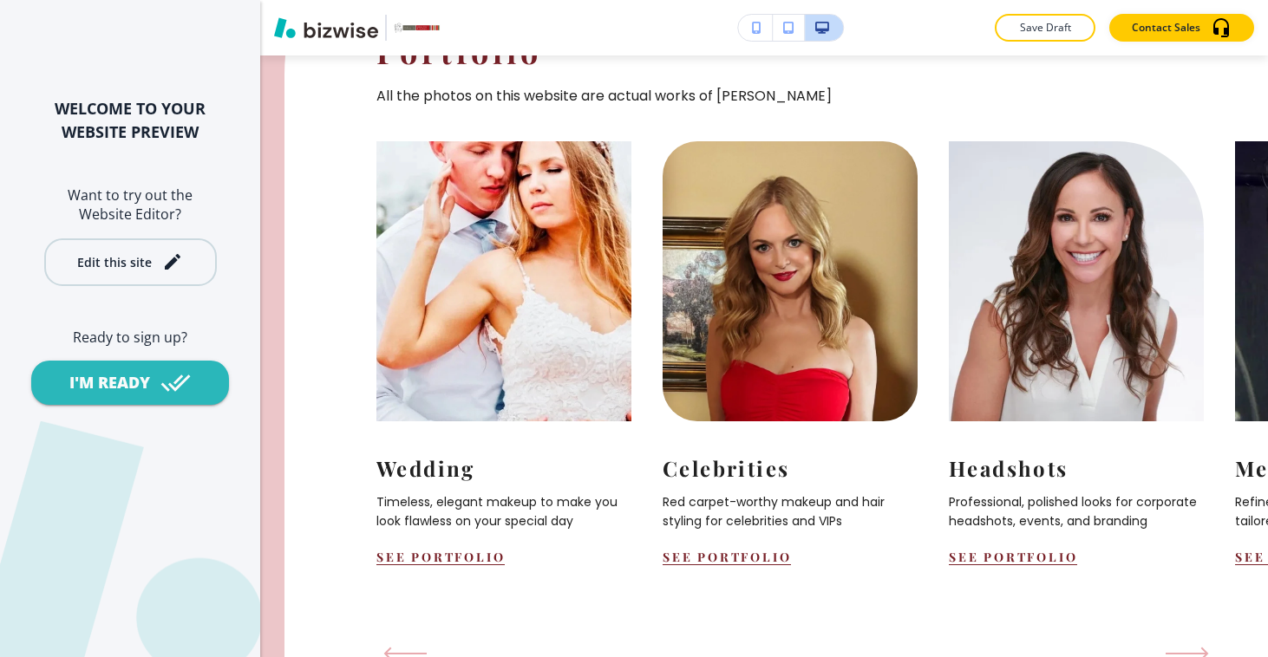
click at [132, 267] on div "Edit this site" at bounding box center [114, 262] width 75 height 13
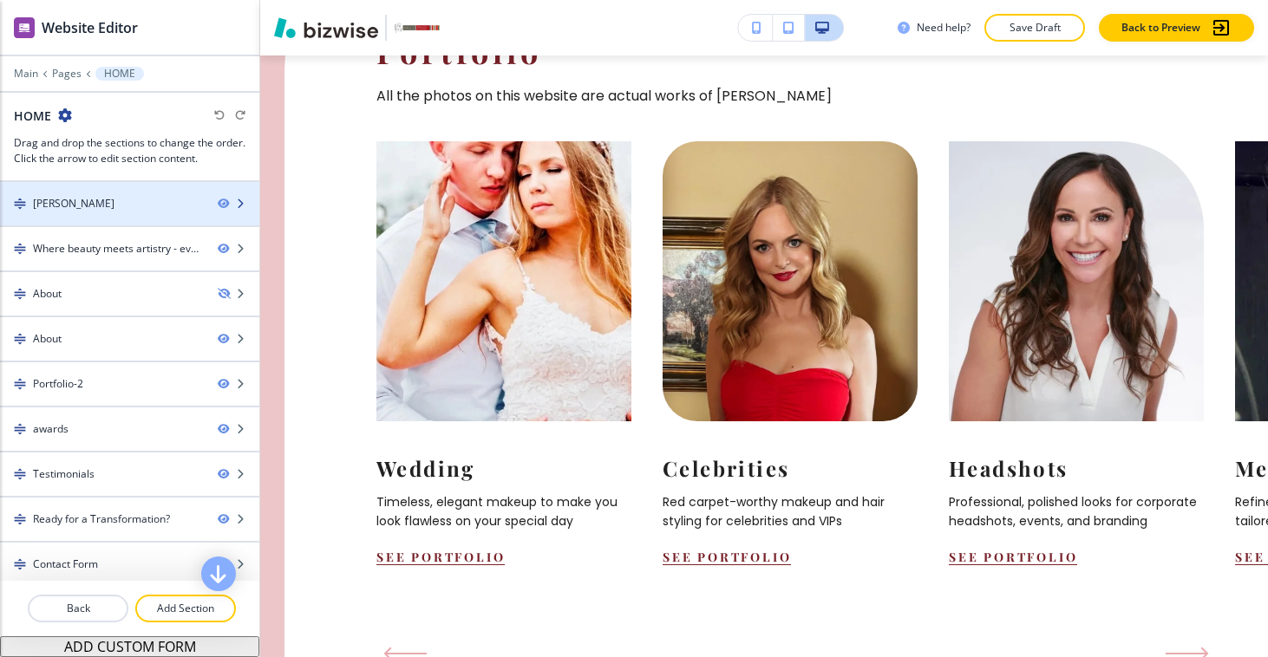
click at [138, 201] on div "[PERSON_NAME]" at bounding box center [102, 204] width 204 height 16
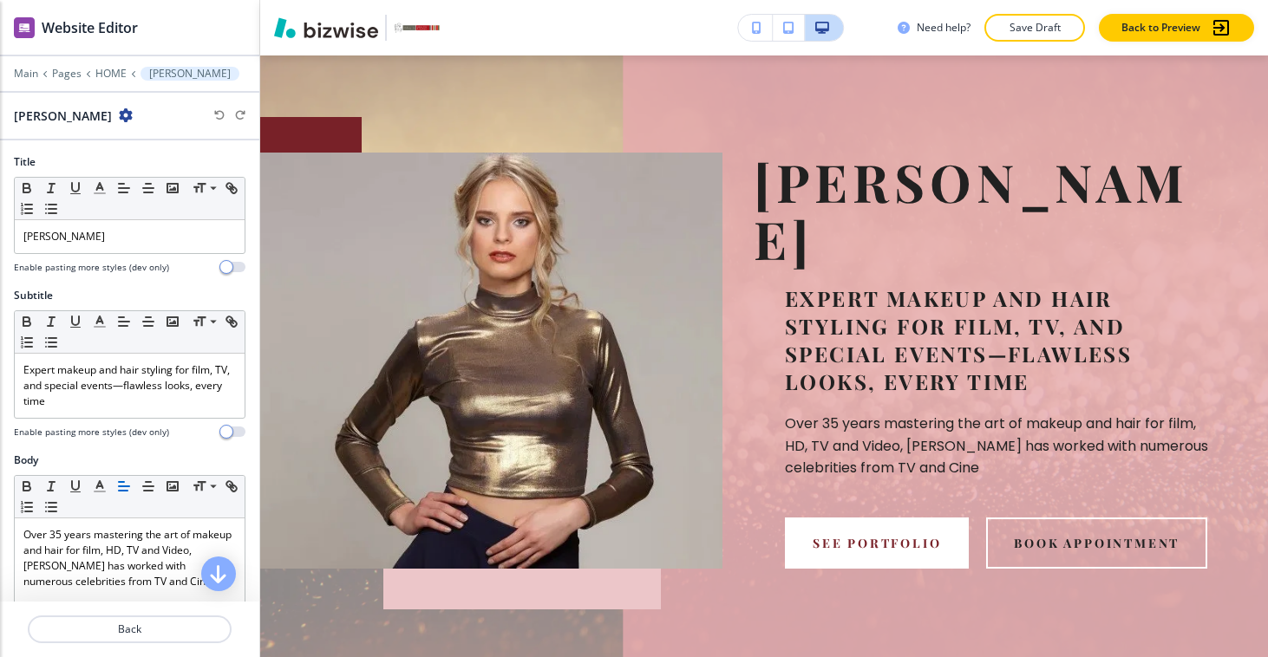
scroll to position [104, 0]
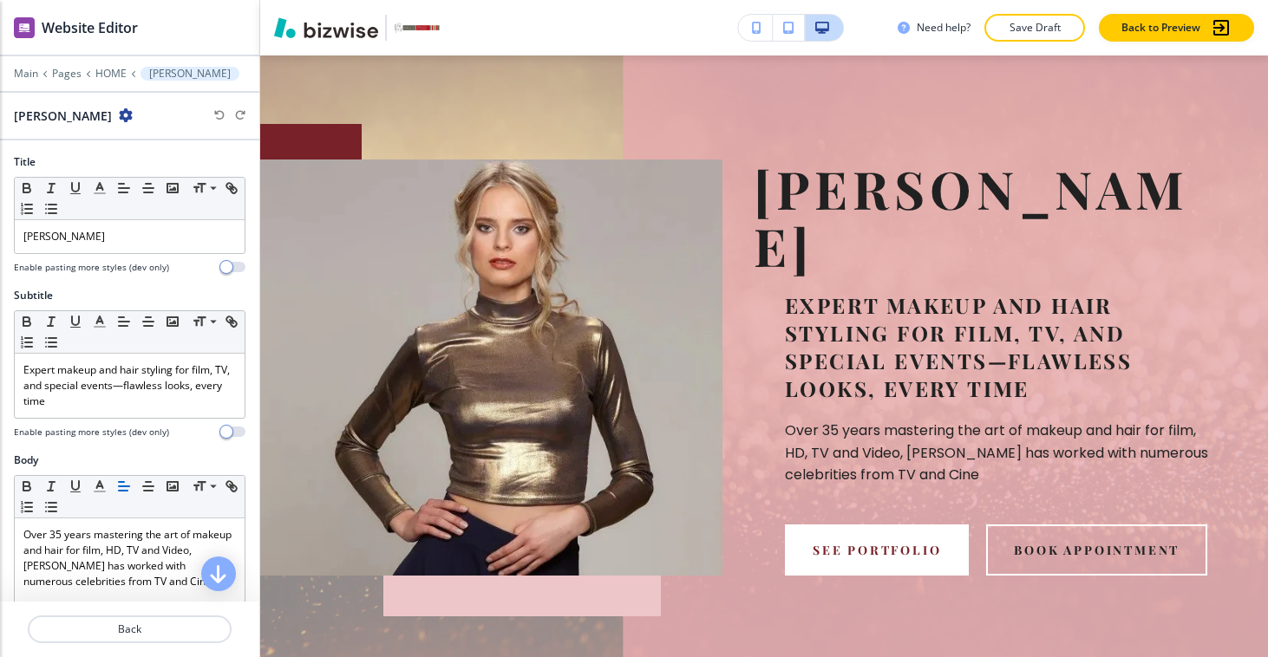
click at [135, 151] on div at bounding box center [129, 147] width 259 height 14
click at [154, 625] on p "Back" at bounding box center [129, 630] width 200 height 16
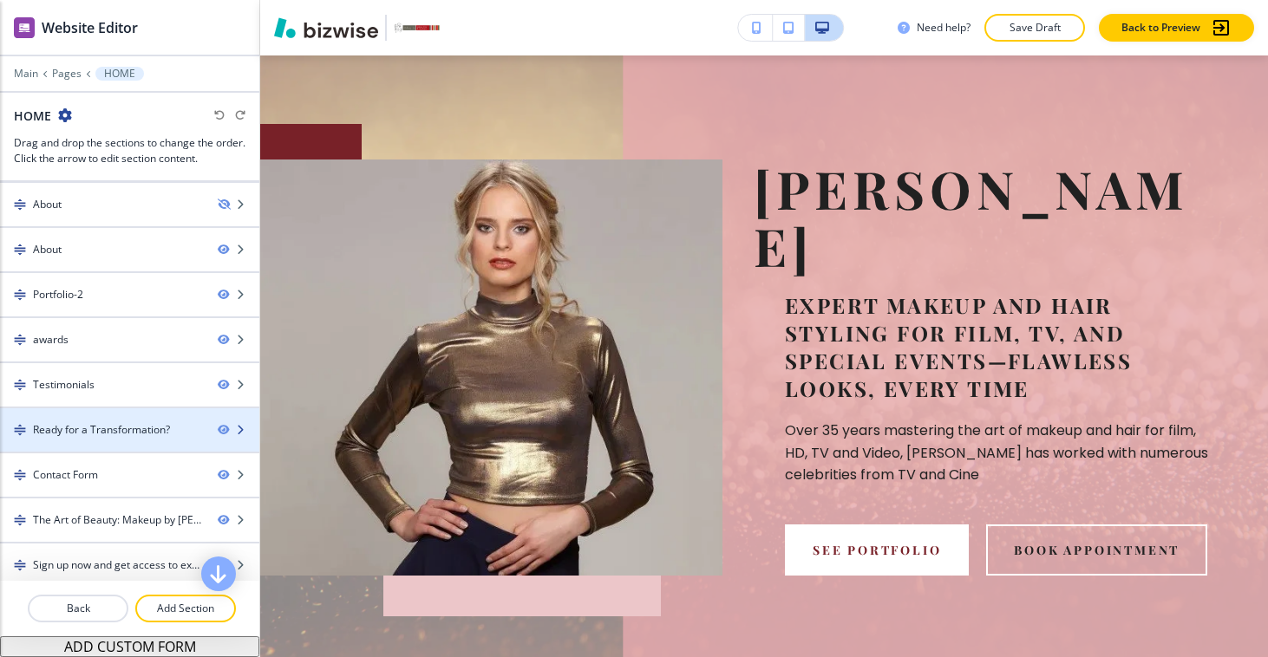
scroll to position [142, 0]
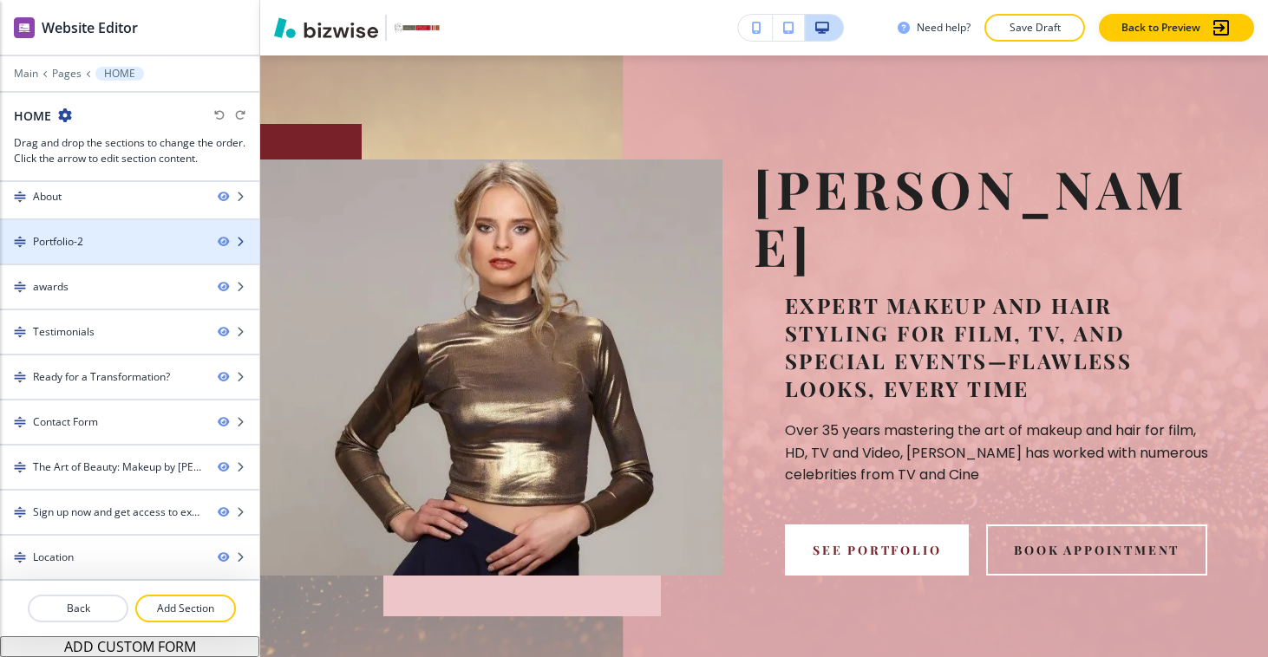
click at [136, 254] on div at bounding box center [129, 257] width 259 height 14
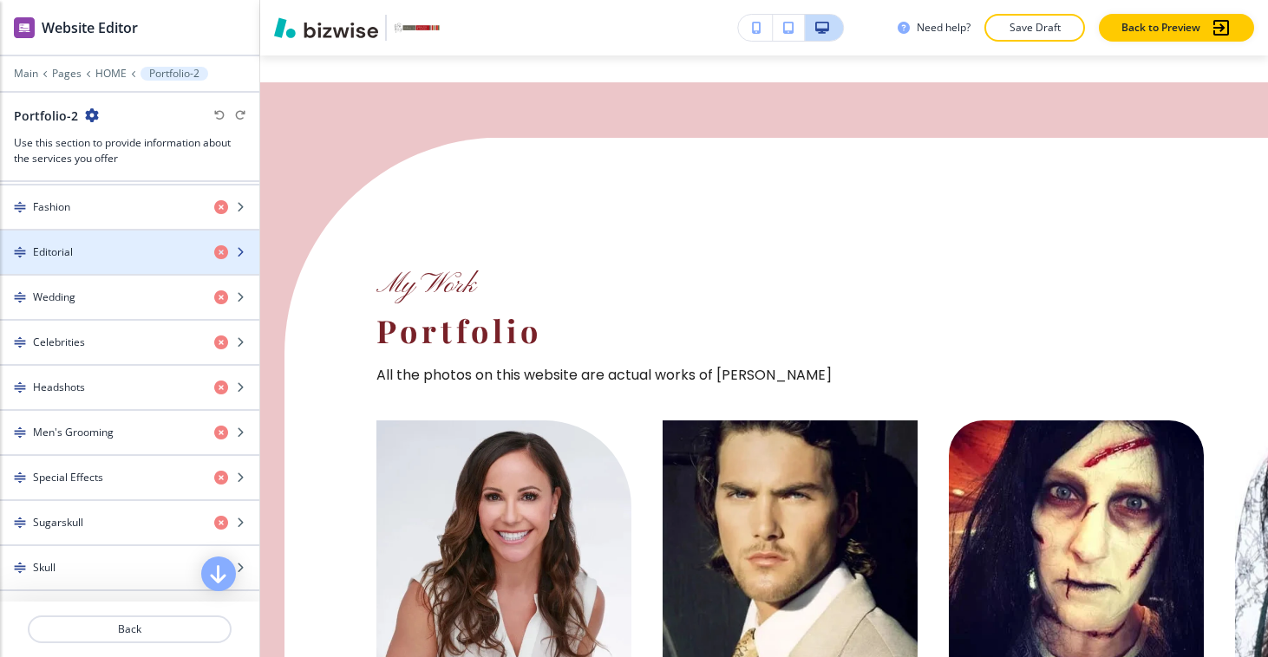
scroll to position [727, 0]
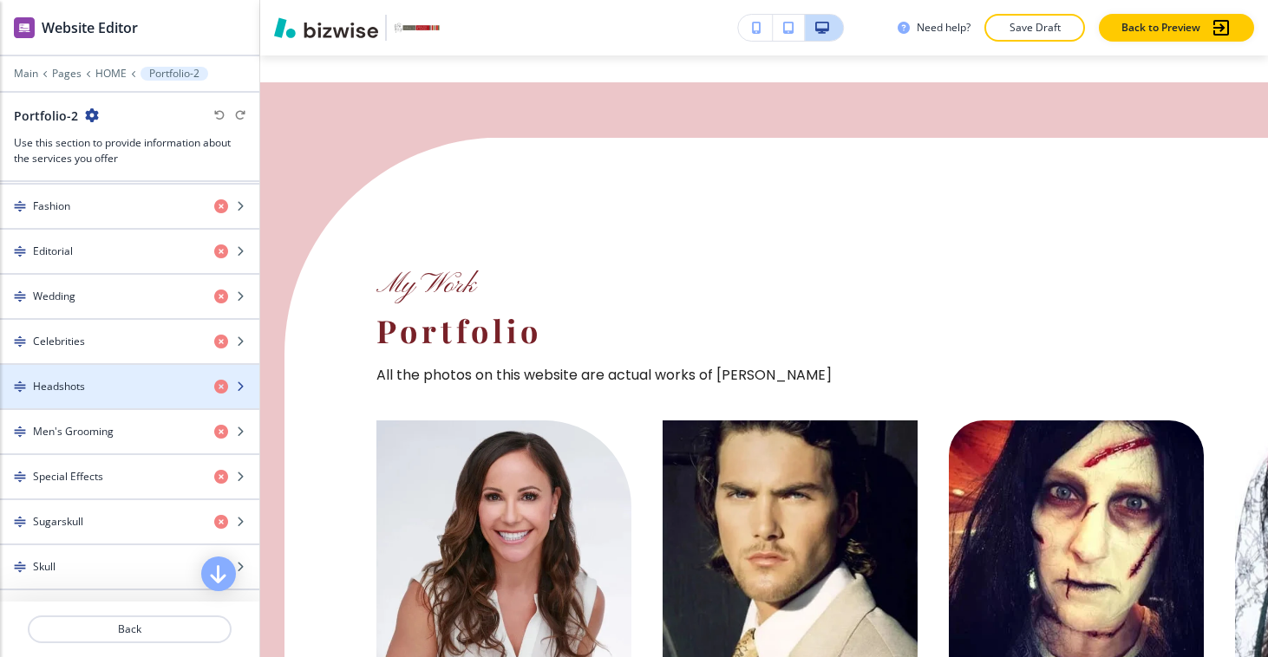
click at [106, 384] on div "Headshots" at bounding box center [100, 387] width 200 height 16
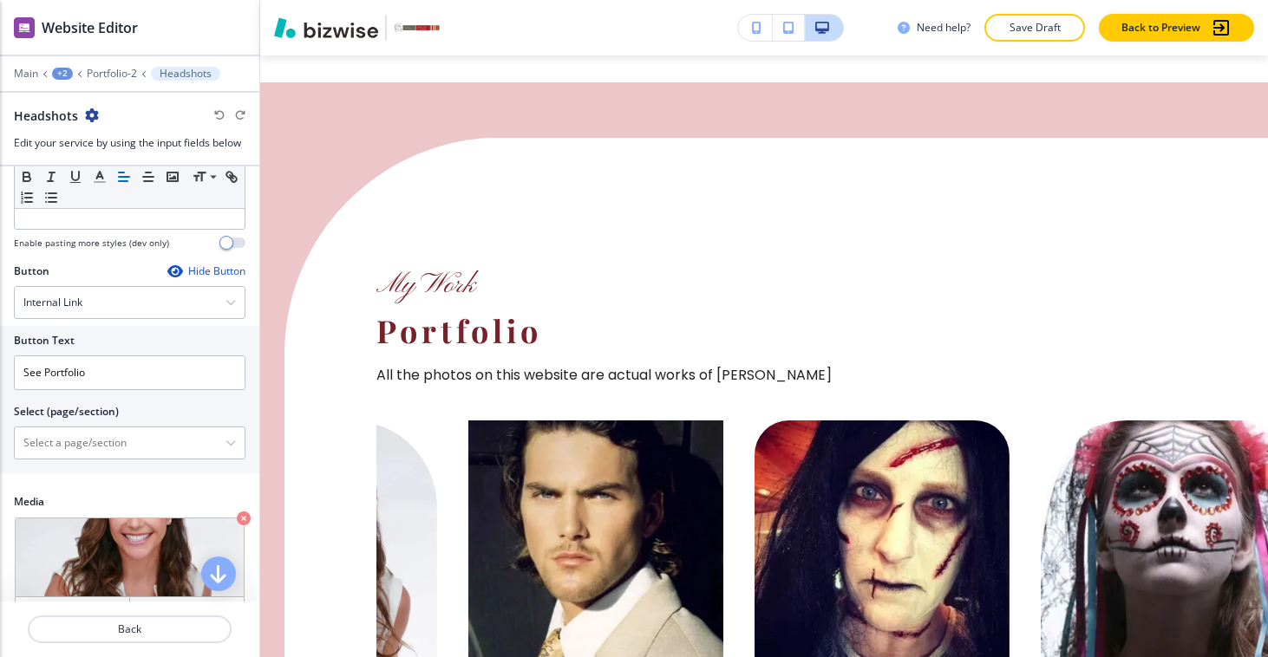
scroll to position [375, 0]
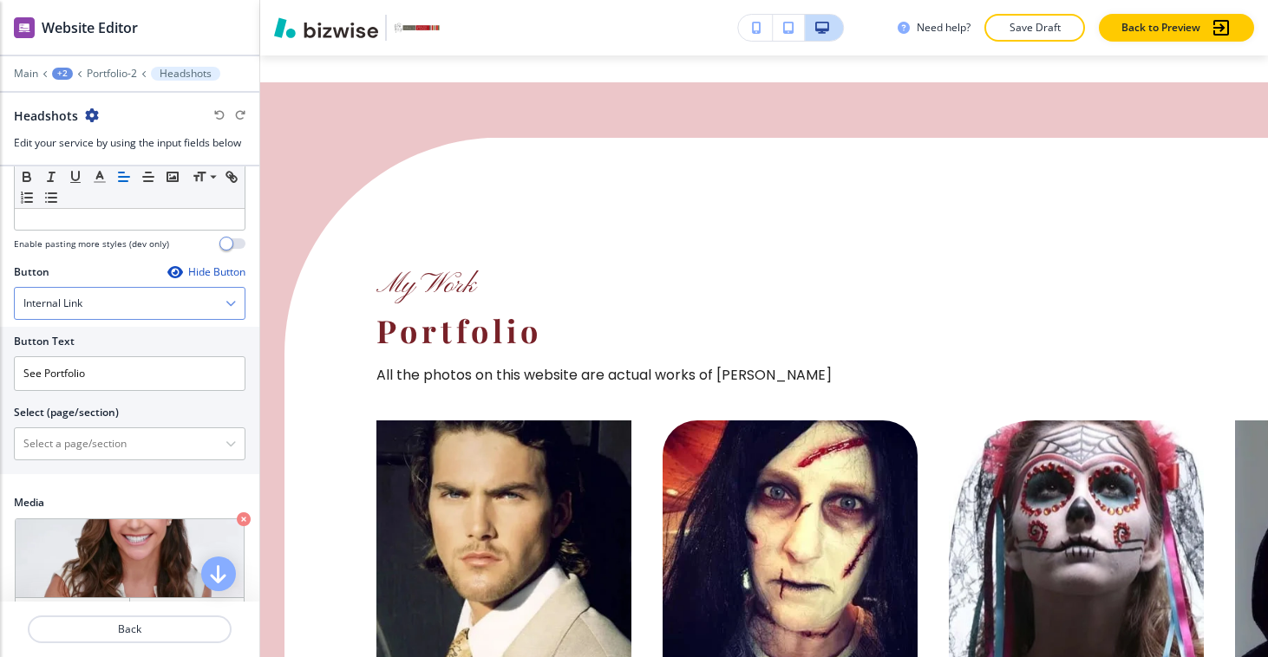
click at [140, 310] on div "Internal Link" at bounding box center [130, 303] width 230 height 31
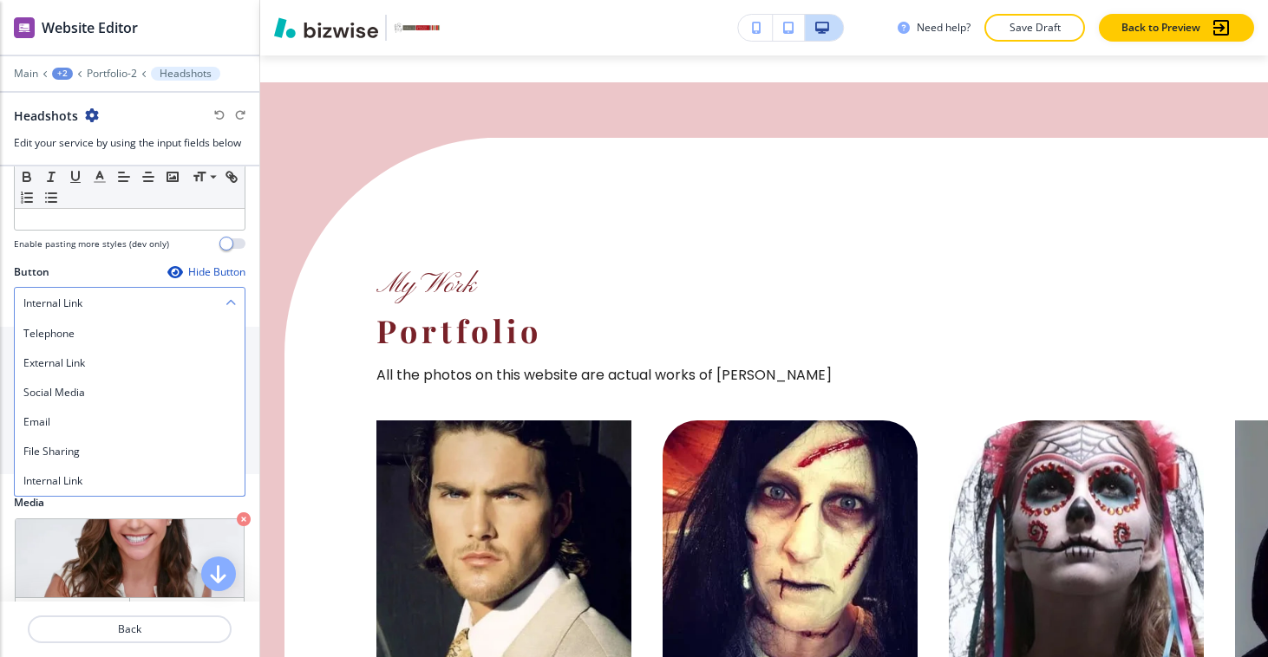
click at [140, 310] on div "Internal Link" at bounding box center [130, 303] width 230 height 31
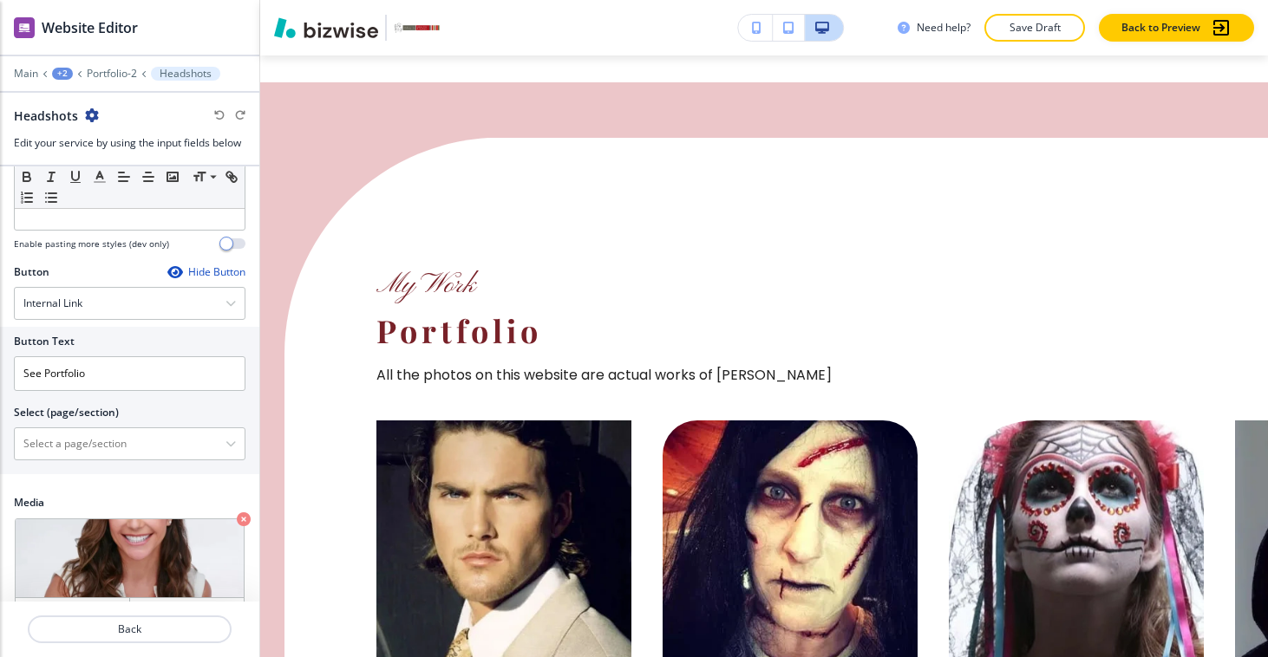
scroll to position [418, 0]
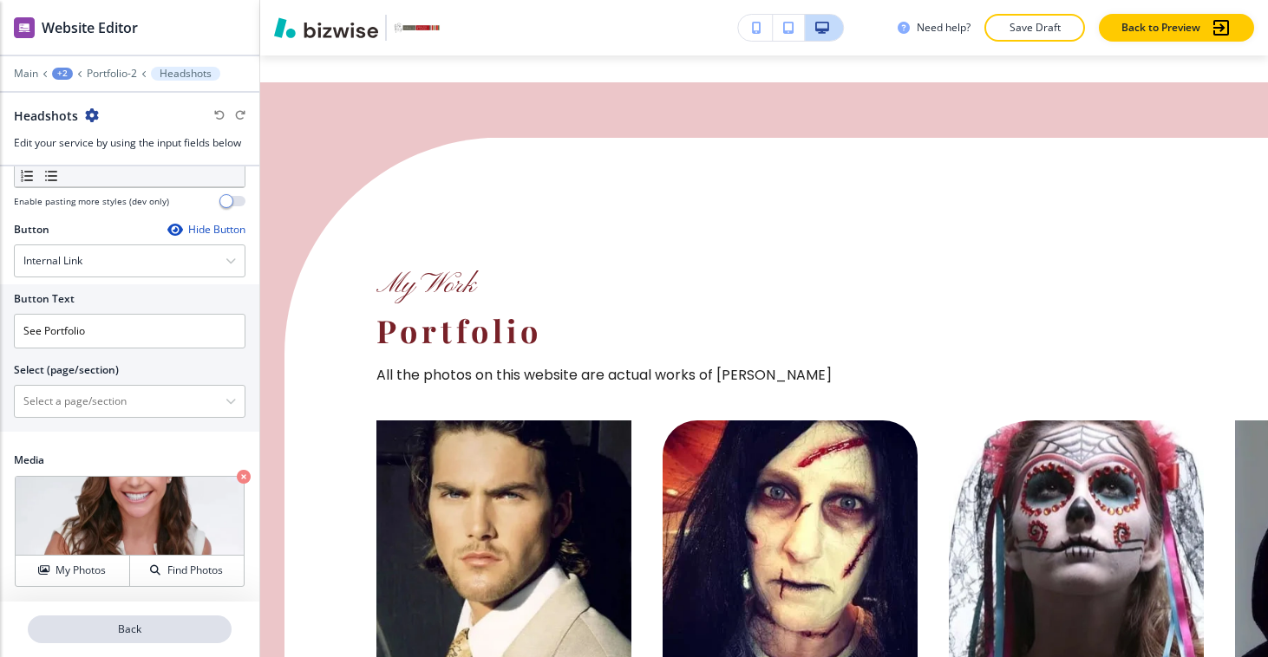
click at [136, 641] on button "Back" at bounding box center [130, 630] width 204 height 28
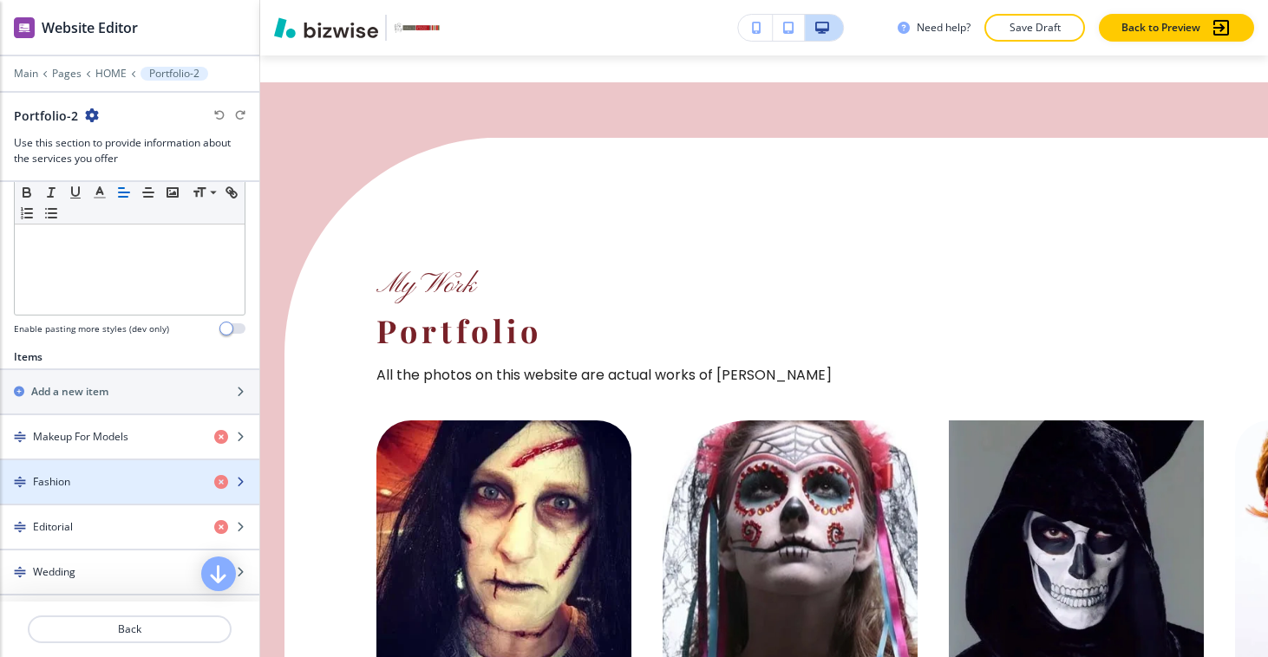
scroll to position [463, 0]
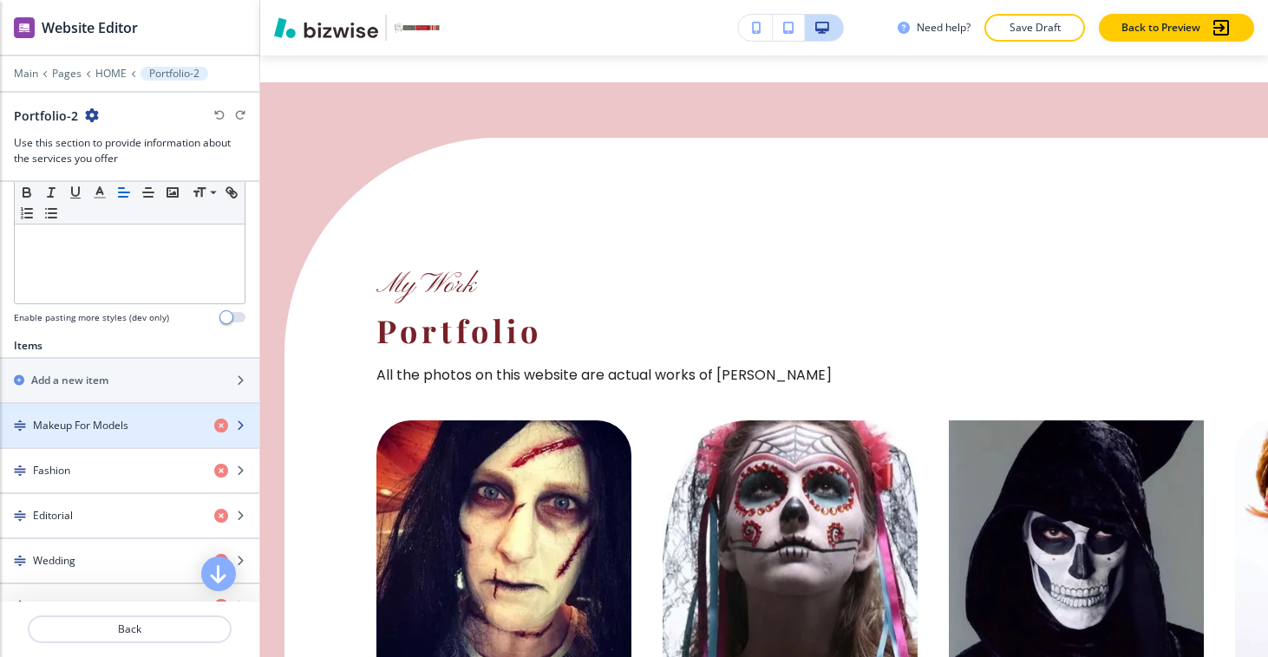
click at [240, 429] on icon "button" at bounding box center [240, 425] width 10 height 10
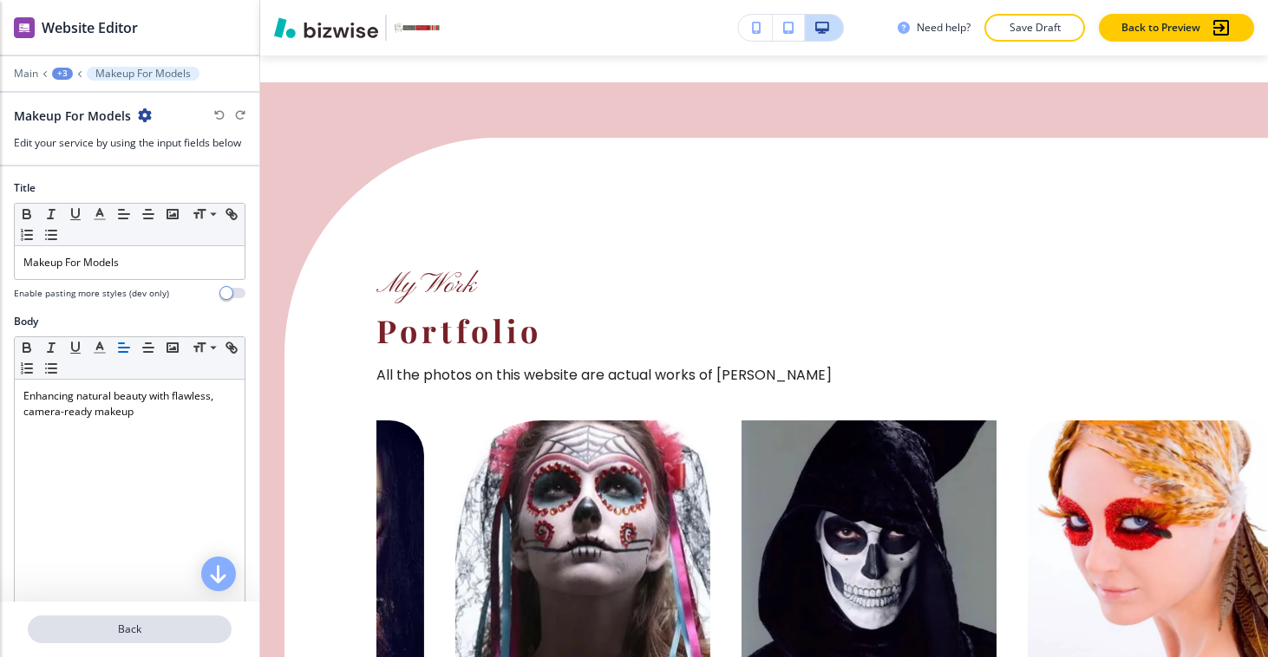
click at [179, 622] on p "Back" at bounding box center [129, 630] width 200 height 16
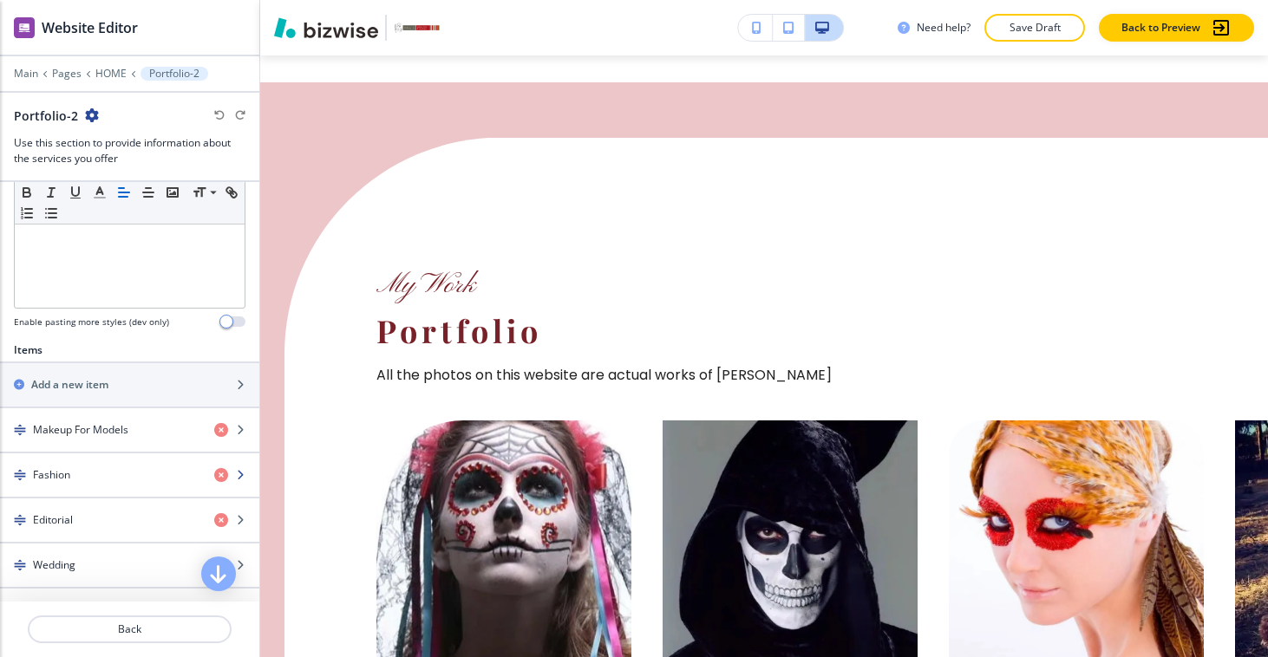
scroll to position [460, 0]
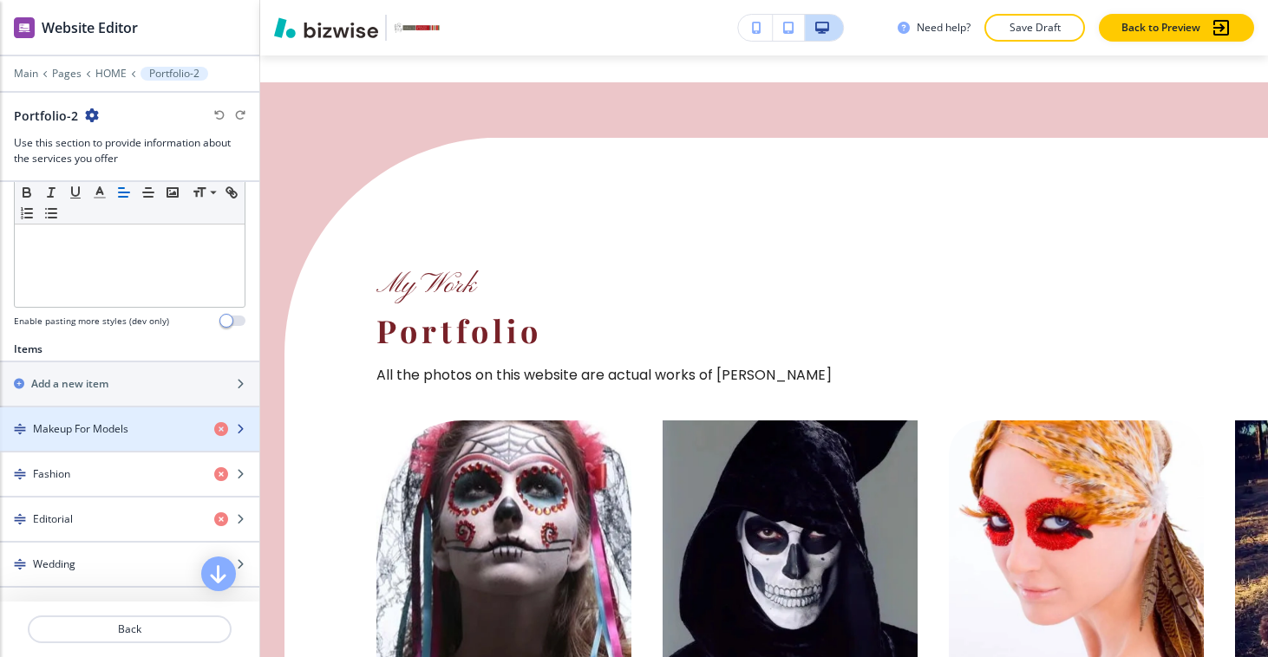
click at [131, 423] on div "Makeup For Models" at bounding box center [100, 429] width 200 height 16
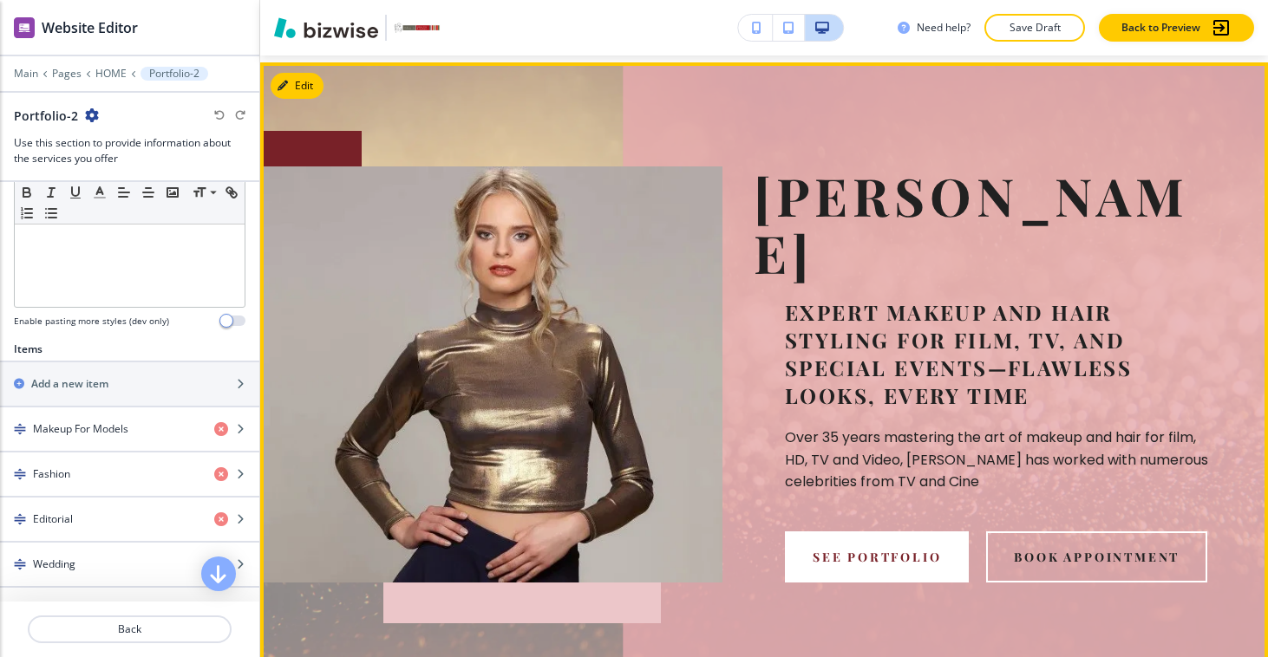
scroll to position [0, 0]
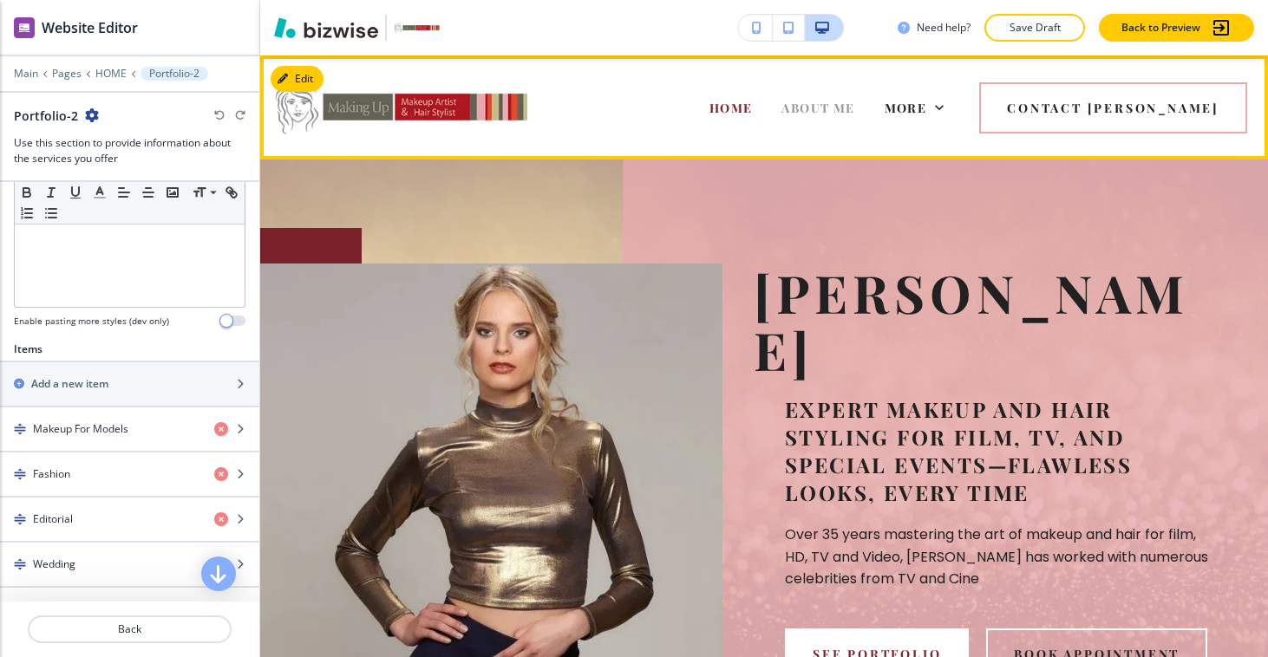
click at [854, 105] on span "ABOUT ME" at bounding box center [817, 108] width 73 height 16
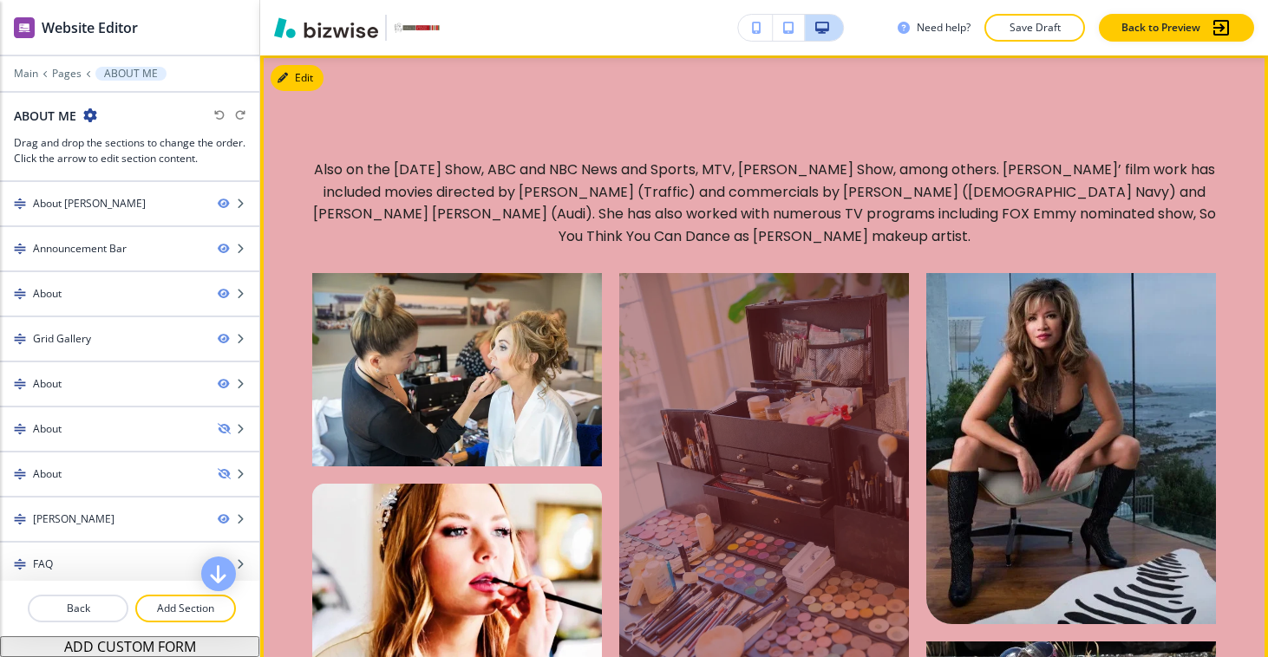
scroll to position [2211, 0]
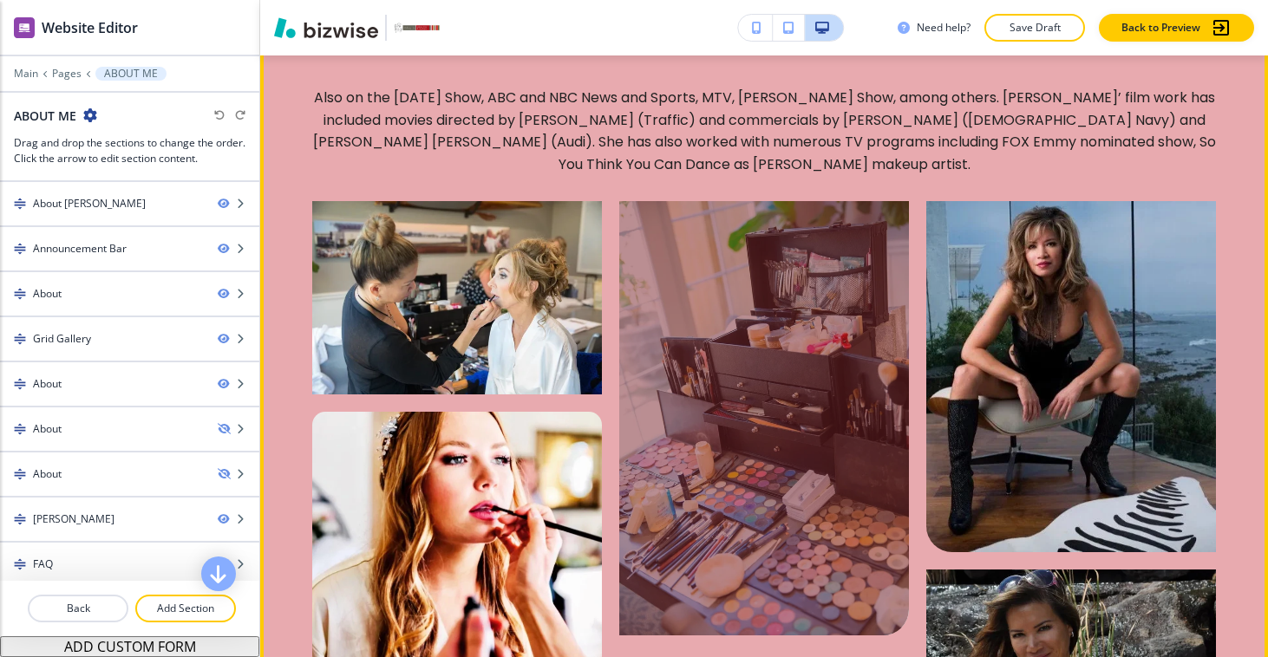
click at [739, 422] on div at bounding box center [764, 418] width 290 height 434
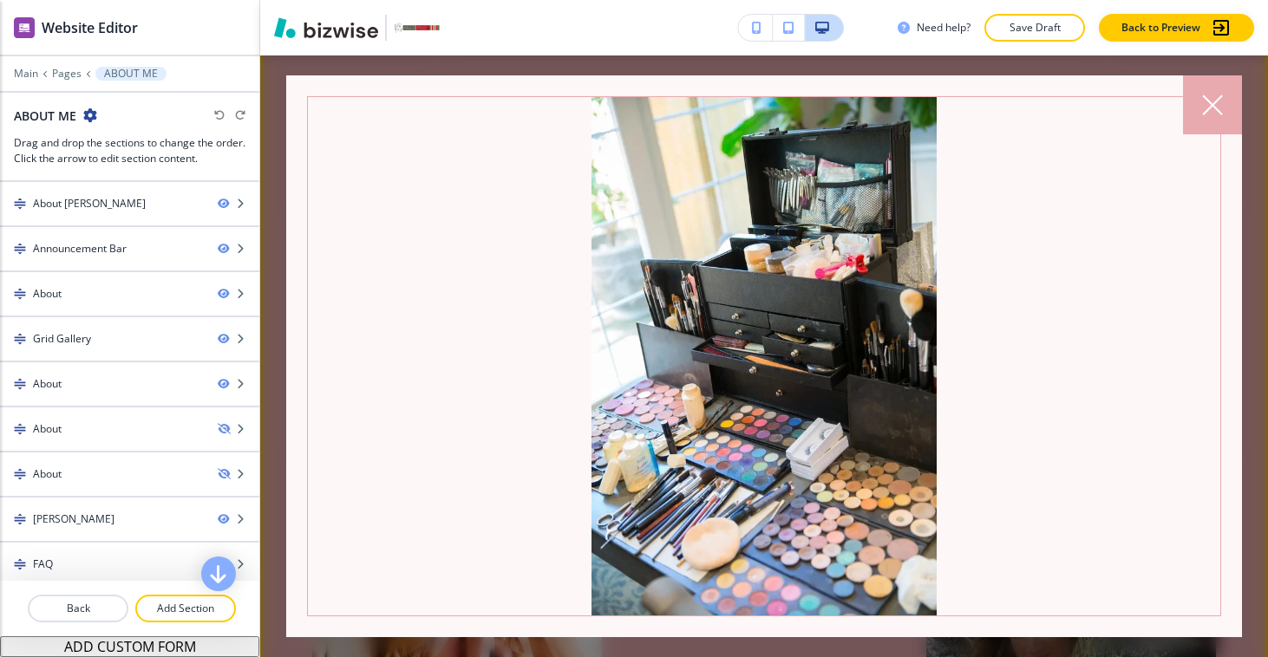
click at [1203, 103] on icon at bounding box center [1212, 105] width 21 height 21
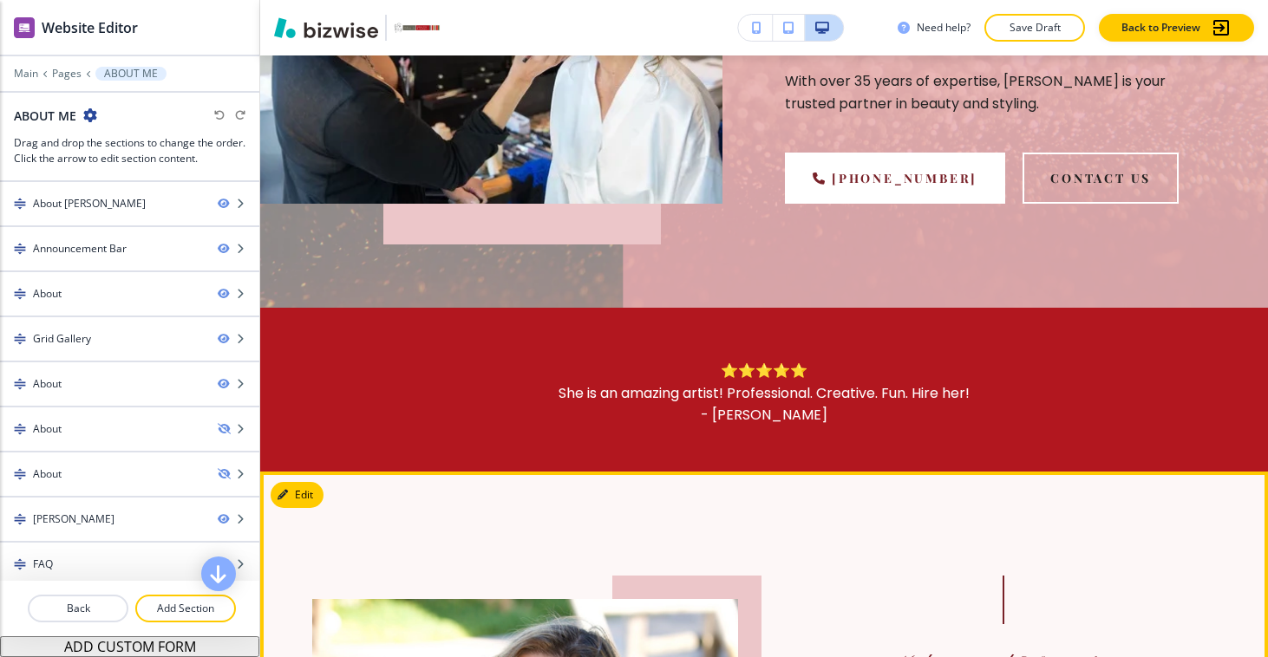
scroll to position [0, 0]
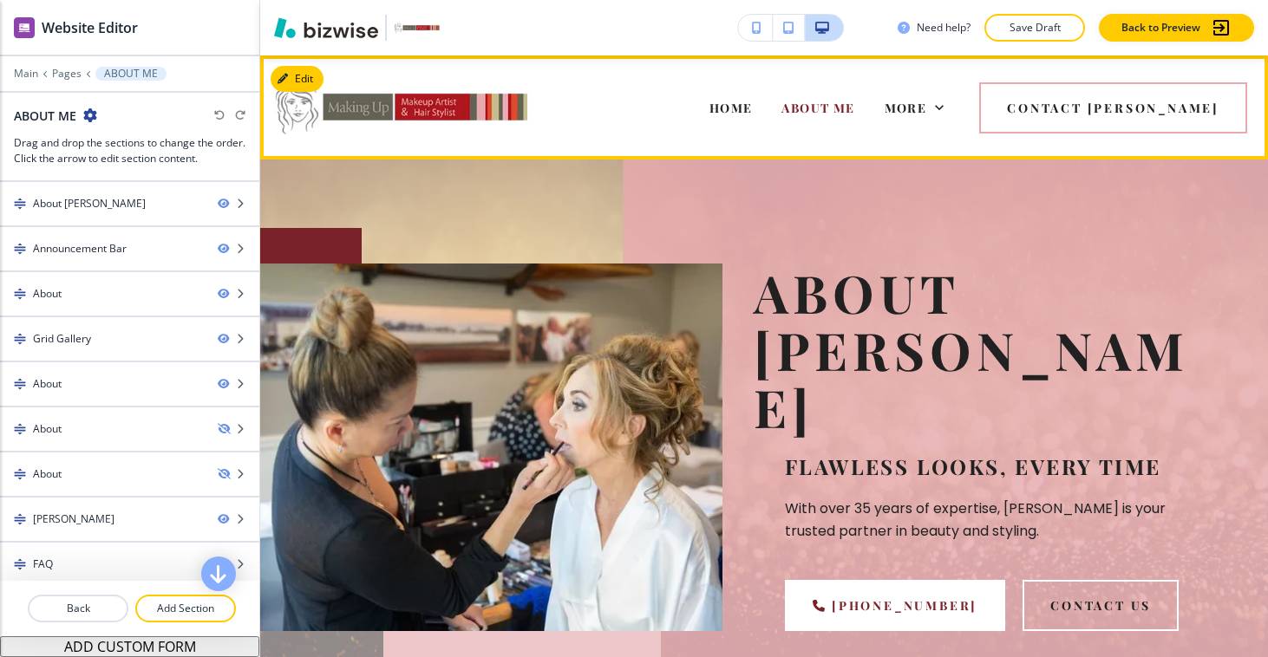
click at [959, 91] on div "More" at bounding box center [914, 107] width 89 height 69
click at [927, 105] on span "More" at bounding box center [905, 108] width 42 height 16
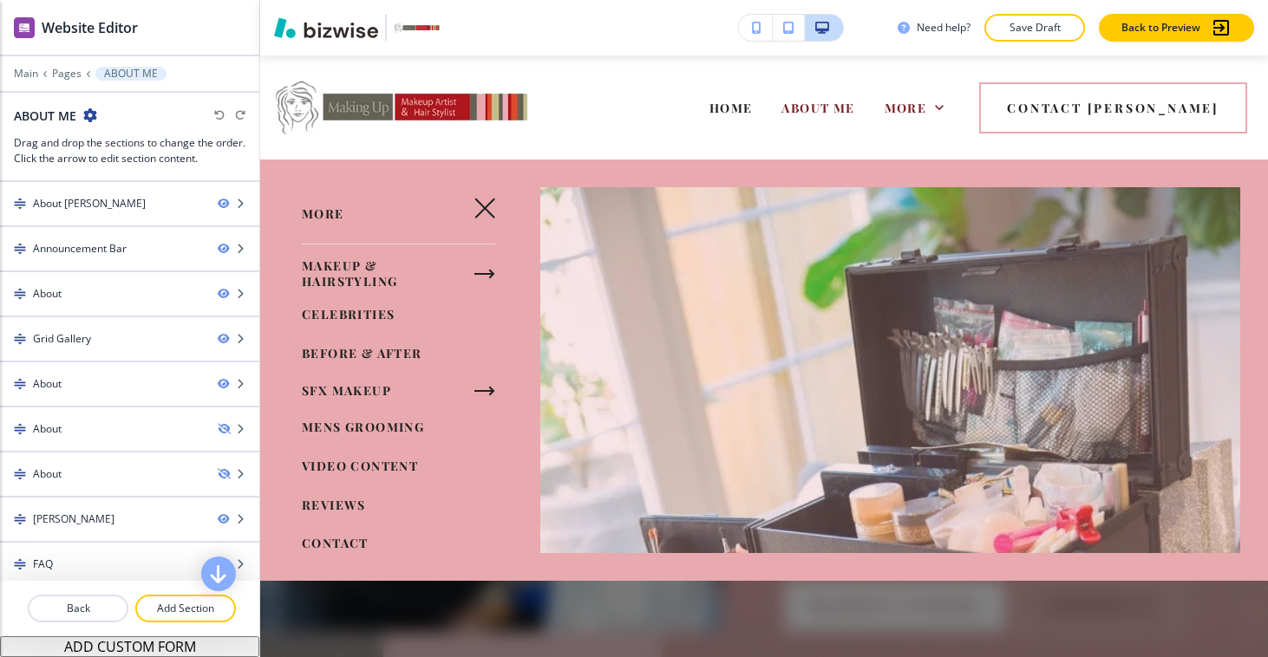
click at [473, 270] on button "button" at bounding box center [484, 274] width 35 height 35
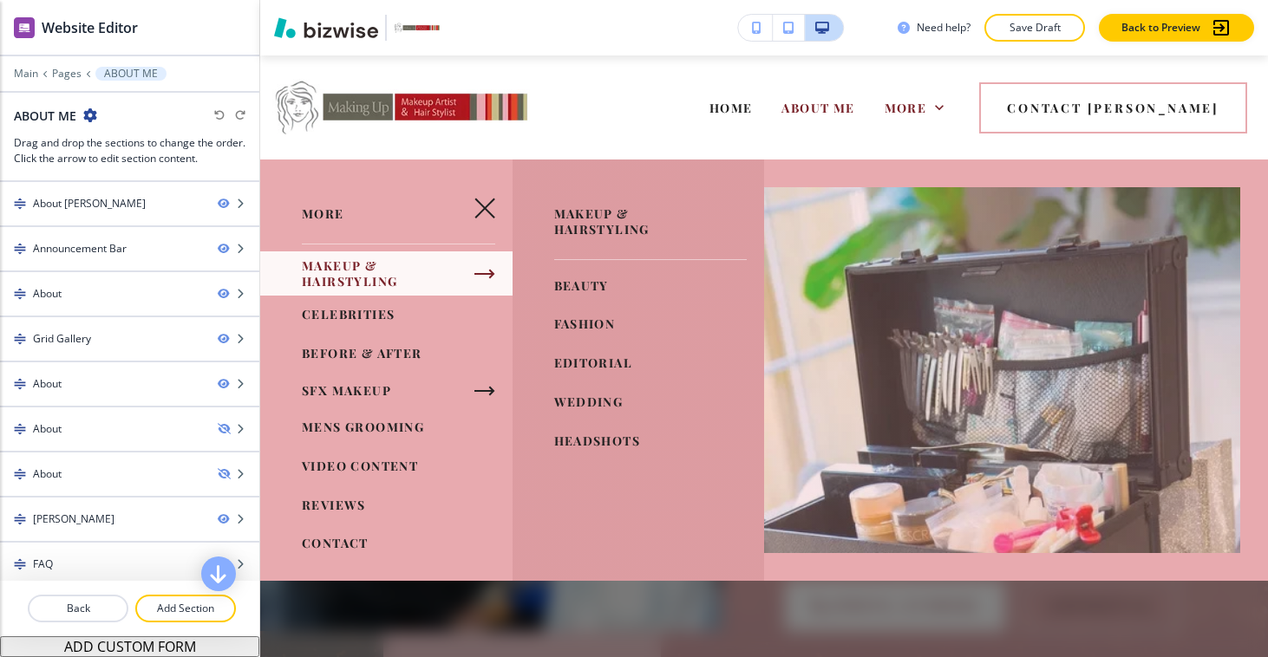
click at [590, 285] on span "BEAUTY" at bounding box center [581, 285] width 55 height 16
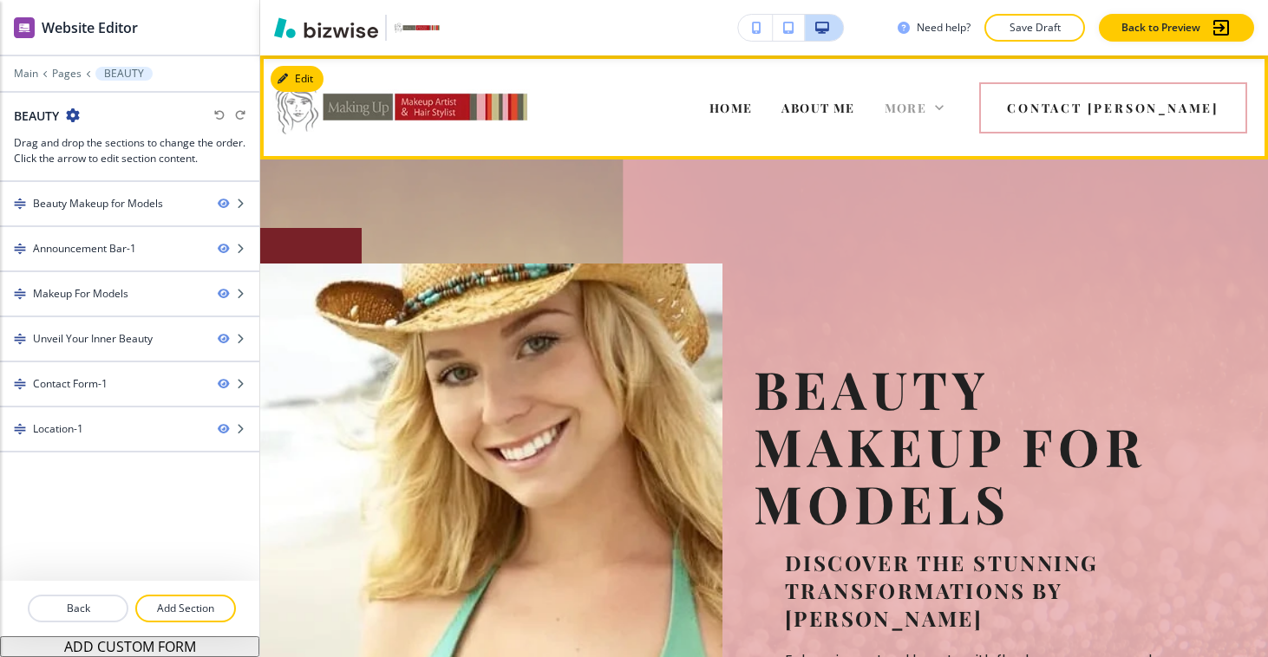
click at [927, 114] on span "More" at bounding box center [905, 108] width 42 height 16
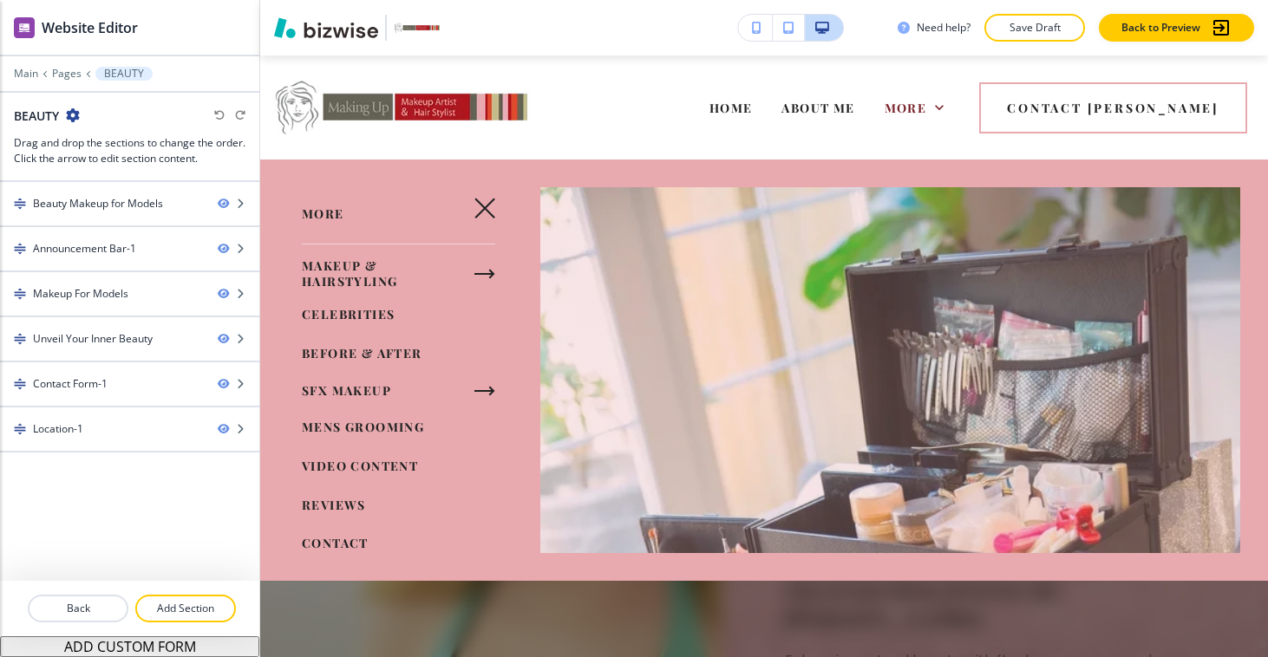
click at [500, 209] on button "button" at bounding box center [485, 208] width 42 height 42
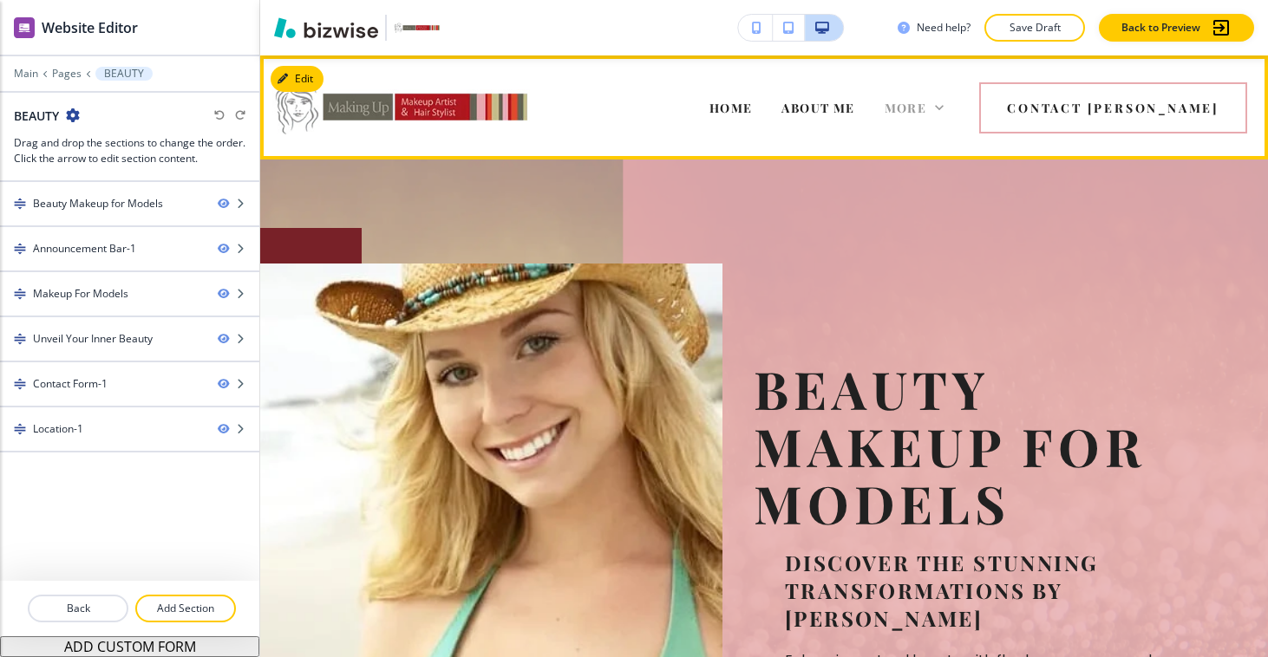
click at [927, 104] on span "More" at bounding box center [905, 108] width 42 height 16
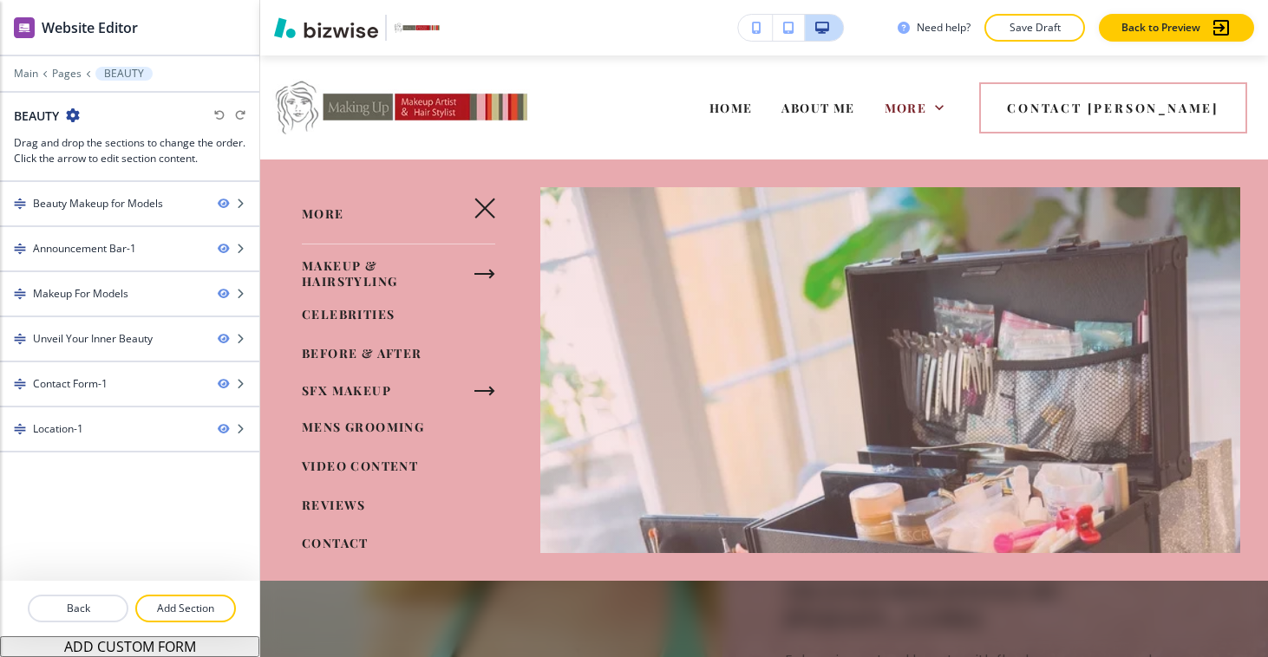
click at [490, 388] on icon "button" at bounding box center [491, 391] width 3 height 7
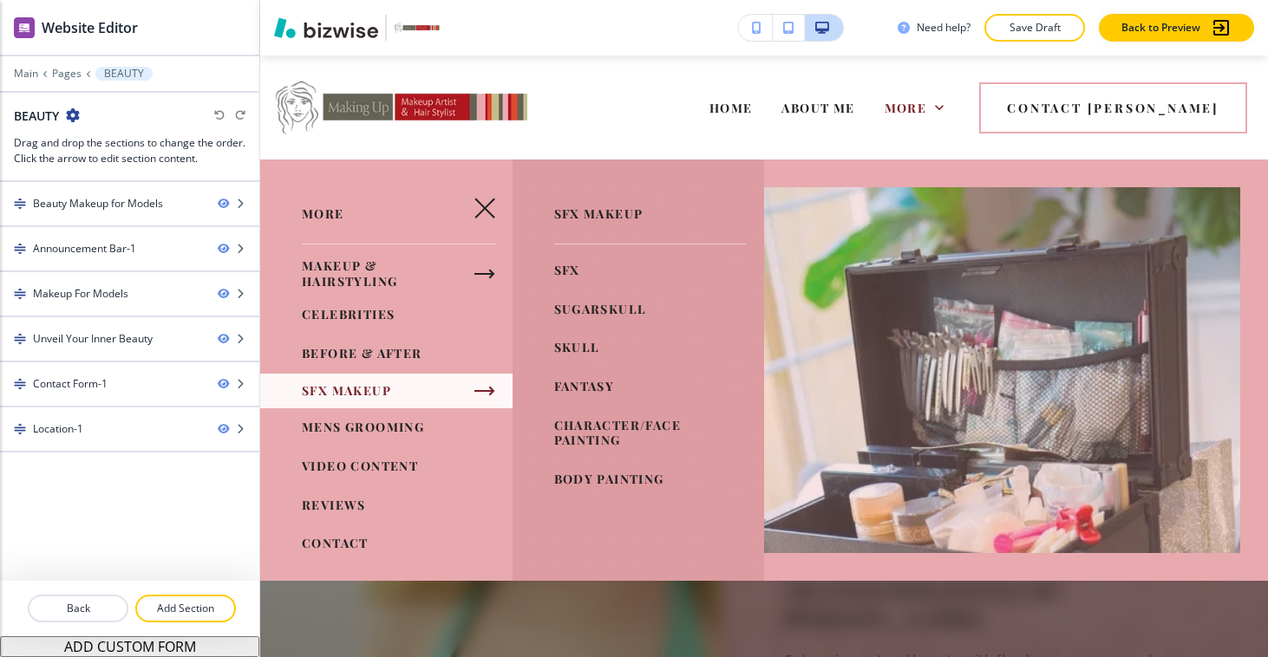
click at [591, 386] on span "FANTASY" at bounding box center [584, 386] width 61 height 16
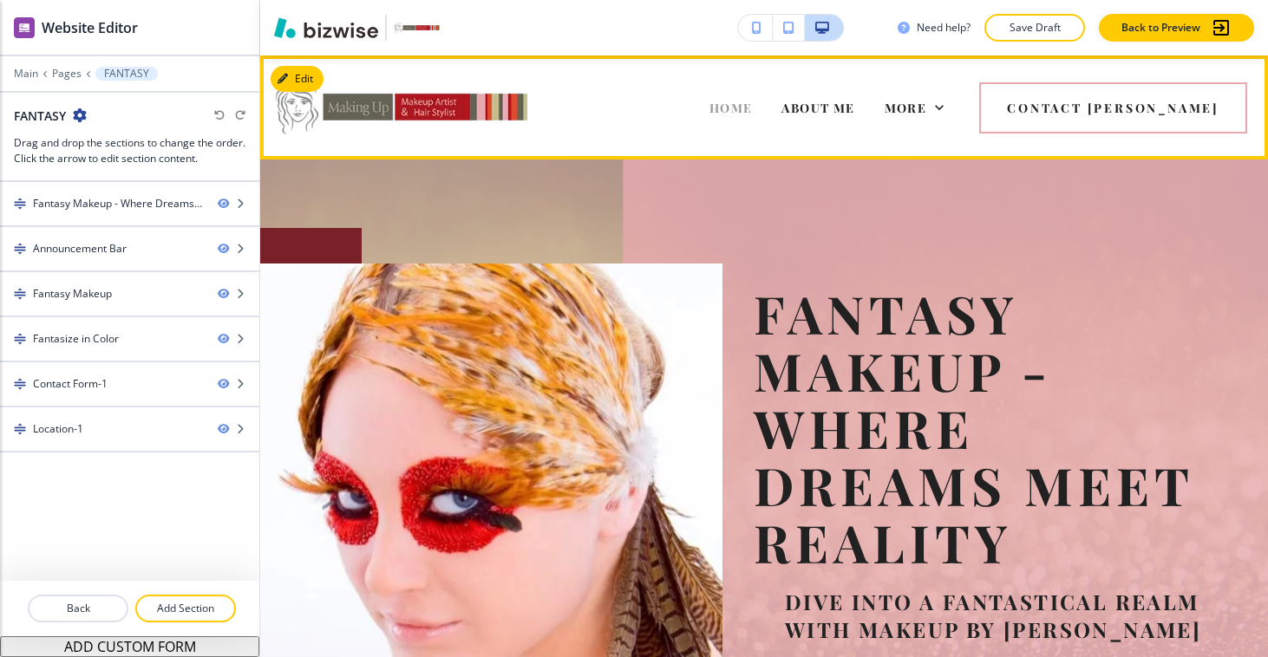
click at [753, 101] on span "HOME" at bounding box center [730, 108] width 43 height 16
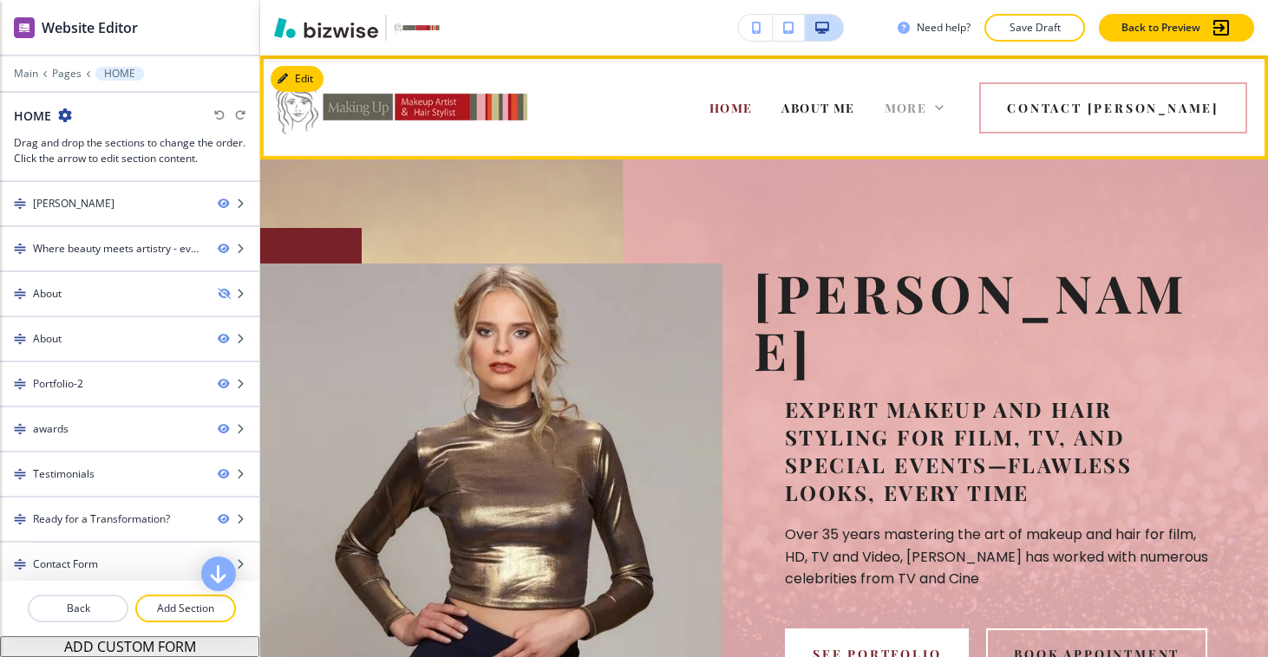
click at [948, 102] on icon at bounding box center [938, 107] width 17 height 17
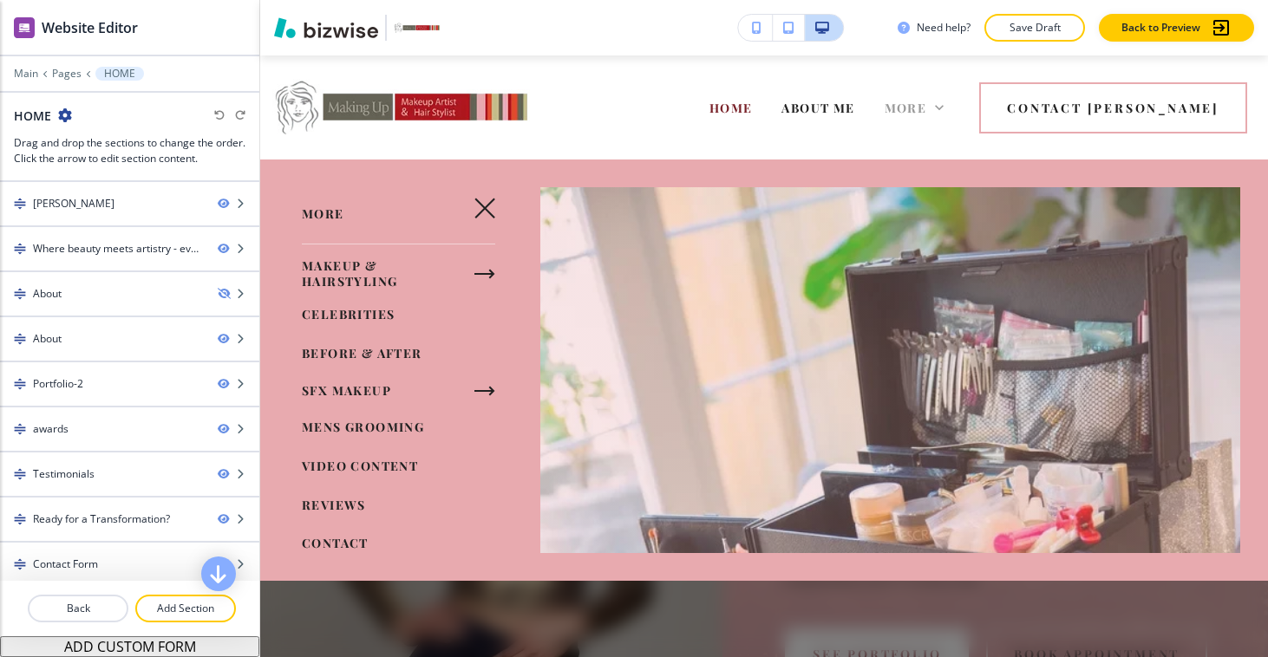
click at [948, 102] on icon at bounding box center [938, 107] width 17 height 17
click at [481, 391] on icon "button" at bounding box center [484, 391] width 21 height 21
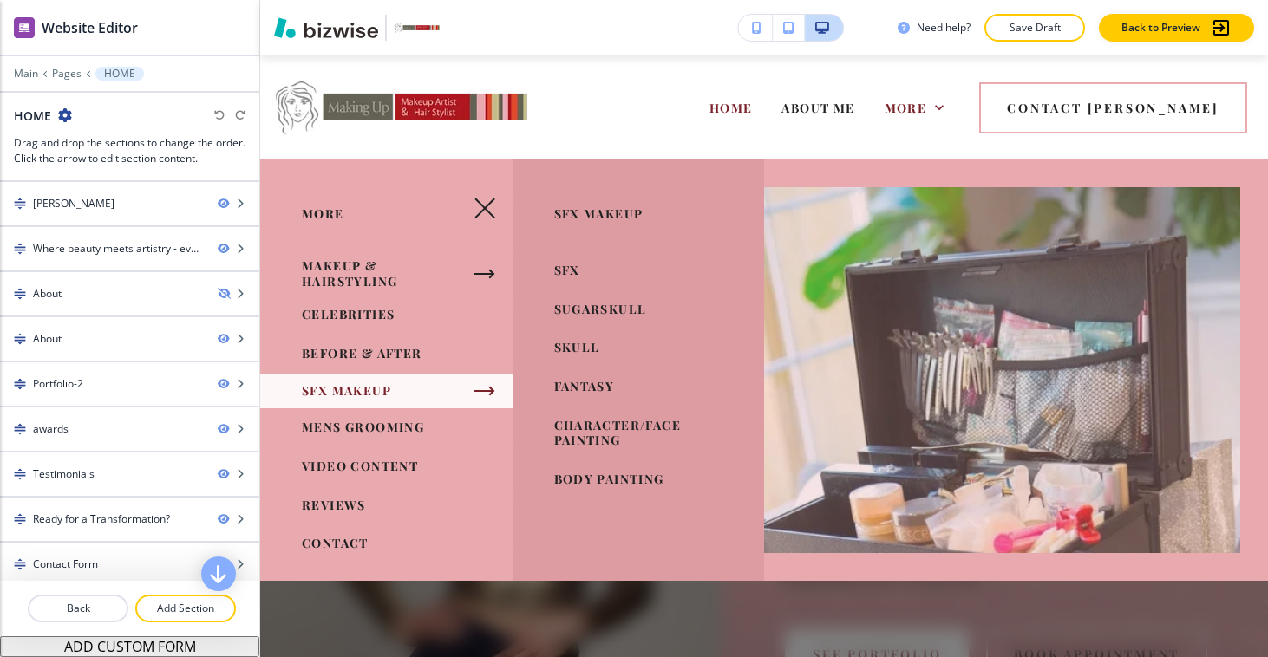
click at [603, 428] on span "CHARACTER/FACE PAINTING" at bounding box center [617, 432] width 127 height 31
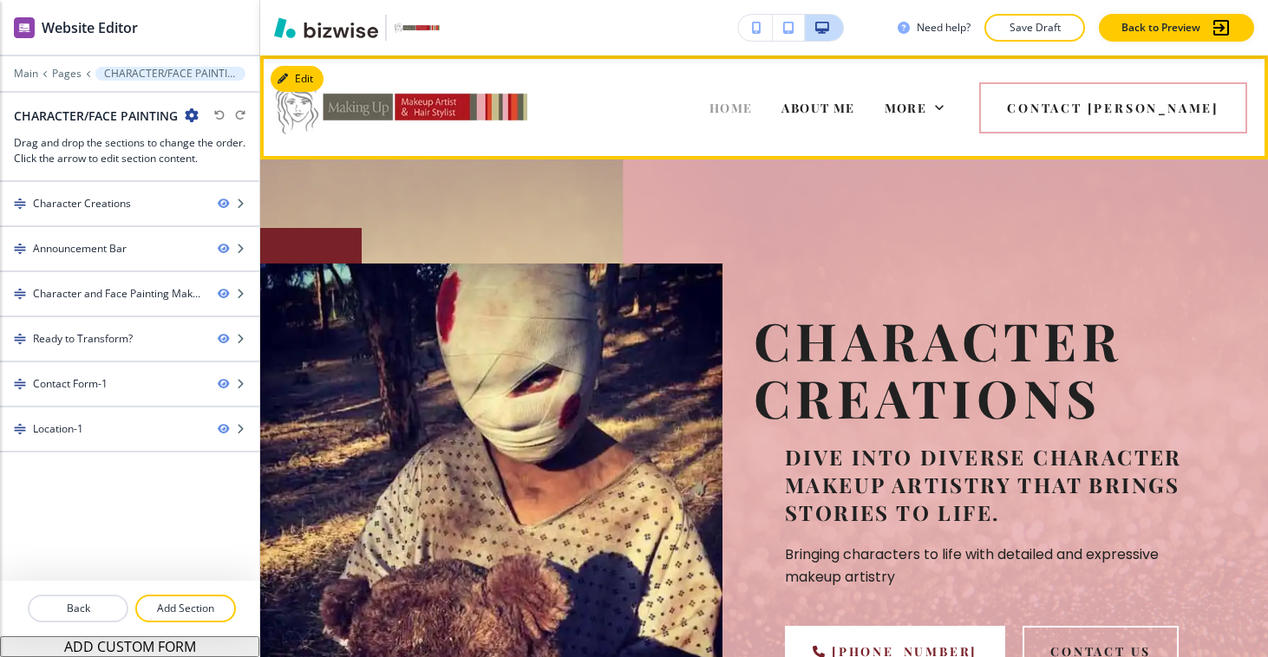
click at [753, 109] on span "HOME" at bounding box center [730, 108] width 43 height 16
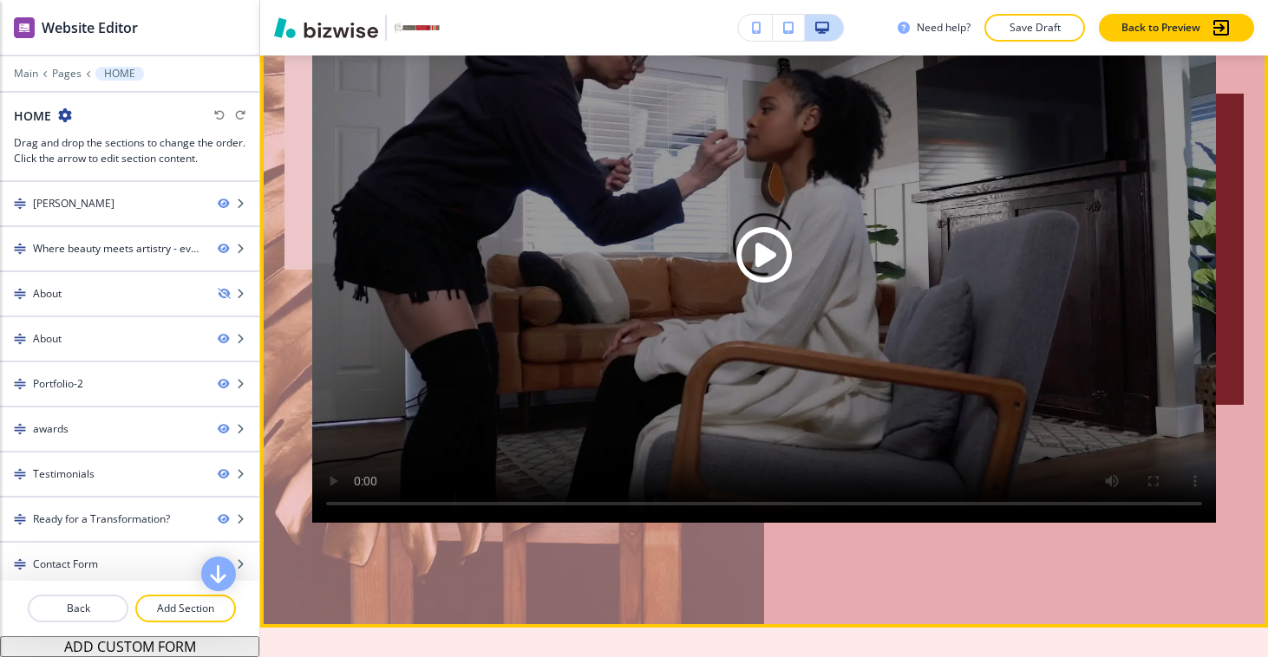
scroll to position [5456, 0]
click at [1111, 551] on div "The Experience The Art of Beauty: Makeup by Doris Lew Watch as Doris transforms…" at bounding box center [763, 140] width 903 height 978
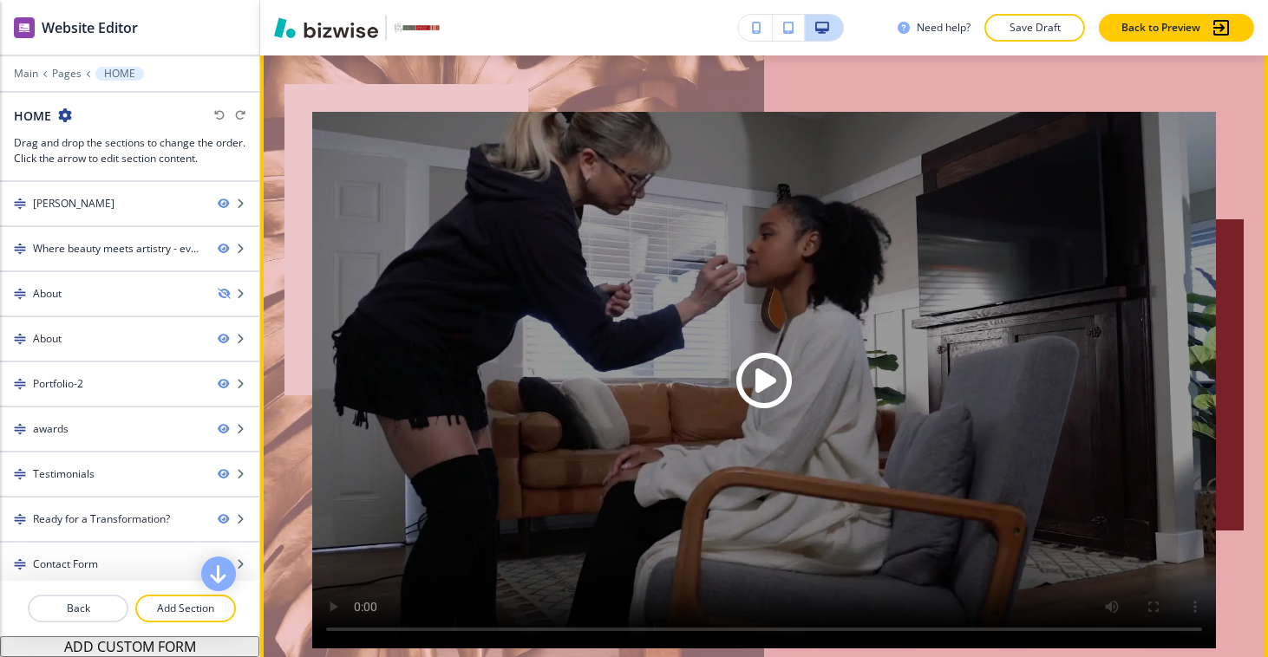
scroll to position [5332, 0]
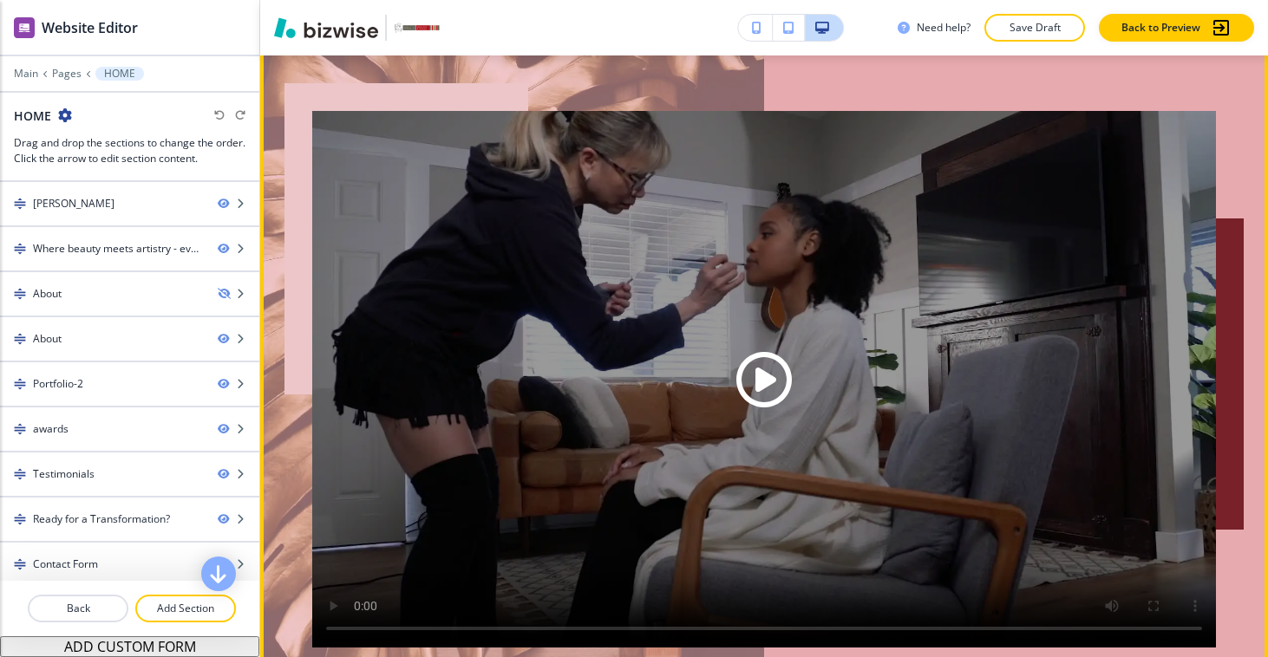
click at [1232, 358] on div at bounding box center [1230, 373] width 28 height 311
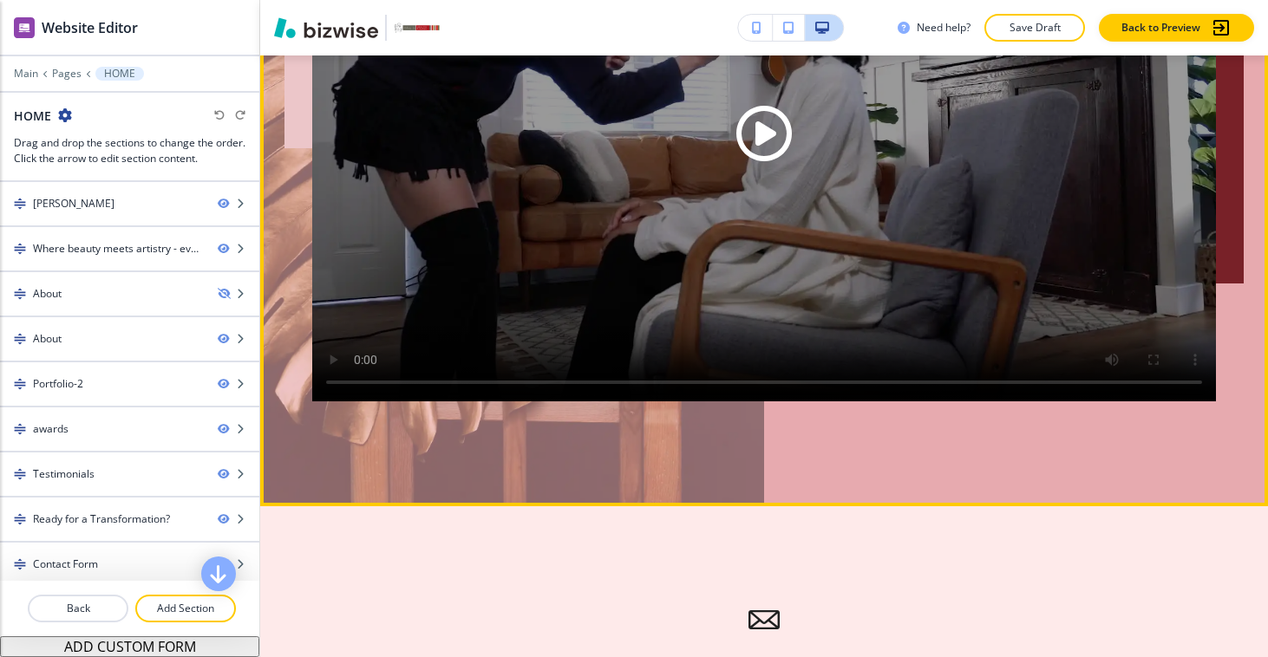
scroll to position [5607, 0]
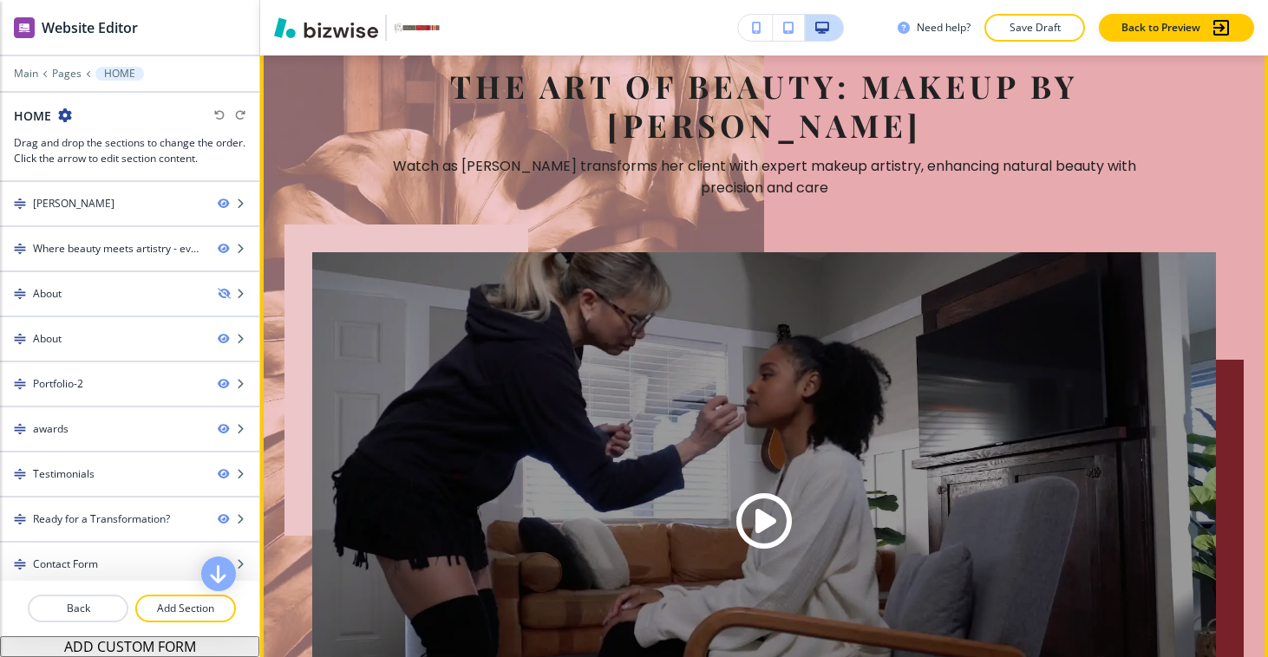
scroll to position [5082, 0]
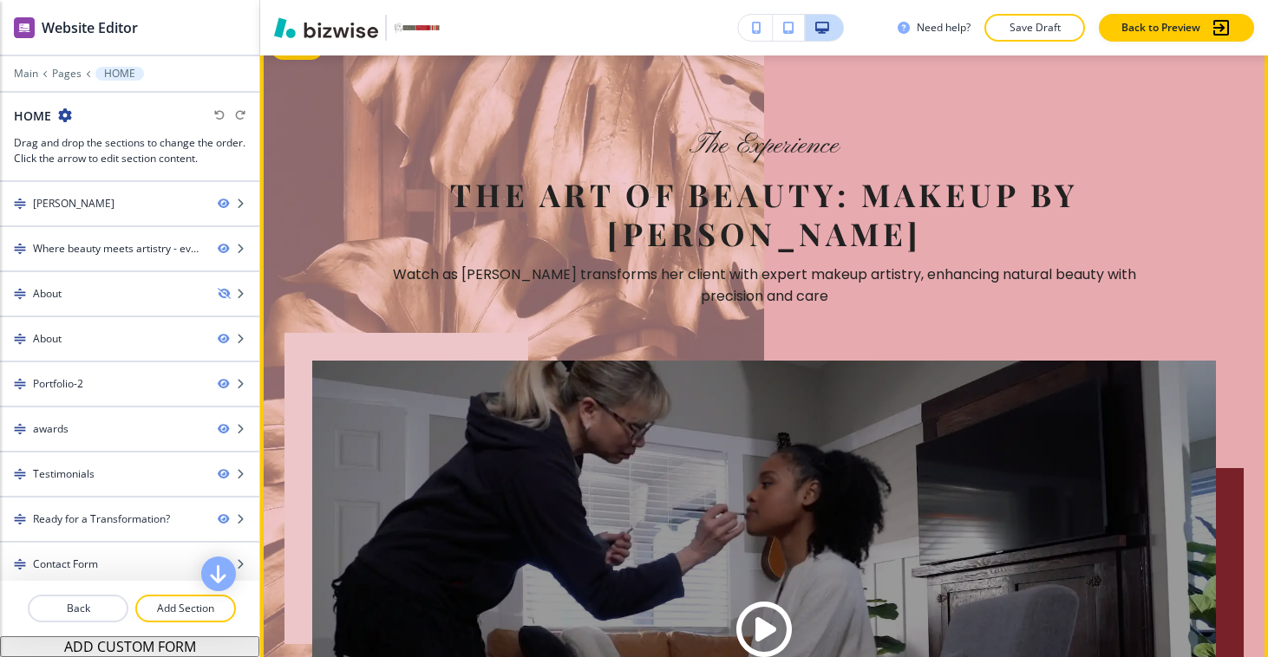
click at [309, 118] on div at bounding box center [763, 513] width 1007 height 978
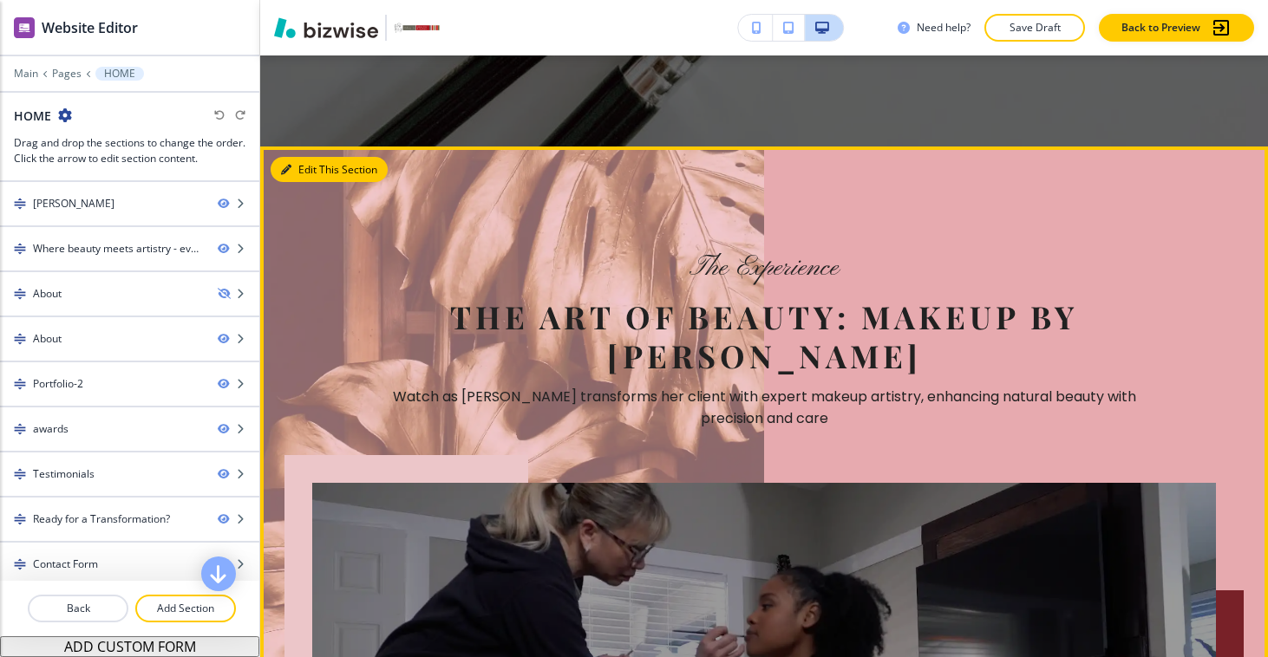
click at [291, 157] on button "Edit This Section" at bounding box center [329, 170] width 117 height 26
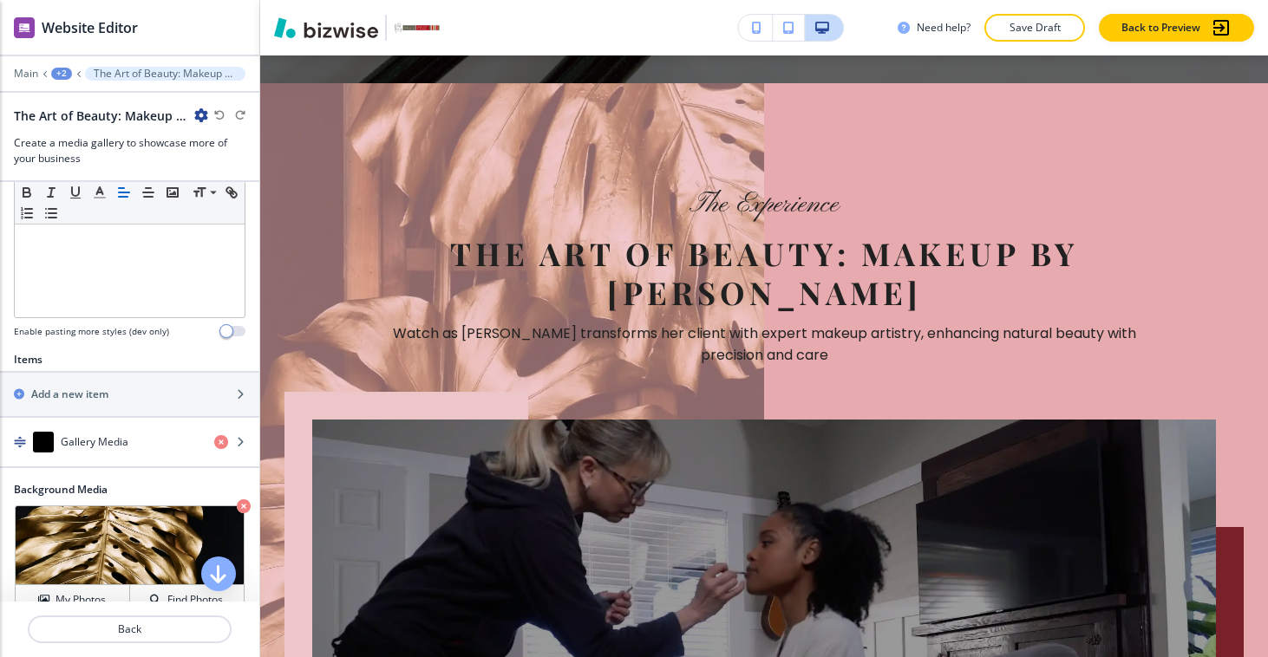
scroll to position [470, 0]
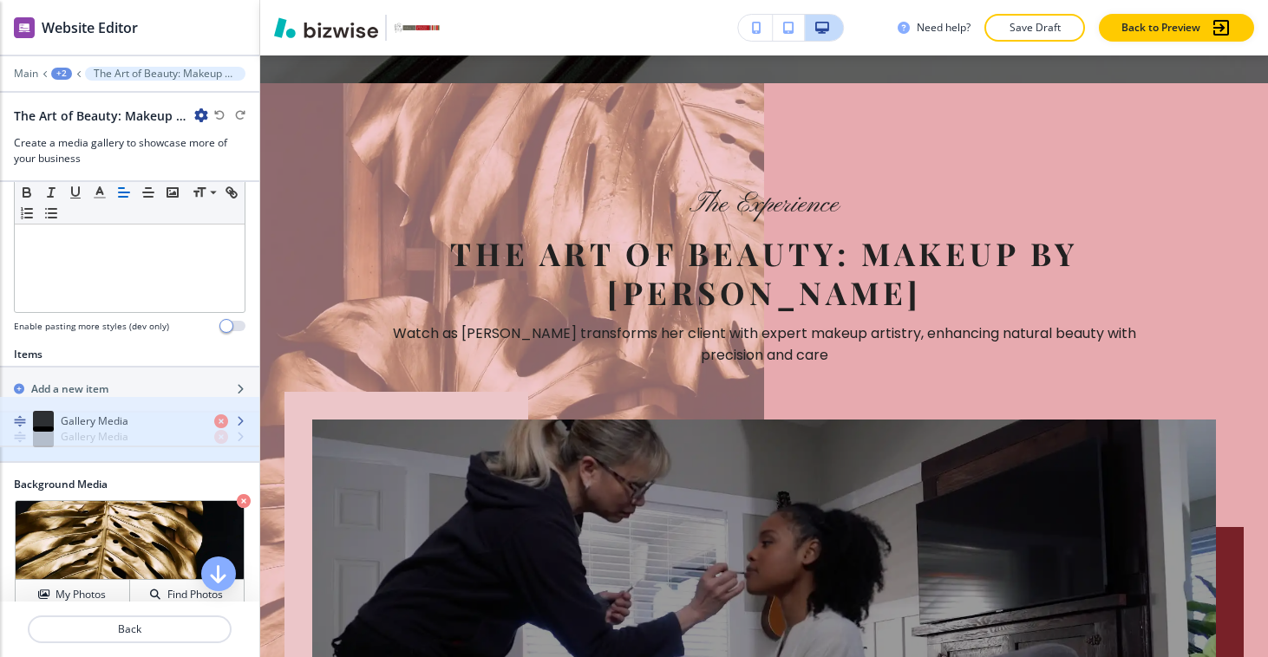
click at [134, 427] on div "Gallery Media" at bounding box center [100, 437] width 200 height 21
click at [30, 427] on div "Gallery Media" at bounding box center [100, 437] width 200 height 21
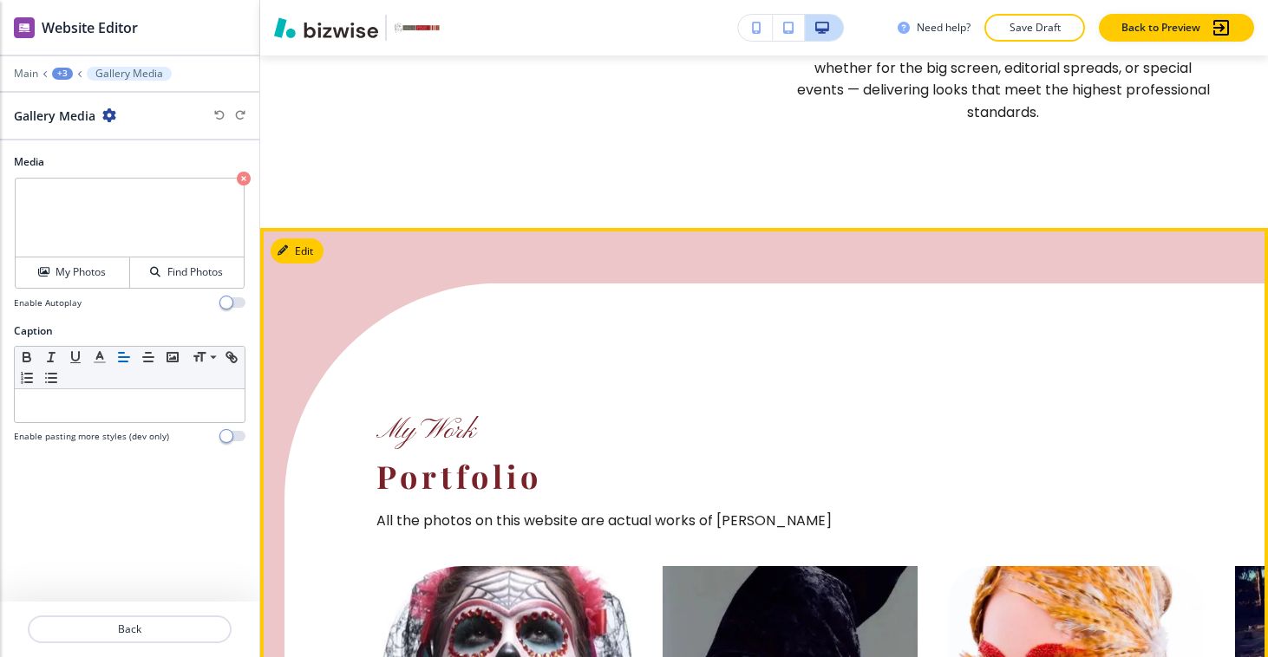
scroll to position [0, 0]
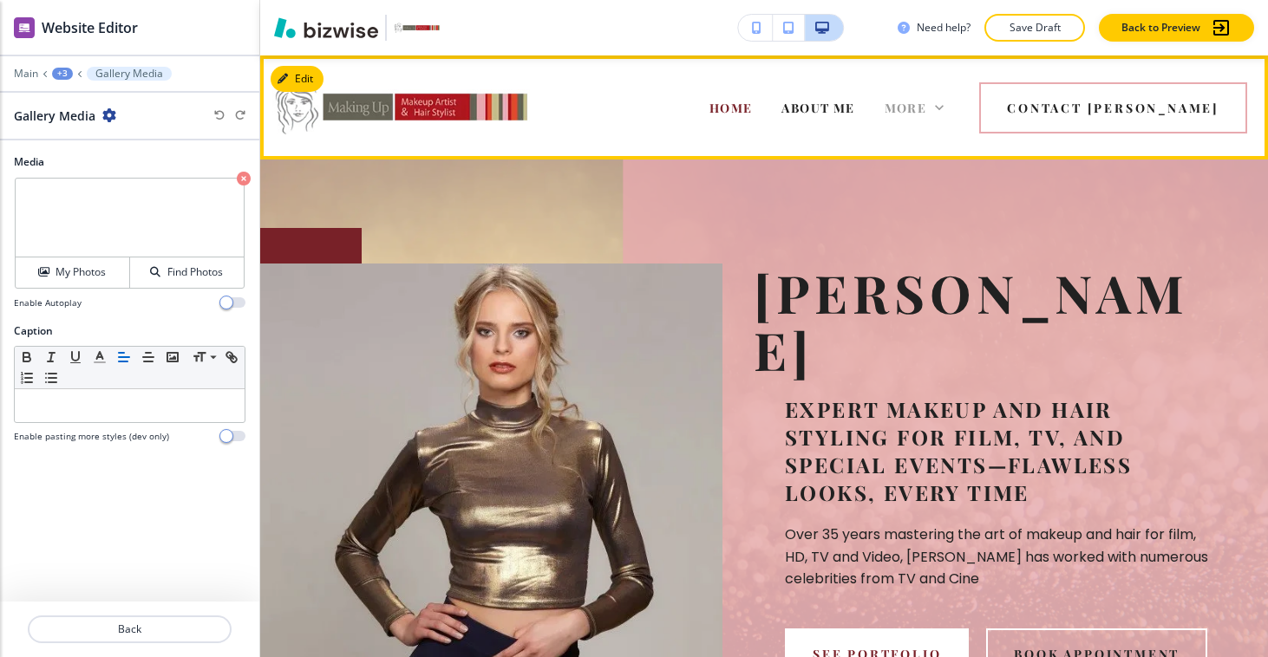
click at [927, 101] on span "More" at bounding box center [905, 108] width 42 height 16
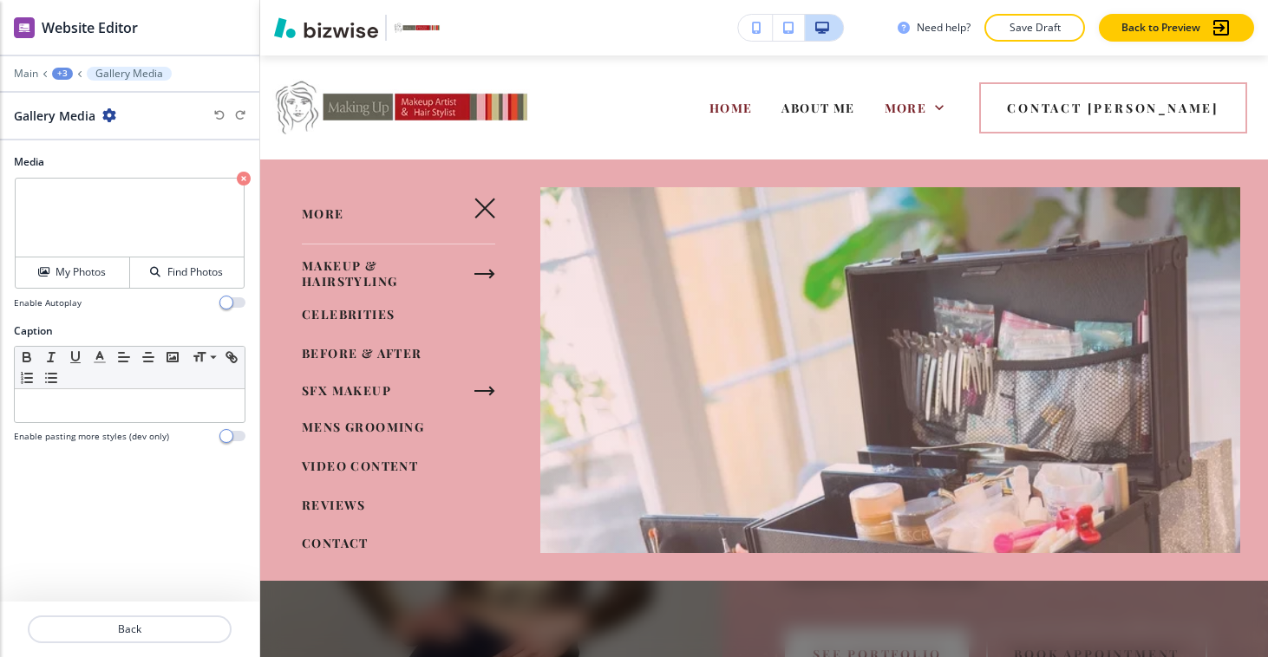
click at [383, 464] on span "VIDEO CONTENT" at bounding box center [360, 466] width 116 height 16
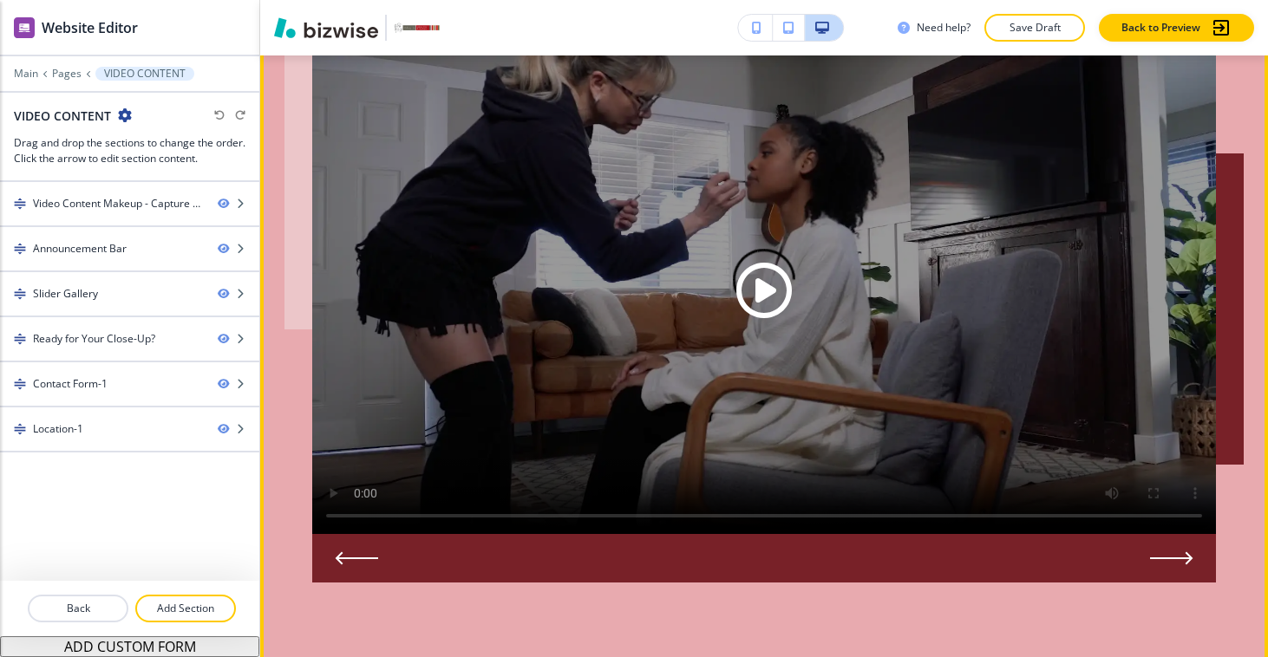
scroll to position [1181, 0]
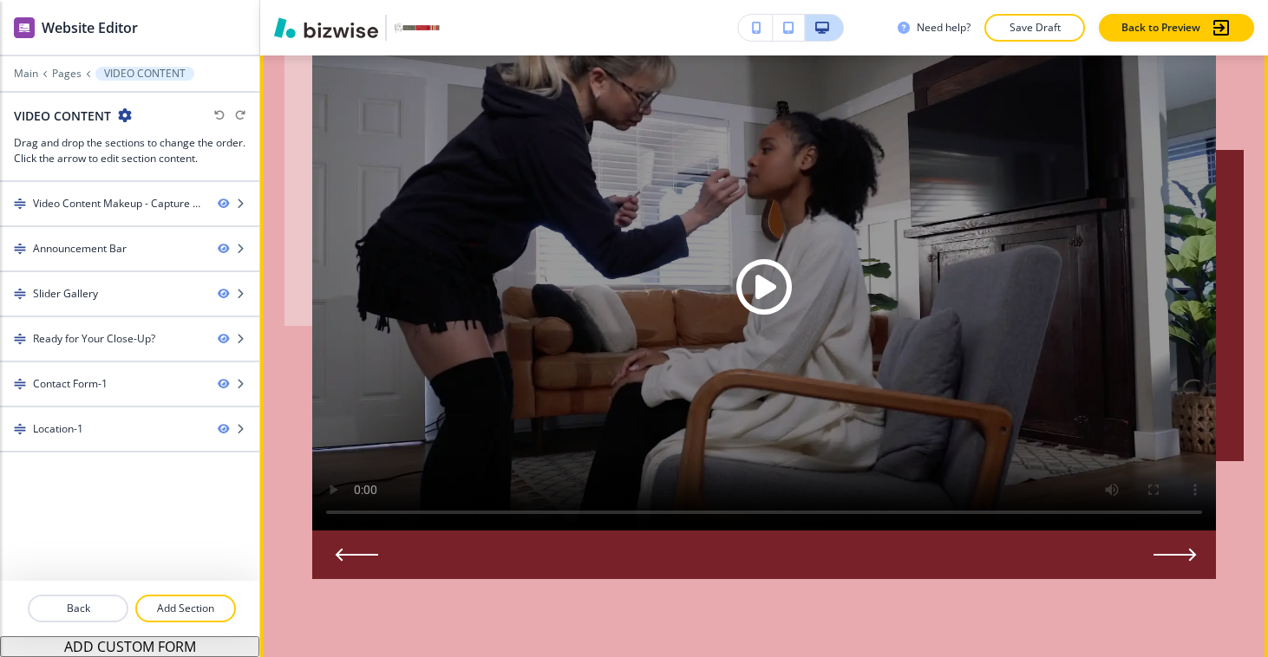
click at [1164, 550] on icon "Next Slide" at bounding box center [1174, 555] width 43 height 14
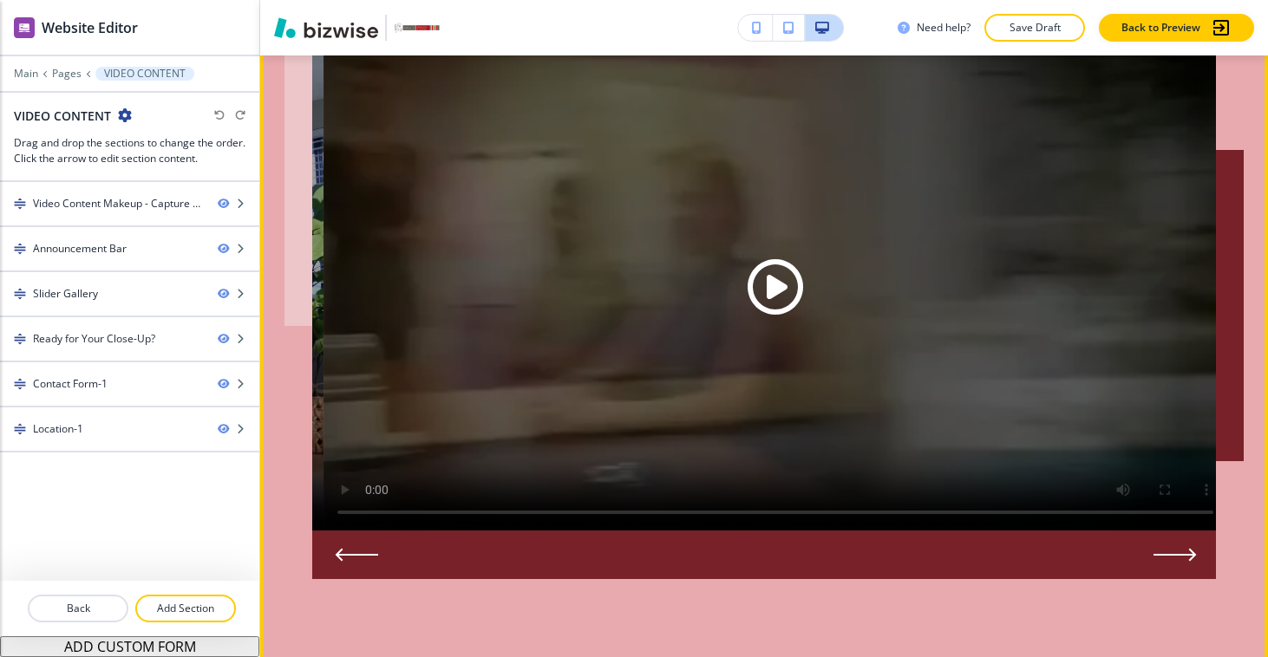
click at [1164, 550] on icon "Next Slide" at bounding box center [1174, 555] width 43 height 14
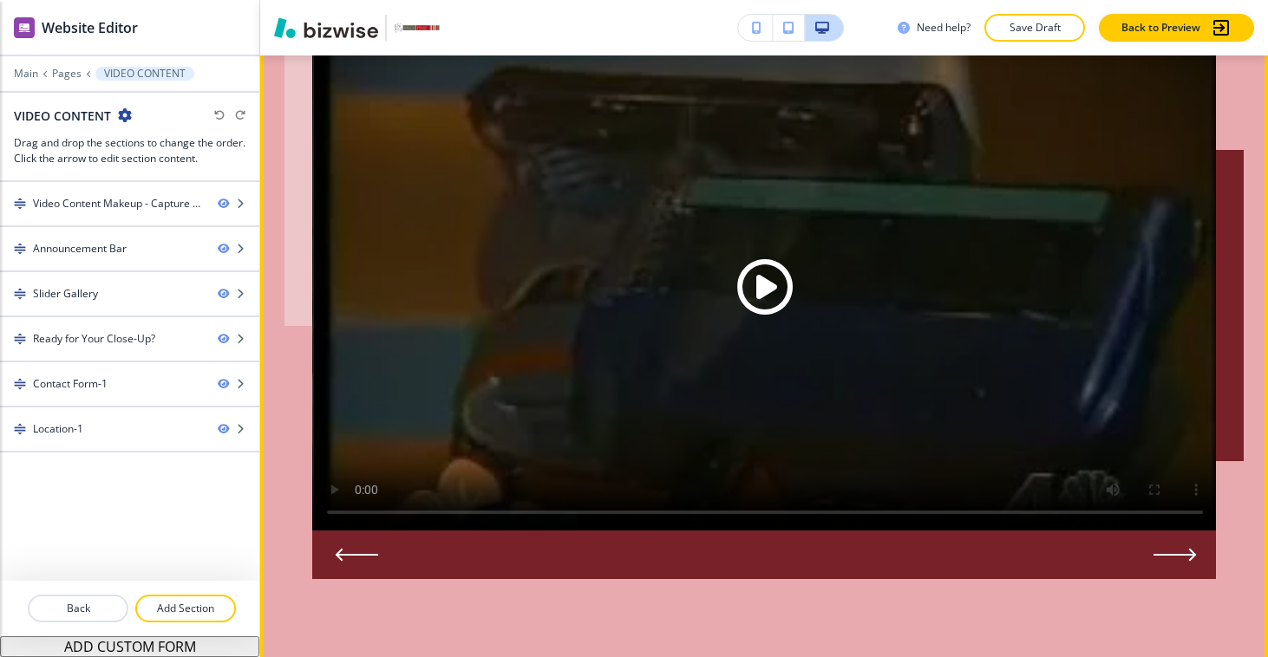
click at [1164, 550] on icon "Next Slide" at bounding box center [1174, 555] width 43 height 14
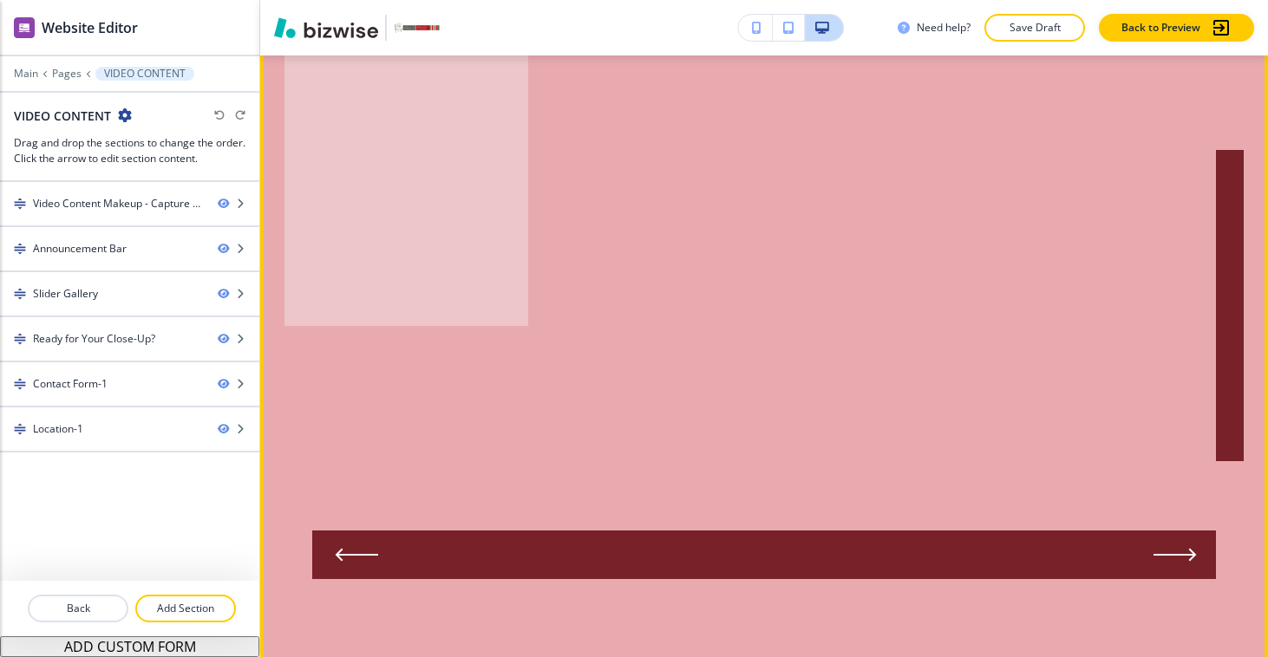
click at [1164, 550] on icon "Next Slide" at bounding box center [1174, 555] width 43 height 14
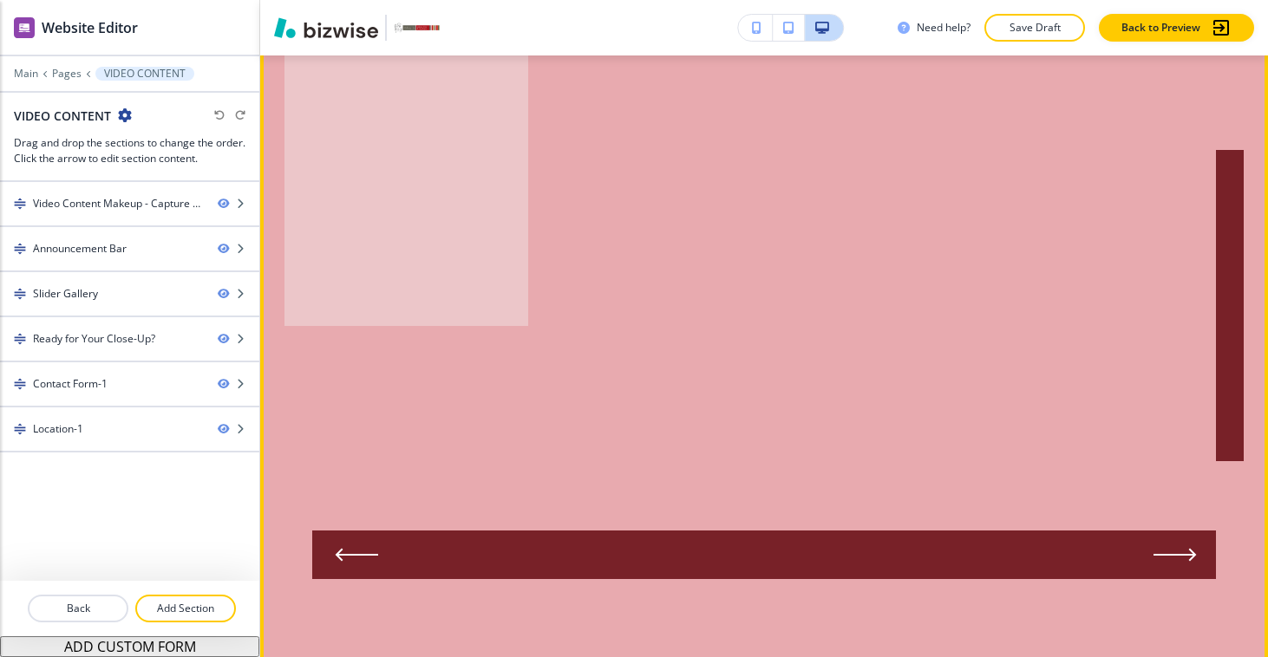
click at [1164, 550] on icon "Next Slide" at bounding box center [1174, 555] width 43 height 14
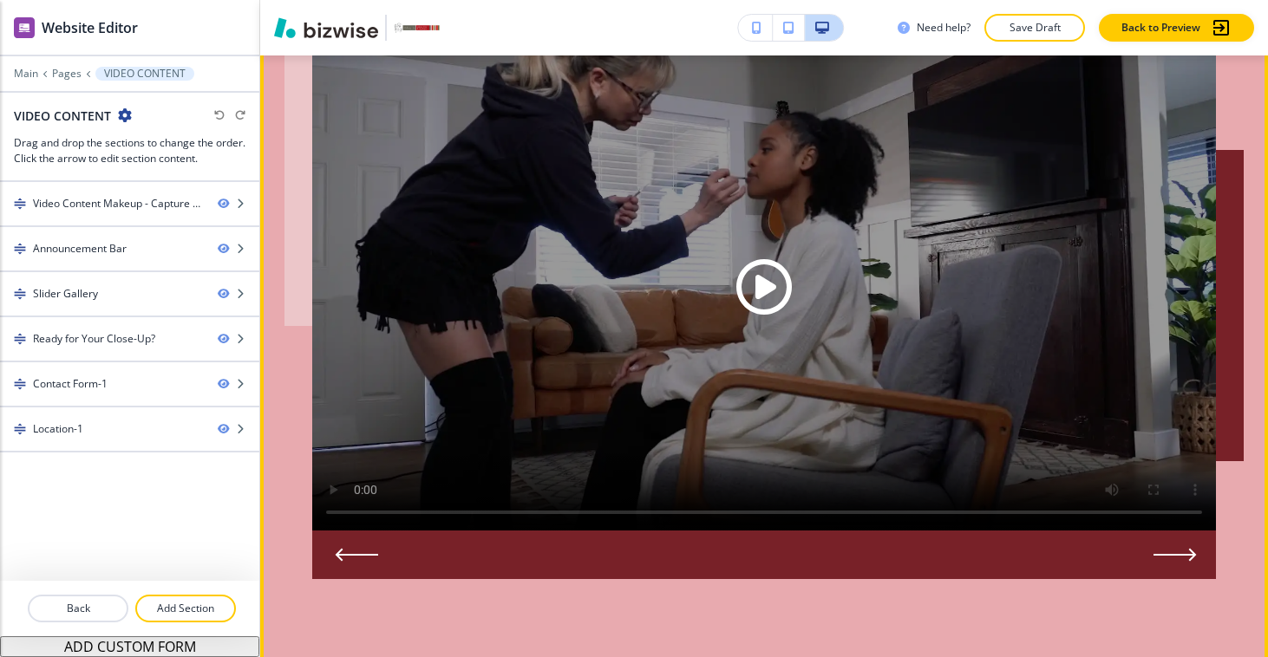
click at [1164, 550] on icon "Next Slide" at bounding box center [1174, 555] width 43 height 14
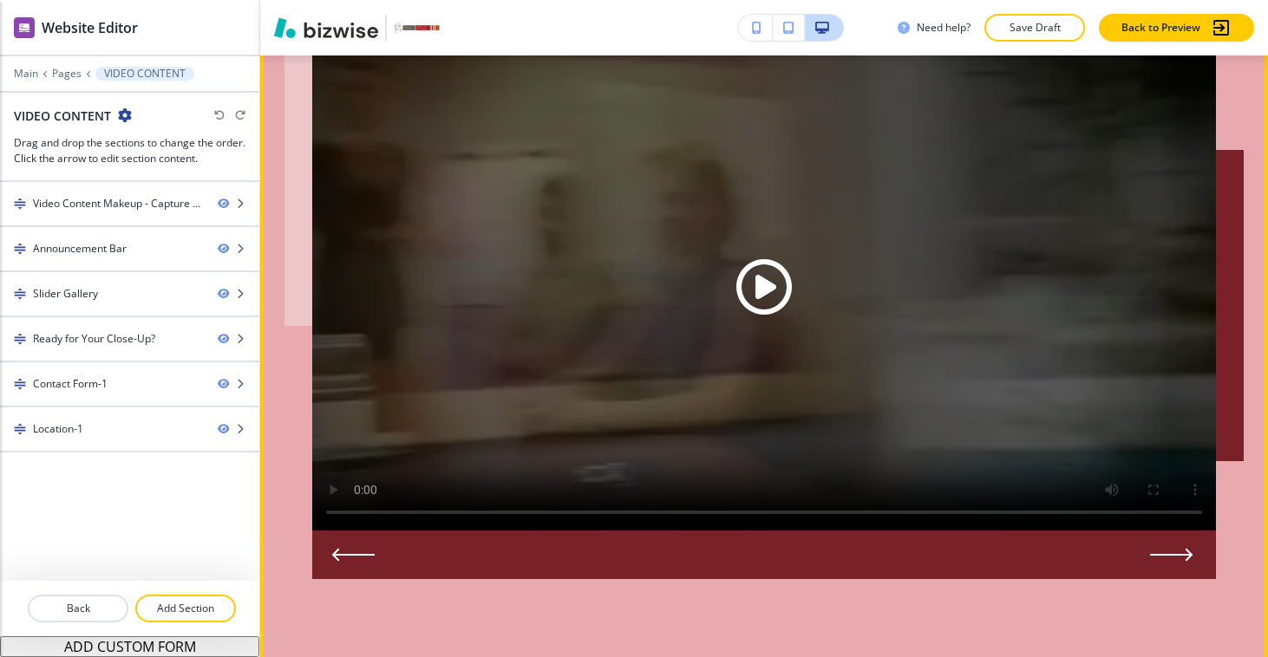
click at [351, 555] on icon "Previous Slide" at bounding box center [354, 555] width 40 height 0
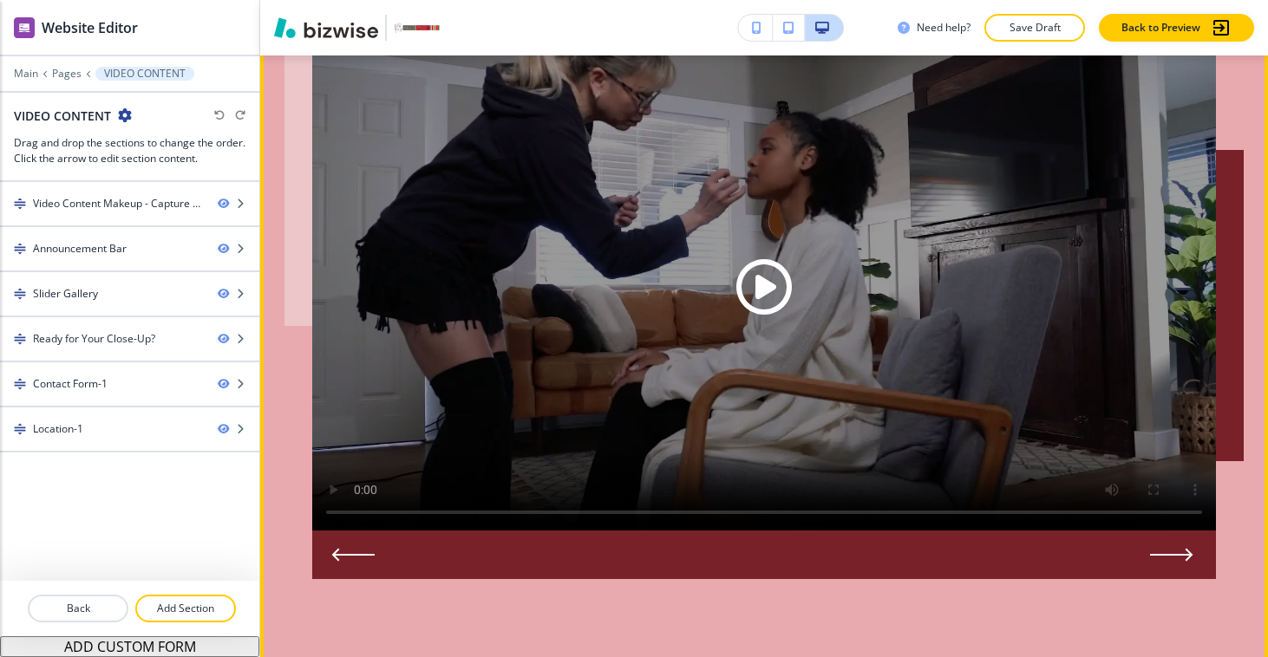
click at [351, 555] on icon "Previous Slide" at bounding box center [354, 555] width 40 height 0
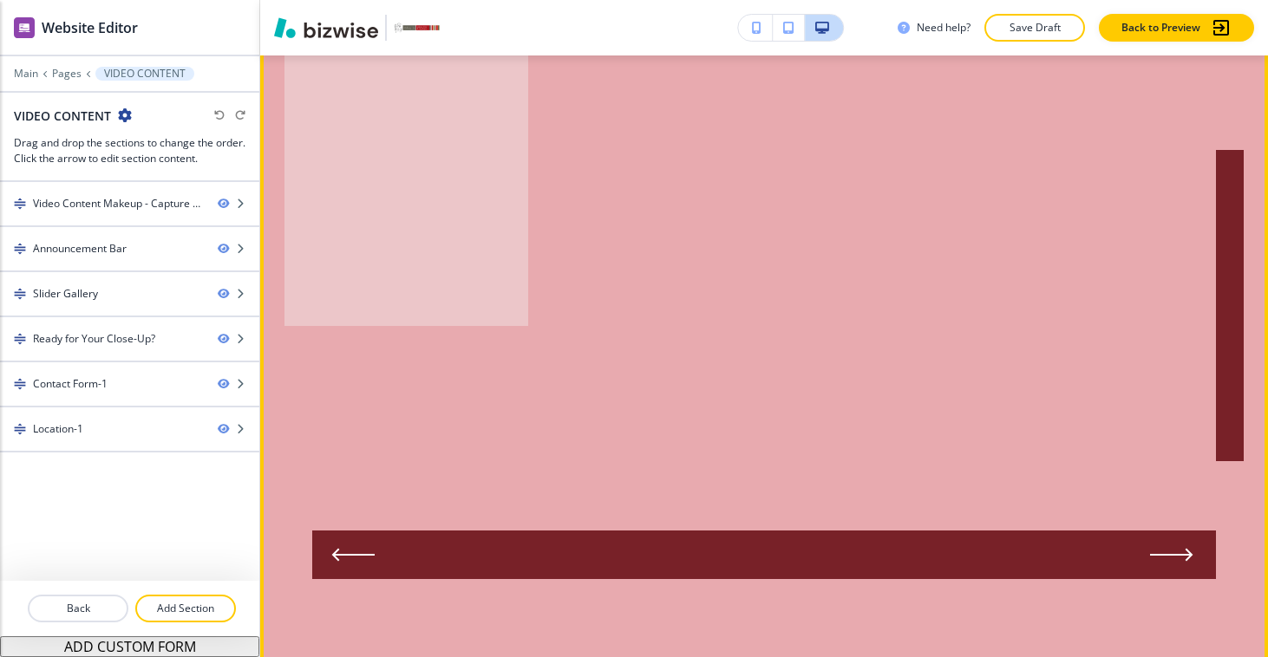
click at [351, 555] on icon "Previous Slide" at bounding box center [354, 555] width 40 height 0
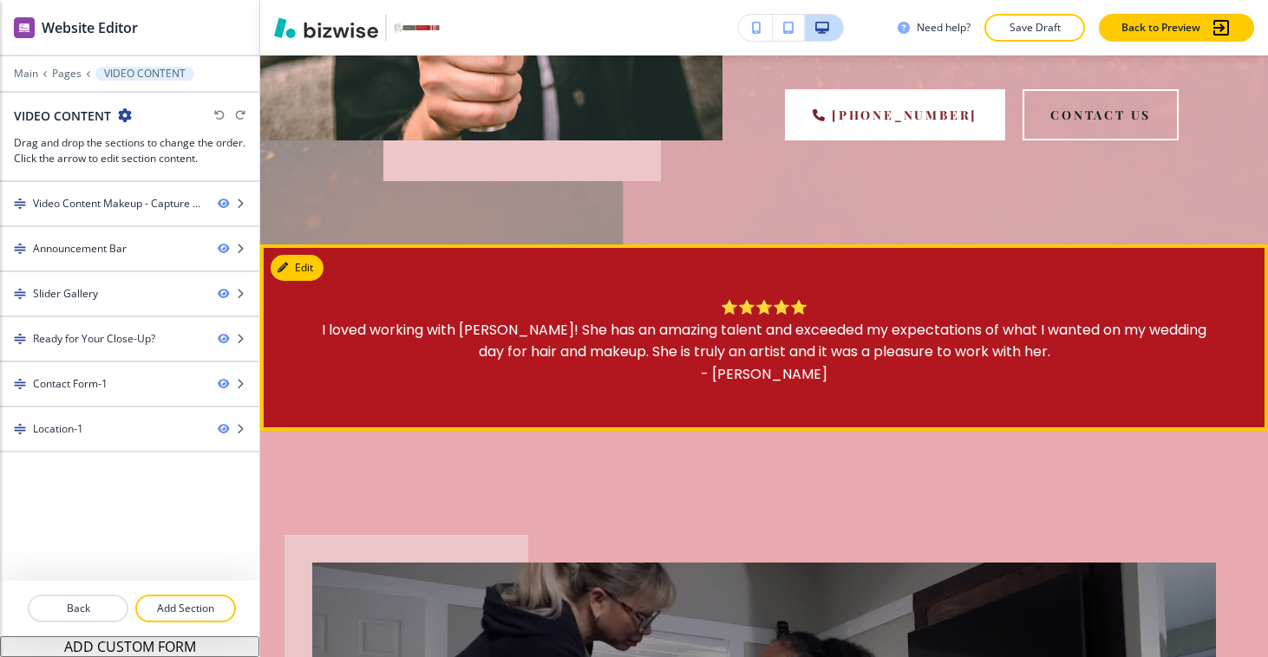
scroll to position [0, 0]
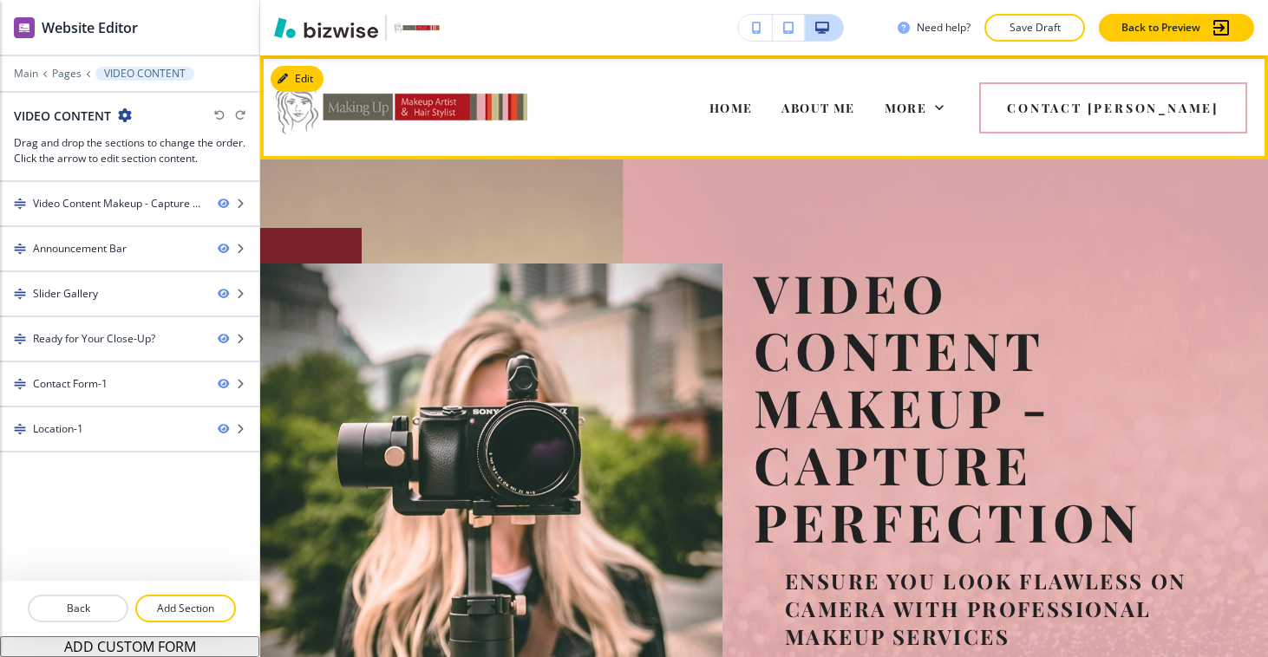
click at [959, 121] on div "More" at bounding box center [914, 107] width 89 height 69
click at [927, 111] on span "More" at bounding box center [905, 108] width 42 height 16
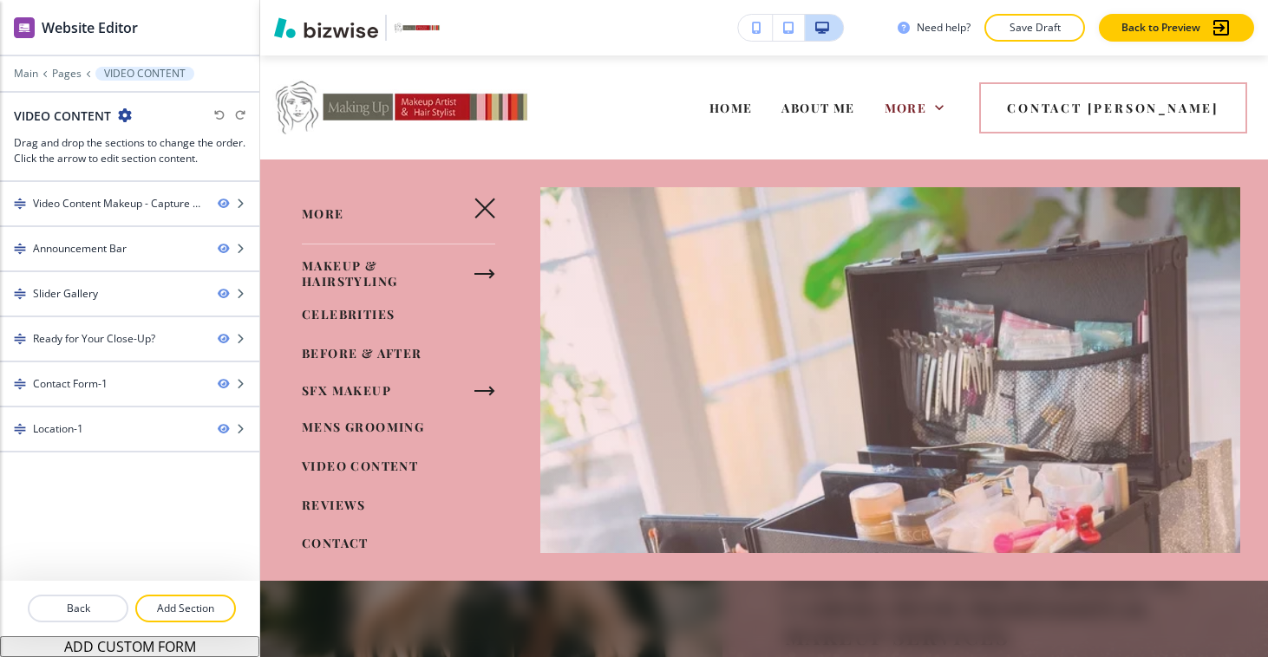
click at [355, 492] on link "REVIEWS" at bounding box center [334, 506] width 64 height 29
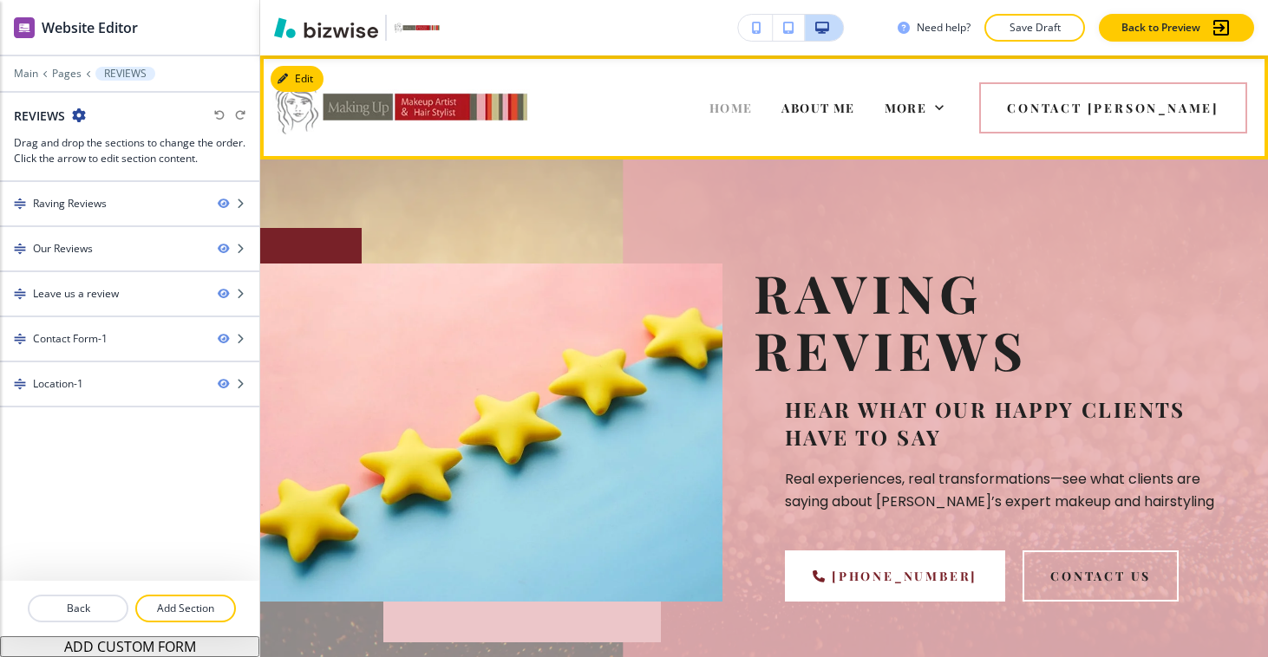
click at [753, 108] on span "HOME" at bounding box center [730, 108] width 43 height 16
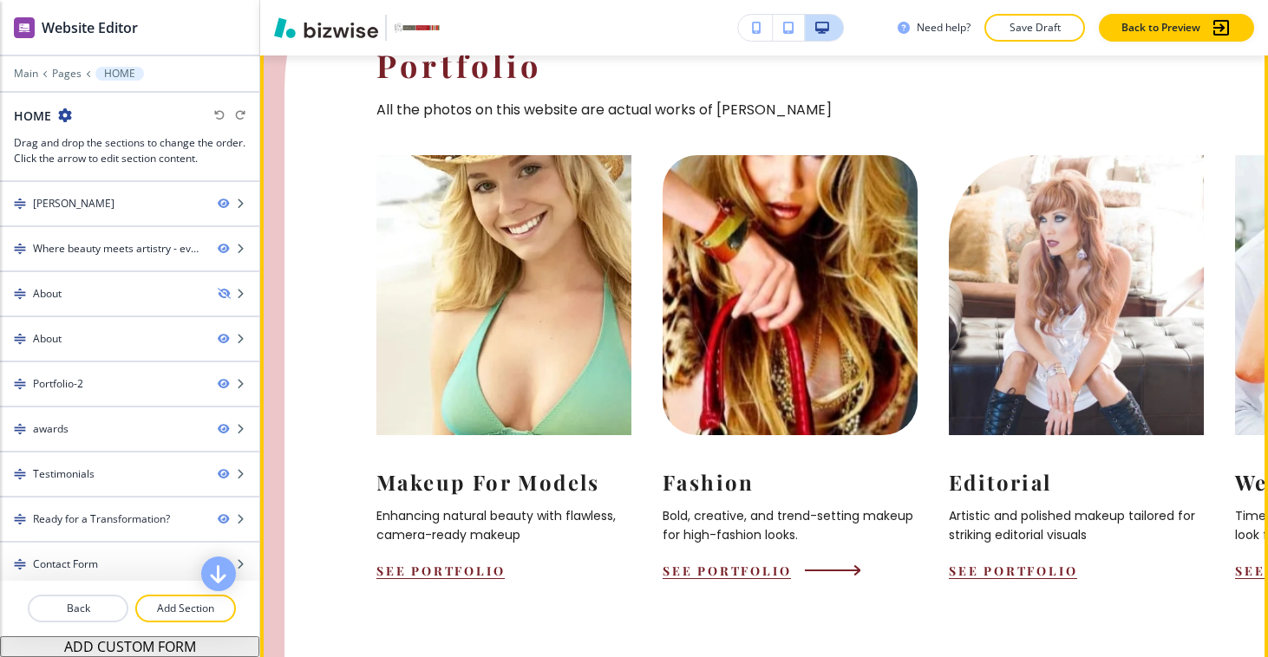
scroll to position [1737, 0]
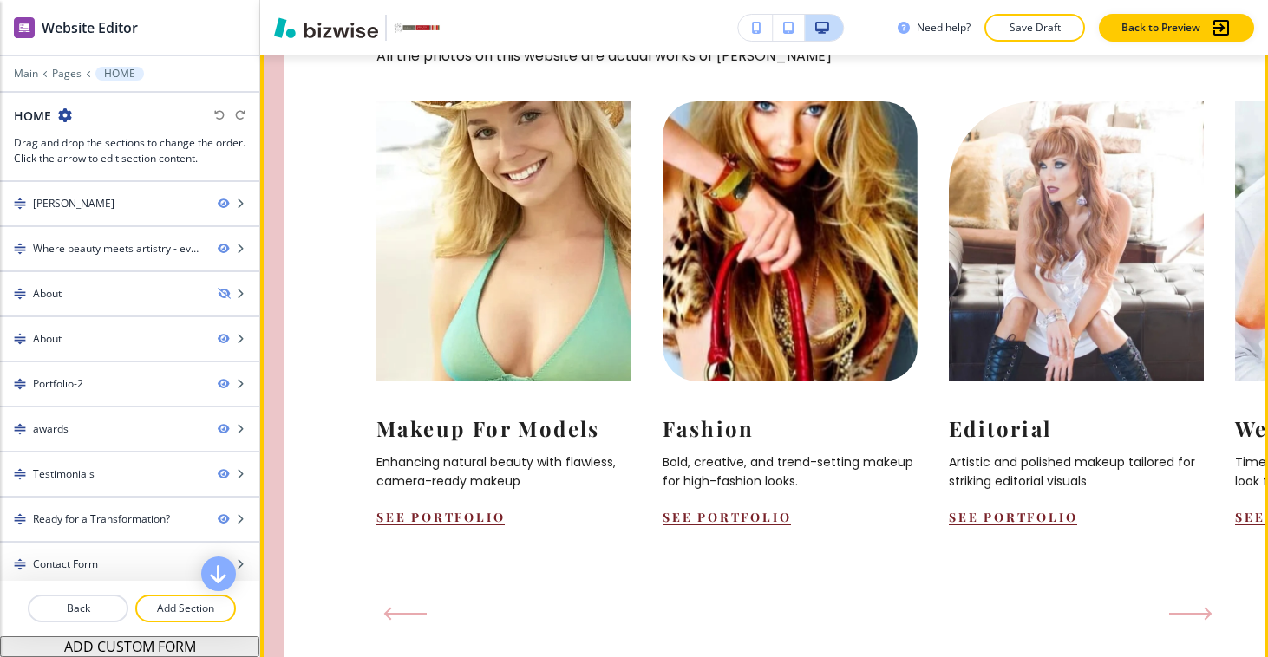
click at [1194, 600] on button "Next Slide" at bounding box center [1190, 614] width 57 height 28
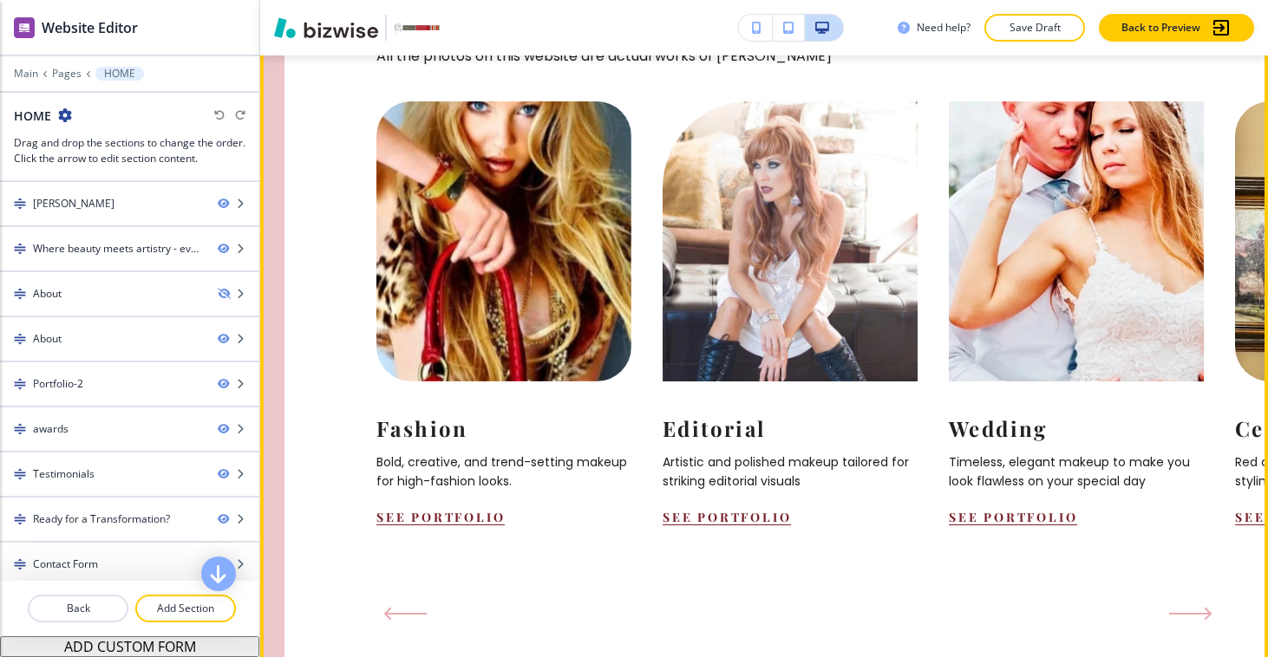
click at [1194, 600] on button "Next Slide" at bounding box center [1190, 614] width 57 height 28
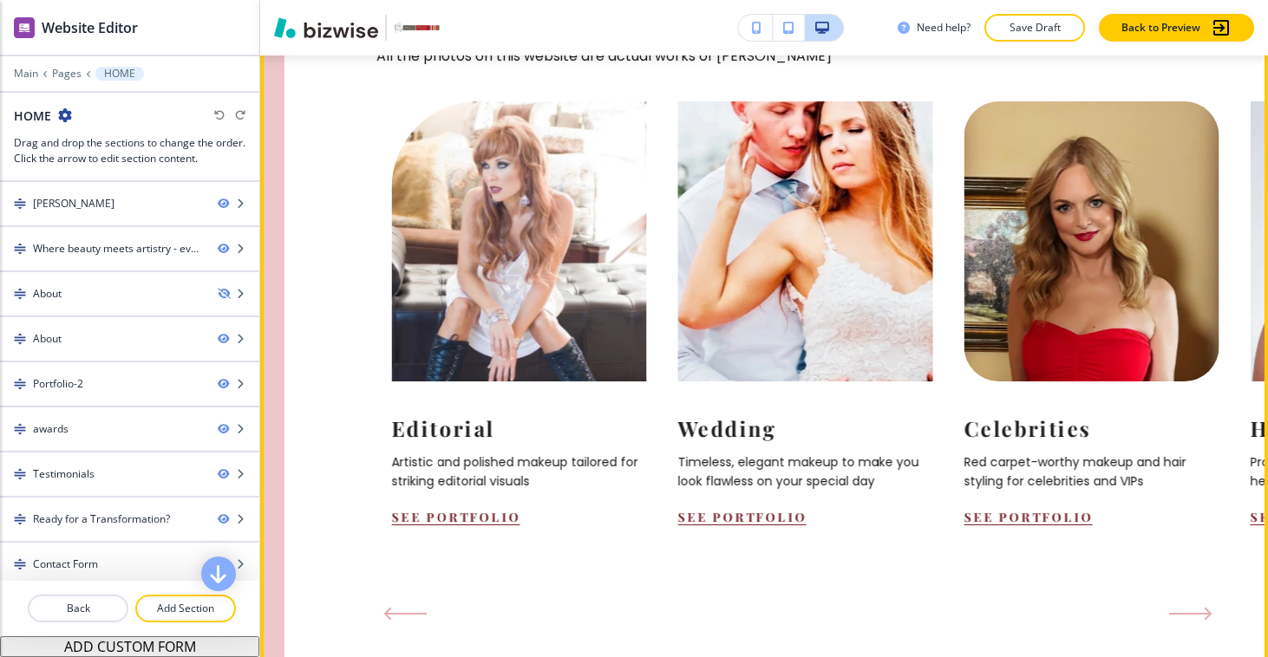
click at [1194, 600] on button "Next Slide" at bounding box center [1190, 614] width 57 height 28
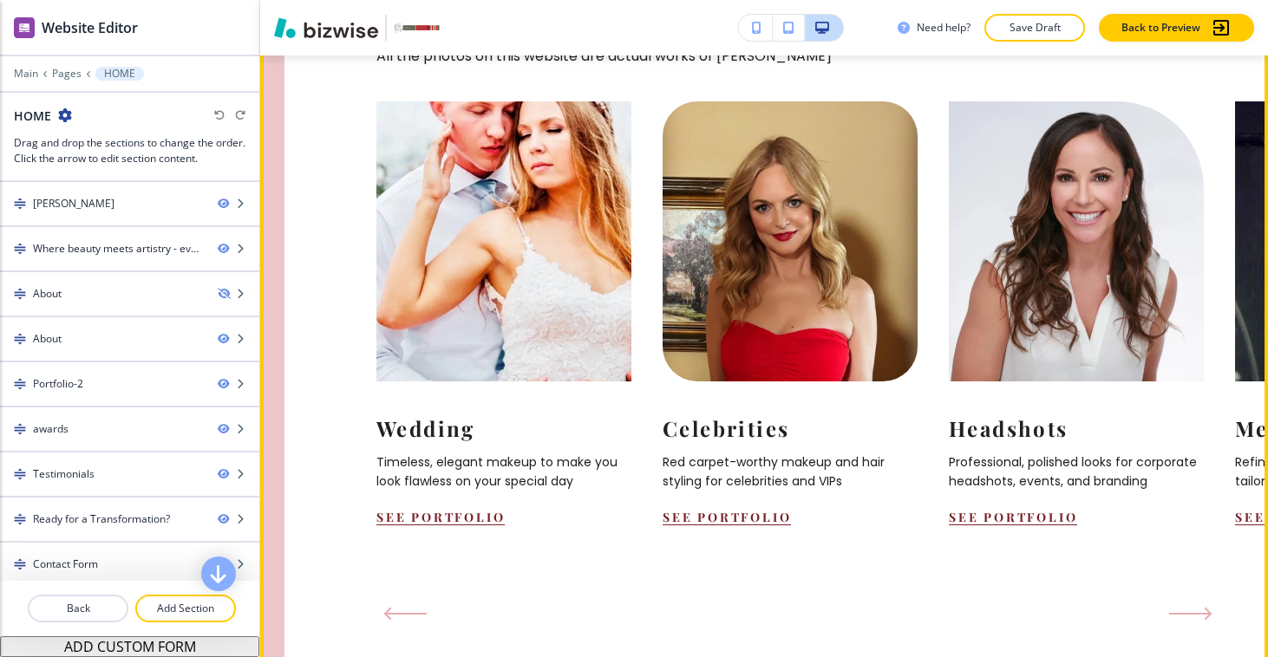
click at [1194, 600] on button "Next Slide" at bounding box center [1190, 614] width 57 height 28
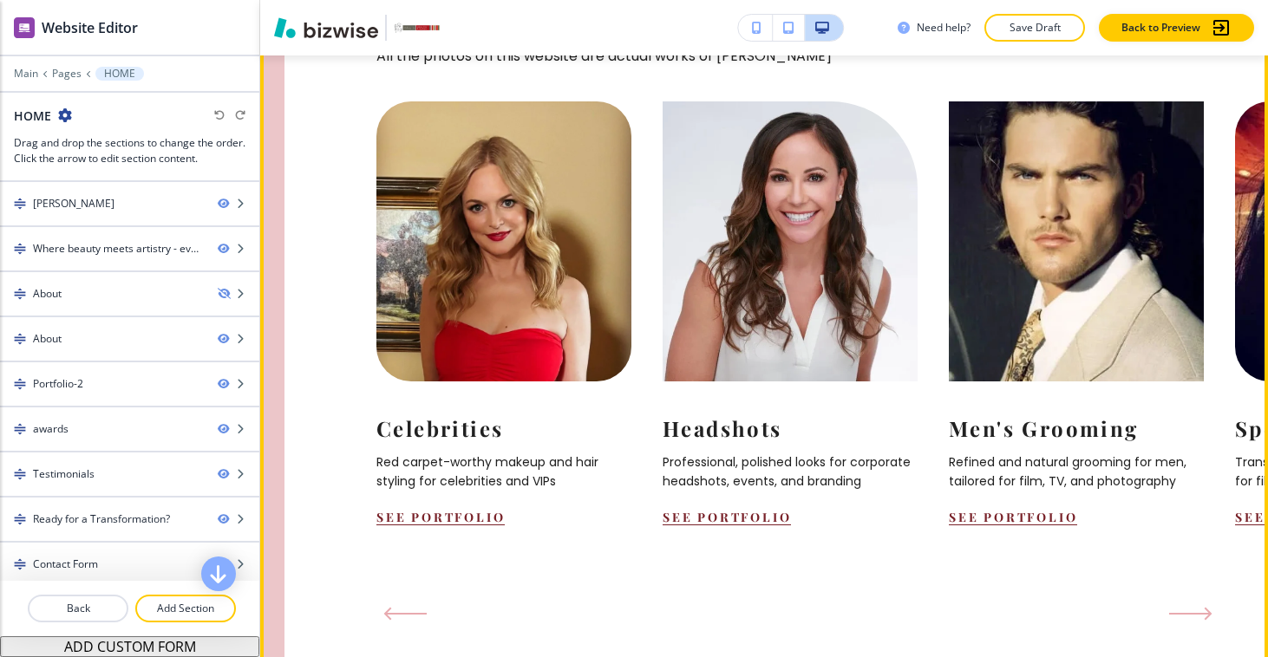
click at [1194, 600] on button "Next Slide" at bounding box center [1190, 614] width 57 height 28
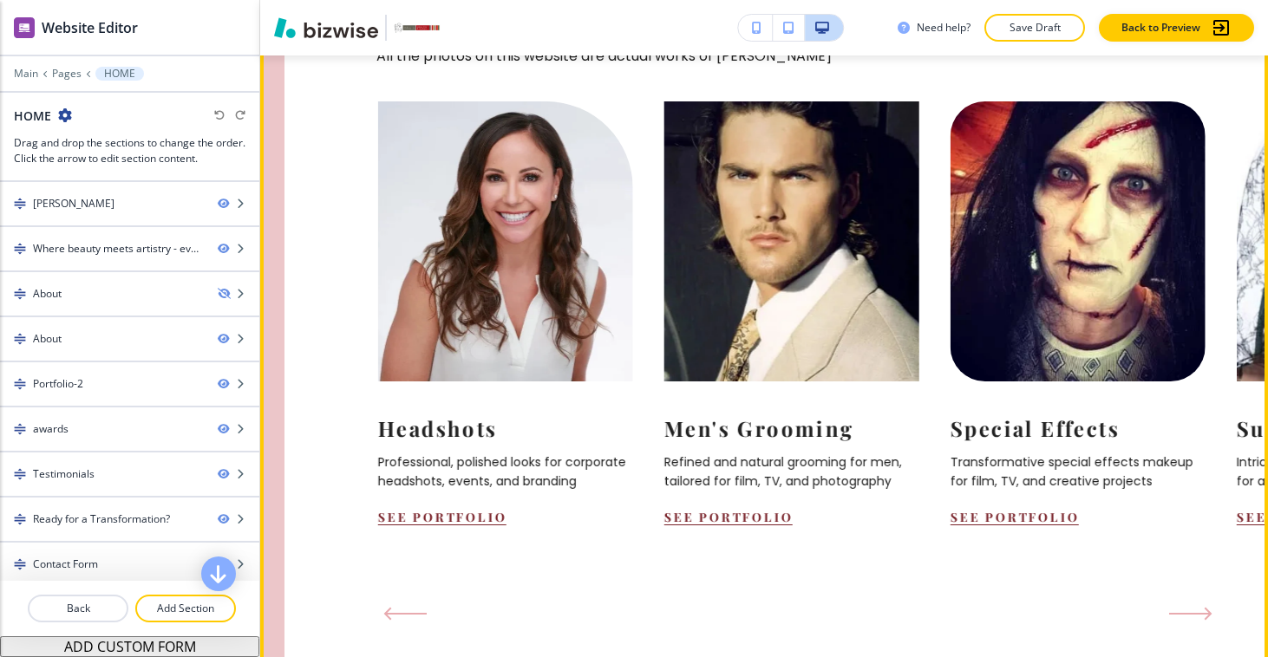
click at [1194, 600] on button "Next Slide" at bounding box center [1190, 614] width 57 height 28
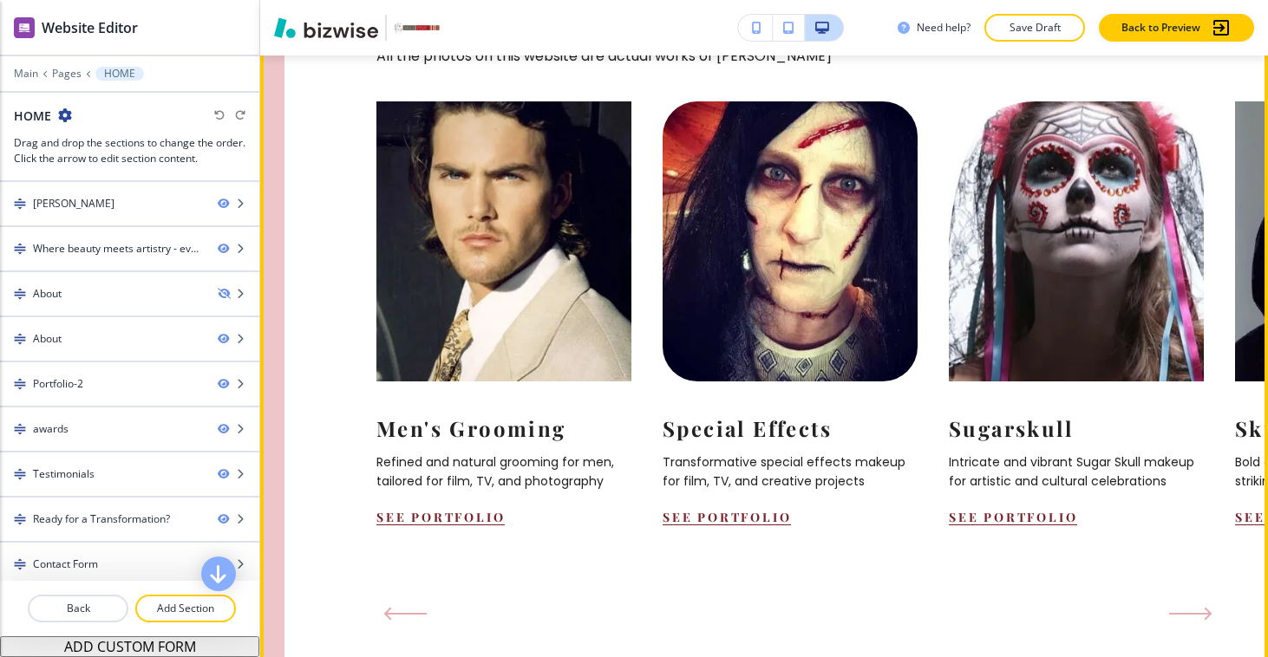
click at [1194, 600] on button "Next Slide" at bounding box center [1190, 614] width 57 height 28
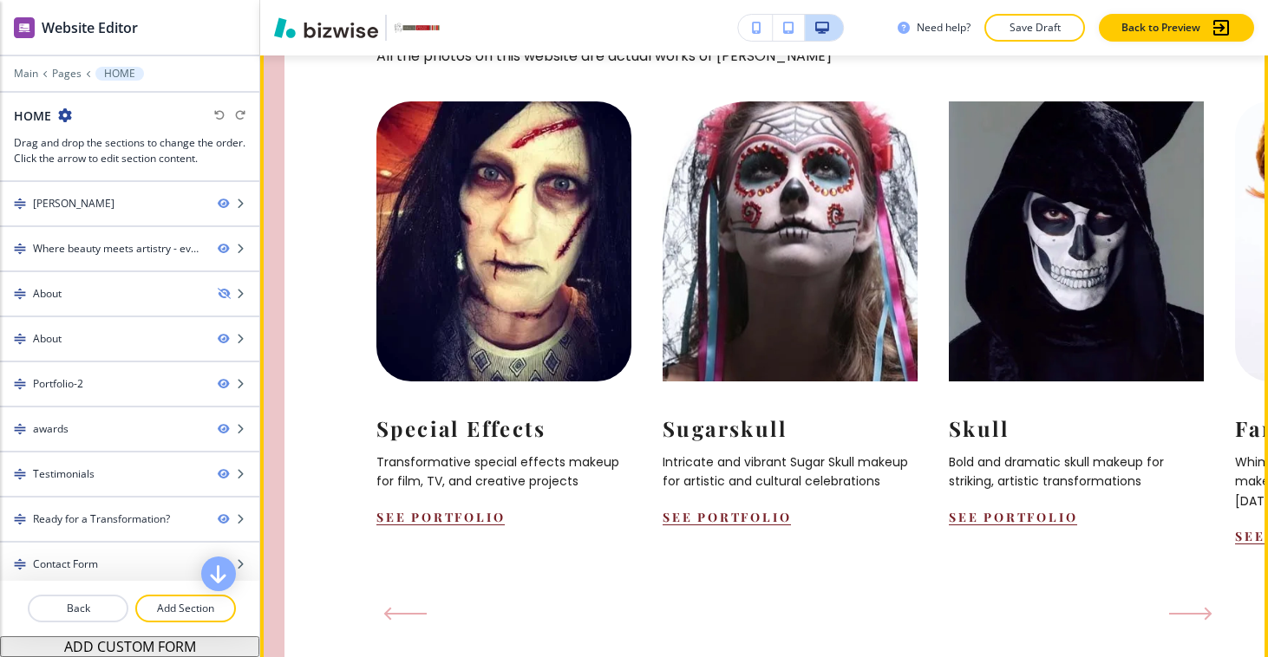
click at [1194, 600] on button "Next Slide" at bounding box center [1190, 614] width 57 height 28
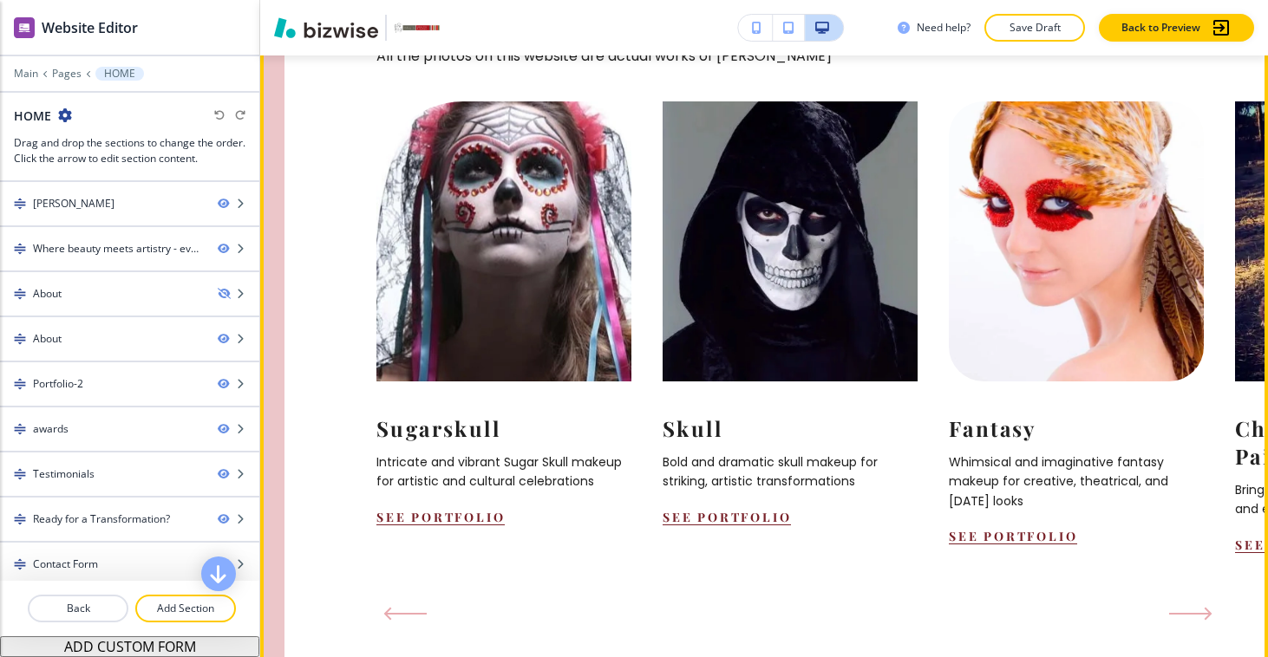
click at [1194, 600] on button "Next Slide" at bounding box center [1190, 614] width 57 height 28
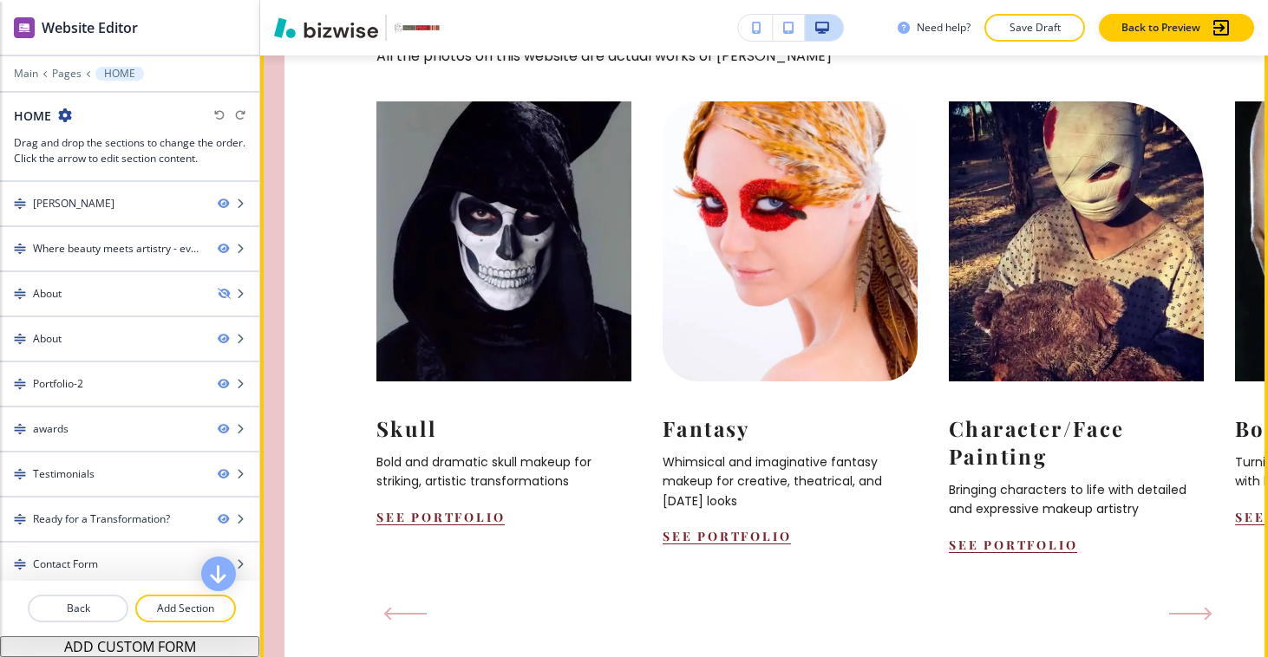
click at [1194, 600] on button "Next Slide" at bounding box center [1190, 614] width 57 height 28
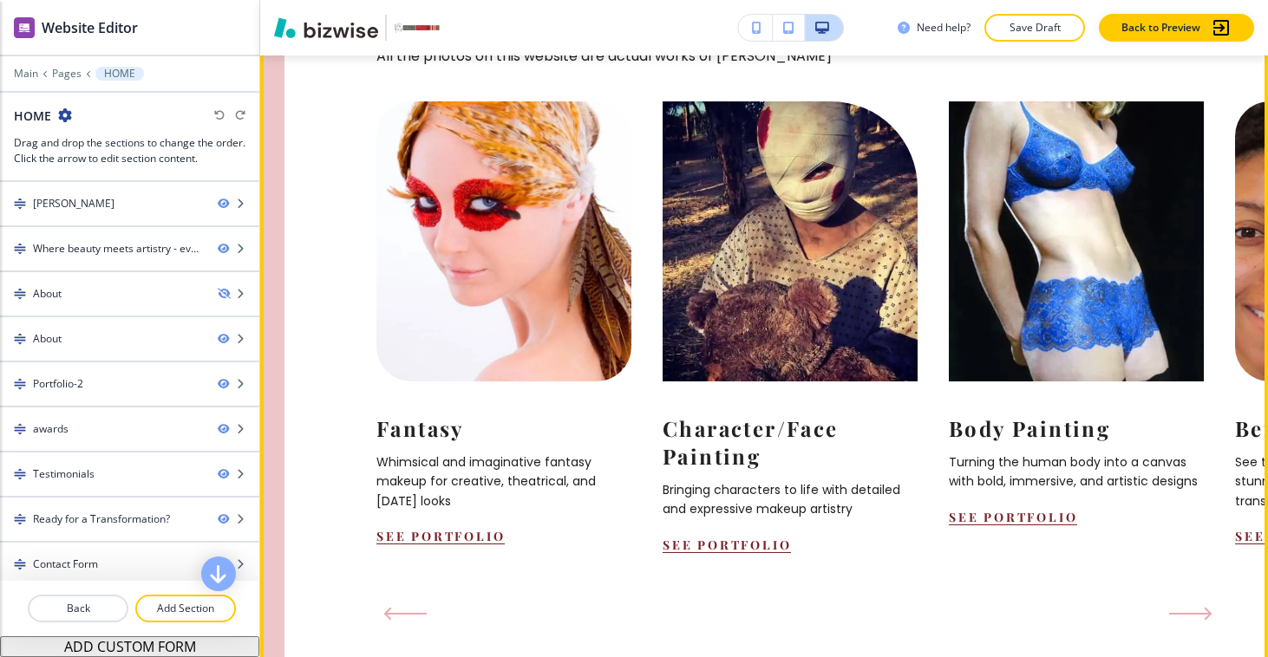
click at [1194, 600] on button "Next Slide" at bounding box center [1190, 614] width 57 height 28
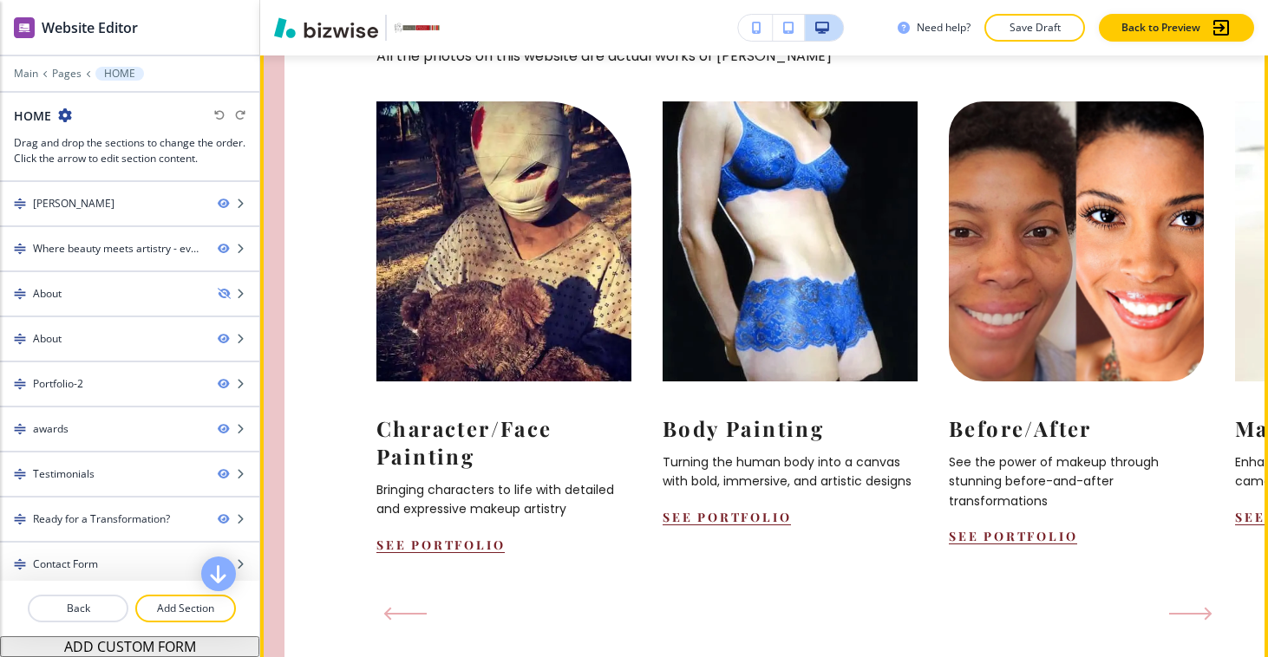
click at [1194, 600] on button "Next Slide" at bounding box center [1190, 614] width 57 height 28
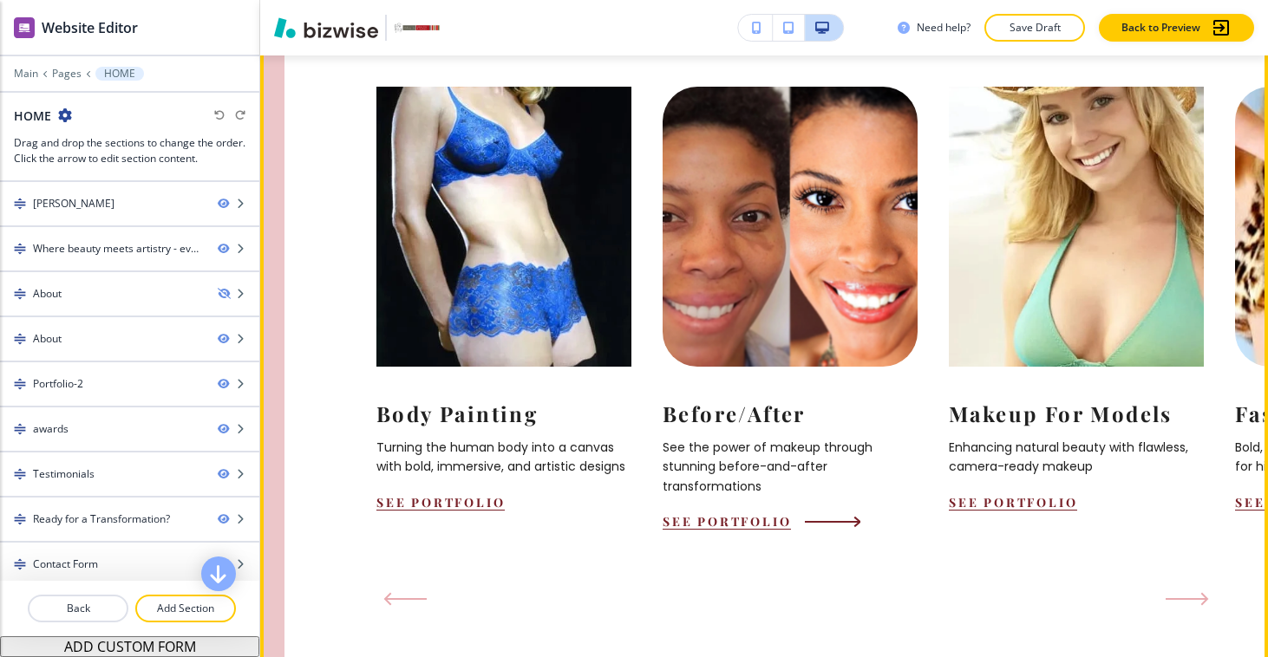
scroll to position [1750, 0]
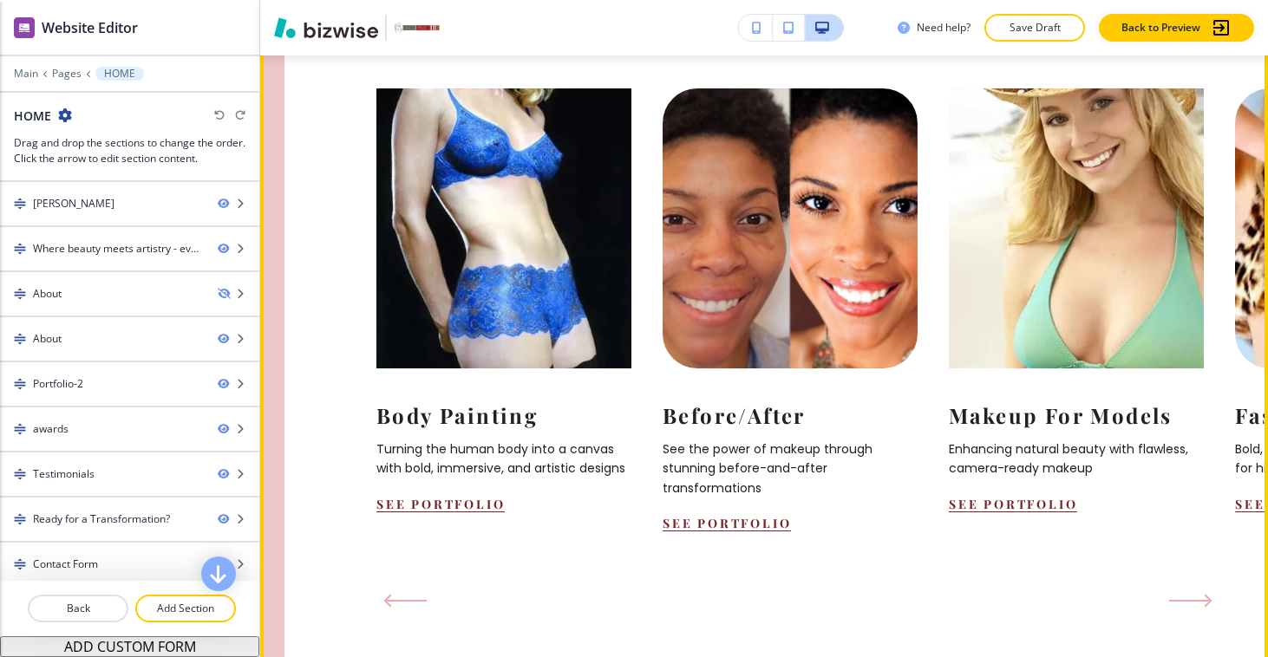
click at [1192, 601] on icon "Next Slide" at bounding box center [1190, 601] width 40 height 0
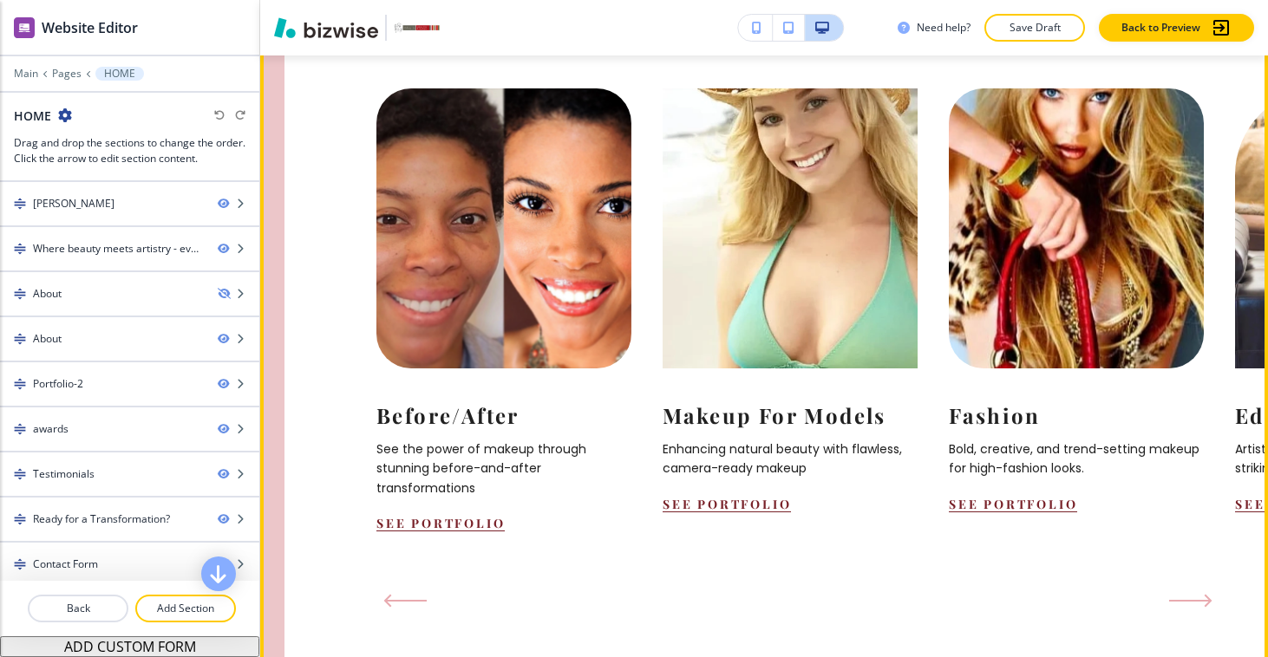
click at [1192, 601] on icon "Next Slide" at bounding box center [1190, 601] width 40 height 0
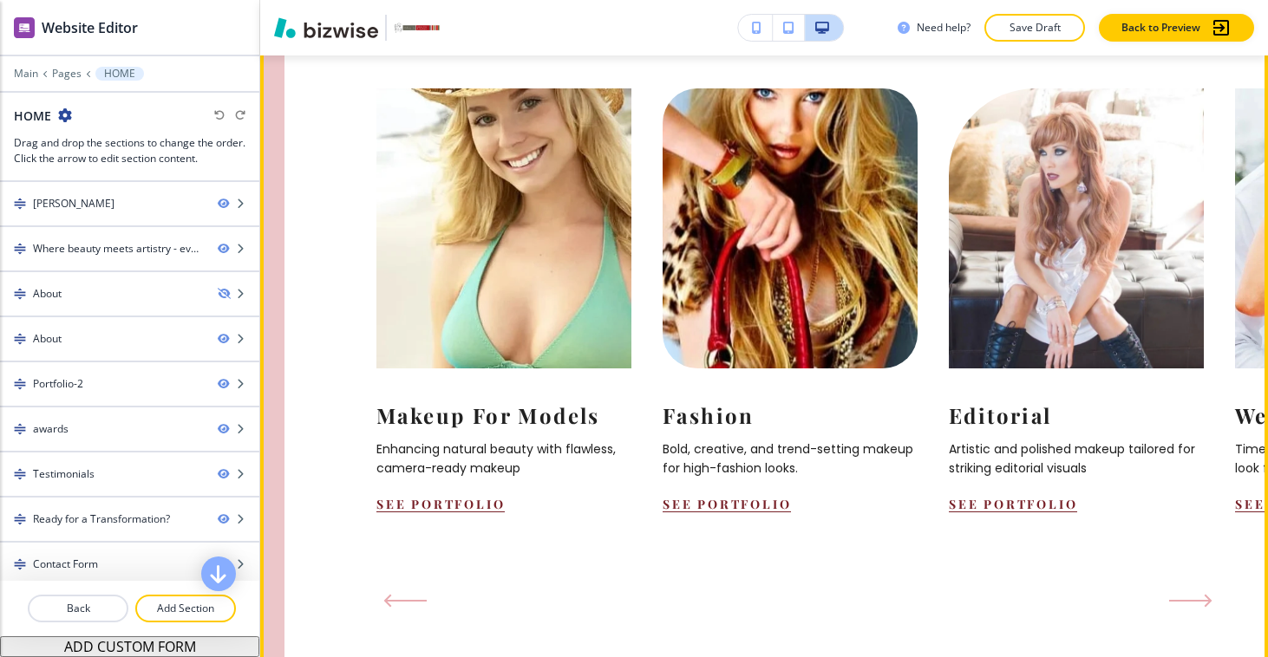
click at [1192, 601] on icon "Next Slide" at bounding box center [1190, 601] width 40 height 0
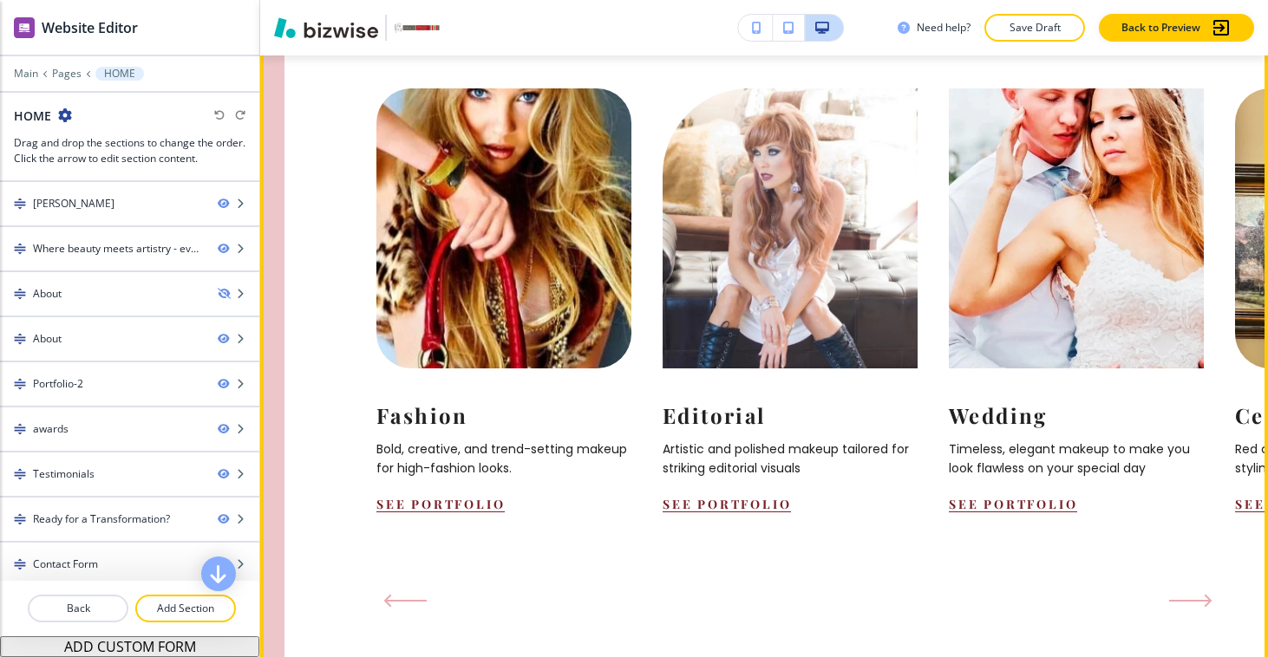
click at [1192, 601] on icon "Next Slide" at bounding box center [1190, 601] width 40 height 0
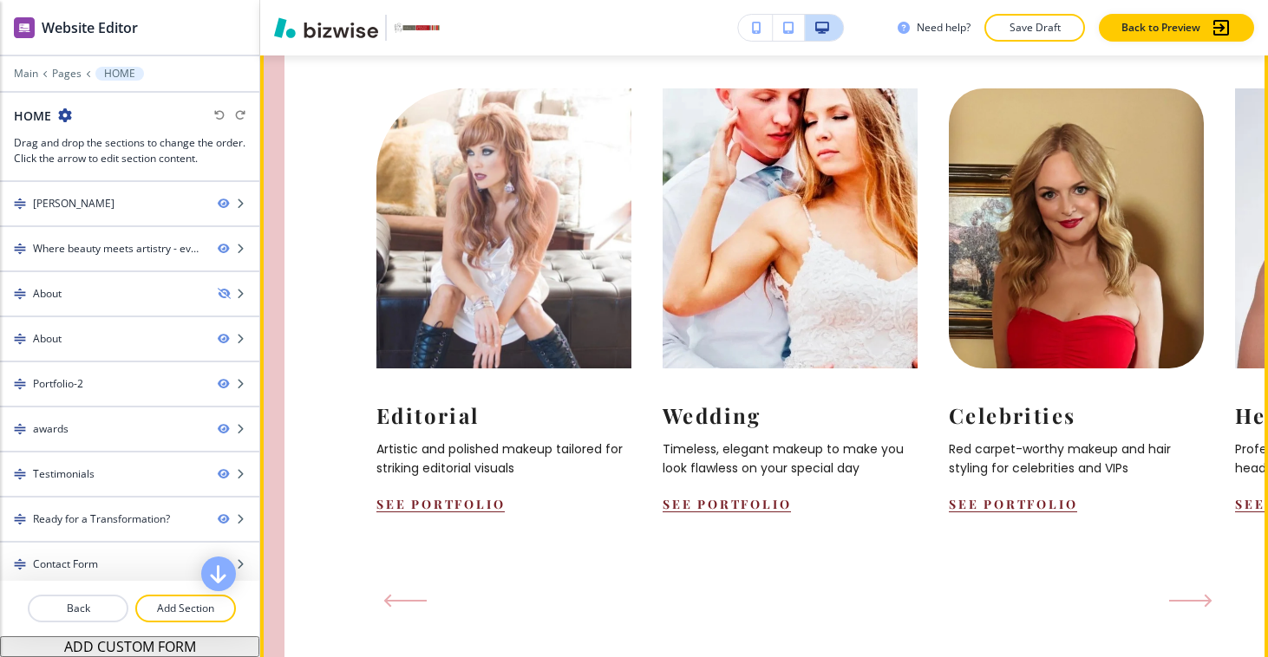
click at [1192, 601] on icon "Next Slide" at bounding box center [1190, 601] width 40 height 0
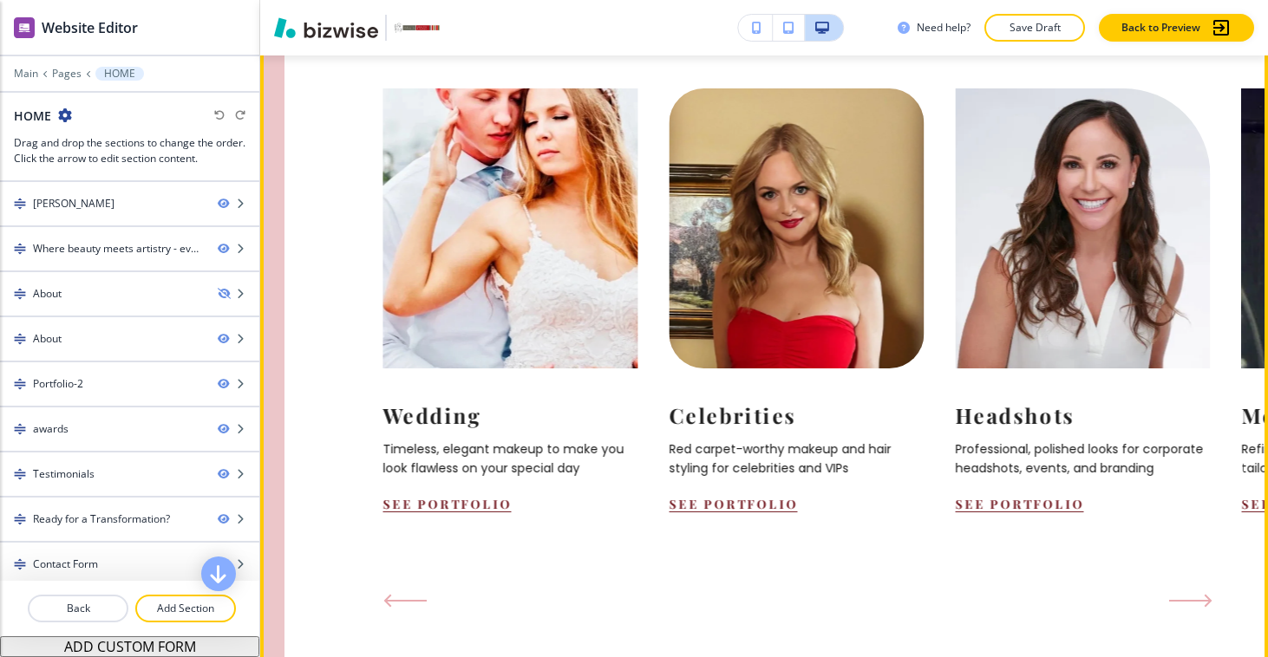
click at [1192, 601] on icon "Next Slide" at bounding box center [1190, 601] width 40 height 0
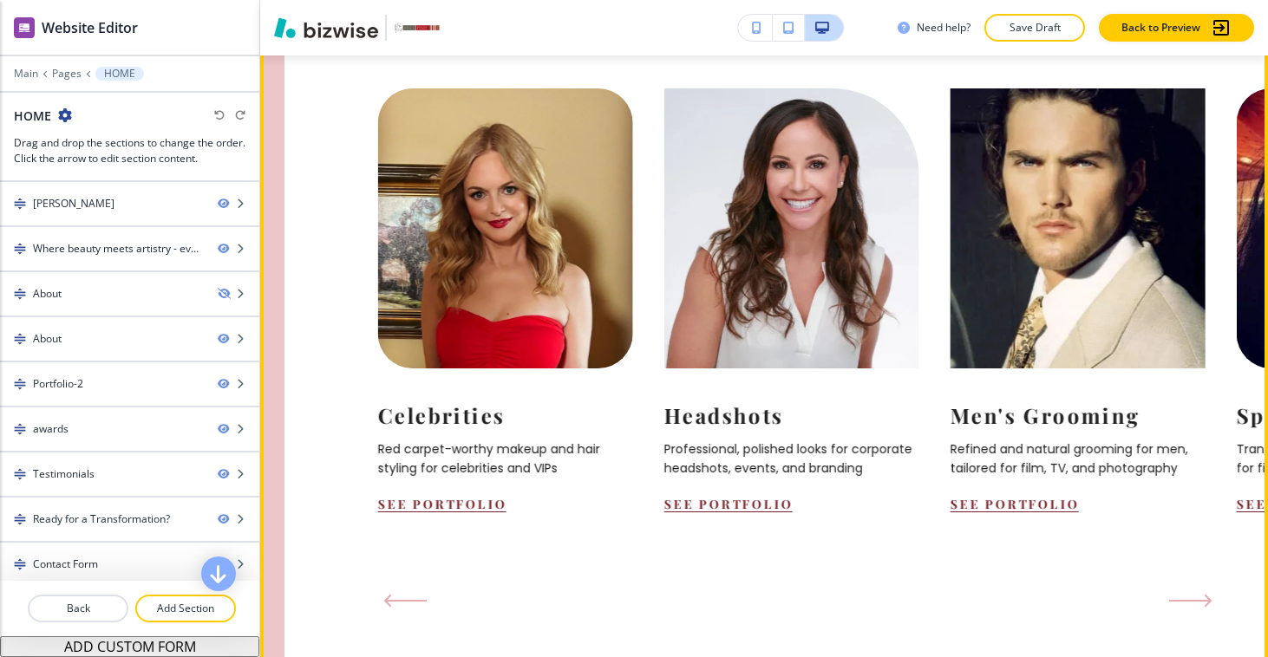
click at [1192, 601] on icon "Next Slide" at bounding box center [1190, 601] width 40 height 0
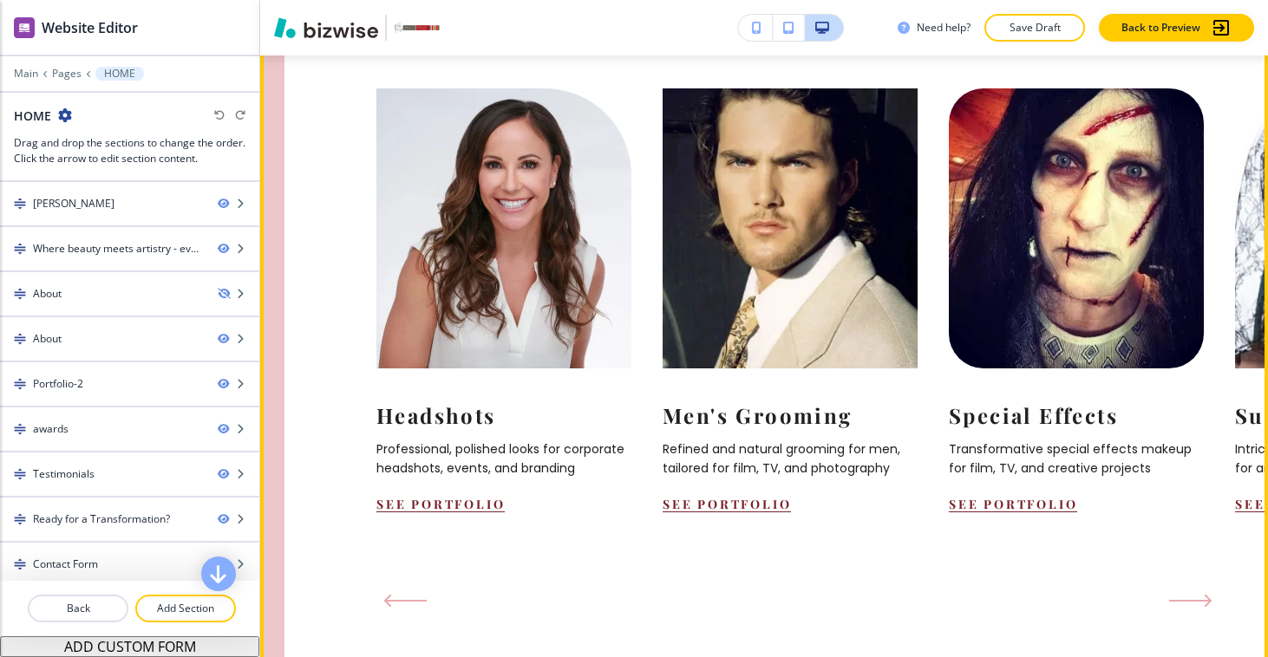
click at [1192, 601] on icon "Next Slide" at bounding box center [1190, 601] width 40 height 0
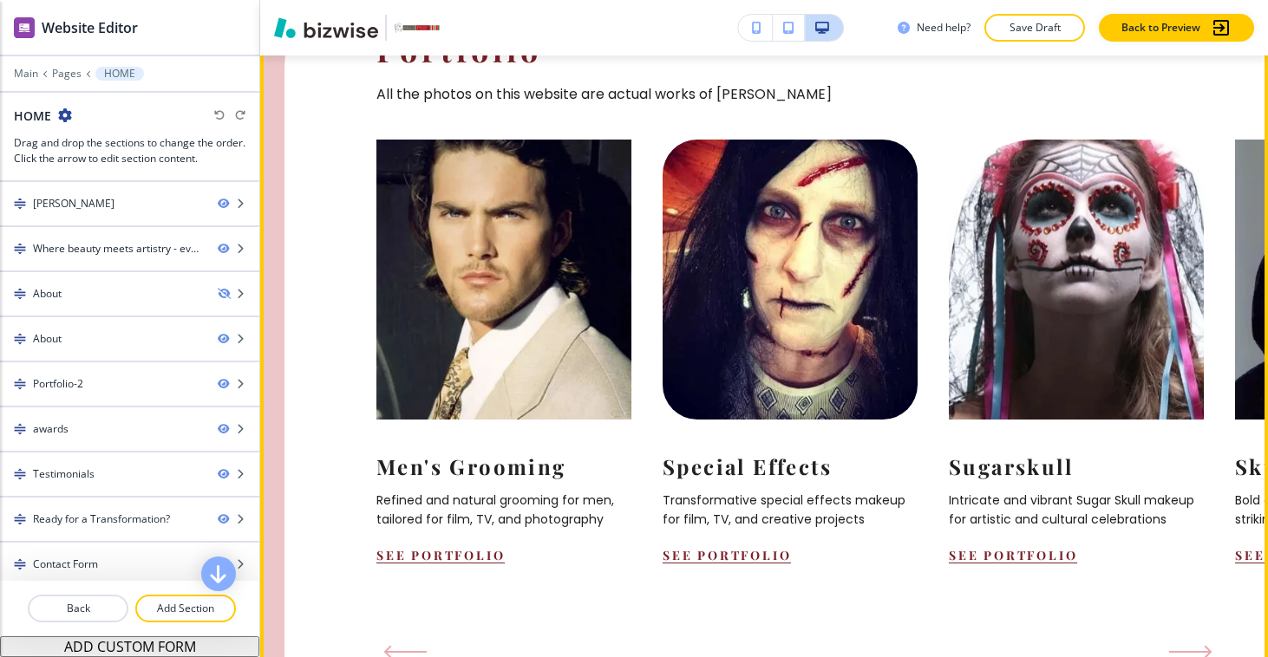
scroll to position [1703, 0]
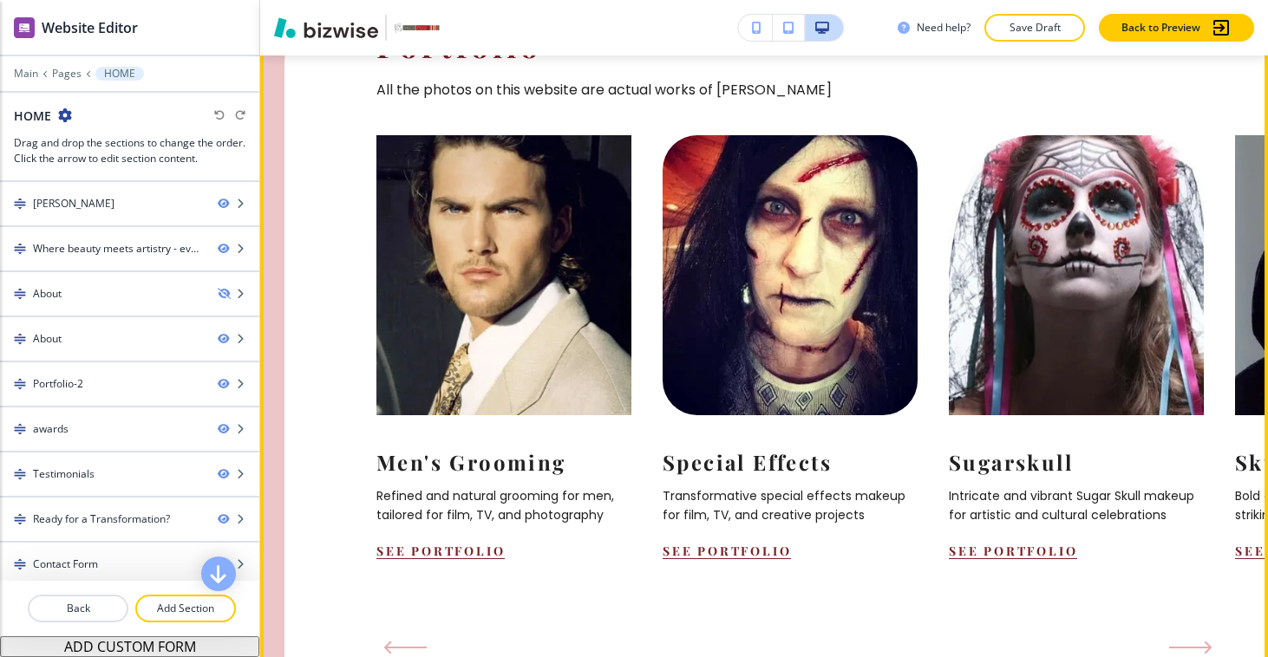
click at [1192, 634] on button "Next Slide" at bounding box center [1190, 648] width 57 height 28
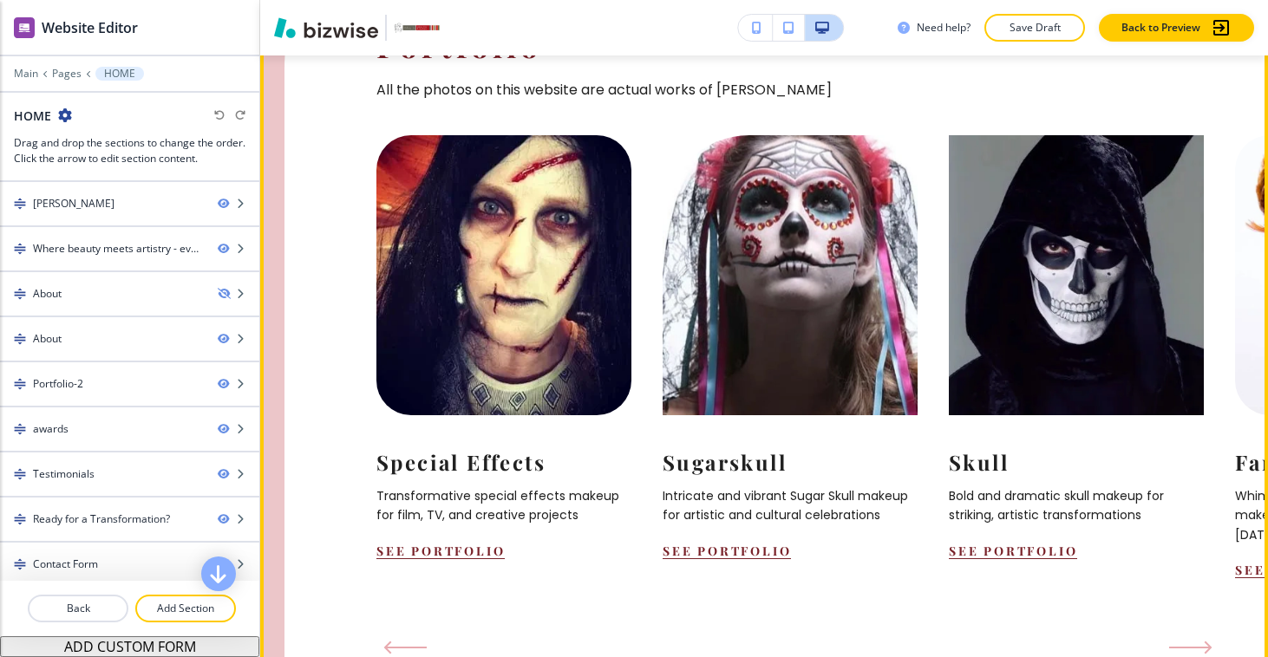
click at [1192, 634] on button "Next Slide" at bounding box center [1190, 648] width 57 height 28
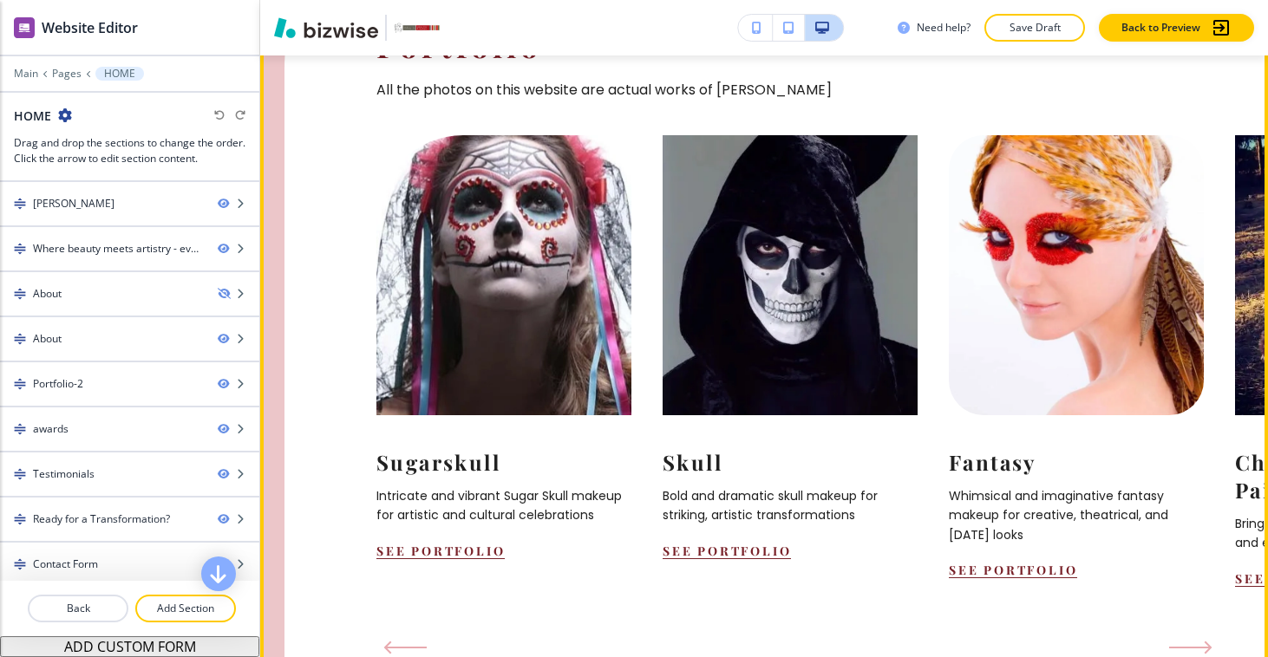
click at [1192, 634] on button "Next Slide" at bounding box center [1190, 648] width 57 height 28
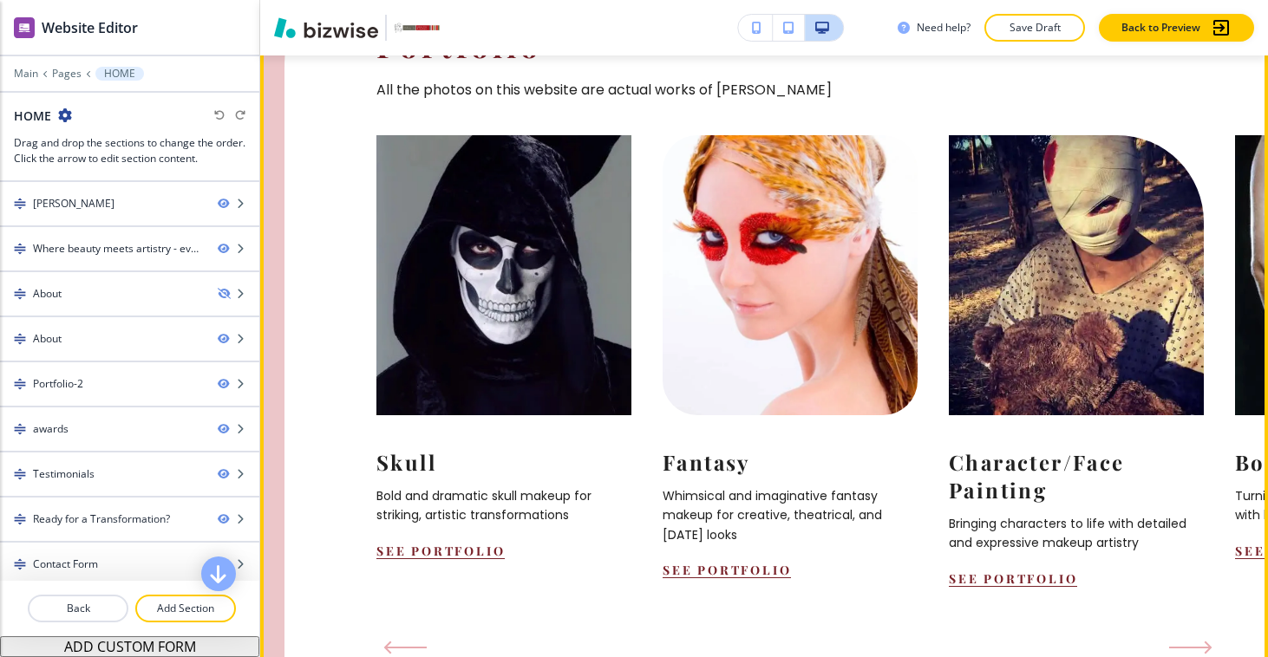
click at [1192, 634] on button "Next Slide" at bounding box center [1190, 648] width 57 height 28
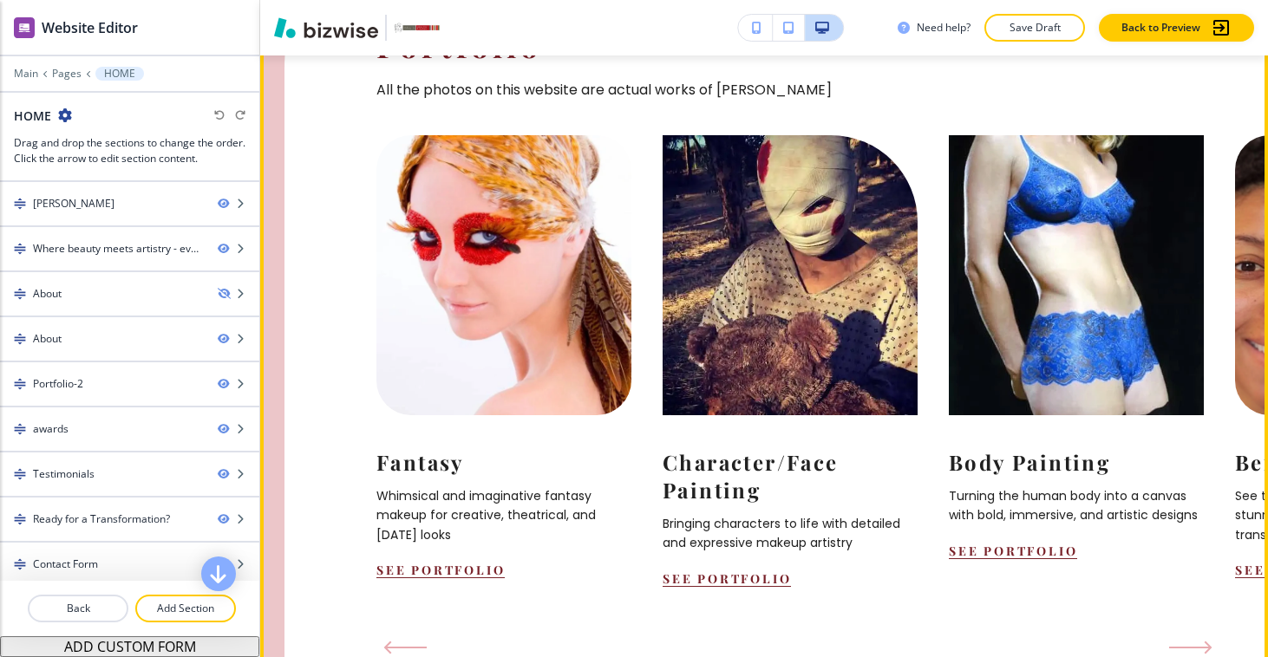
click at [1192, 634] on button "Next Slide" at bounding box center [1190, 648] width 57 height 28
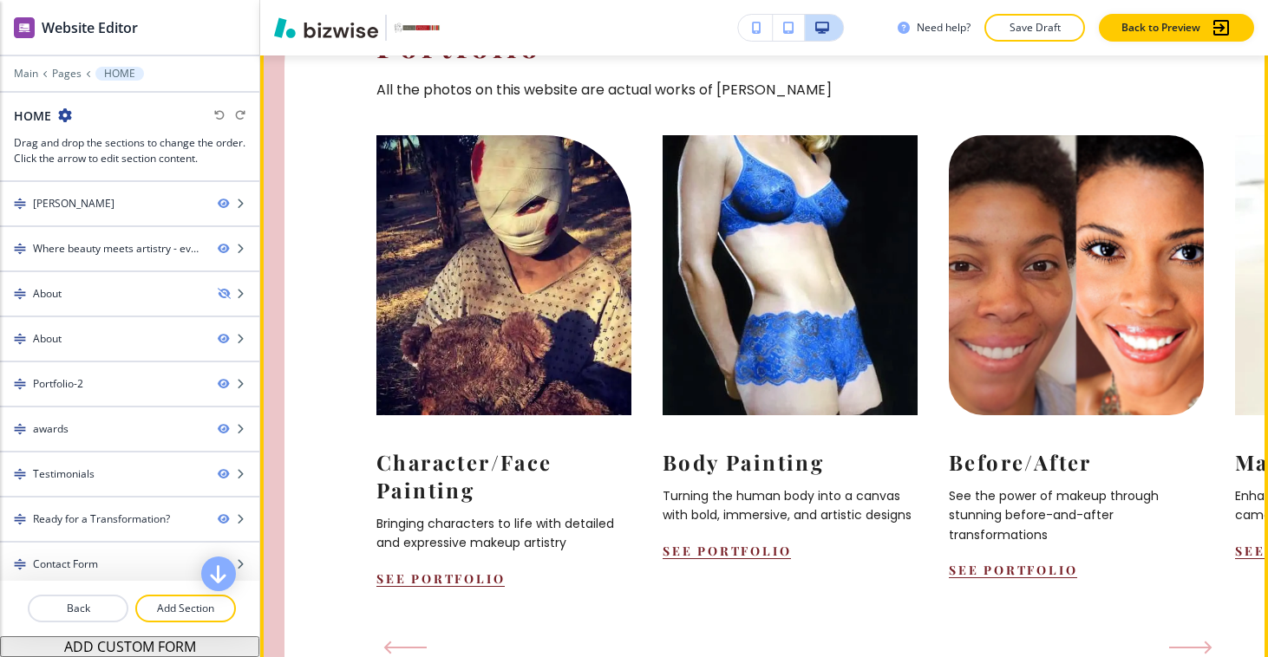
click at [1192, 634] on button "Next Slide" at bounding box center [1190, 648] width 57 height 28
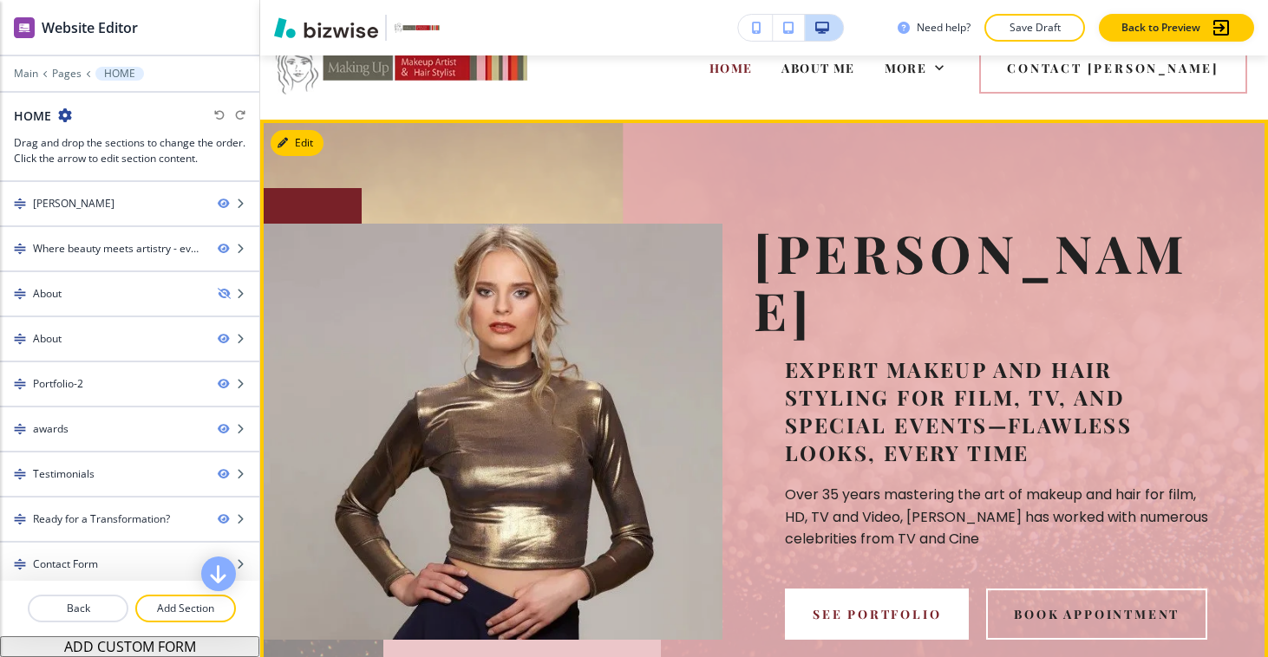
scroll to position [0, 0]
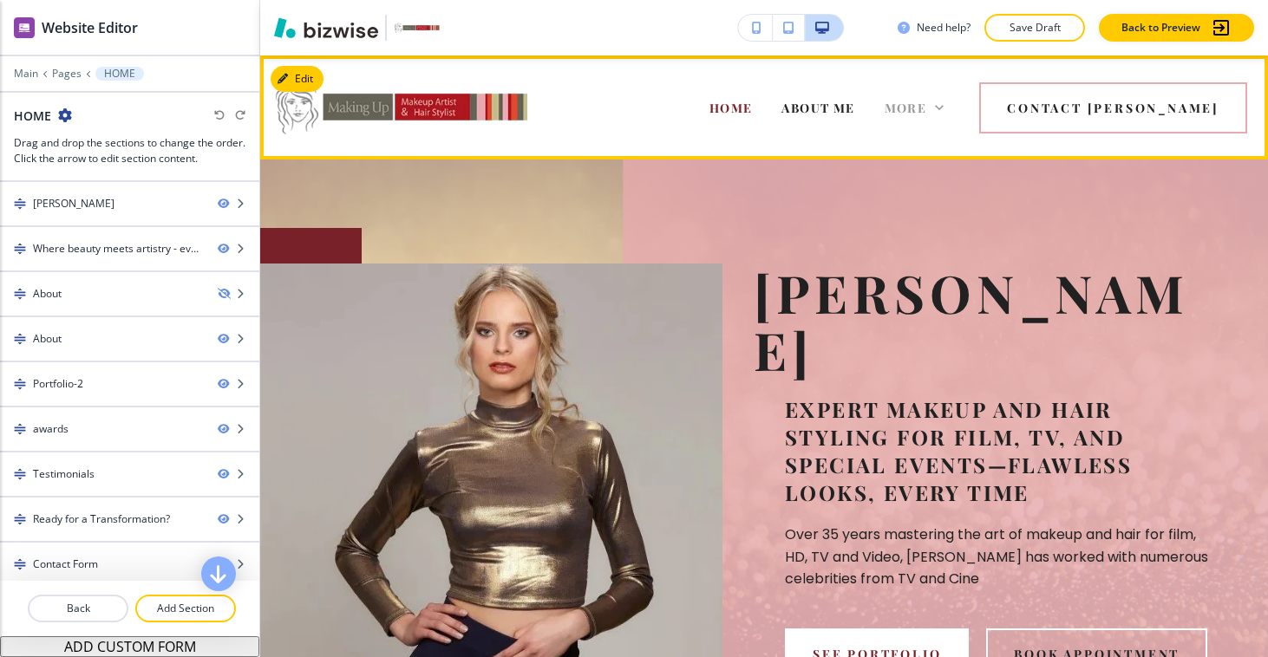
click at [927, 111] on span "More" at bounding box center [905, 108] width 42 height 16
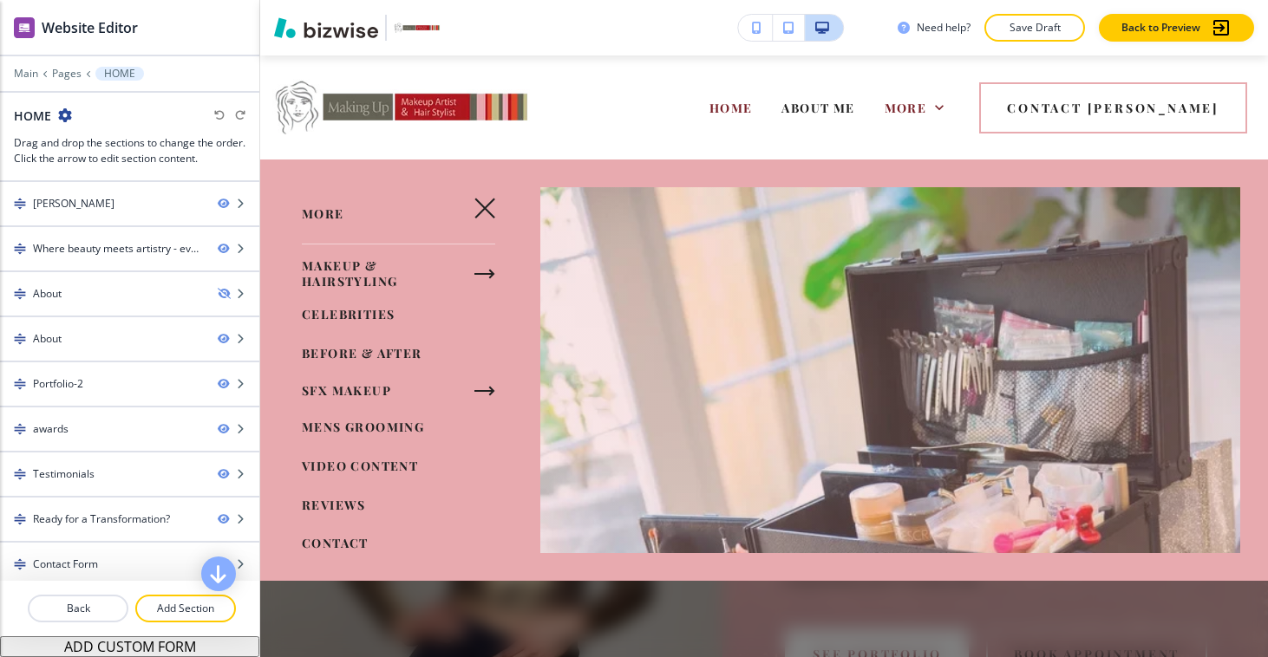
click at [377, 349] on span "BEFORE & AFTER" at bounding box center [362, 353] width 121 height 16
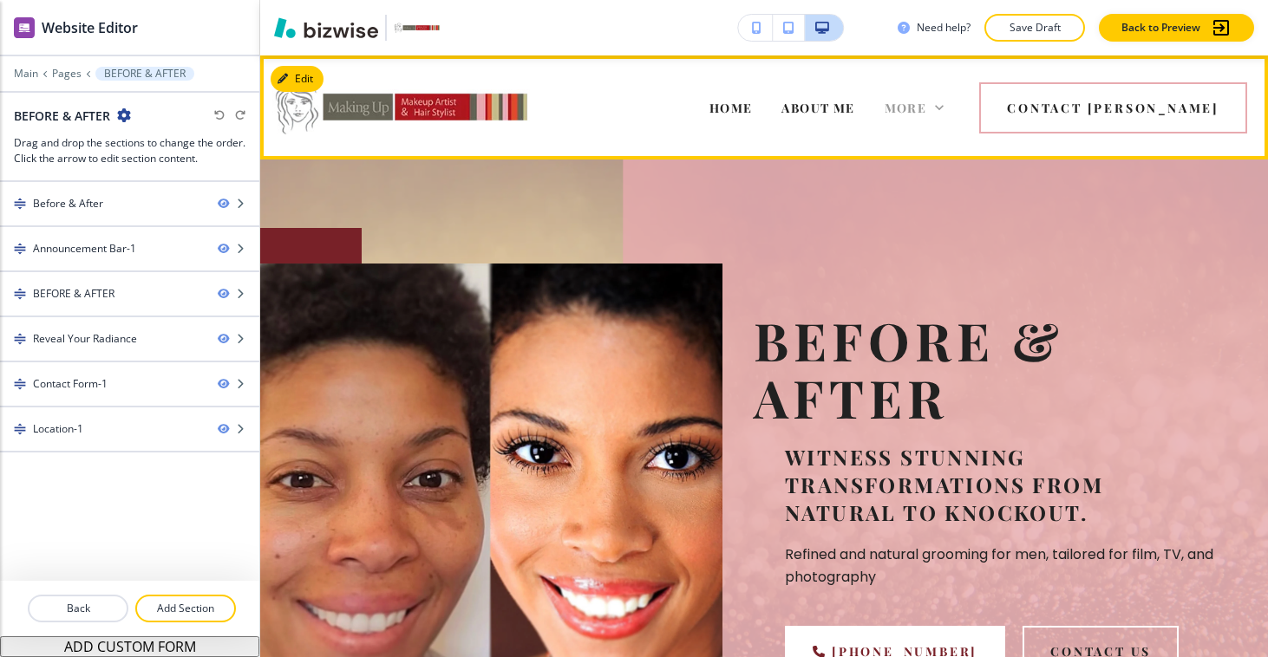
click at [927, 112] on span "More" at bounding box center [905, 108] width 42 height 16
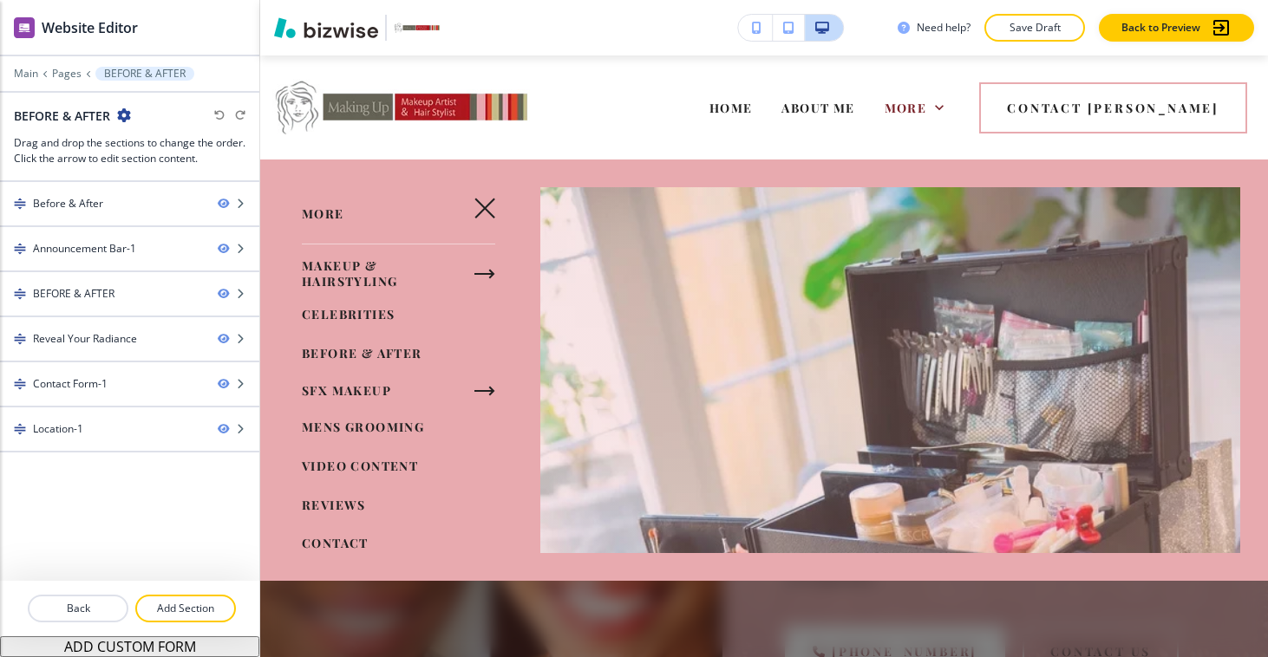
click at [375, 463] on span "VIDEO CONTENT" at bounding box center [360, 466] width 116 height 16
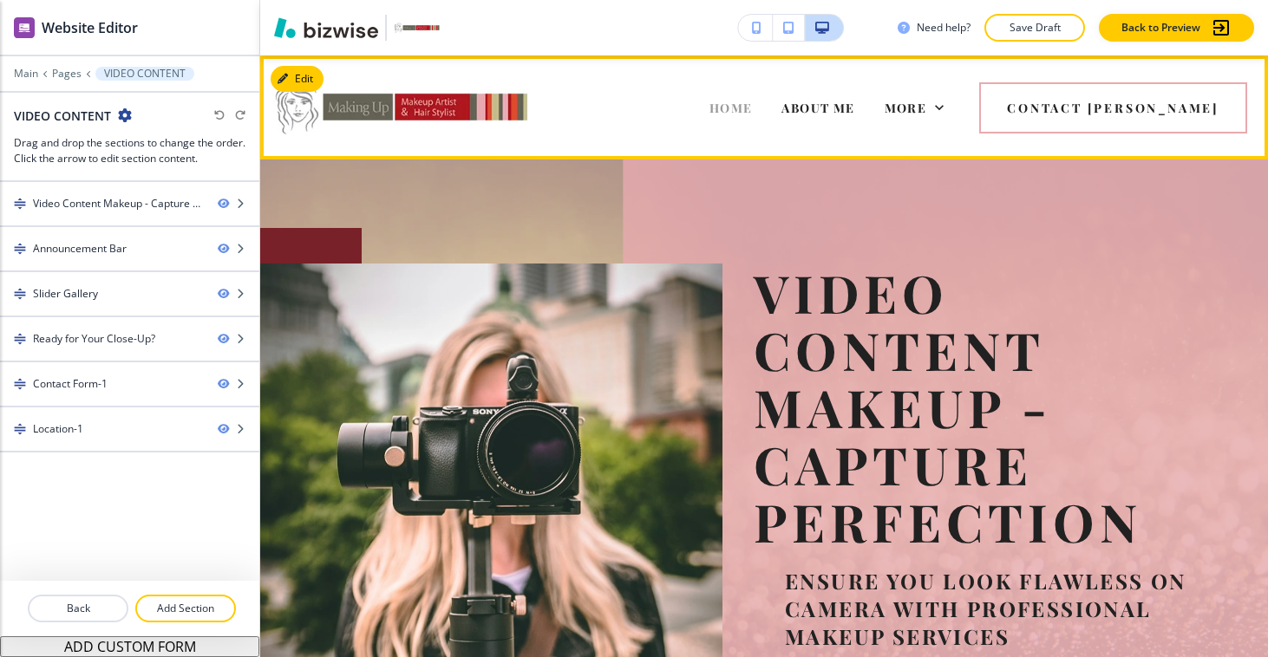
click at [753, 105] on span "HOME" at bounding box center [730, 108] width 43 height 16
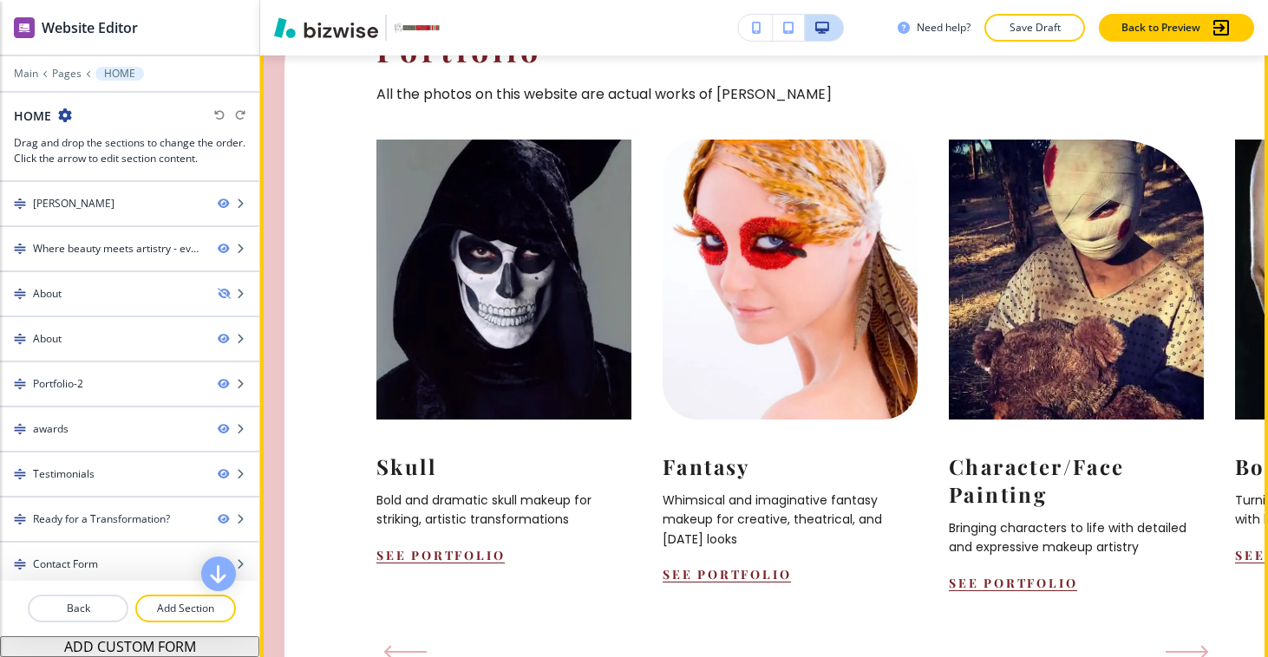
scroll to position [1773, 0]
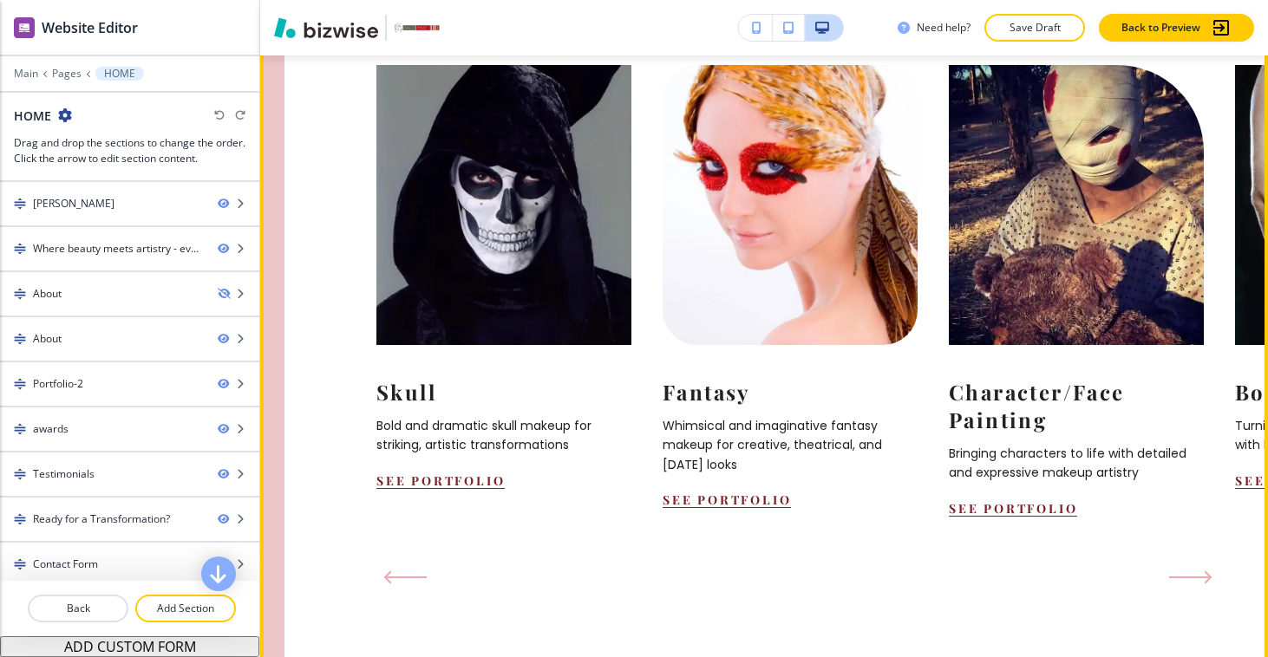
click at [1188, 564] on button "Next Slide" at bounding box center [1190, 578] width 57 height 28
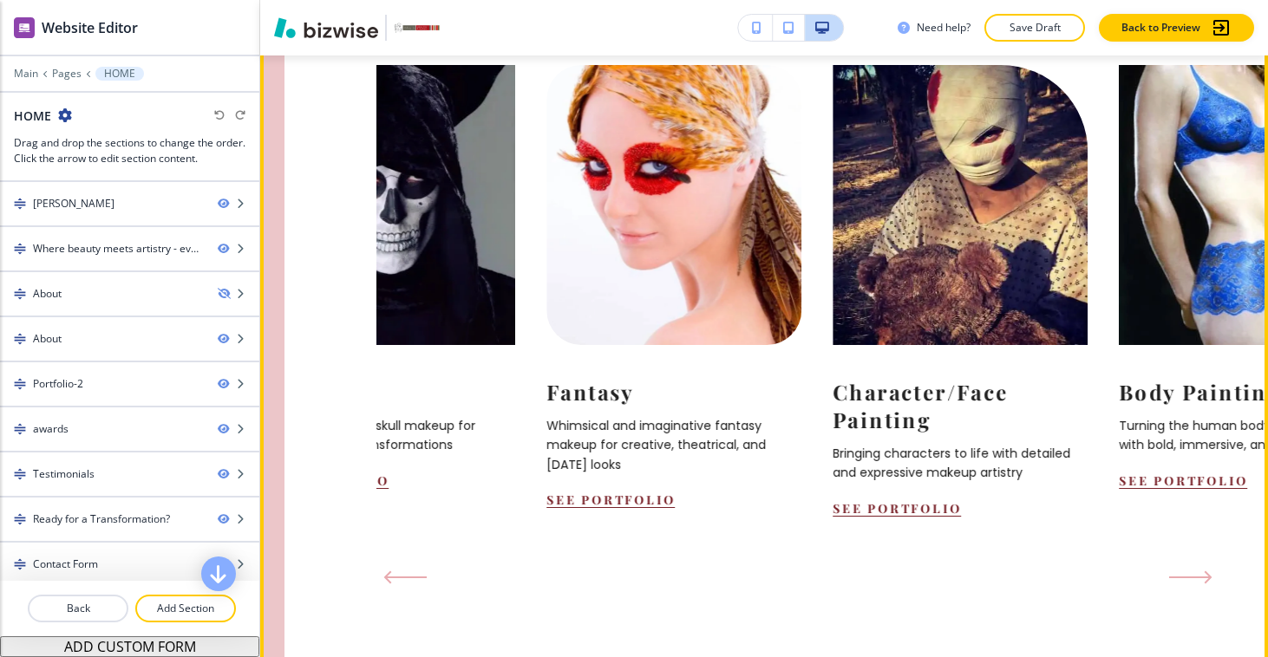
click at [1188, 564] on button "Next Slide" at bounding box center [1190, 578] width 57 height 28
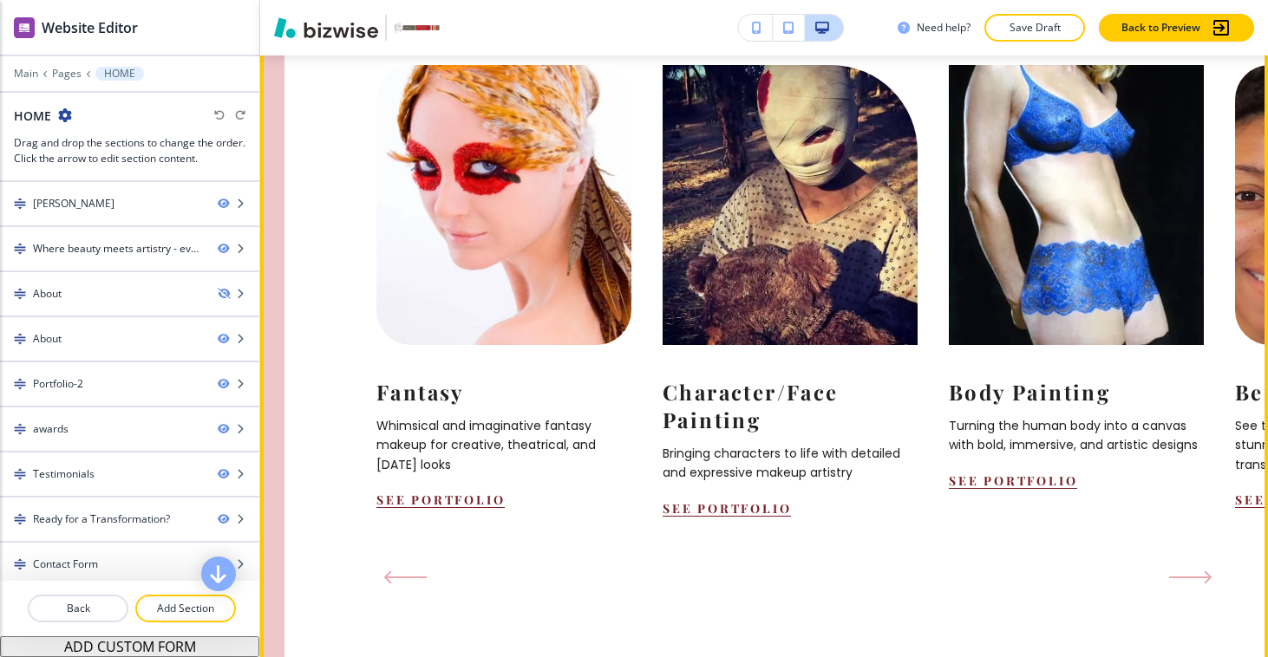
click at [1188, 564] on button "Next Slide" at bounding box center [1190, 578] width 57 height 28
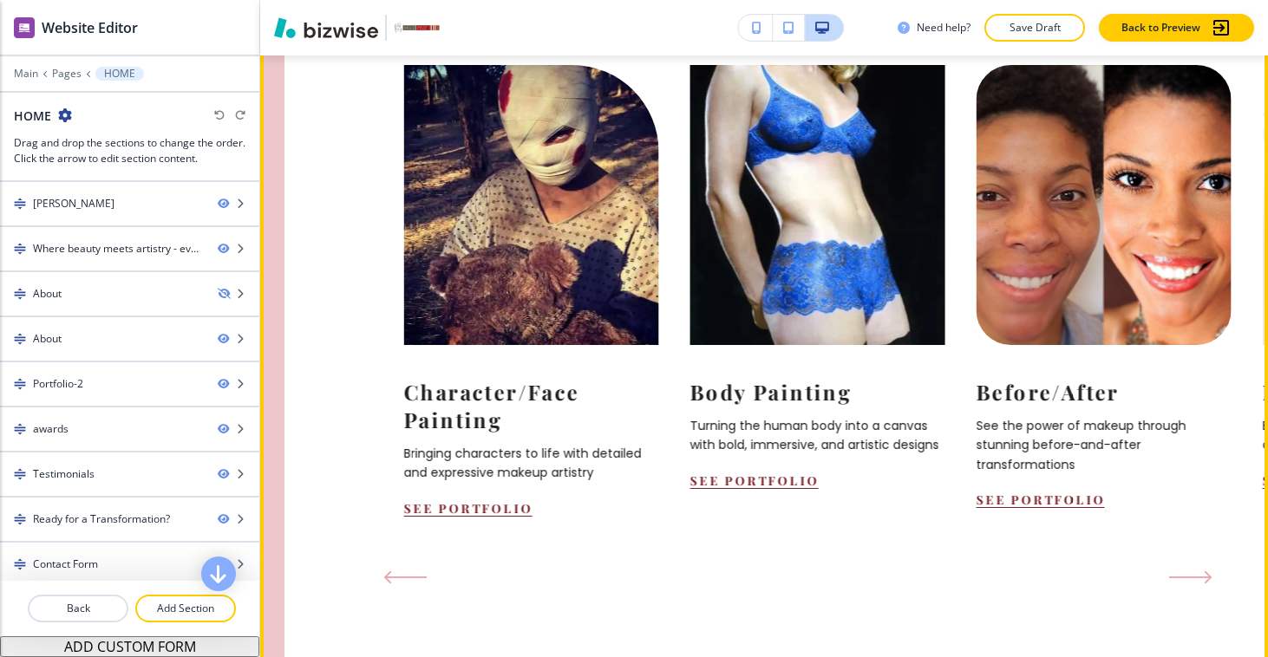
click at [1188, 564] on button "Next Slide" at bounding box center [1190, 578] width 57 height 28
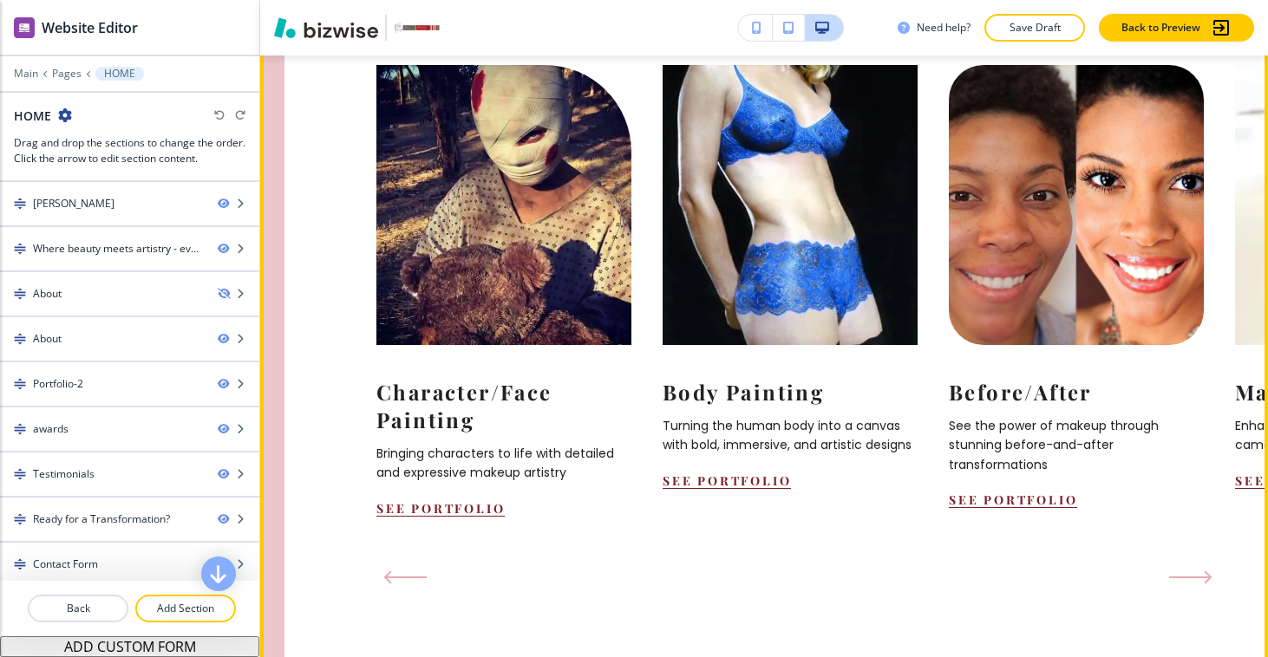
click at [1188, 564] on button "Next Slide" at bounding box center [1190, 578] width 57 height 28
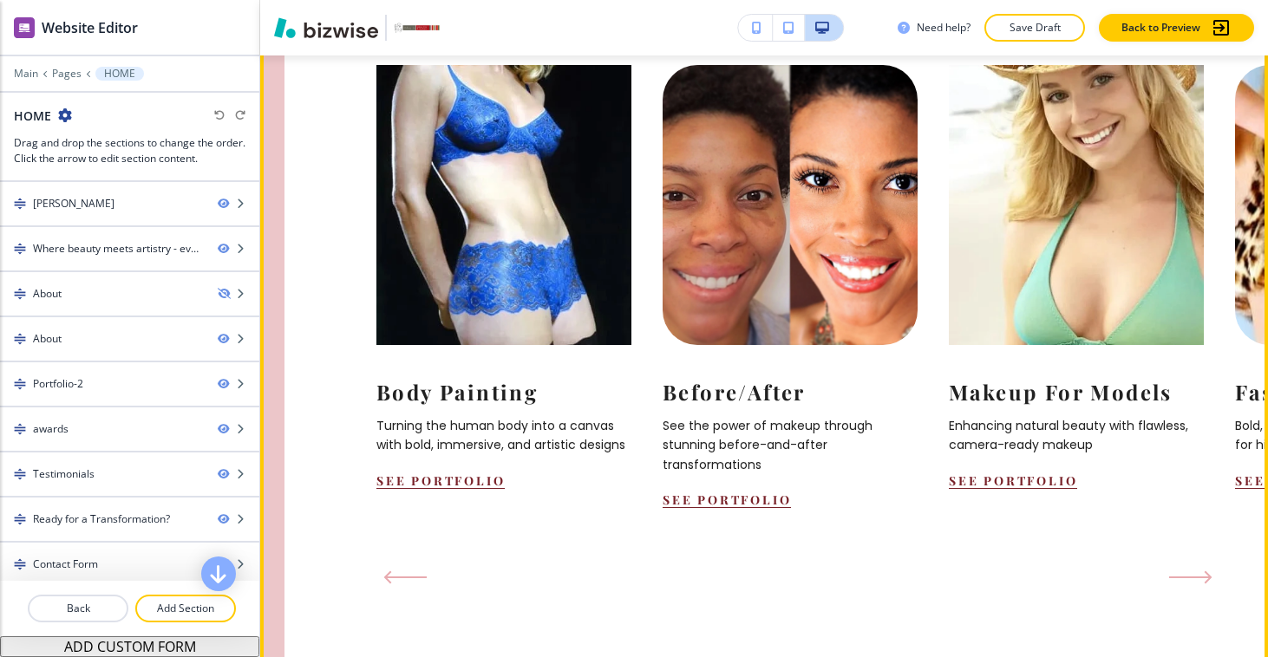
click at [1188, 564] on button "Next Slide" at bounding box center [1190, 578] width 57 height 28
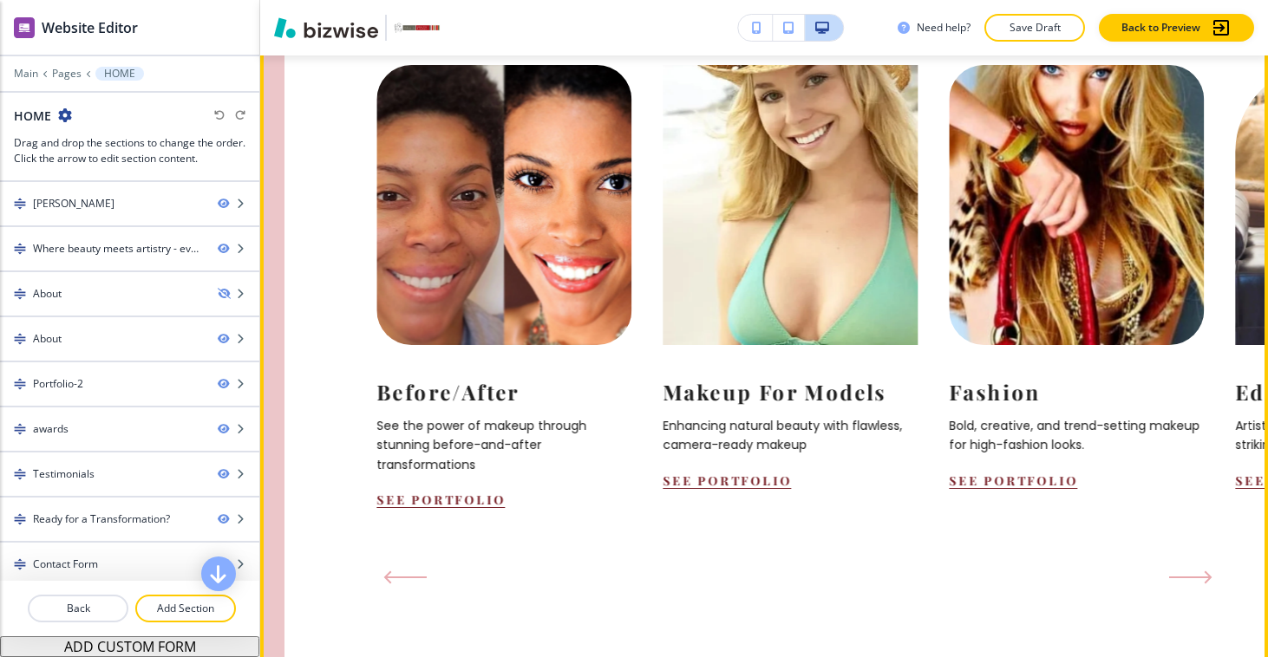
click at [1188, 564] on button "Next Slide" at bounding box center [1190, 578] width 57 height 28
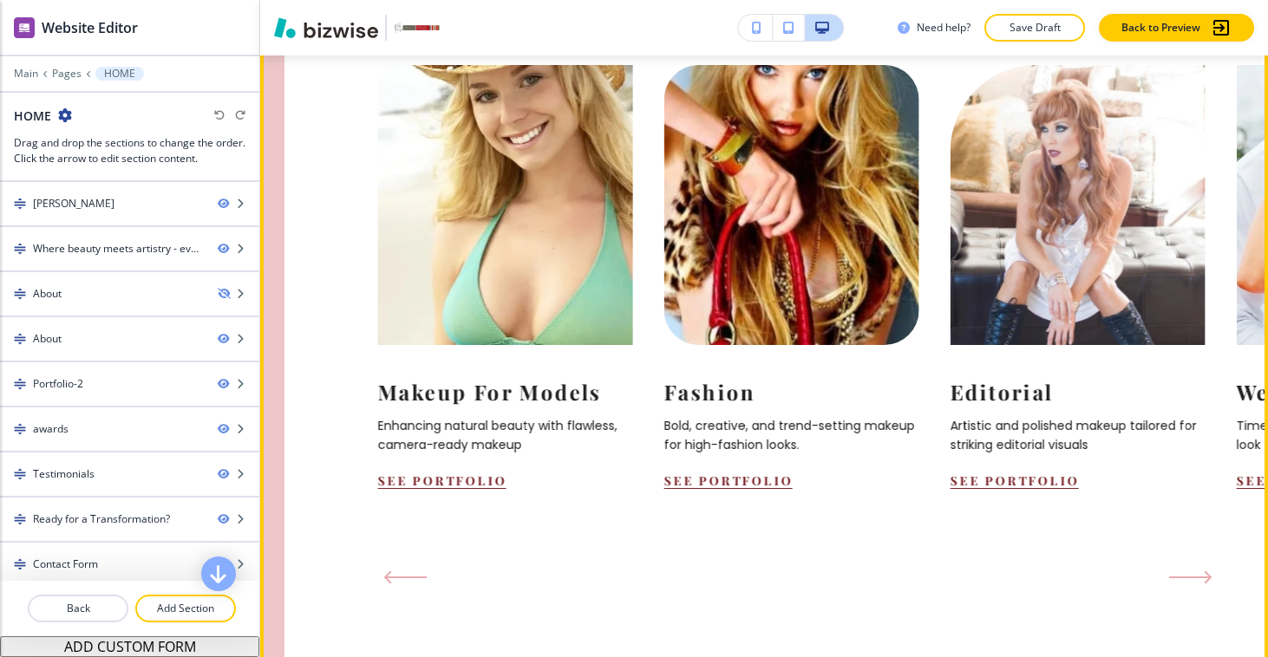
click at [1188, 564] on button "Next Slide" at bounding box center [1190, 578] width 57 height 28
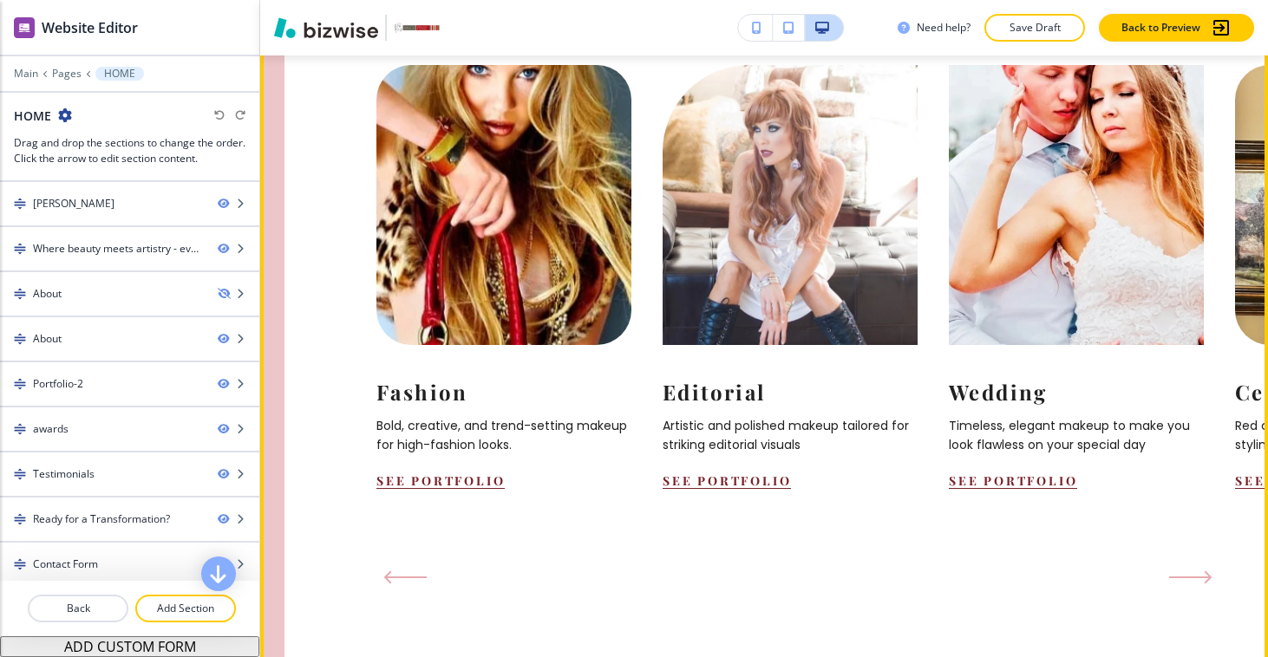
click at [1188, 564] on button "Next Slide" at bounding box center [1190, 578] width 57 height 28
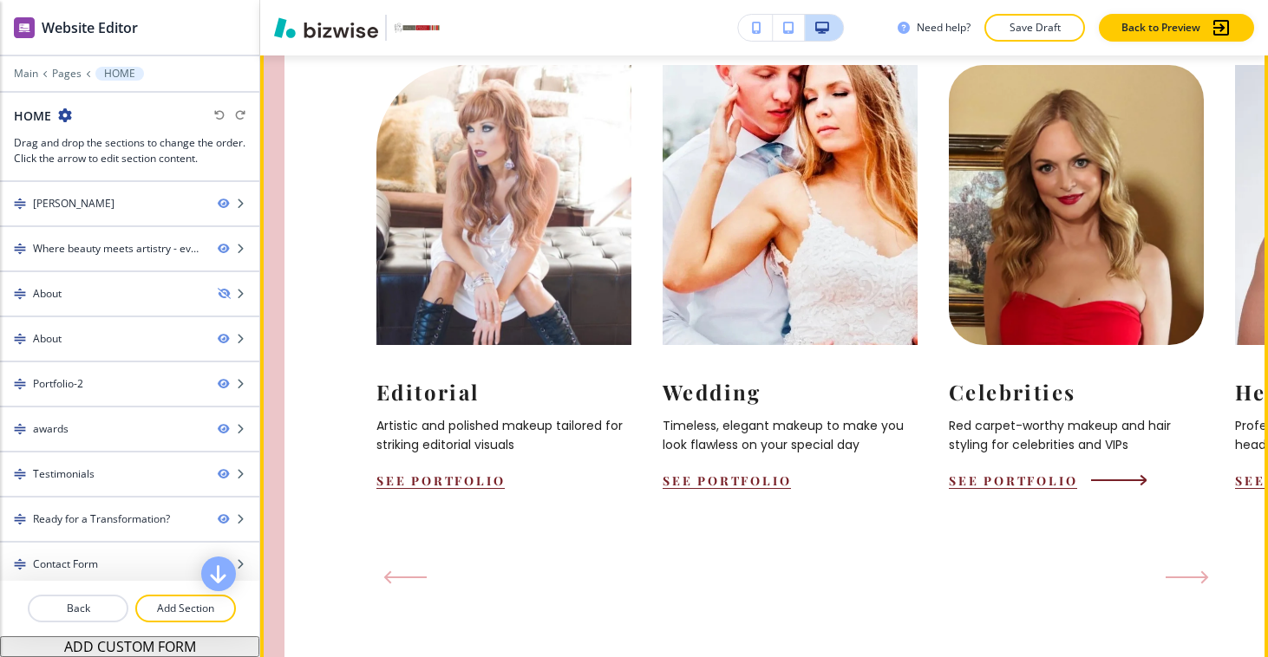
click at [1099, 265] on img at bounding box center [1075, 205] width 280 height 308
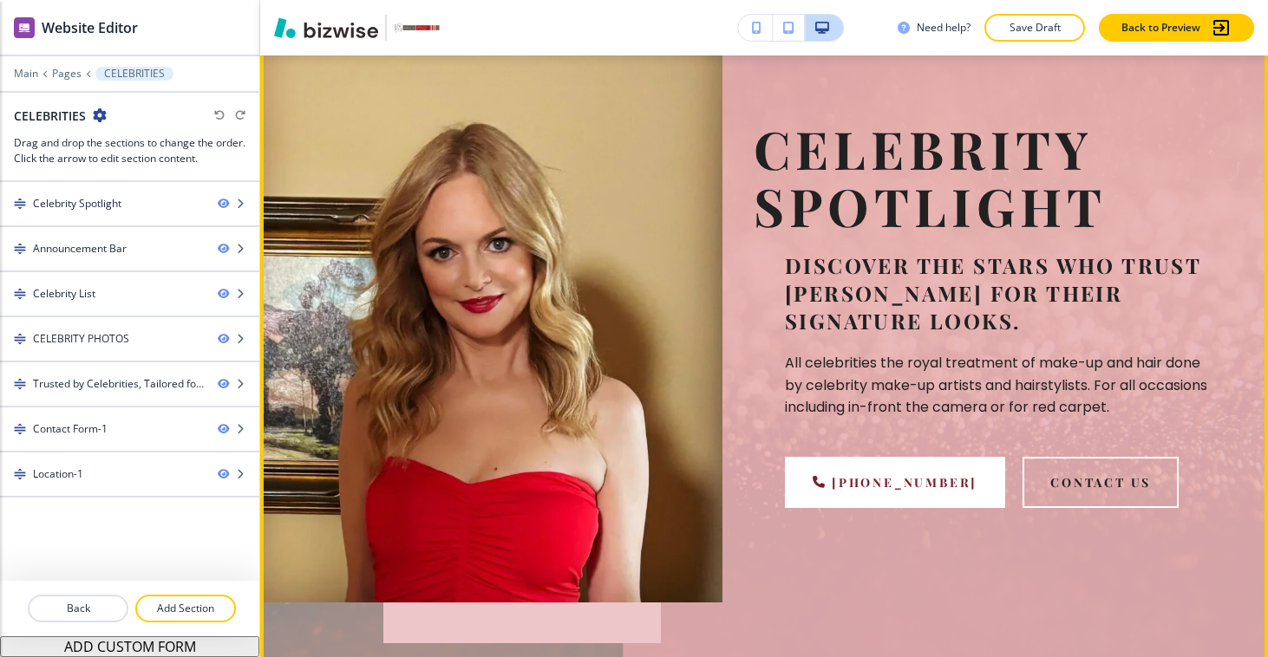
scroll to position [0, 0]
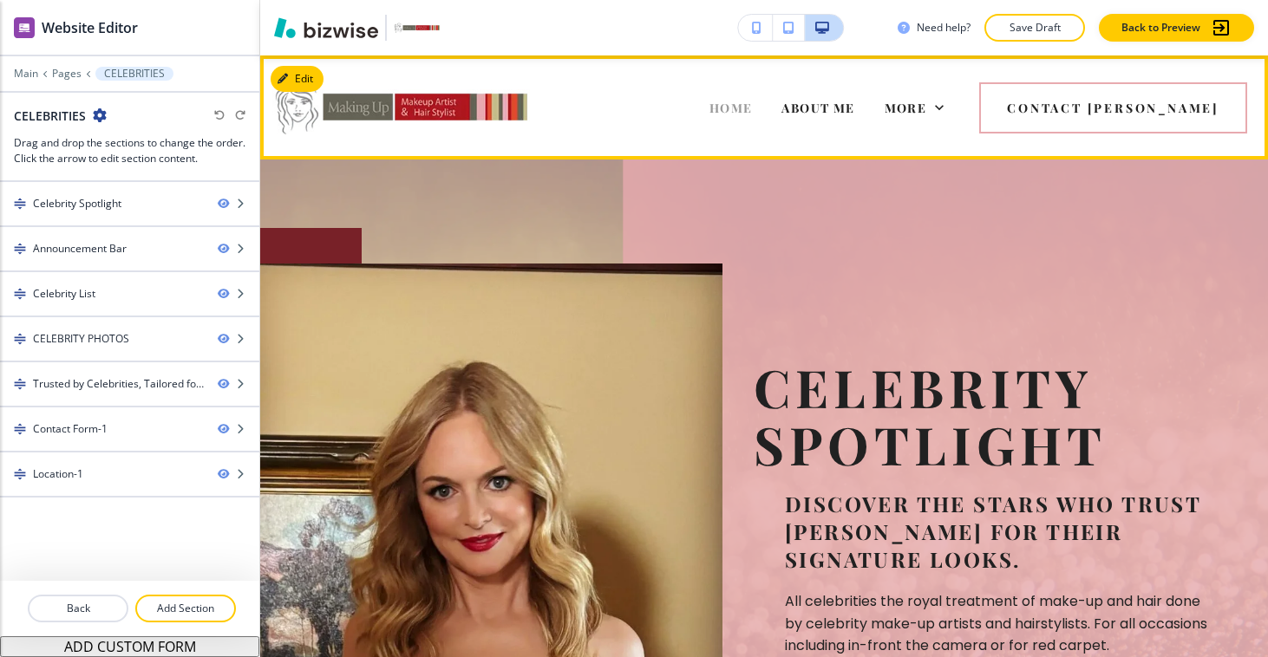
click at [753, 102] on span "HOME" at bounding box center [730, 108] width 43 height 16
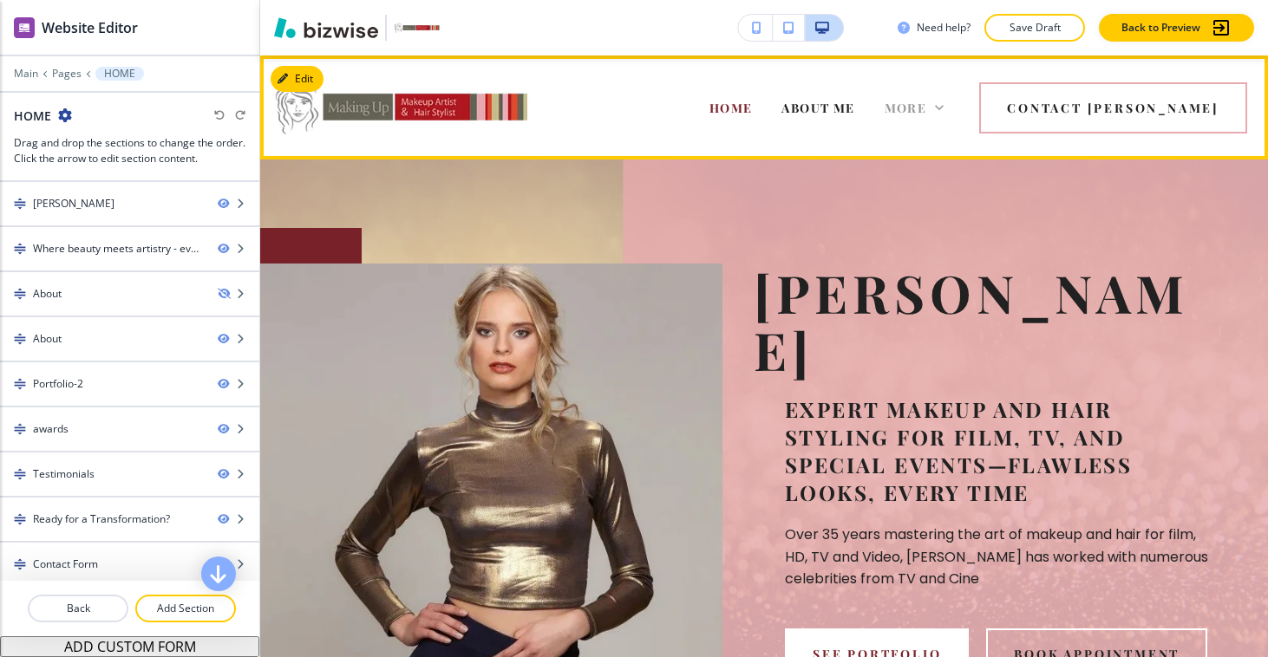
click at [927, 107] on span "More" at bounding box center [905, 108] width 42 height 16
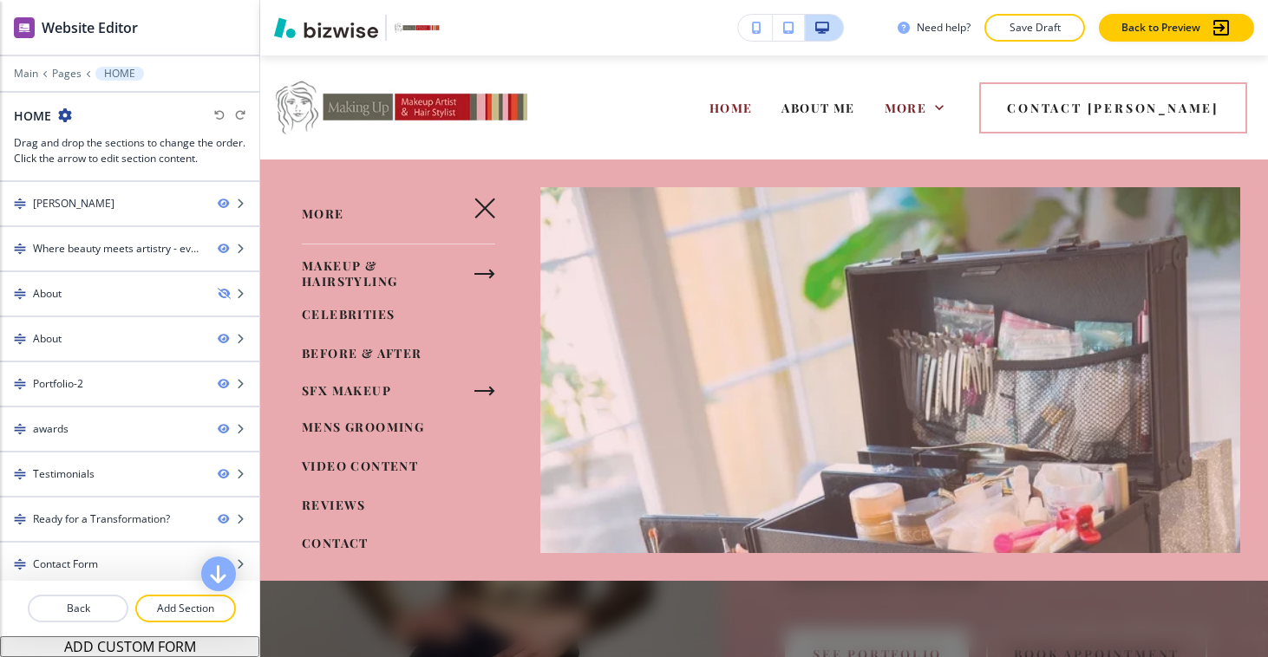
click at [653, 93] on div "HOME ABOUT ME MAKEUP & HAIRSTYLING CELEBRITIES BEFORE & AFTER SFX MAKEUP MENS G…" at bounding box center [718, 107] width 303 height 69
click at [501, 204] on button "button" at bounding box center [485, 208] width 42 height 42
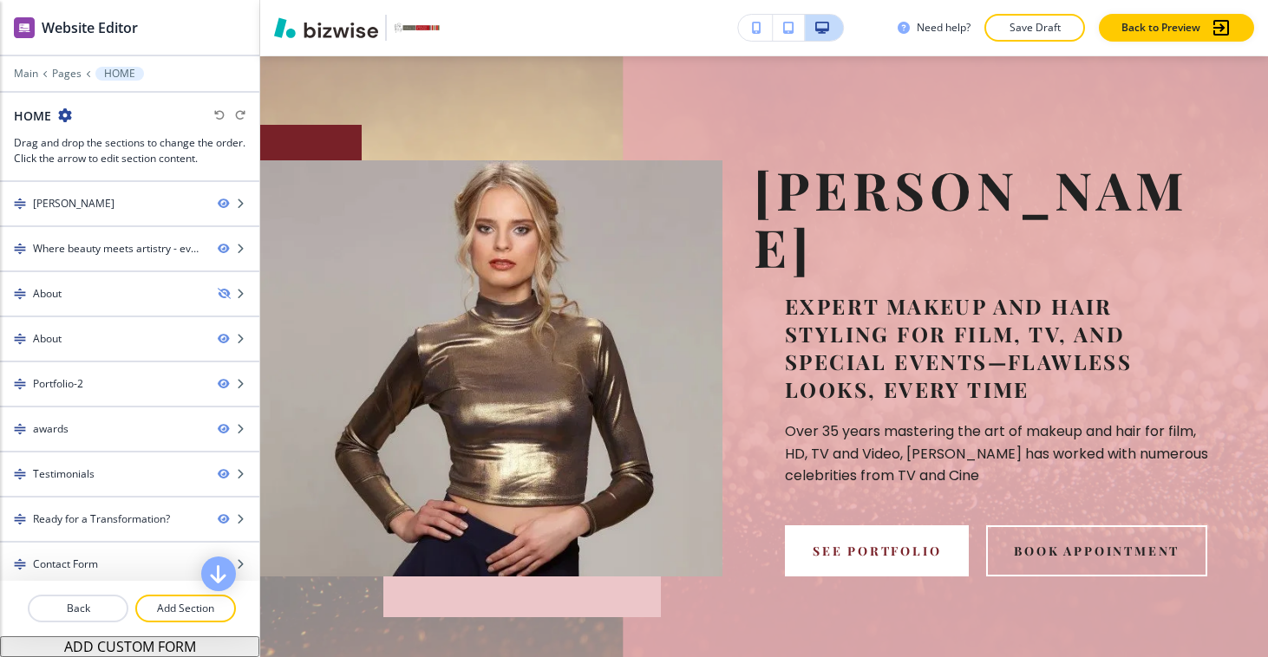
scroll to position [2, 0]
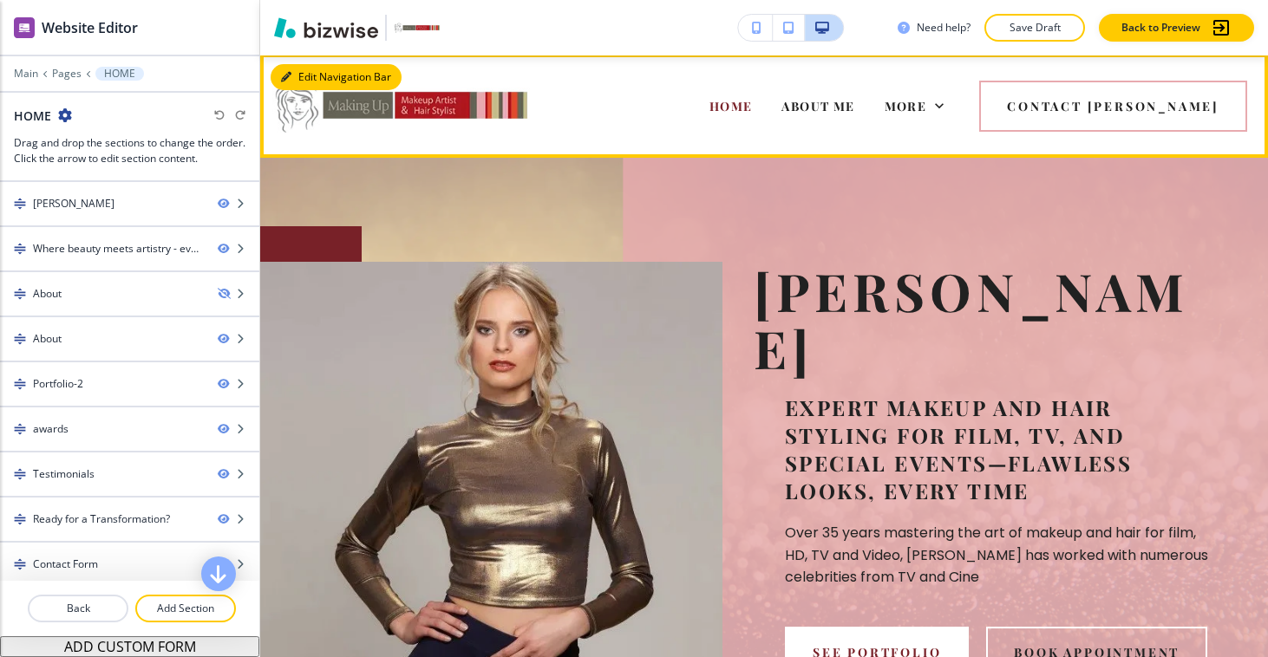
click at [301, 83] on button "Edit Navigation Bar" at bounding box center [336, 77] width 131 height 26
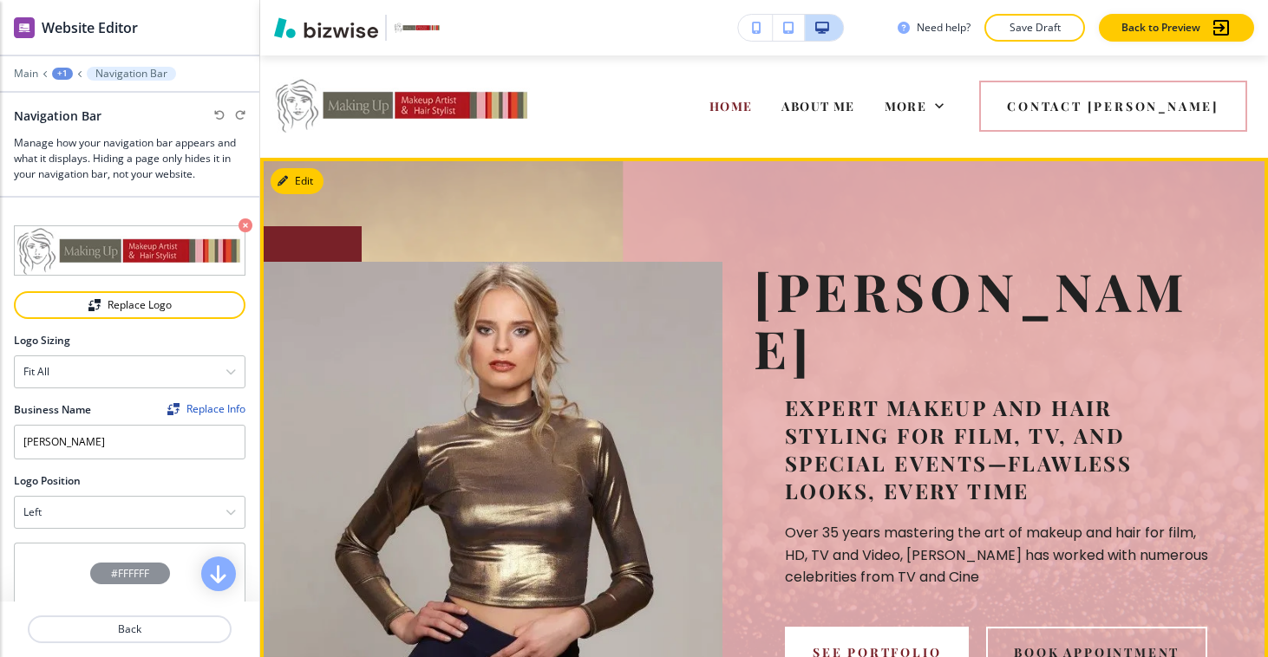
click at [452, 205] on div "Doris Lew Expert makeup and hair styling for film, TV, and special events—flawl…" at bounding box center [763, 470] width 1007 height 624
click at [287, 184] on icon "button" at bounding box center [286, 181] width 10 height 10
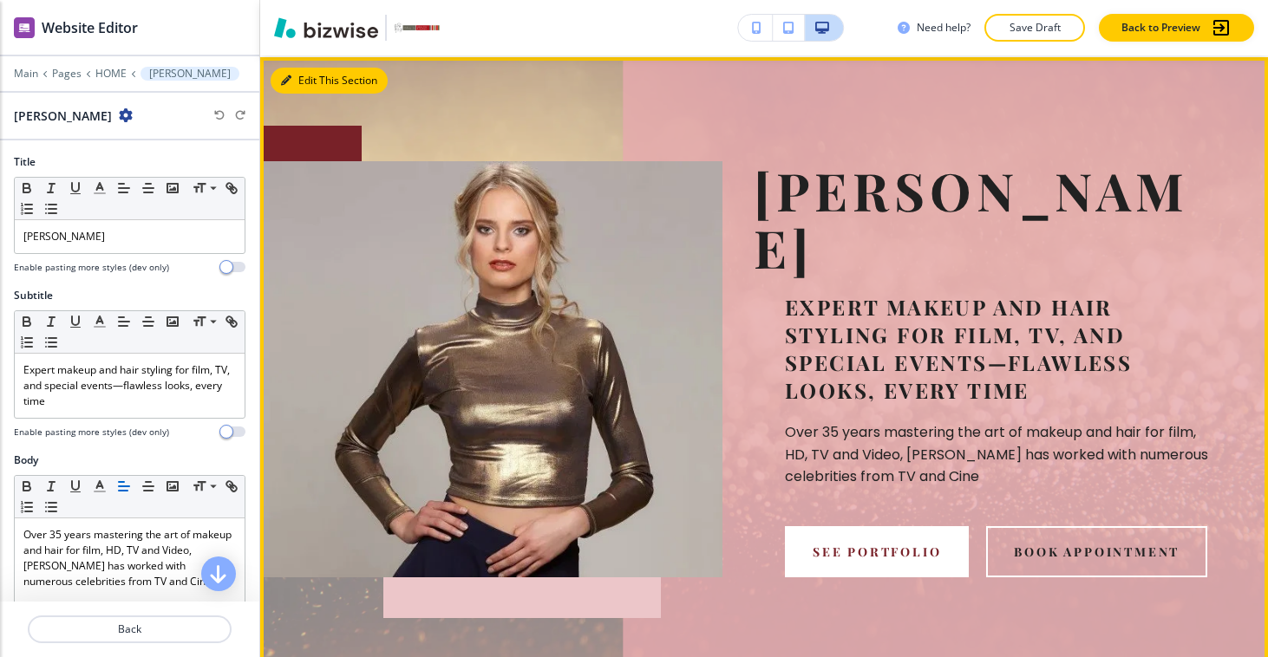
scroll to position [104, 0]
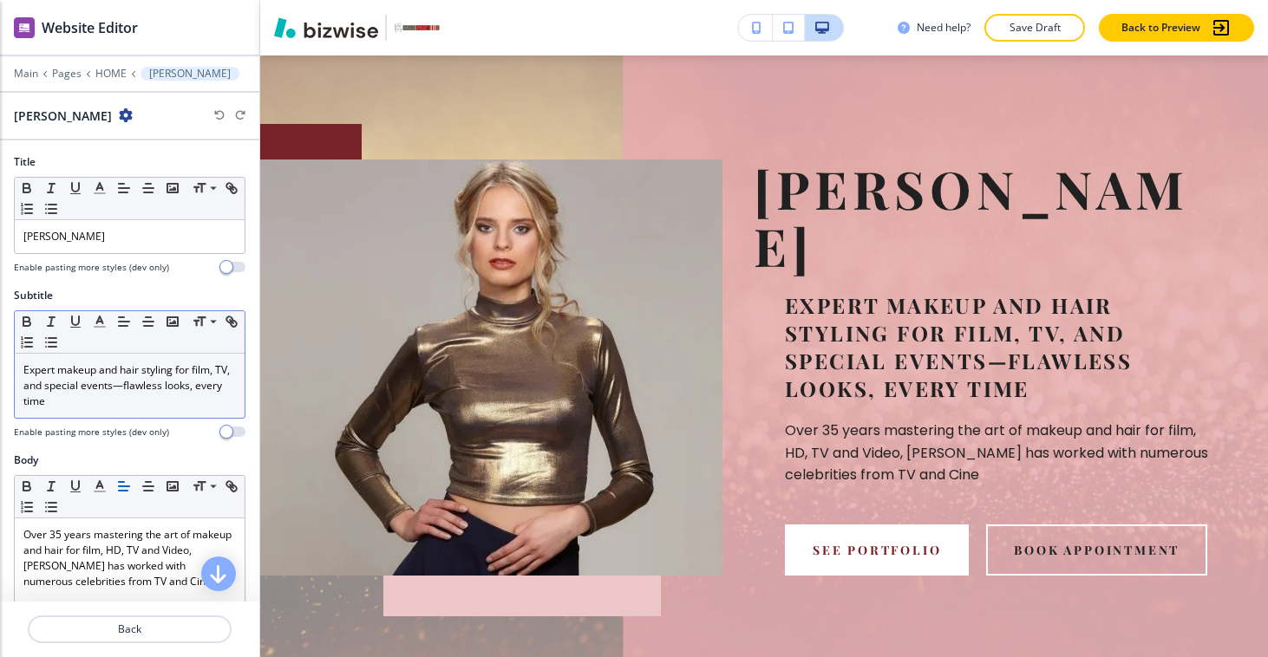
click at [234, 368] on p "Expert makeup and hair styling for film, TV, and special events—flawless looks,…" at bounding box center [129, 385] width 212 height 47
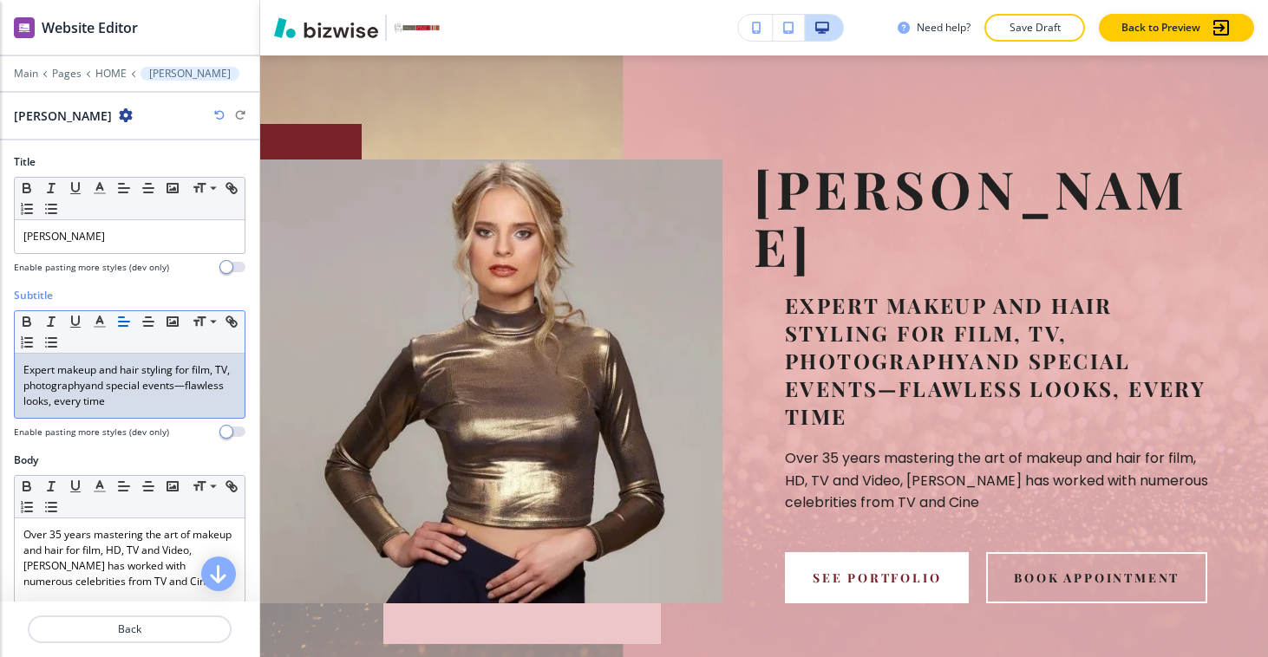
click at [223, 379] on p "Expert makeup and hair styling for film, TV, photographyand special events—flaw…" at bounding box center [129, 385] width 212 height 47
click at [87, 386] on p "Expert makeup and hair styling for film, TV, photographyand special events—flaw…" at bounding box center [129, 385] width 212 height 47
click at [233, 371] on p "Expert makeup and hair styling for film, TV, photography and special events—fla…" at bounding box center [129, 385] width 212 height 47
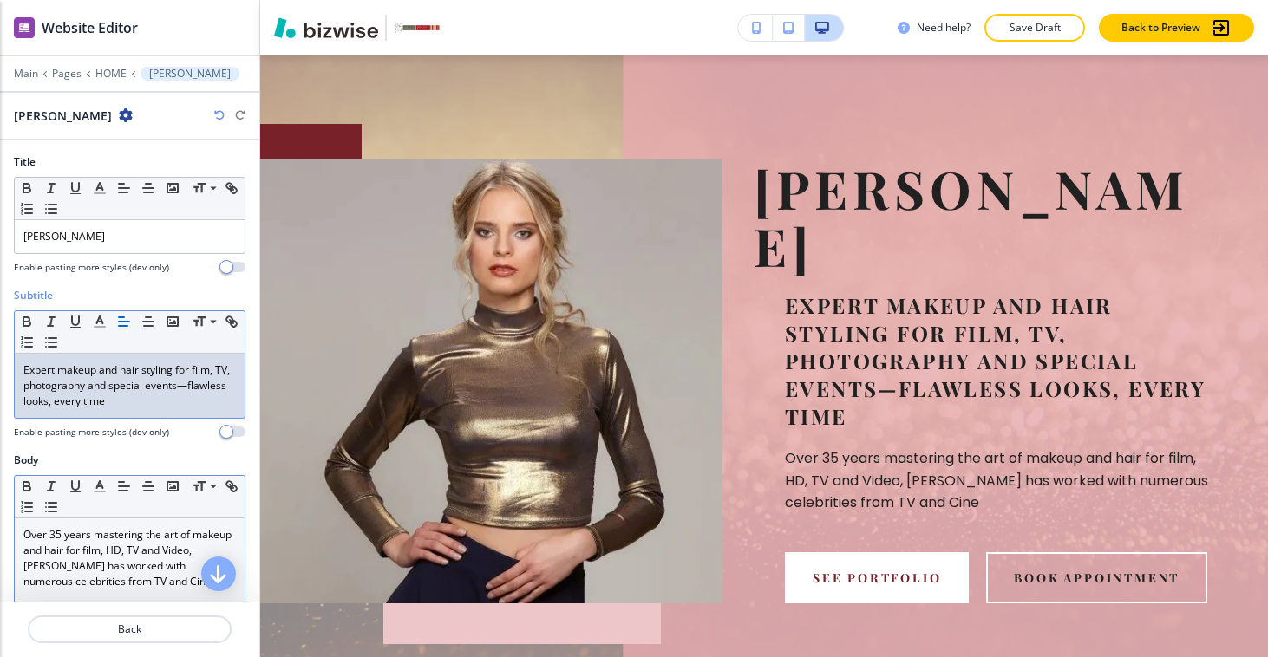
click at [121, 550] on p "Over 35 years mastering the art of makeup and hair for film, HD, TV and Video, …" at bounding box center [129, 558] width 212 height 62
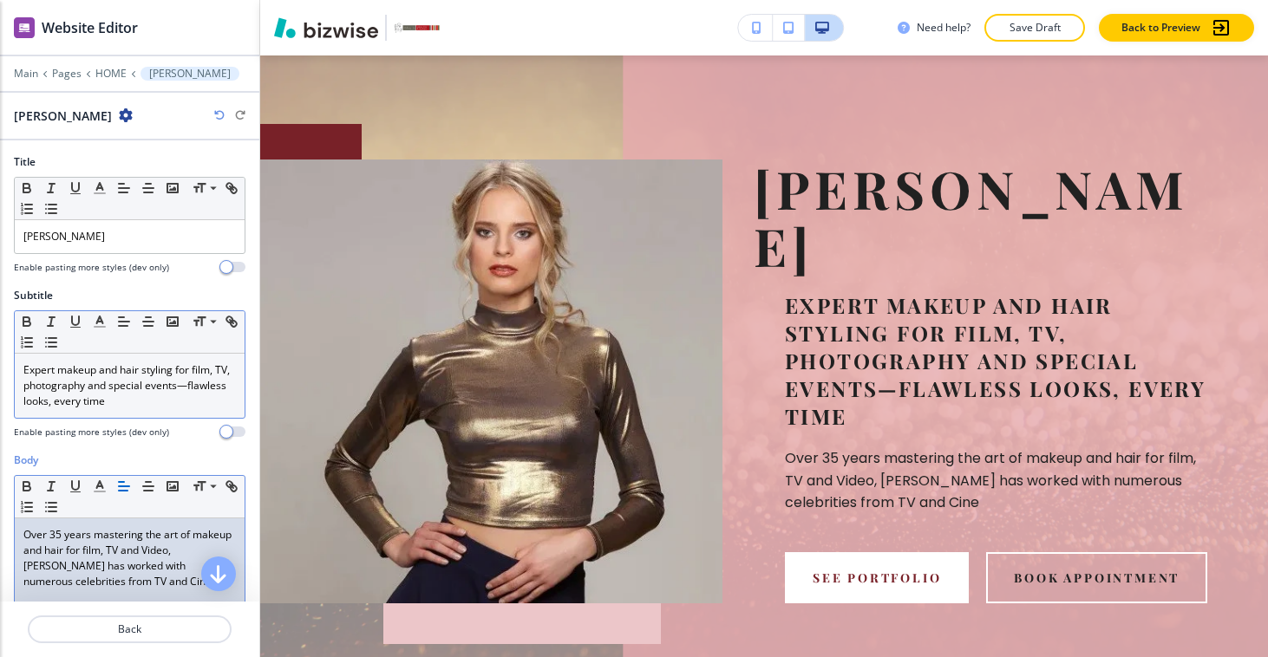
click at [231, 368] on p "Expert makeup and hair styling for film, TV, photography and special events—fla…" at bounding box center [129, 385] width 212 height 47
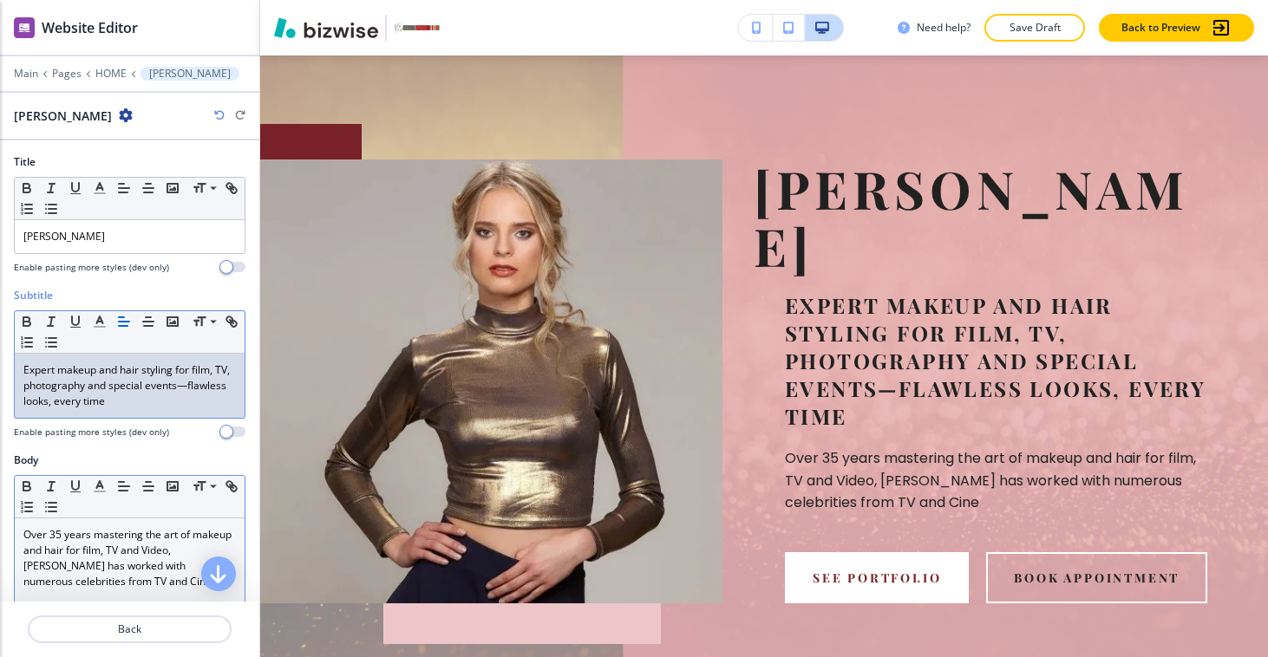
click at [86, 576] on p "Over 35 years mastering the art of makeup and hair for film, TV and Video, Dori…" at bounding box center [129, 558] width 212 height 62
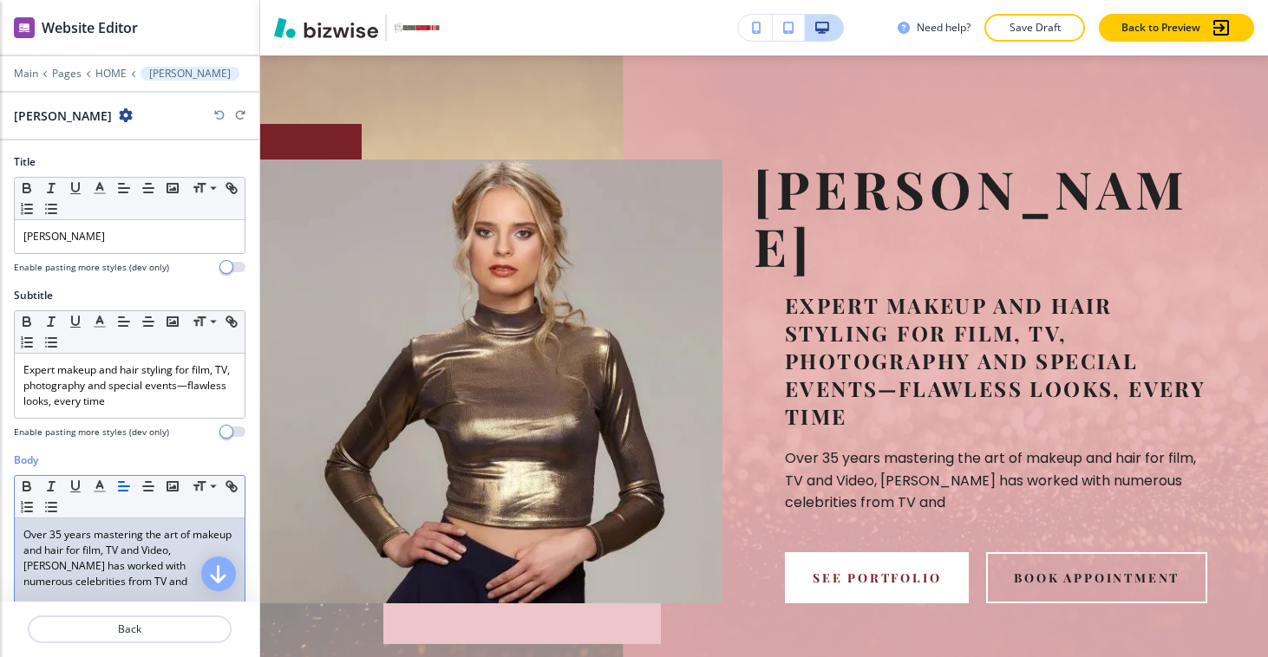
scroll to position [260, 0]
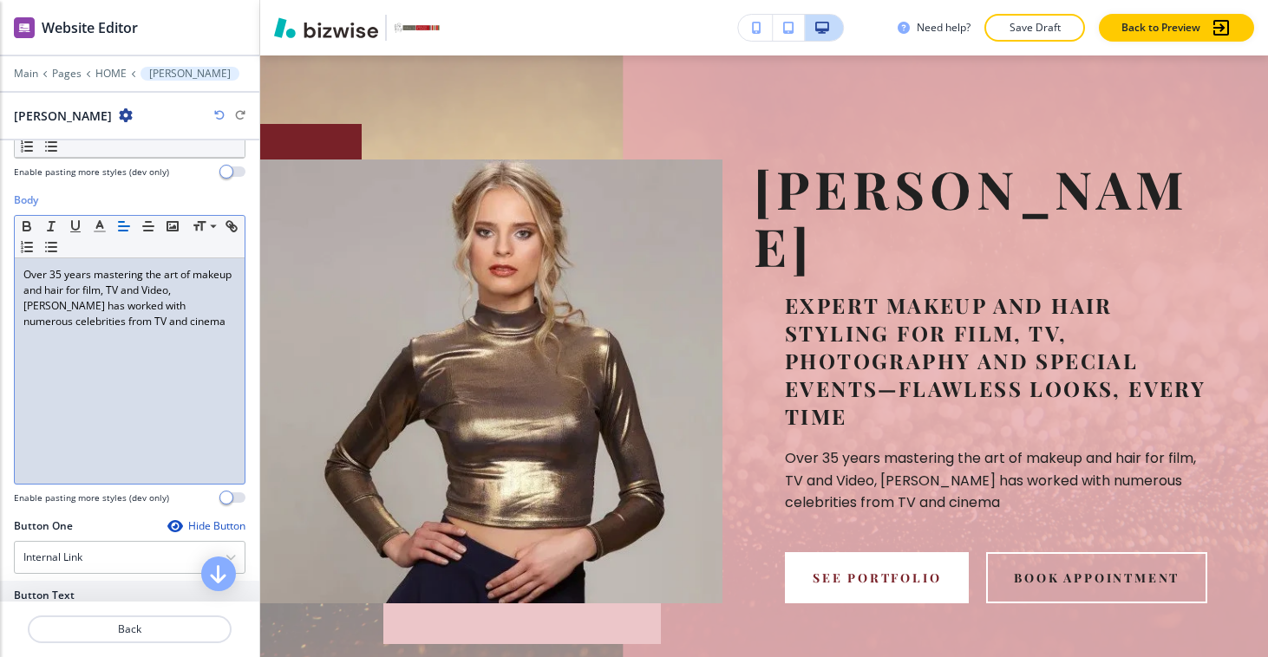
click at [51, 329] on p "Over 35 years mastering the art of makeup and hair for film, TV and Video, Dori…" at bounding box center [129, 298] width 212 height 62
click at [82, 321] on p "Over 35 years mastering the art of makeup and hair for film, TV and Video, Dori…" at bounding box center [129, 298] width 212 height 62
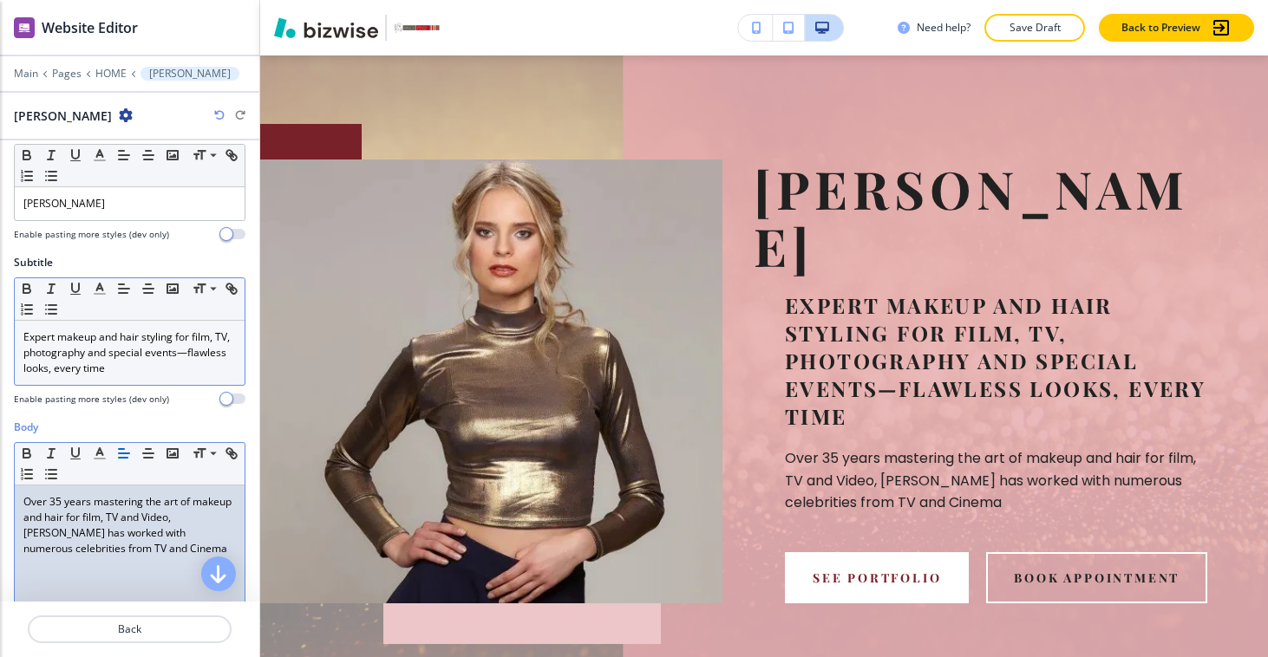
scroll to position [30, 0]
click at [229, 342] on p "Expert makeup and hair styling for film, TV, photography and special events—fla…" at bounding box center [129, 355] width 212 height 47
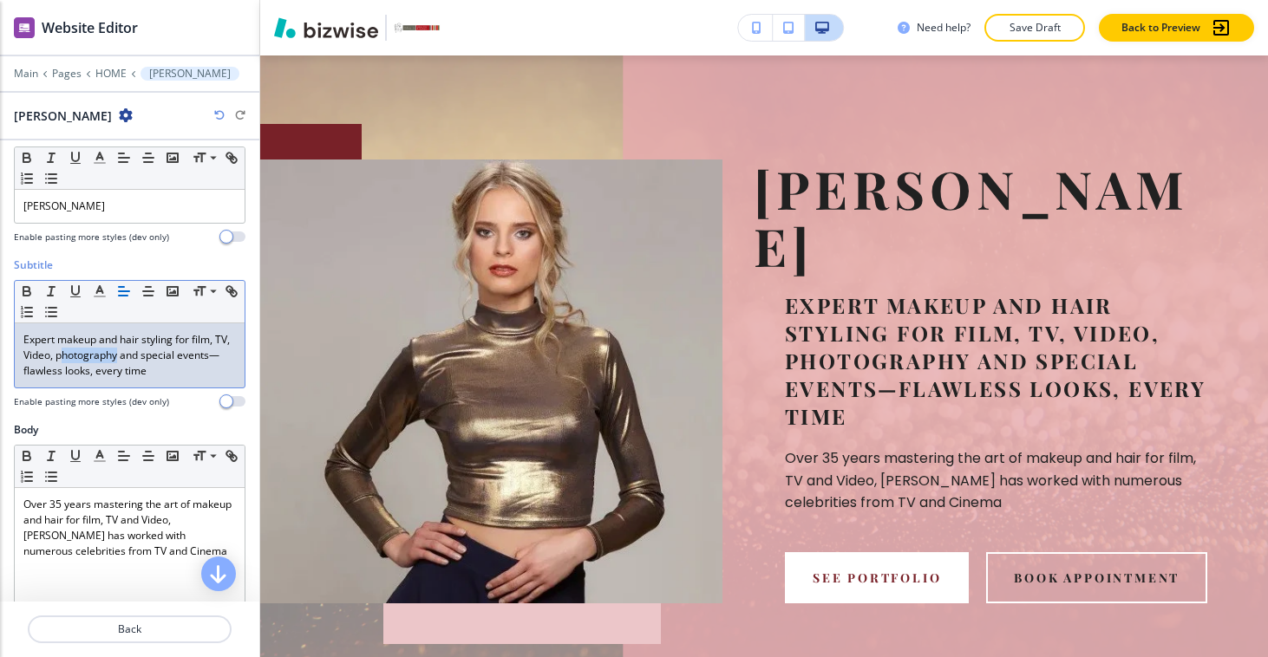
drag, startPoint x: 59, startPoint y: 354, endPoint x: 115, endPoint y: 355, distance: 56.4
click at [115, 355] on p "Expert makeup and hair styling for film, TV, Video, photography and special eve…" at bounding box center [129, 355] width 212 height 47
drag, startPoint x: 59, startPoint y: 354, endPoint x: 117, endPoint y: 353, distance: 58.1
click at [117, 353] on p "Expert makeup and hair styling for film, TV, Video, photography and special eve…" at bounding box center [129, 355] width 212 height 47
copy p "photography"
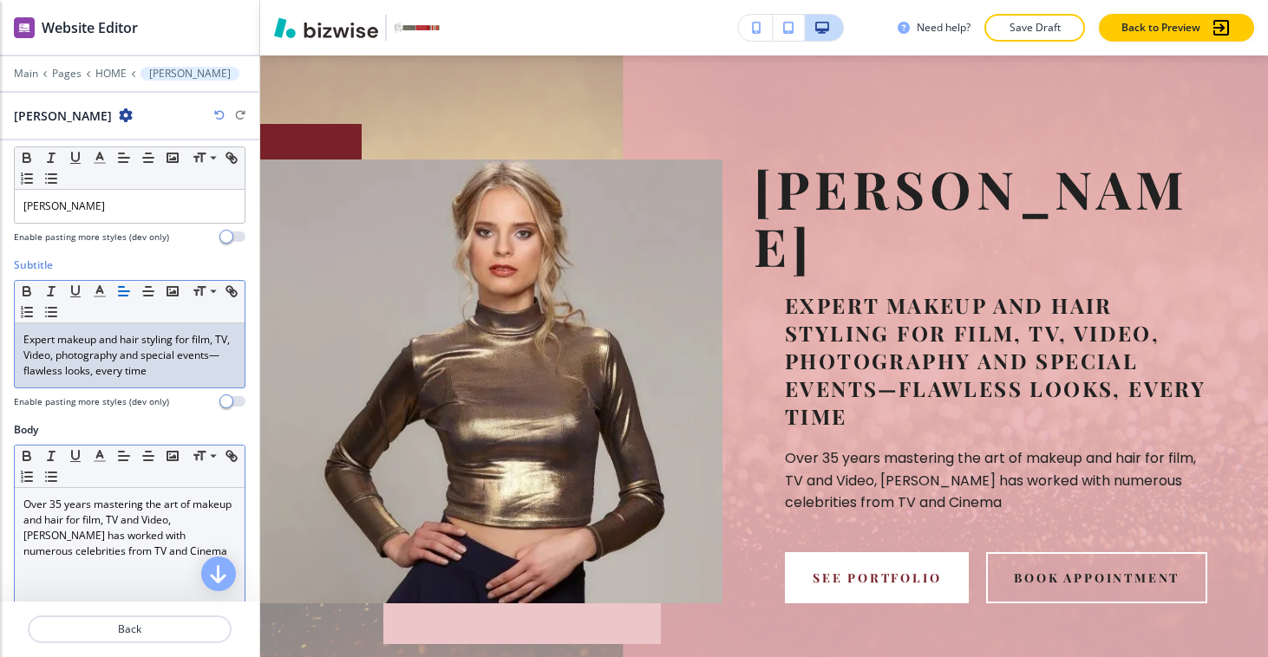
click at [167, 518] on p "Over 35 years mastering the art of makeup and hair for film, TV and Video, Dori…" at bounding box center [129, 528] width 212 height 62
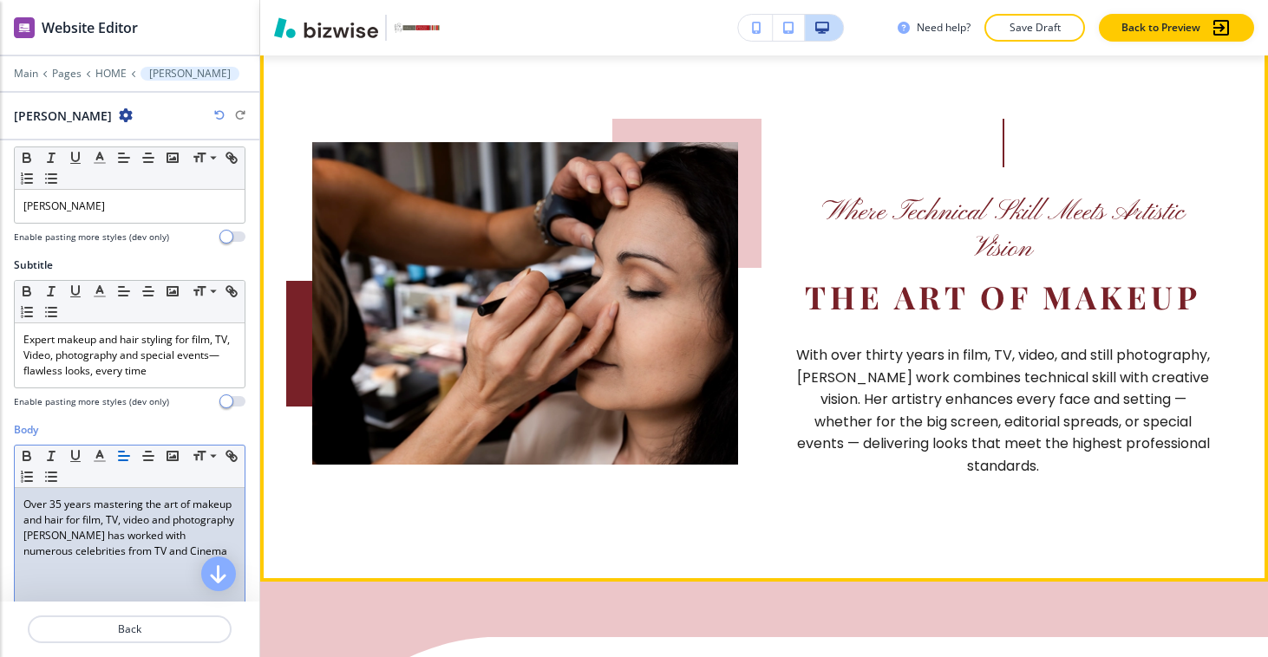
scroll to position [942, 0]
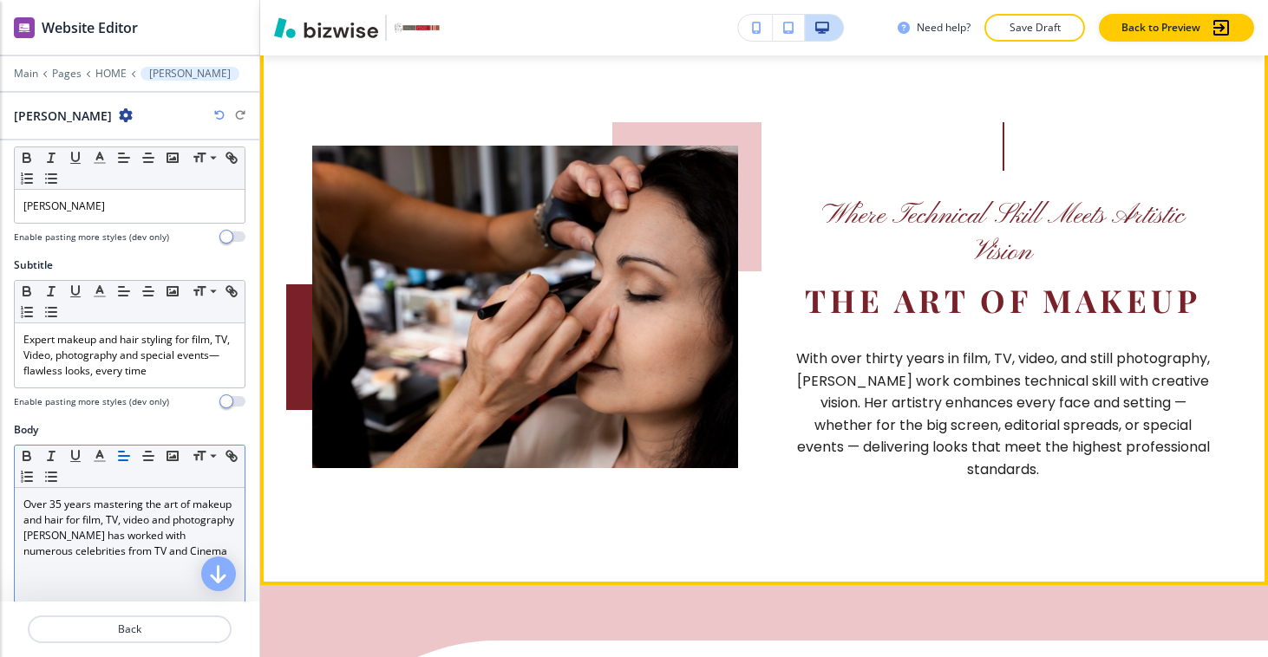
click at [903, 348] on p "With over thirty years in film, TV, video, and still photography, [PERSON_NAME]…" at bounding box center [1003, 415] width 426 height 134
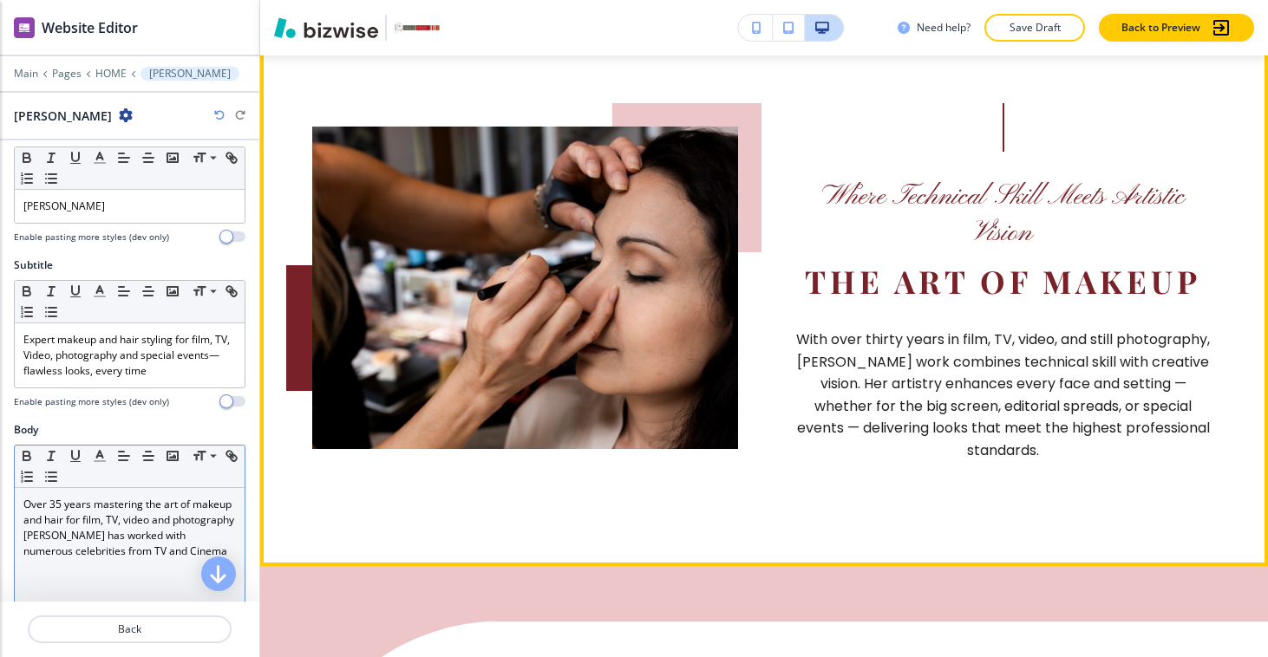
scroll to position [962, 0]
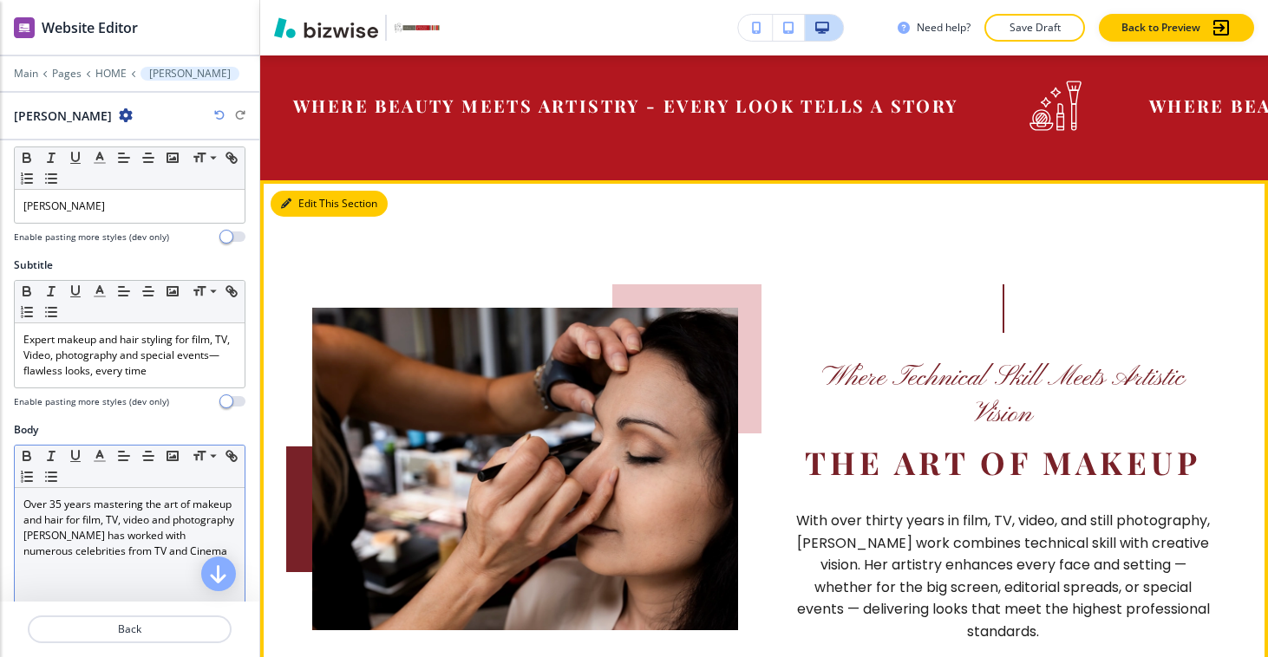
click at [289, 199] on icon "button" at bounding box center [286, 204] width 10 height 10
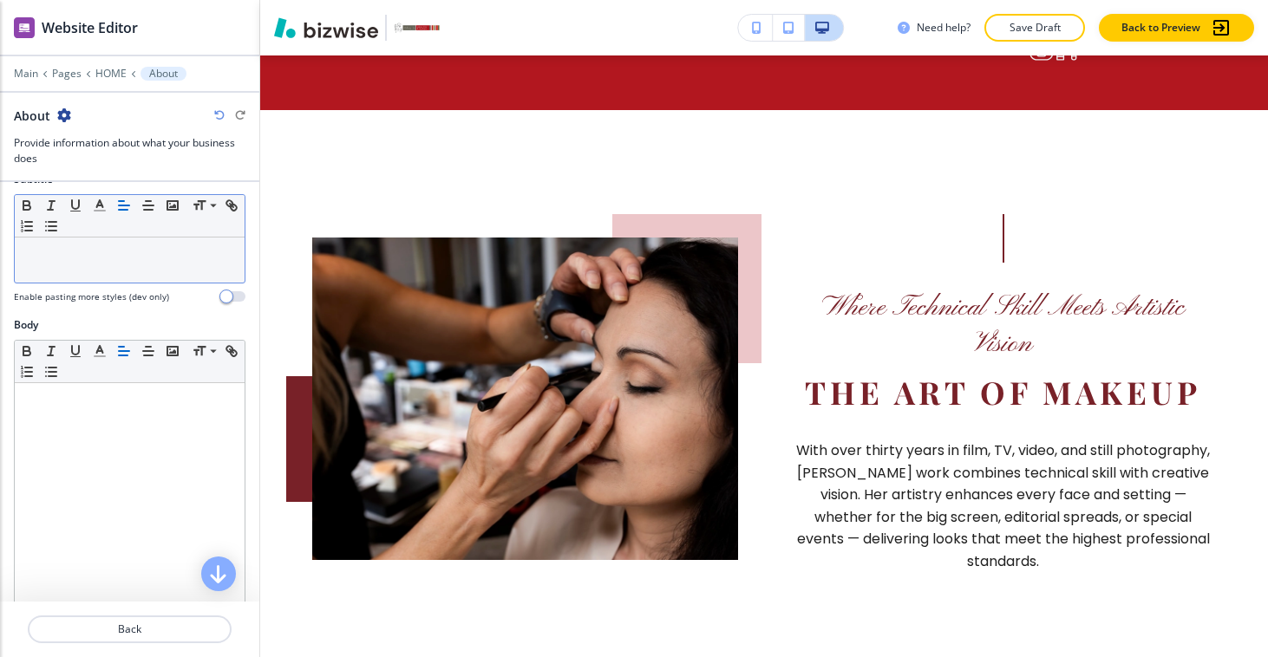
scroll to position [0, 0]
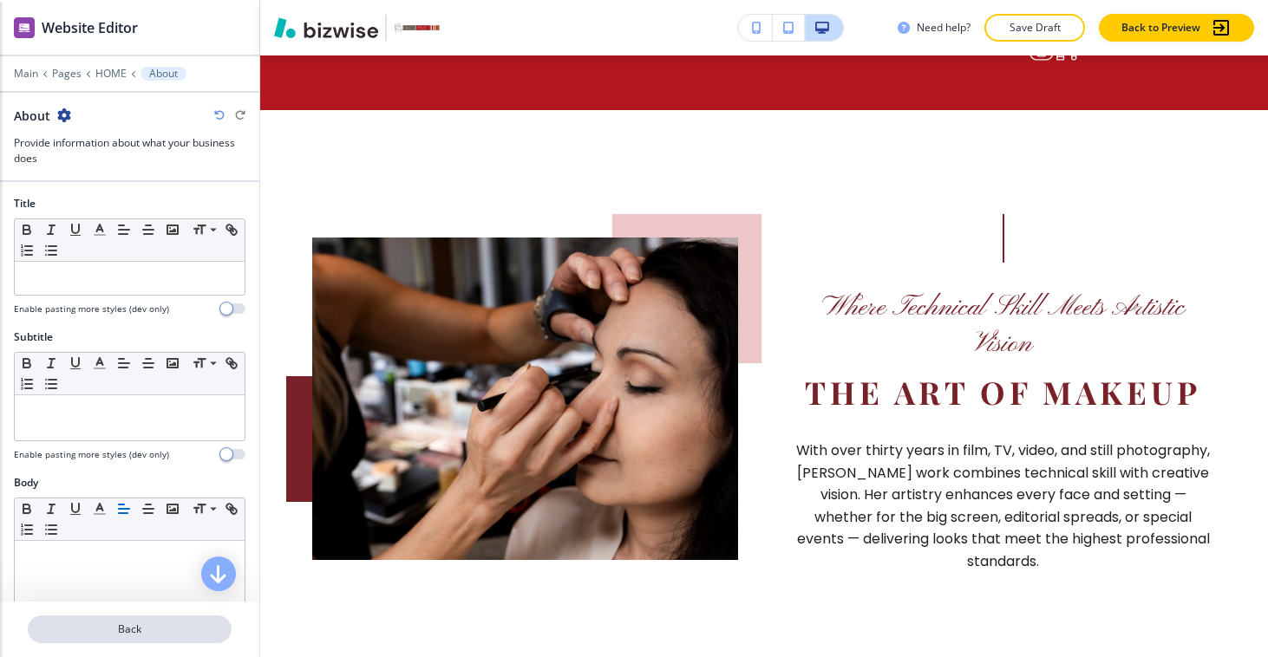
click at [130, 638] on button "Back" at bounding box center [130, 630] width 204 height 28
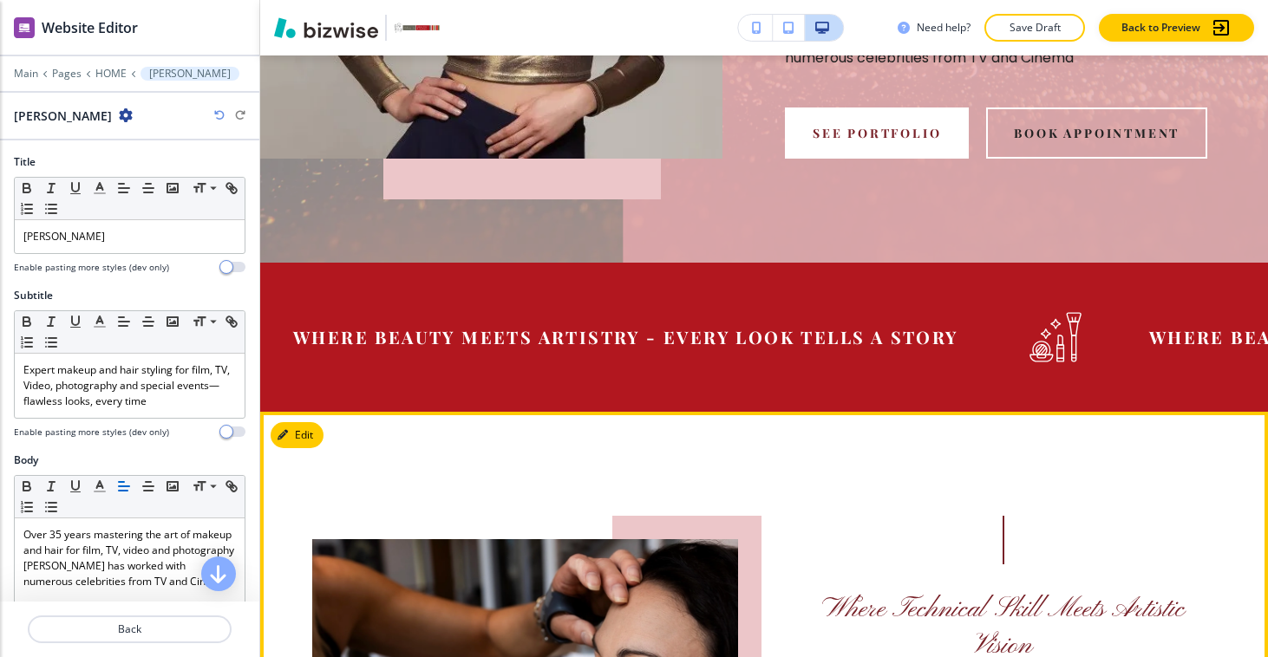
scroll to position [554, 0]
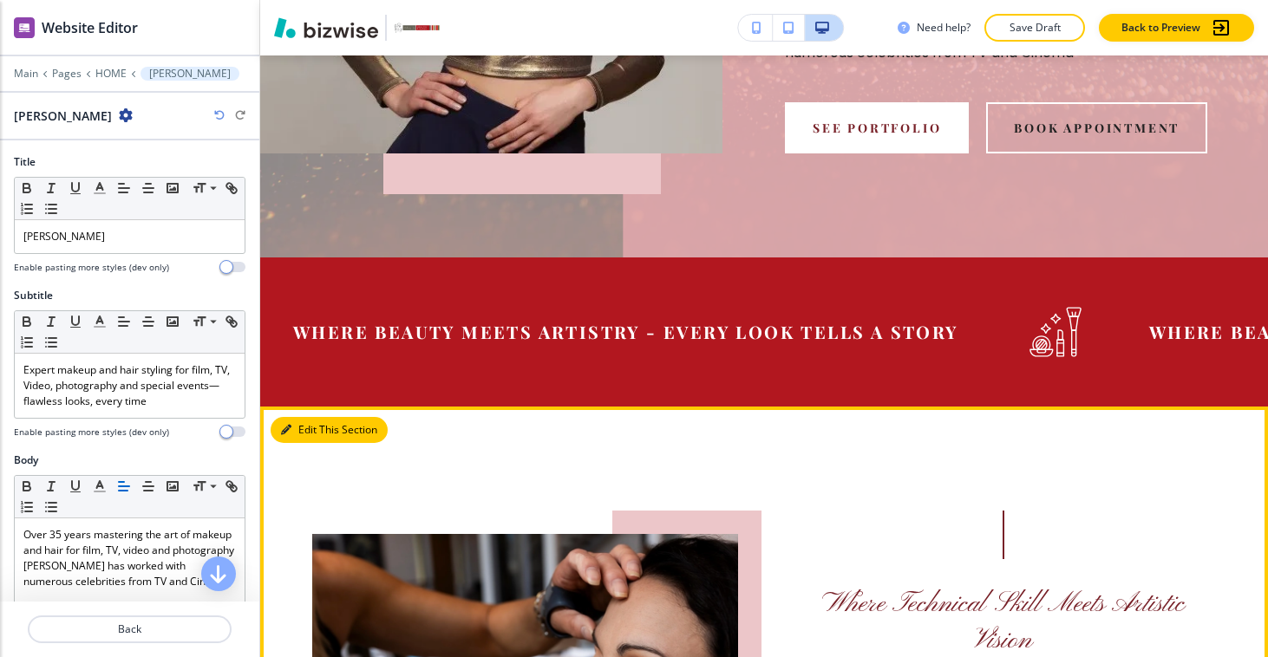
click at [313, 417] on button "Edit This Section" at bounding box center [329, 430] width 117 height 26
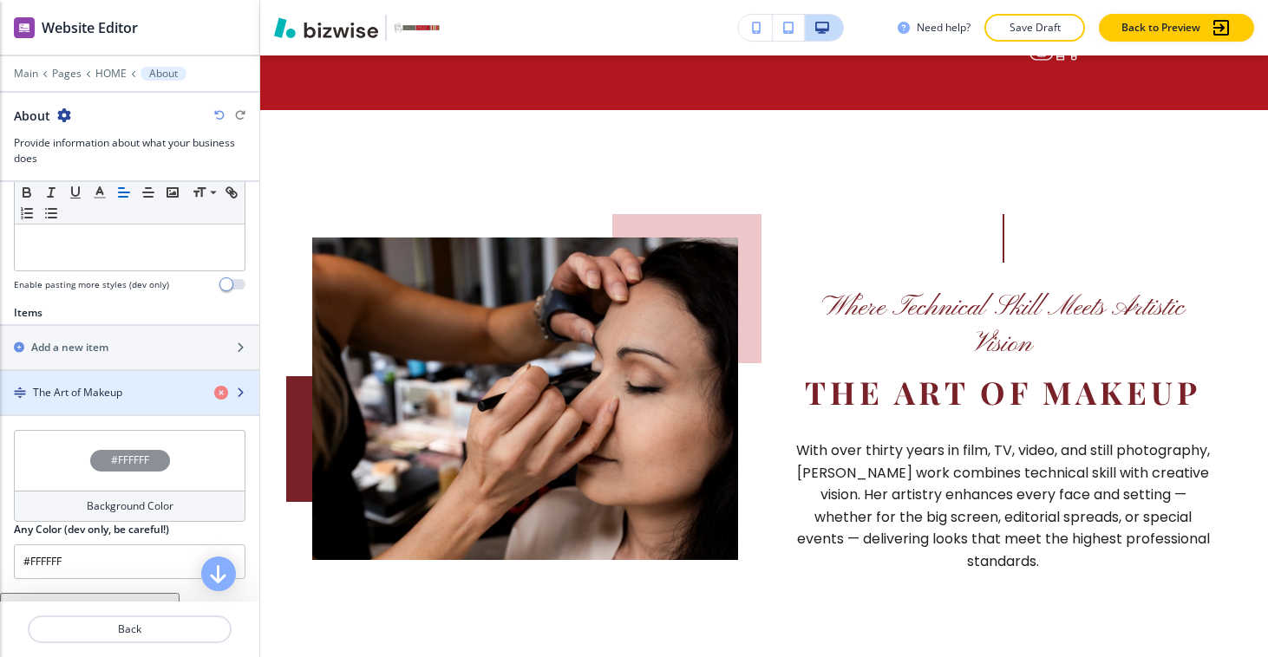
scroll to position [605, 0]
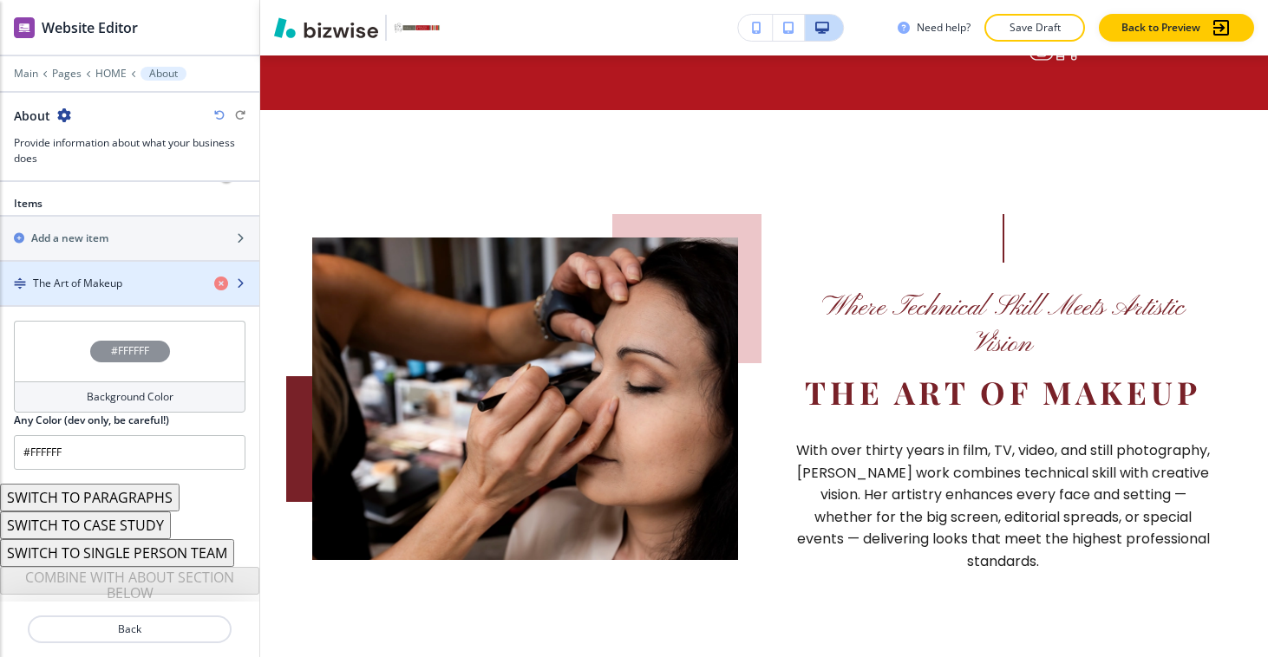
click at [147, 291] on div "button" at bounding box center [129, 298] width 259 height 14
click at [31, 280] on div "The Art of Makeup" at bounding box center [100, 284] width 200 height 16
click at [104, 289] on h4 "The Art of Makeup" at bounding box center [77, 284] width 89 height 16
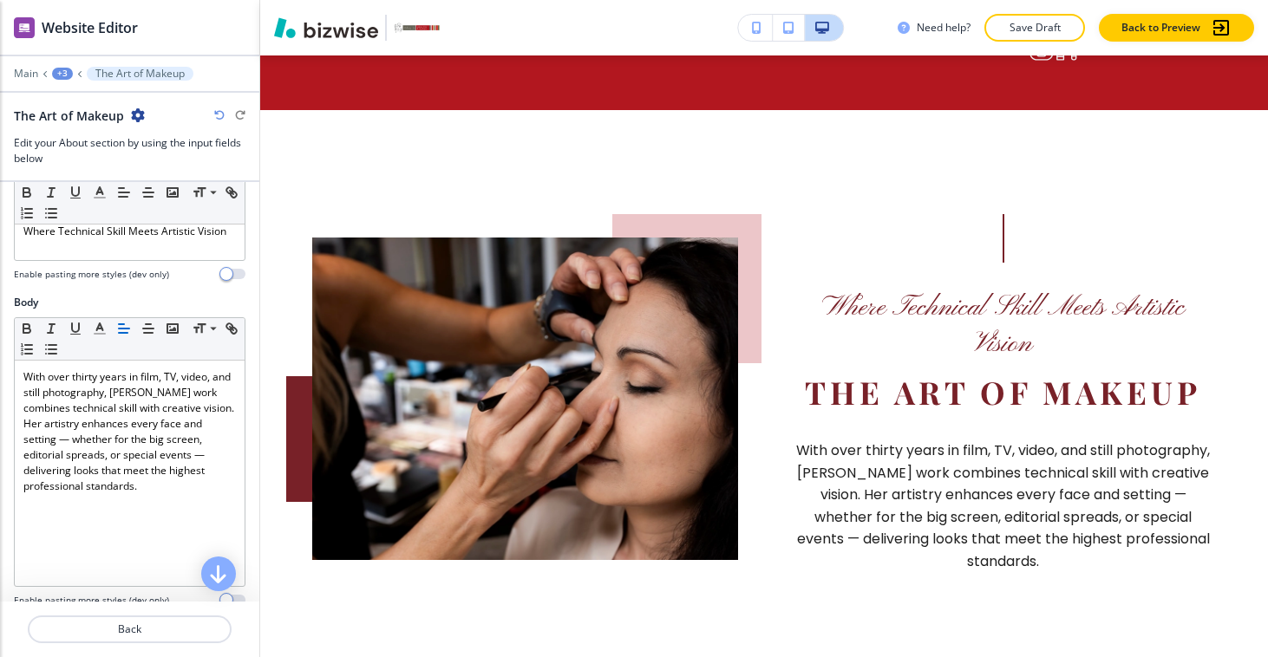
scroll to position [191, 0]
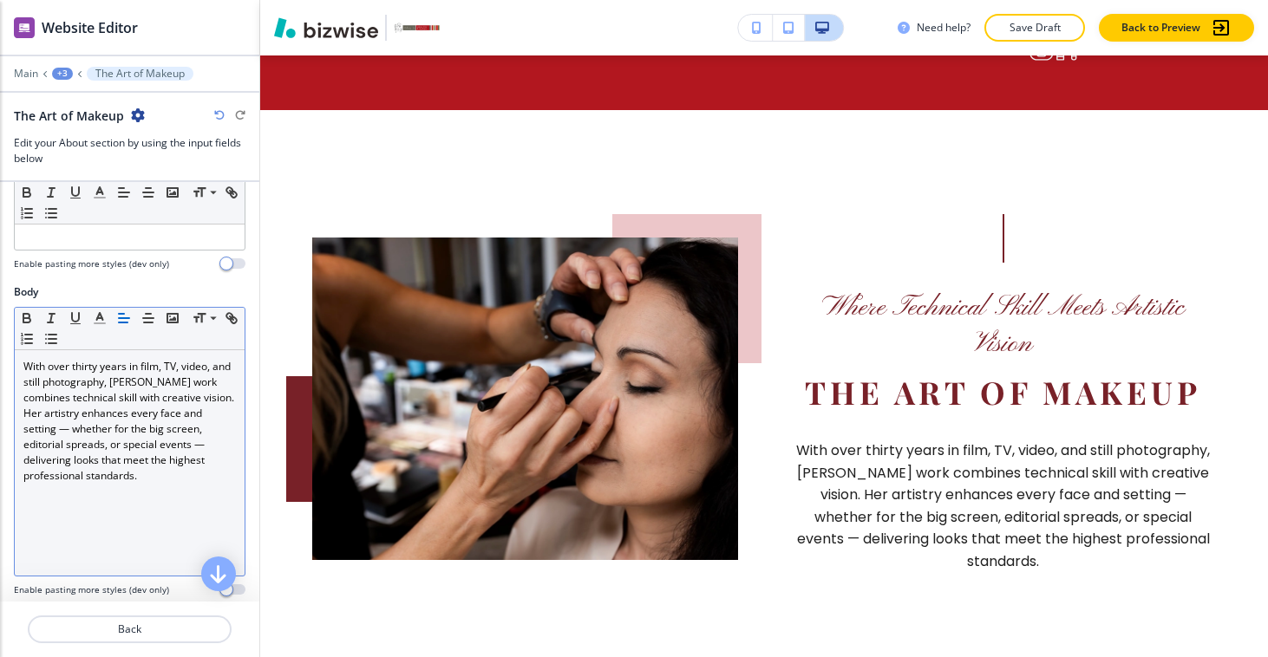
click at [101, 365] on p "With over thirty years in film, TV, video, and still photography, [PERSON_NAME]…" at bounding box center [129, 421] width 212 height 125
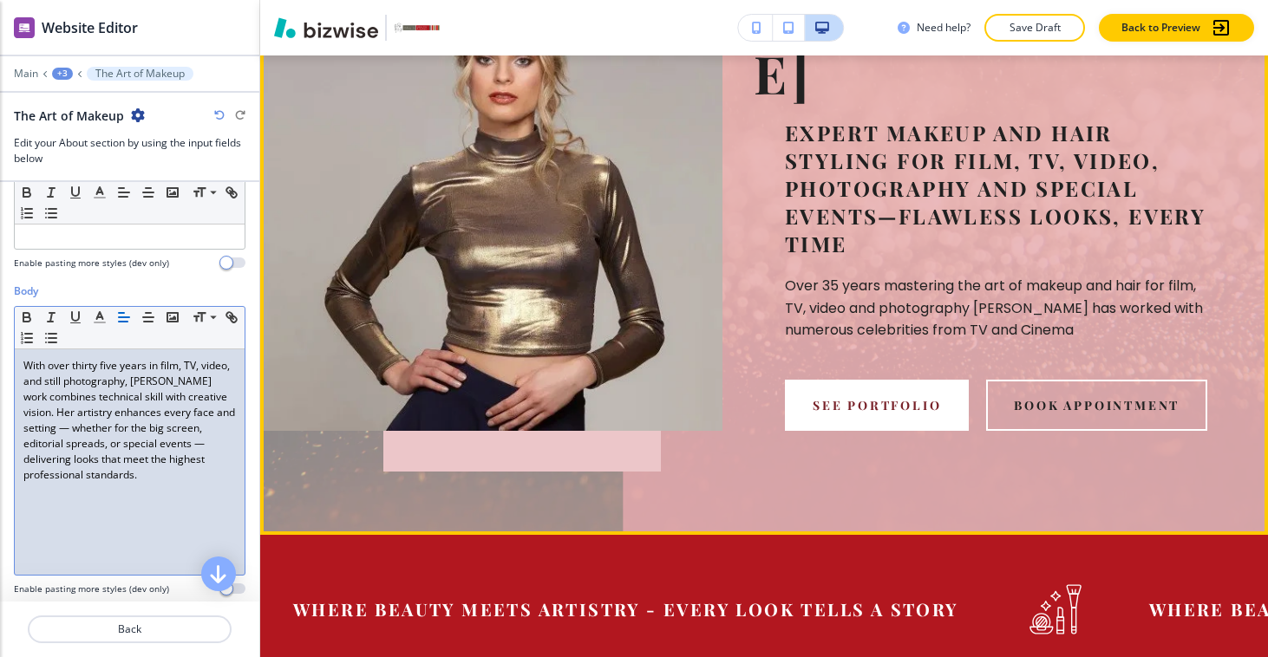
scroll to position [0, 0]
